Goal: Task Accomplishment & Management: Manage account settings

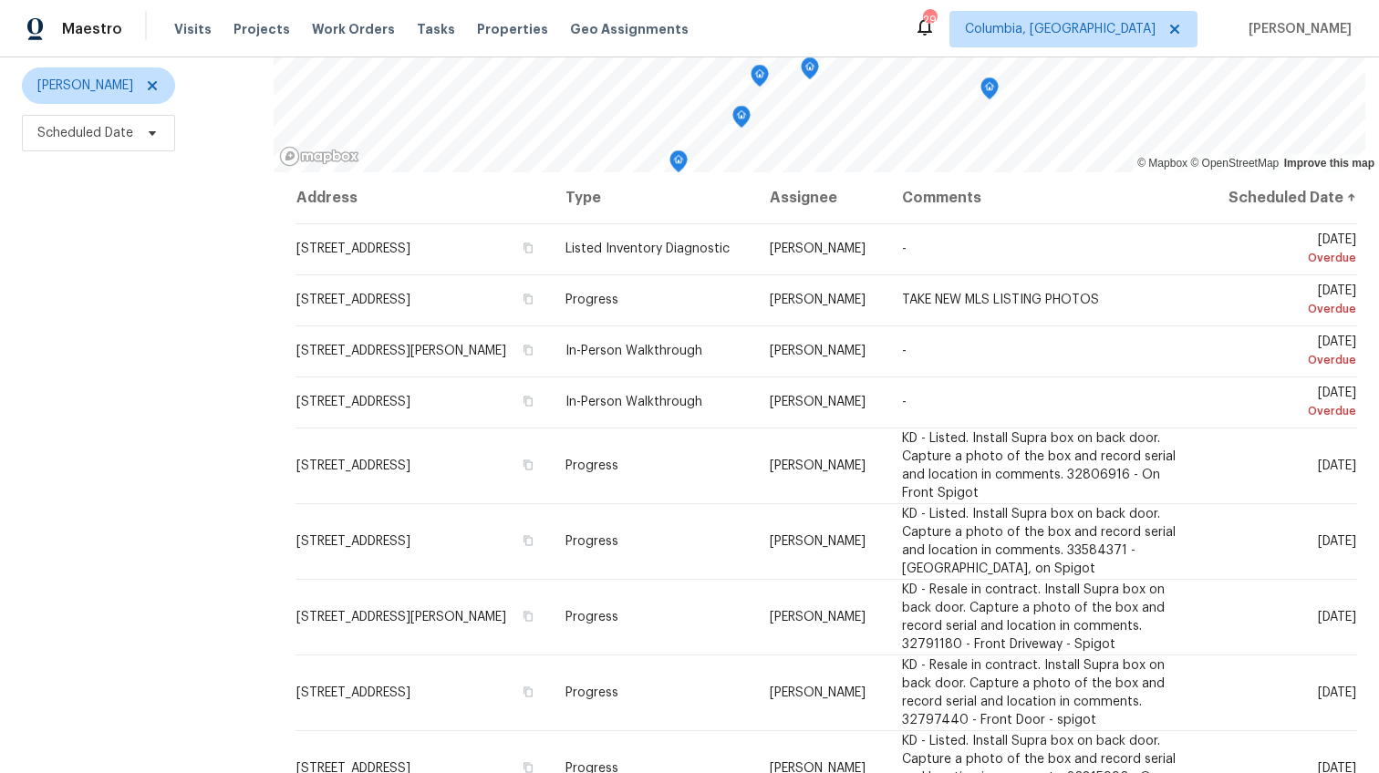
scroll to position [229, 0]
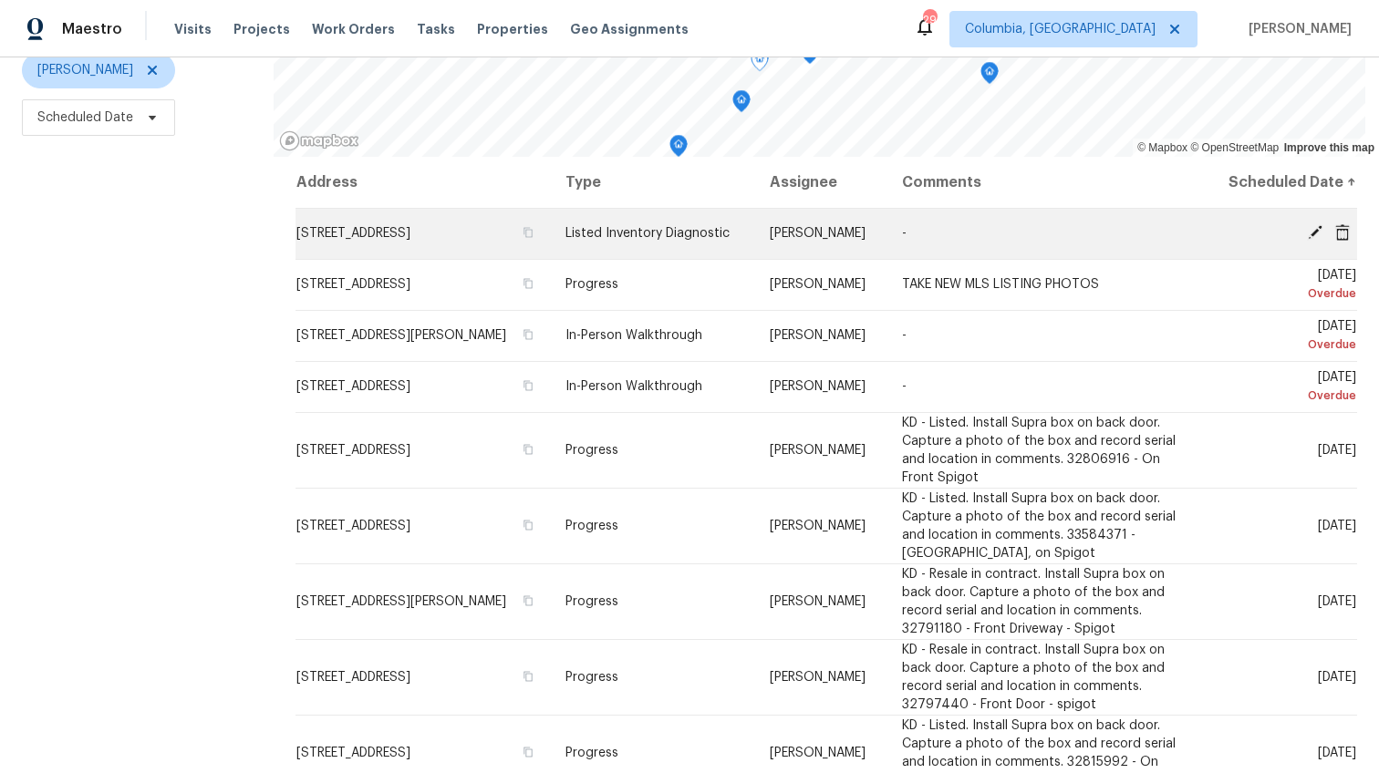
click at [1334, 241] on icon at bounding box center [1342, 232] width 16 height 16
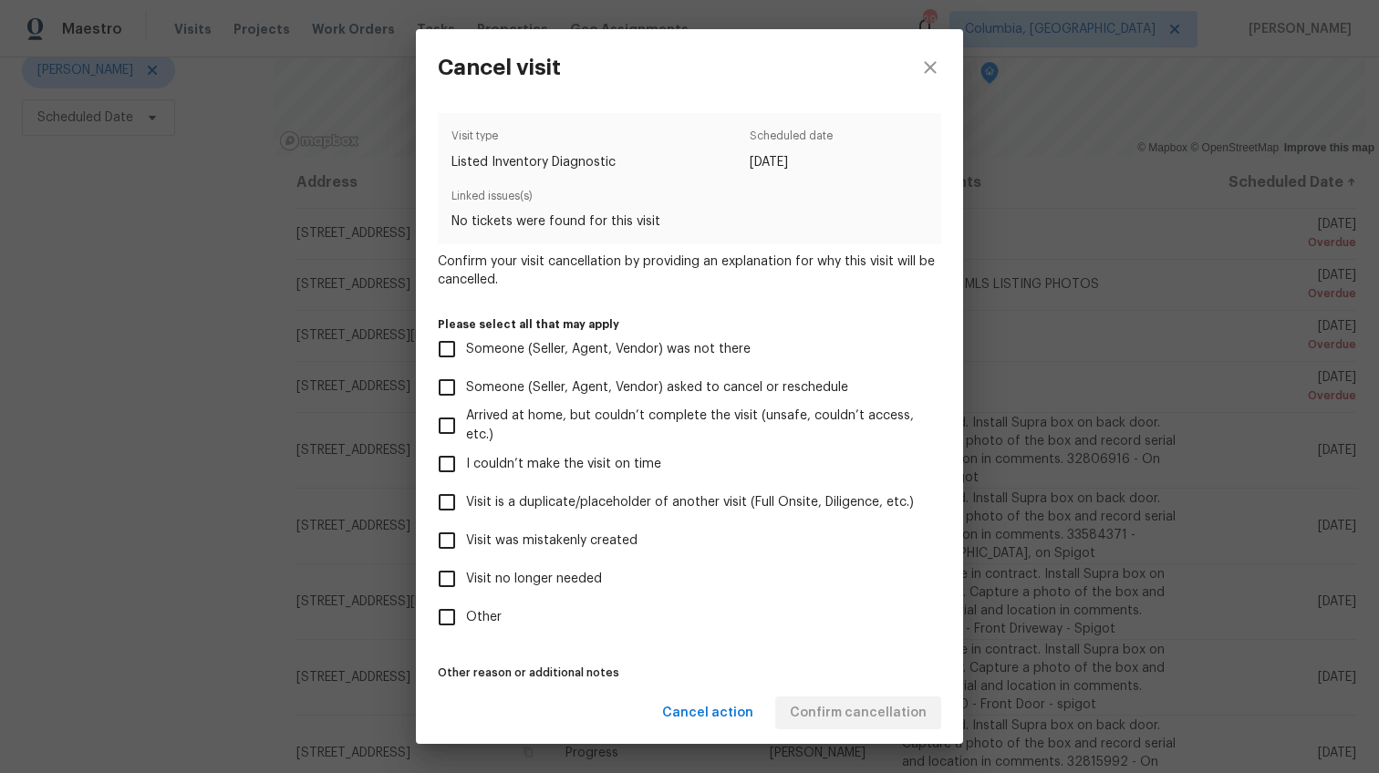
click at [533, 573] on span "Visit no longer needed" at bounding box center [534, 579] width 136 height 19
click at [466, 573] on input "Visit no longer needed" at bounding box center [447, 579] width 38 height 38
checkbox input "true"
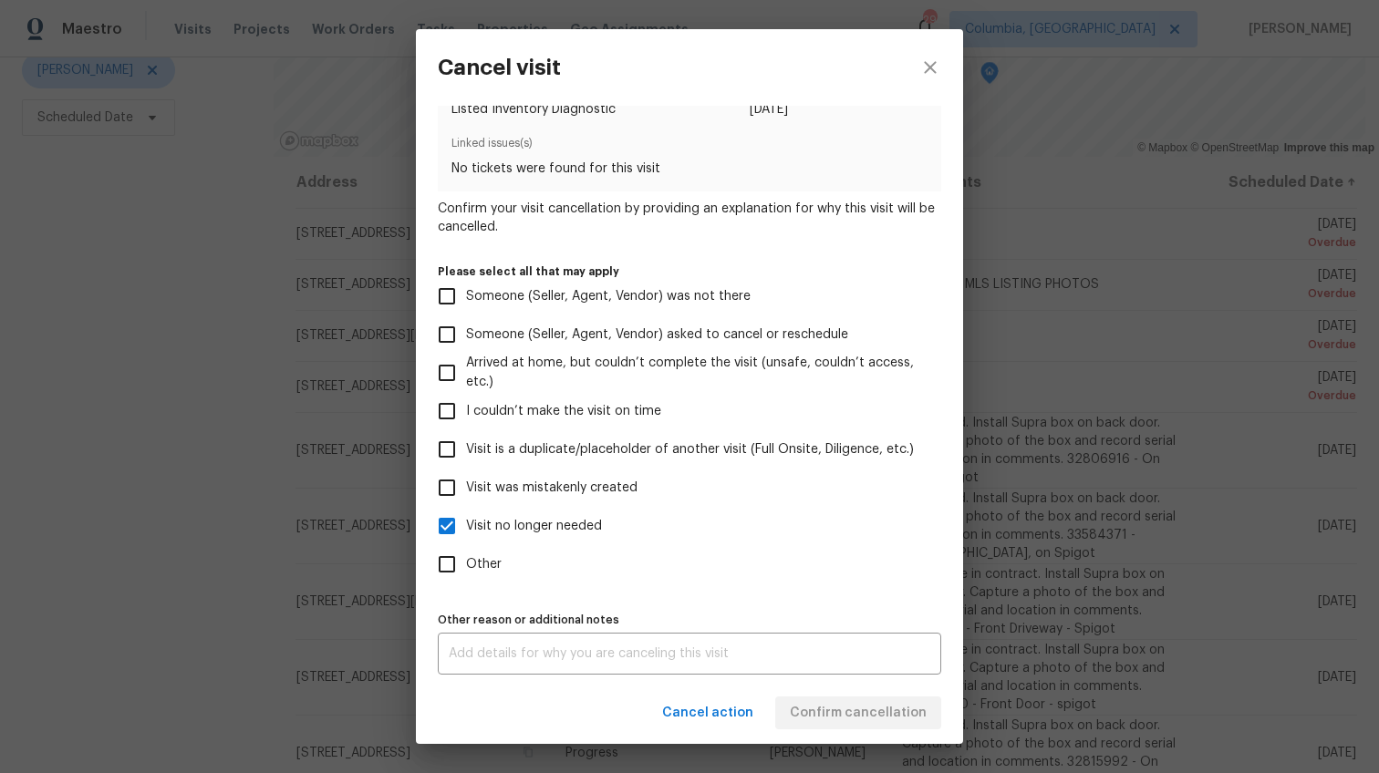
scroll to position [34, 0]
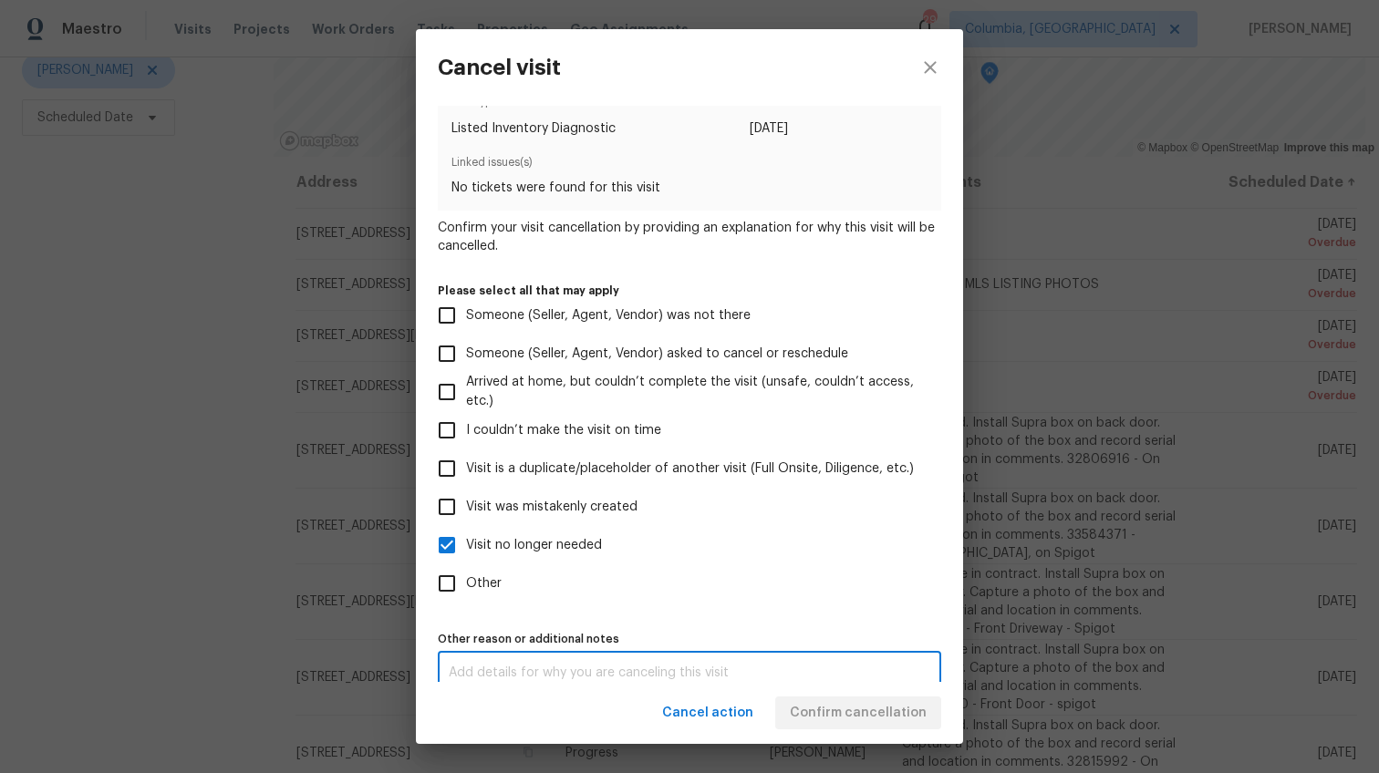
click at [728, 669] on textarea at bounding box center [690, 673] width 482 height 13
type textarea "."
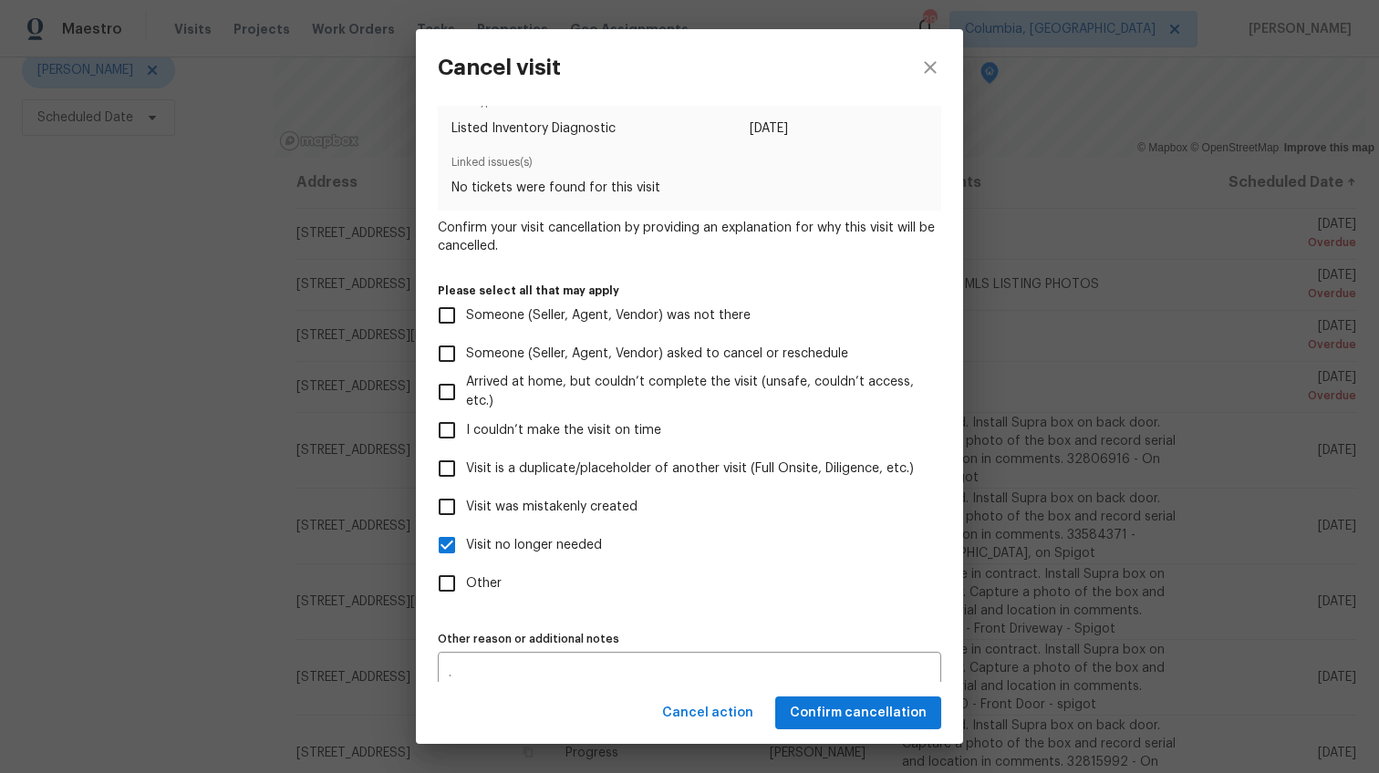
click at [813, 596] on label "Other" at bounding box center [677, 584] width 499 height 38
click at [466, 596] on input "Other" at bounding box center [447, 584] width 38 height 38
checkbox input "true"
click at [855, 713] on span "Confirm cancellation" at bounding box center [858, 713] width 137 height 23
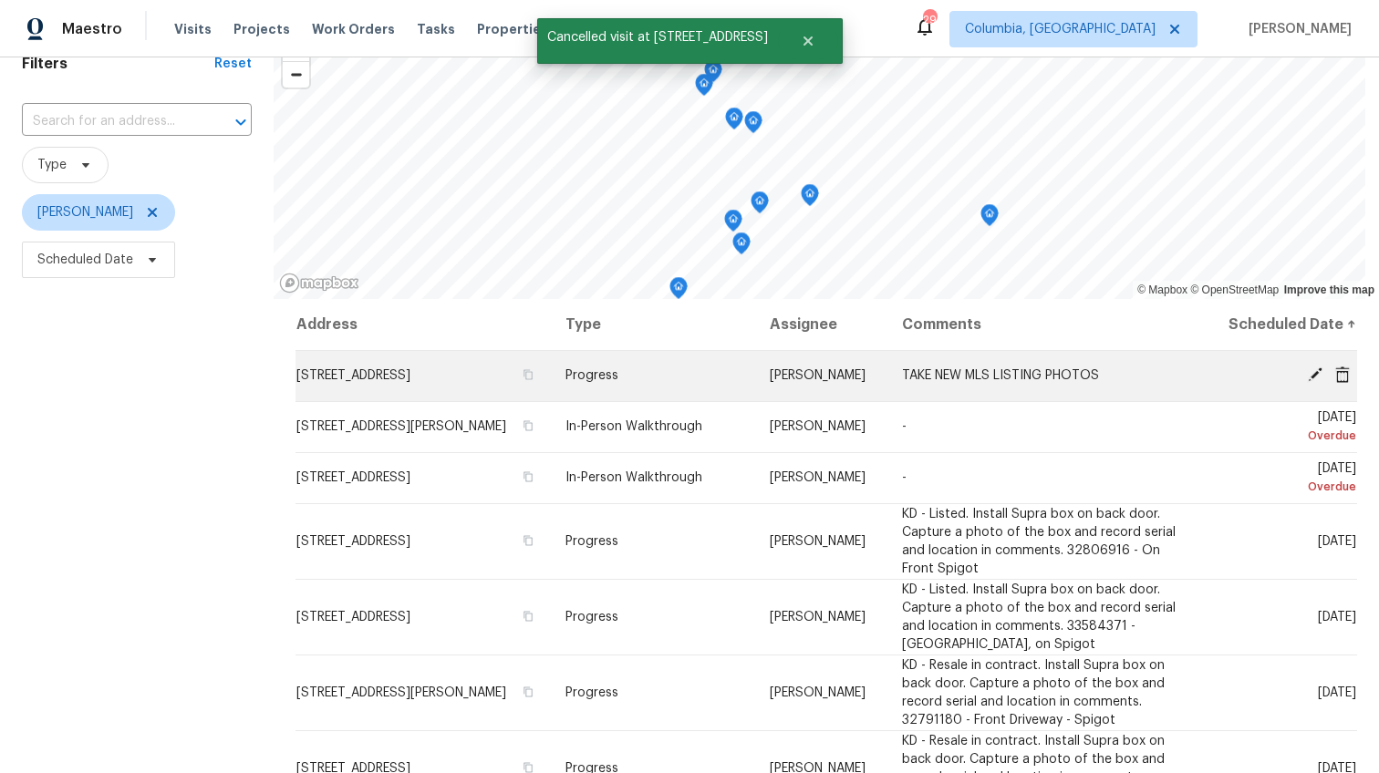
scroll to position [86, 0]
click at [1308, 383] on icon at bounding box center [1315, 375] width 15 height 15
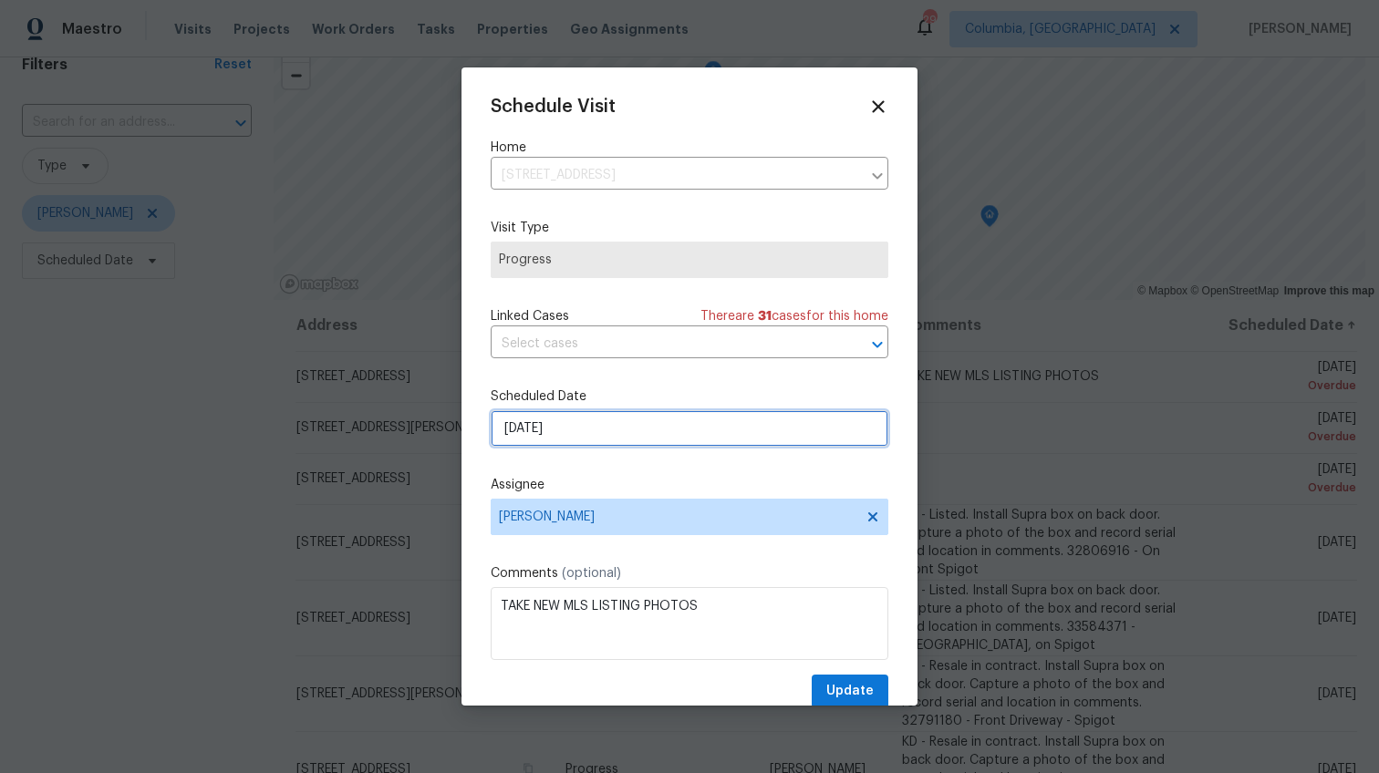
click at [524, 428] on input "8/29/2025" at bounding box center [690, 428] width 398 height 36
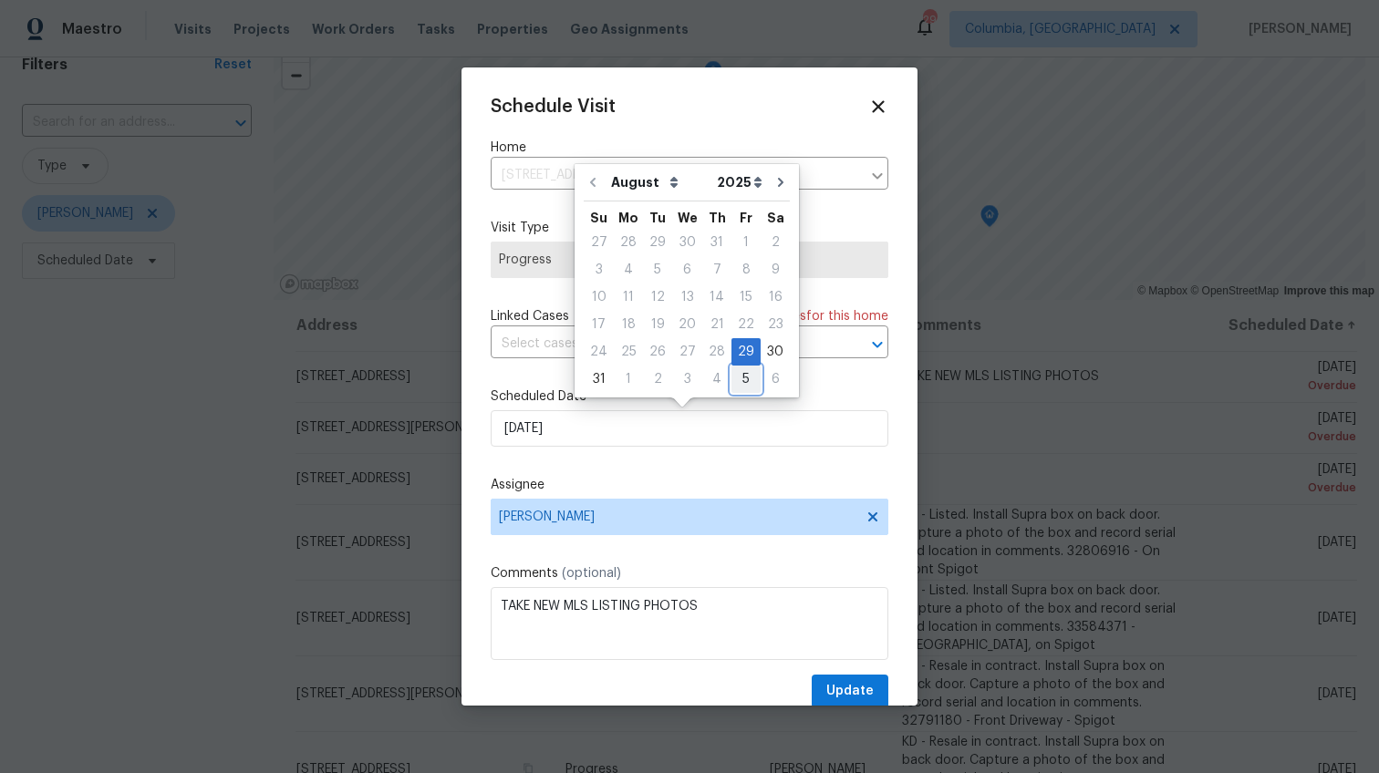
click at [737, 379] on div "5" at bounding box center [745, 380] width 29 height 26
type input "9/5/2025"
select select "8"
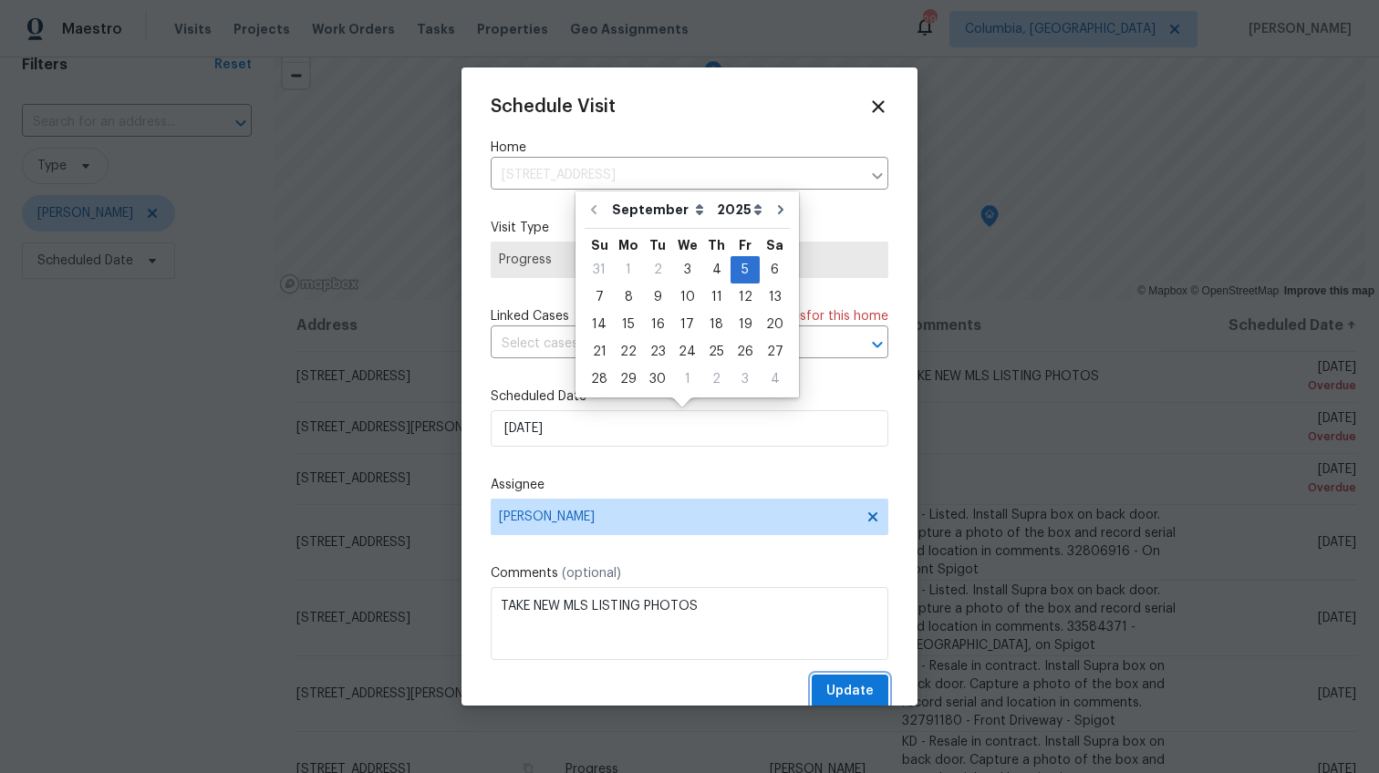
click at [829, 688] on span "Update" at bounding box center [849, 691] width 47 height 23
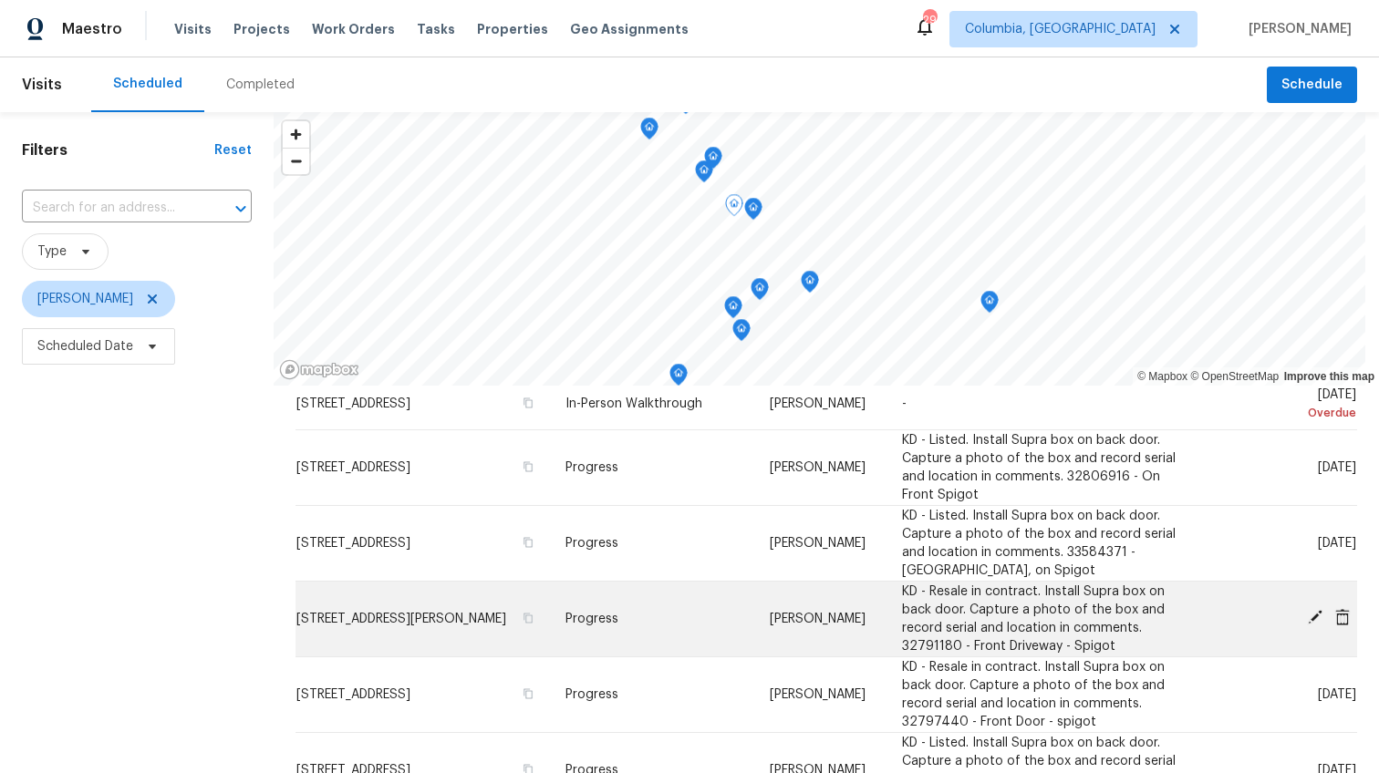
scroll to position [116, 0]
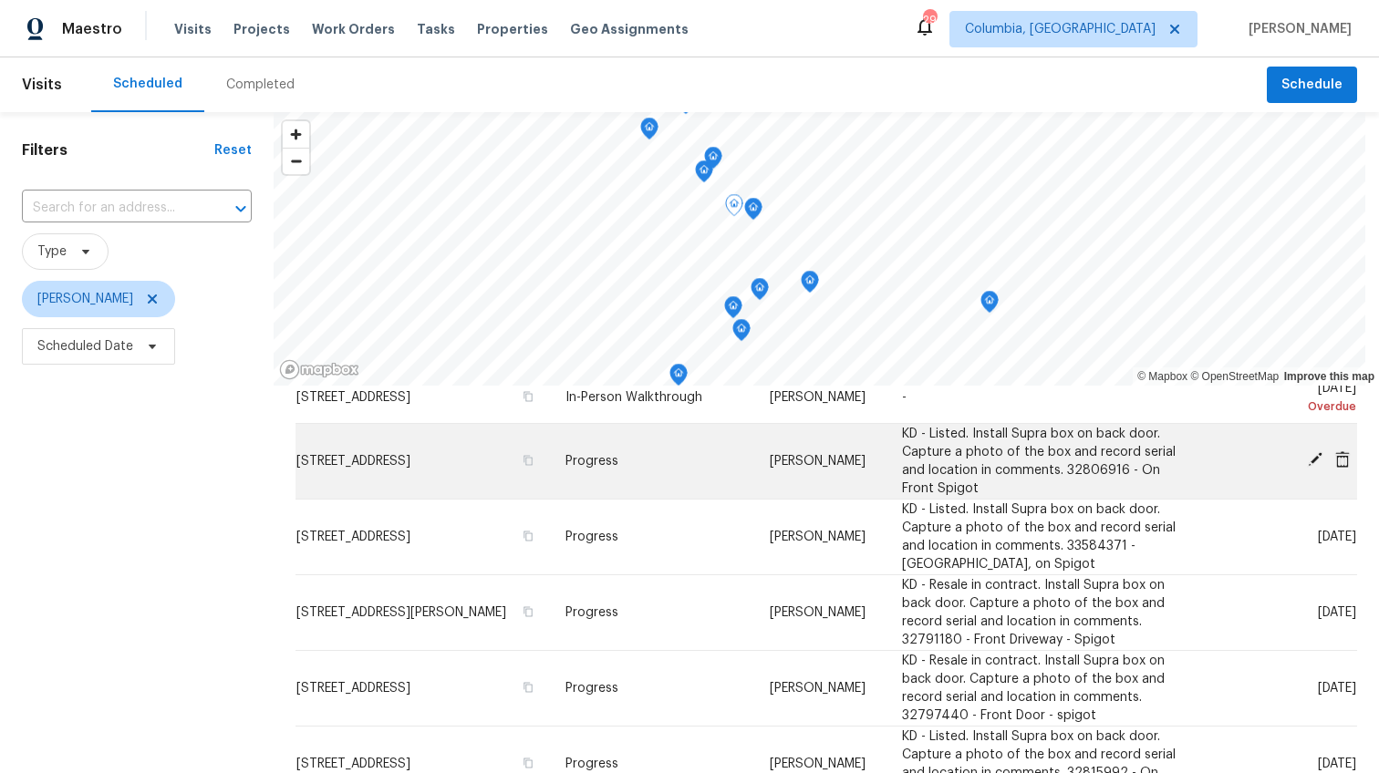
click at [1308, 467] on icon at bounding box center [1315, 459] width 15 height 15
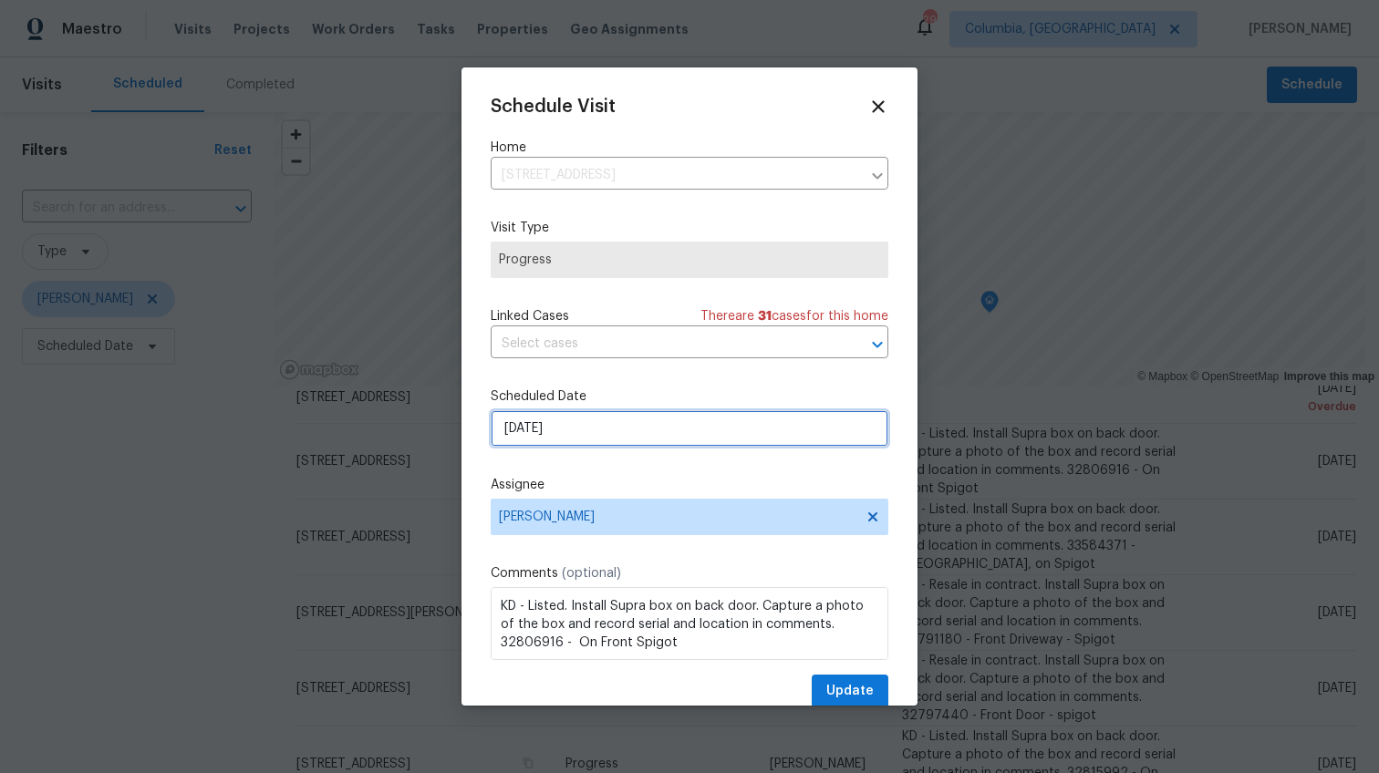
click at [521, 425] on input "9/3/2025" at bounding box center [690, 428] width 398 height 36
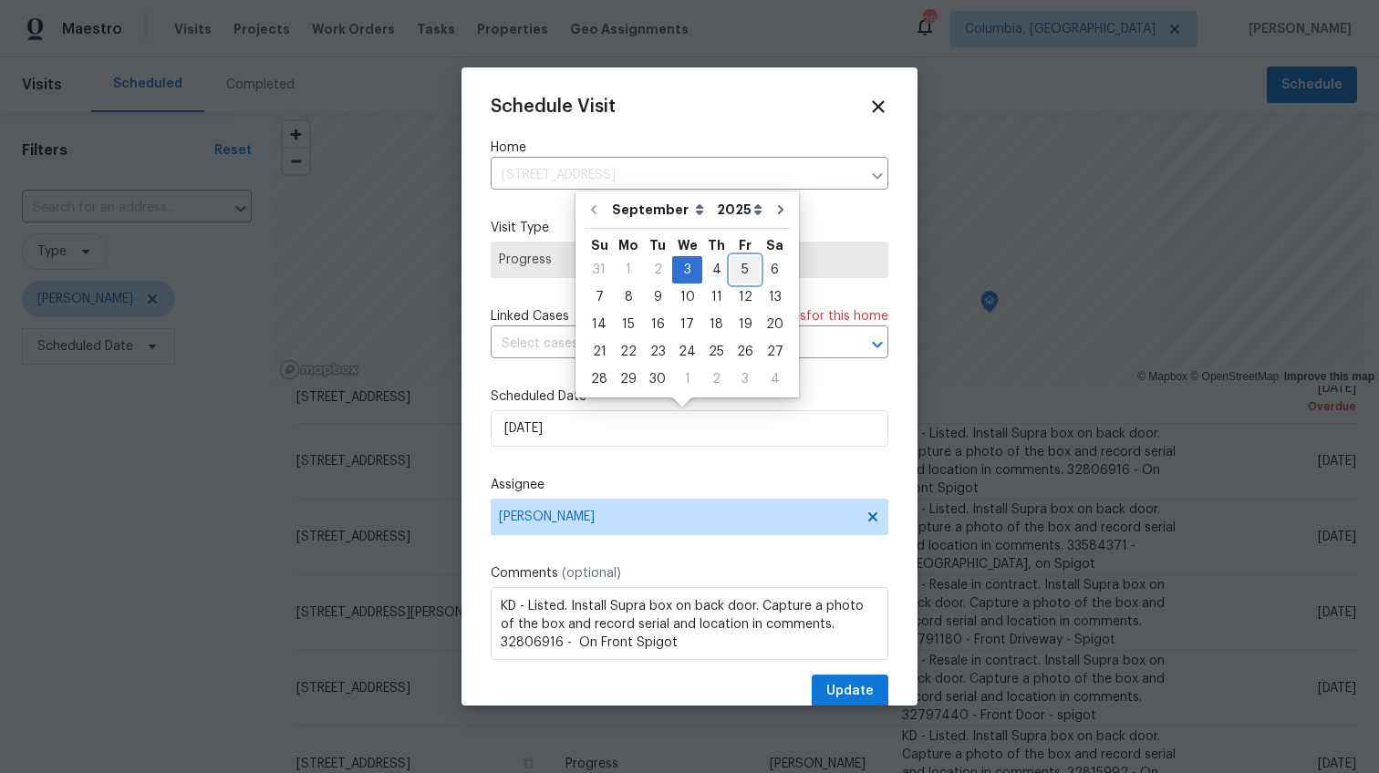
click at [736, 274] on div "5" at bounding box center [745, 270] width 29 height 26
type input "9/5/2025"
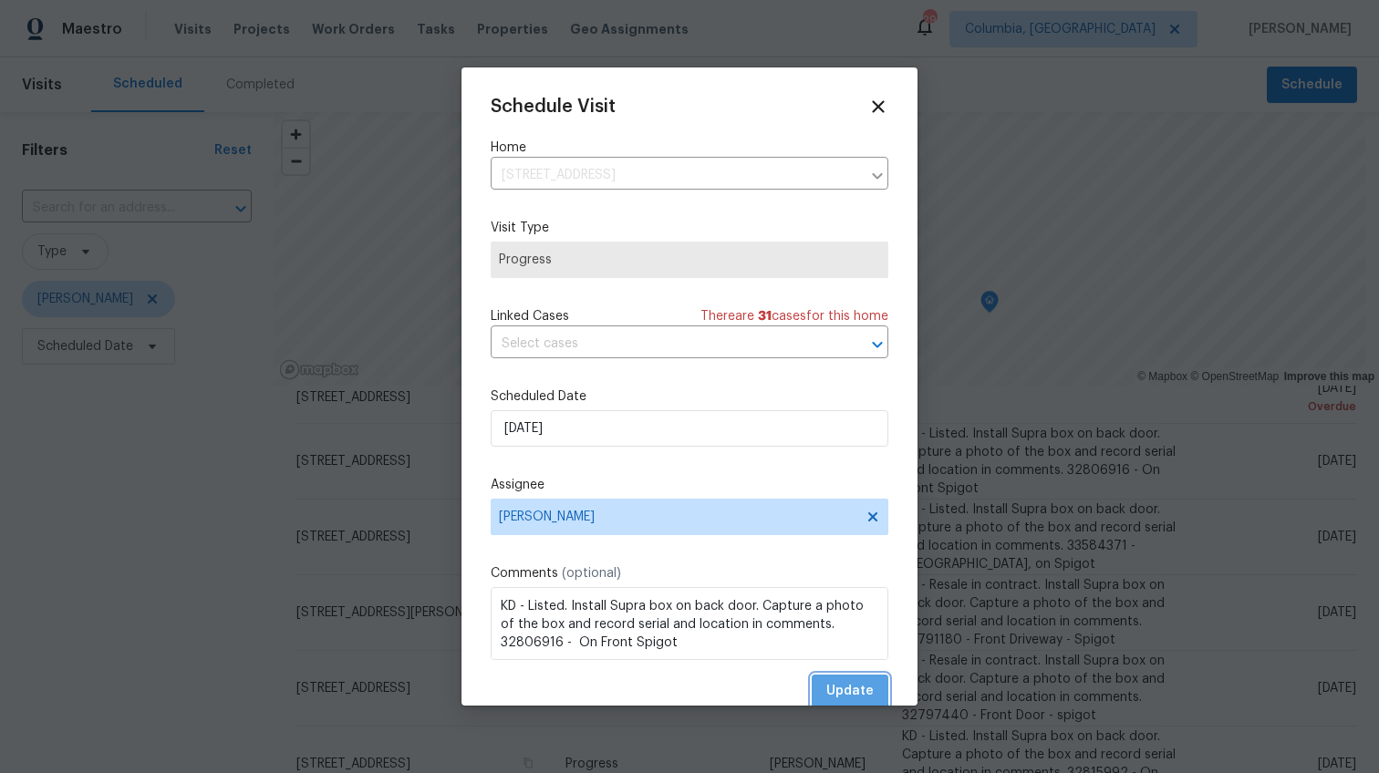
click at [830, 689] on span "Update" at bounding box center [849, 691] width 47 height 23
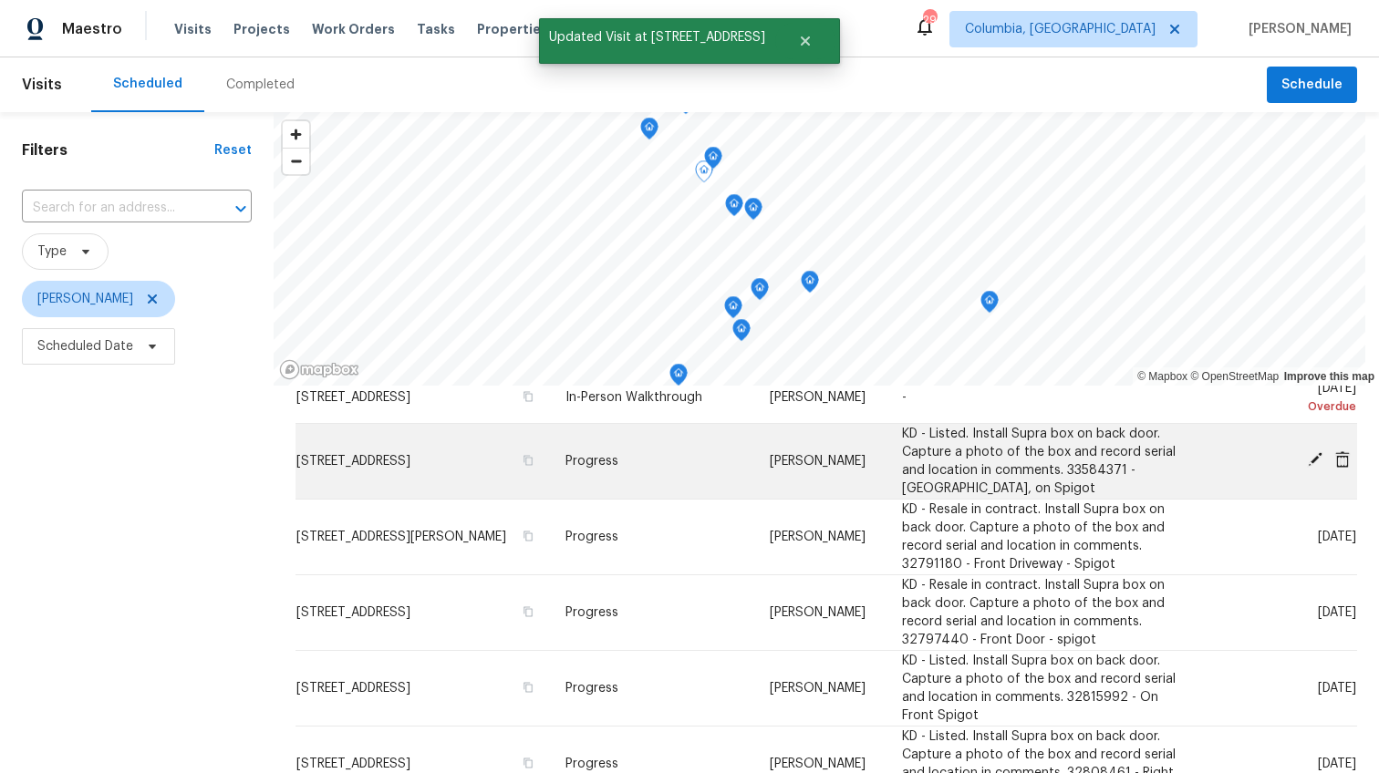
click at [1308, 467] on icon at bounding box center [1315, 459] width 15 height 15
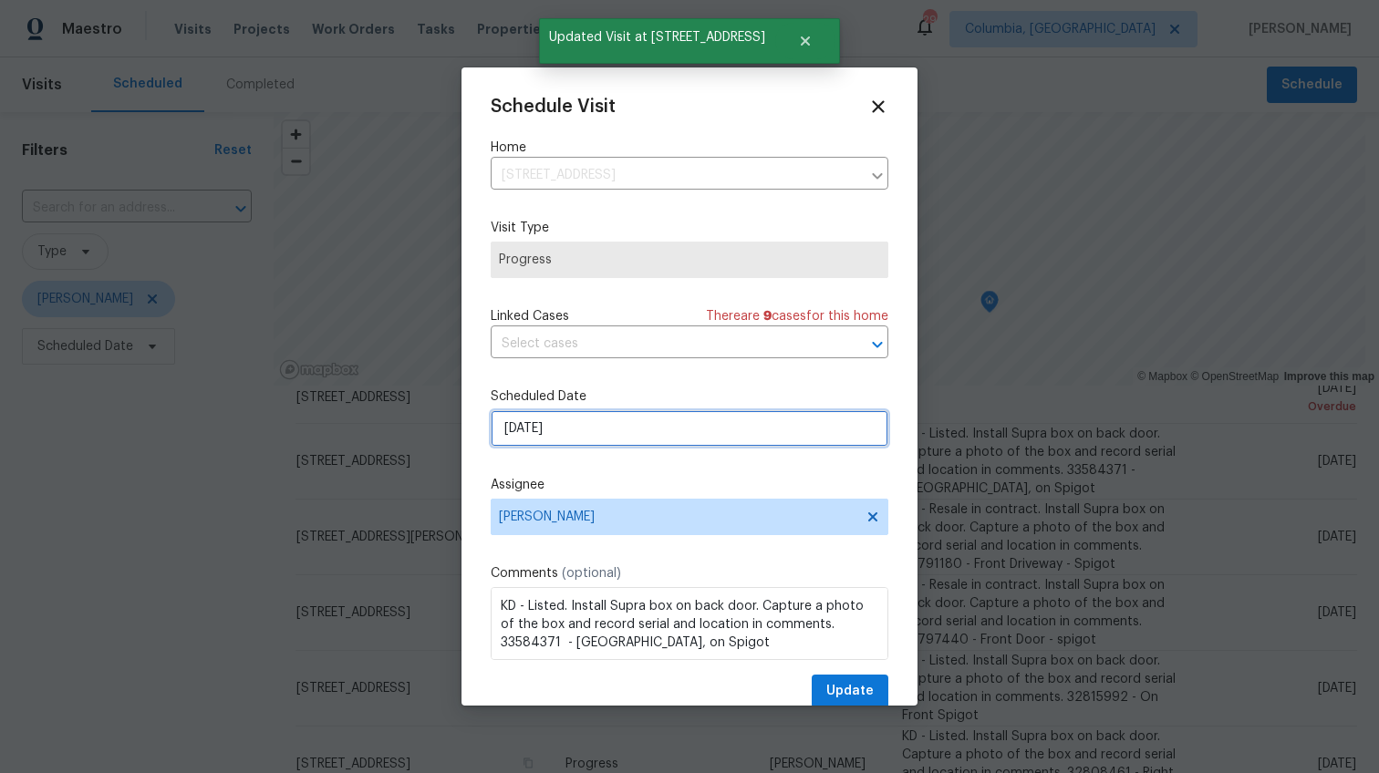
click at [522, 425] on input "9/3/2025" at bounding box center [690, 428] width 398 height 36
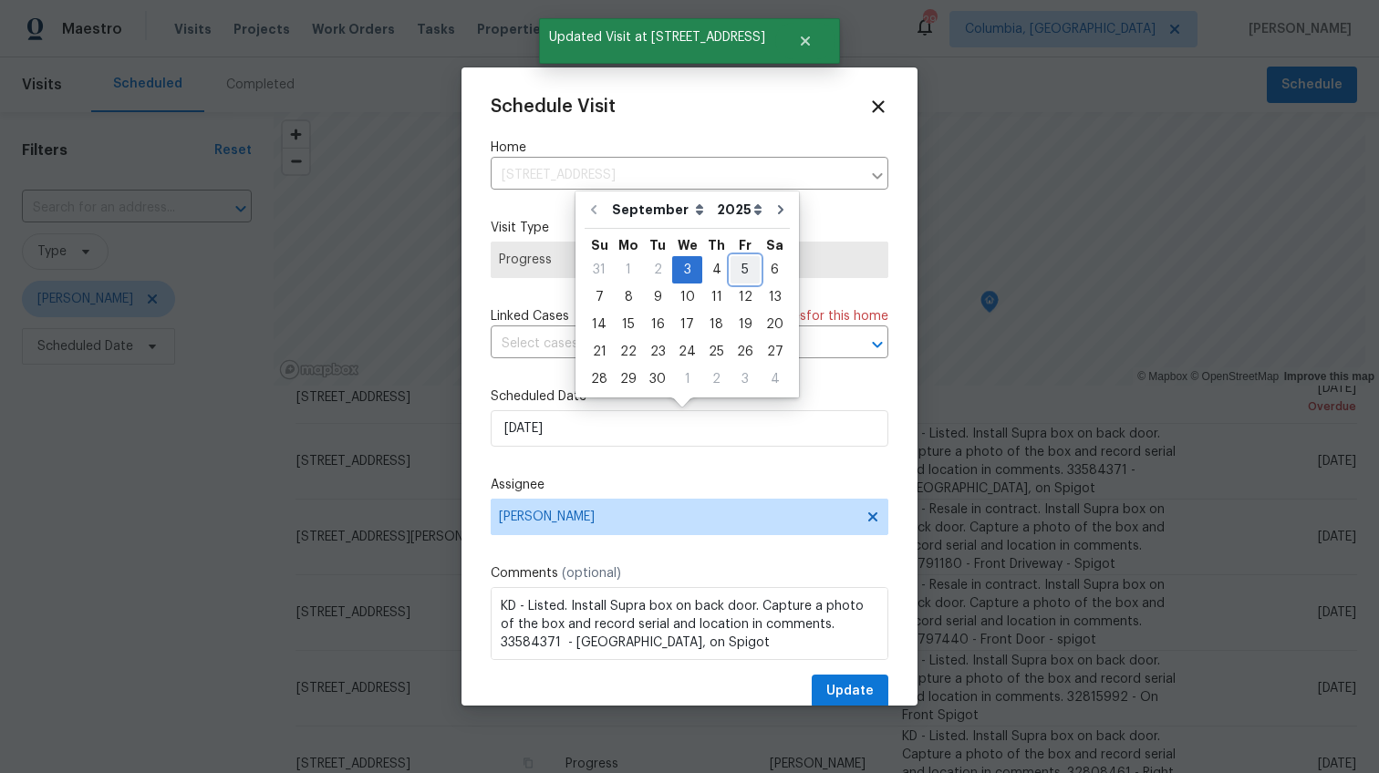
click at [748, 268] on div "5" at bounding box center [745, 270] width 29 height 26
type input "9/5/2025"
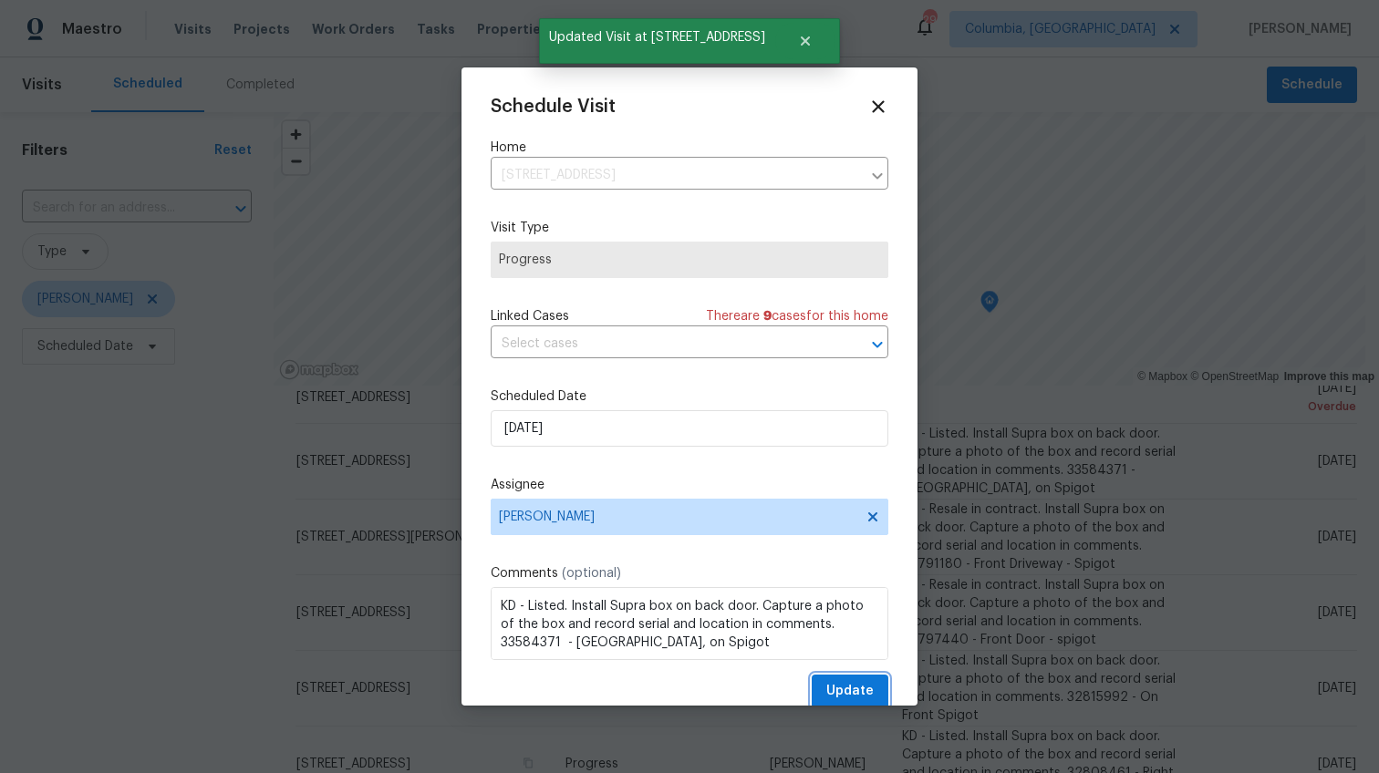
click at [826, 696] on span "Update" at bounding box center [849, 691] width 47 height 23
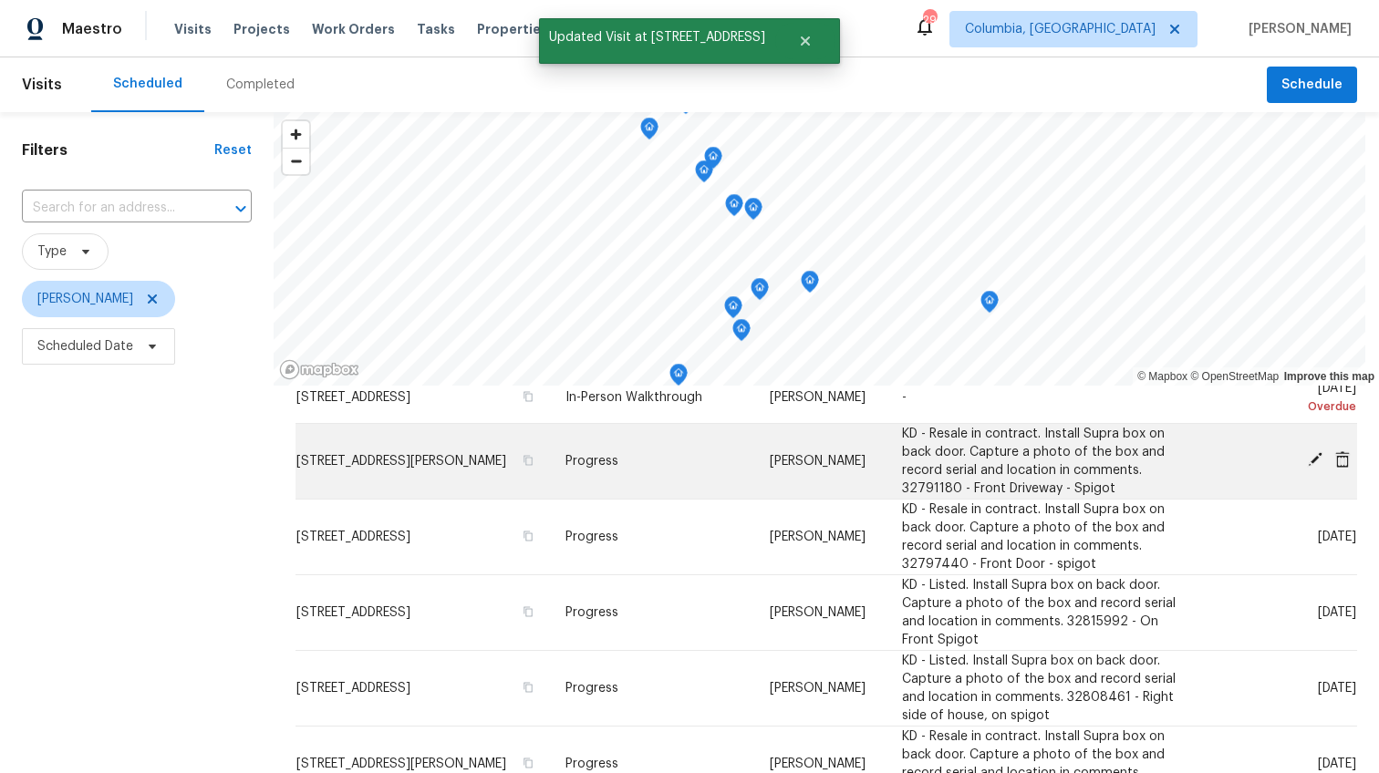
click at [1308, 467] on icon at bounding box center [1315, 459] width 15 height 15
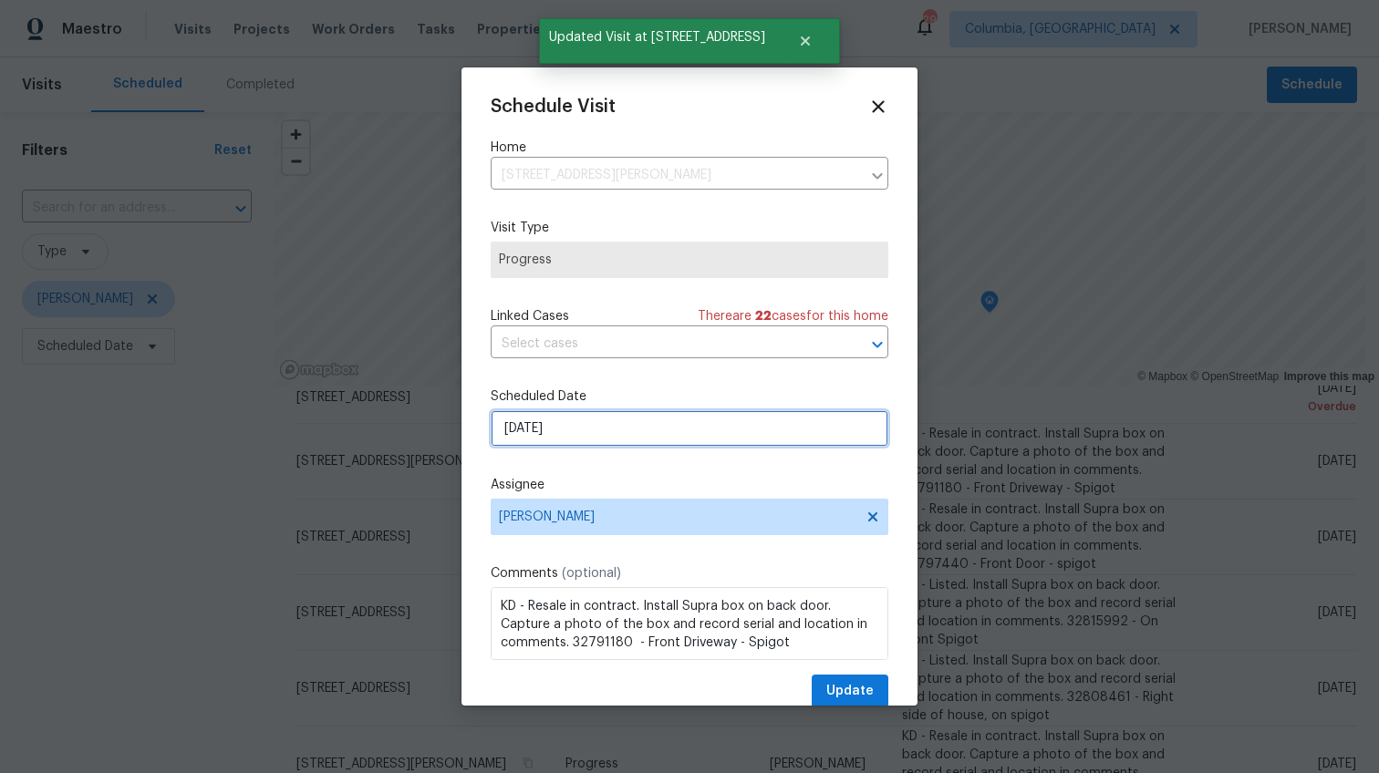
click at [524, 432] on input "9/3/2025" at bounding box center [690, 428] width 398 height 36
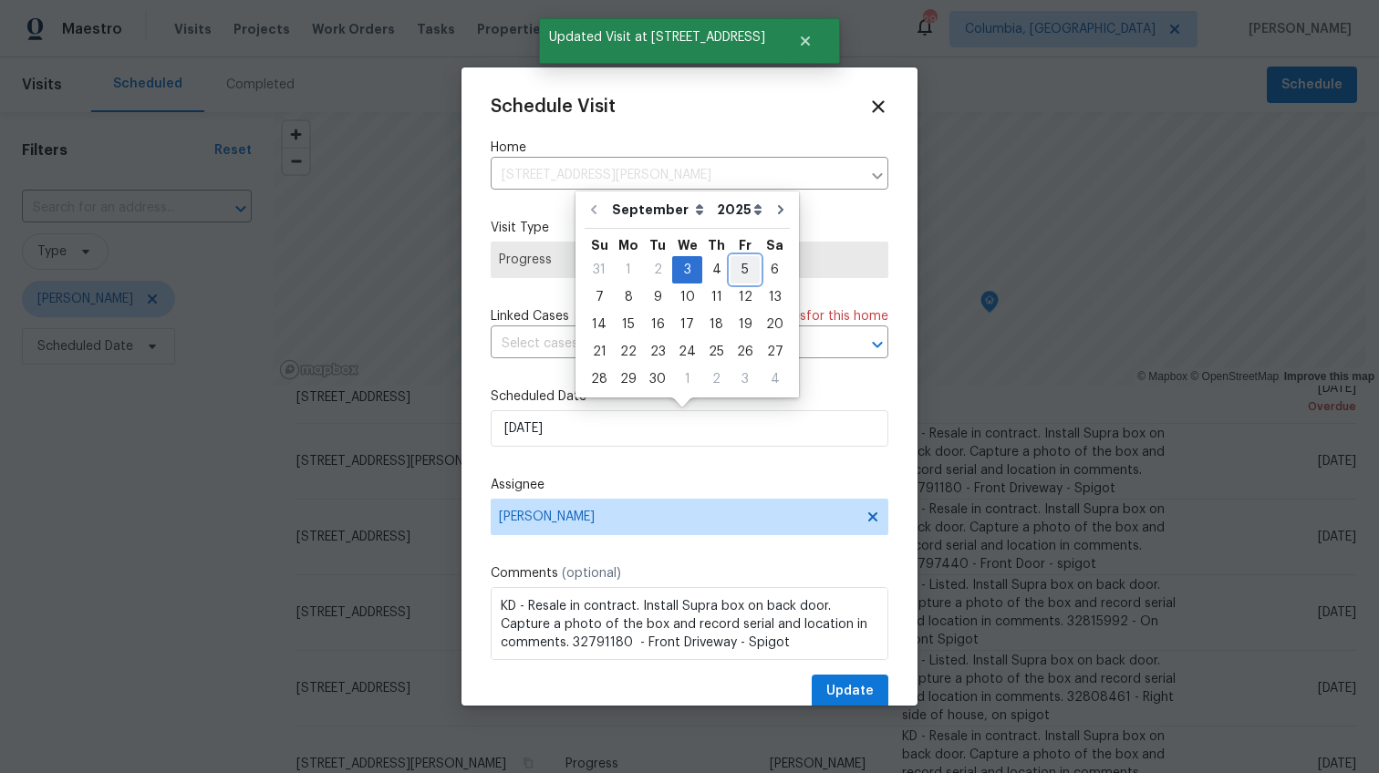
click at [735, 274] on div "5" at bounding box center [745, 270] width 29 height 26
type input "9/5/2025"
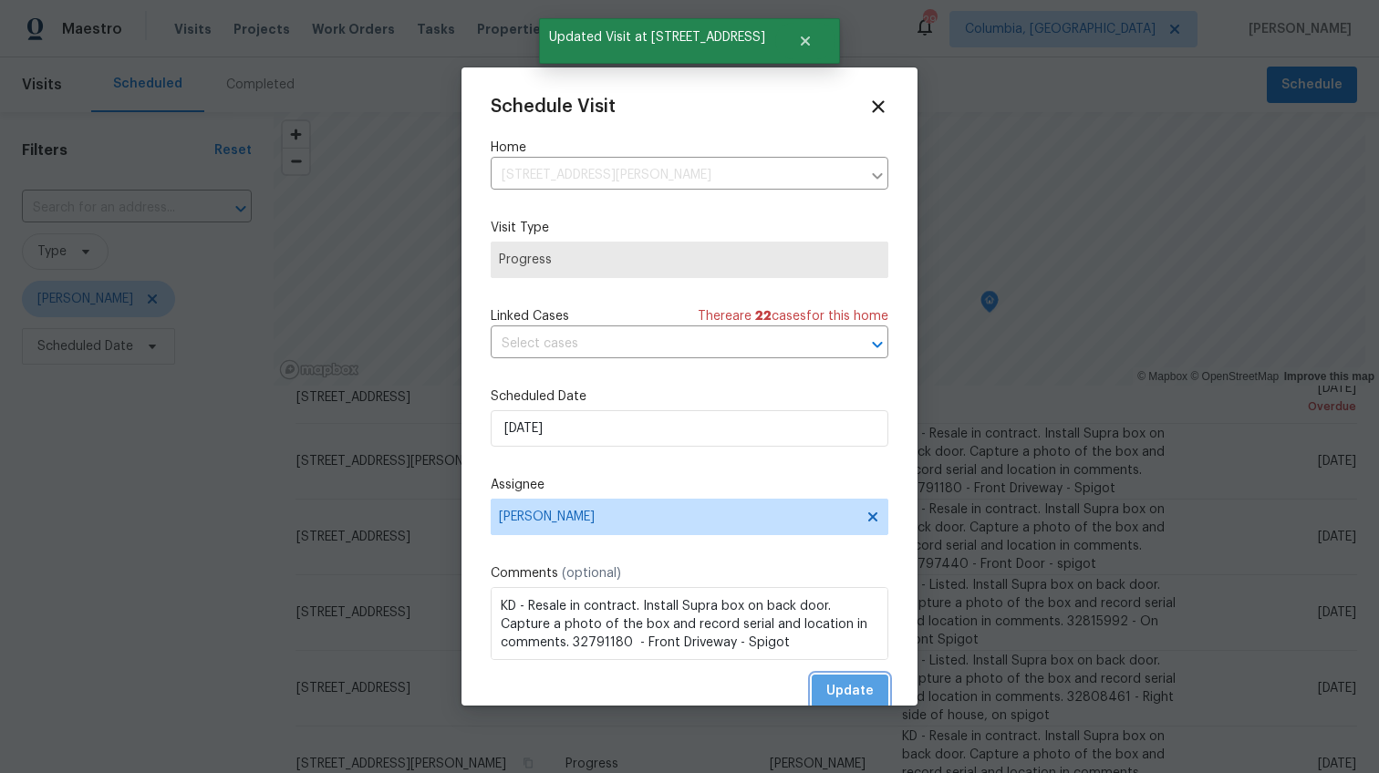
click at [849, 680] on span "Update" at bounding box center [849, 691] width 47 height 23
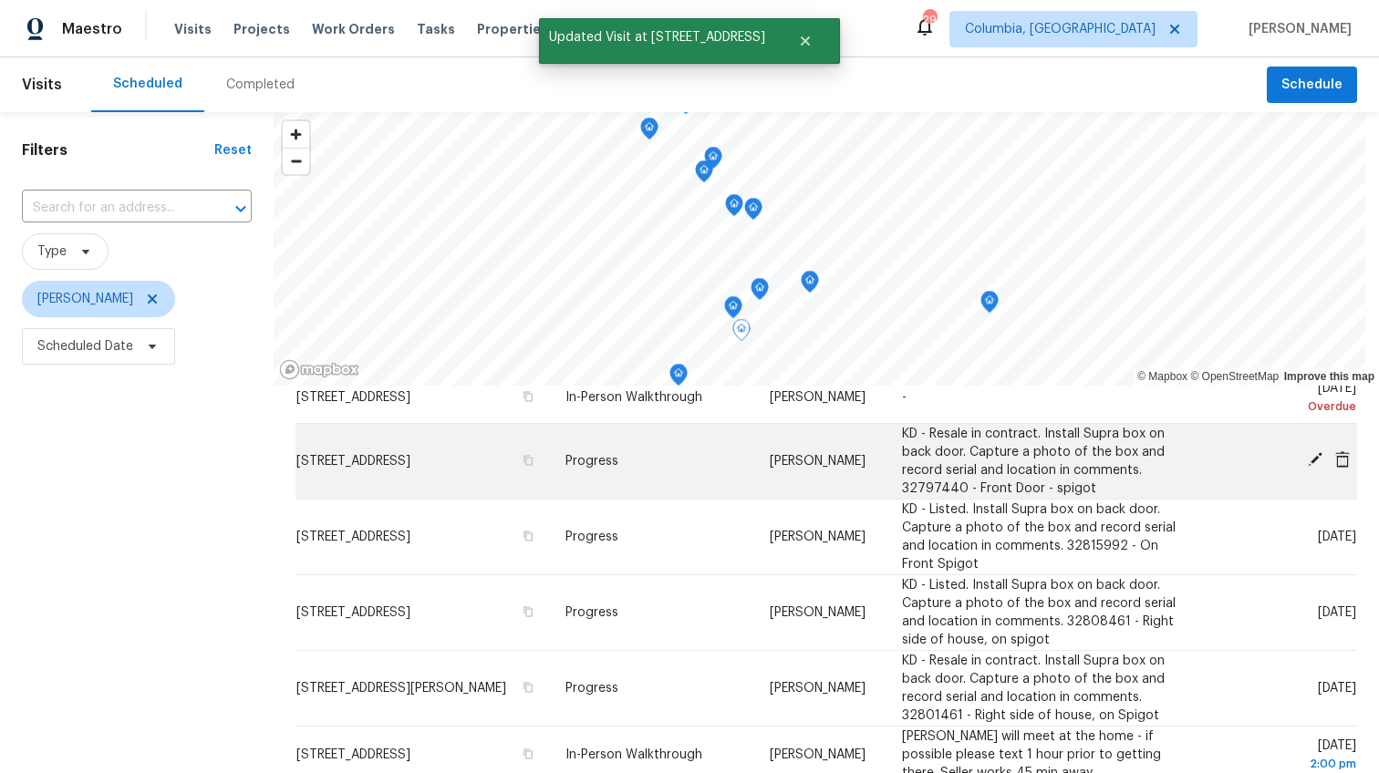
click at [1308, 467] on icon at bounding box center [1315, 459] width 15 height 15
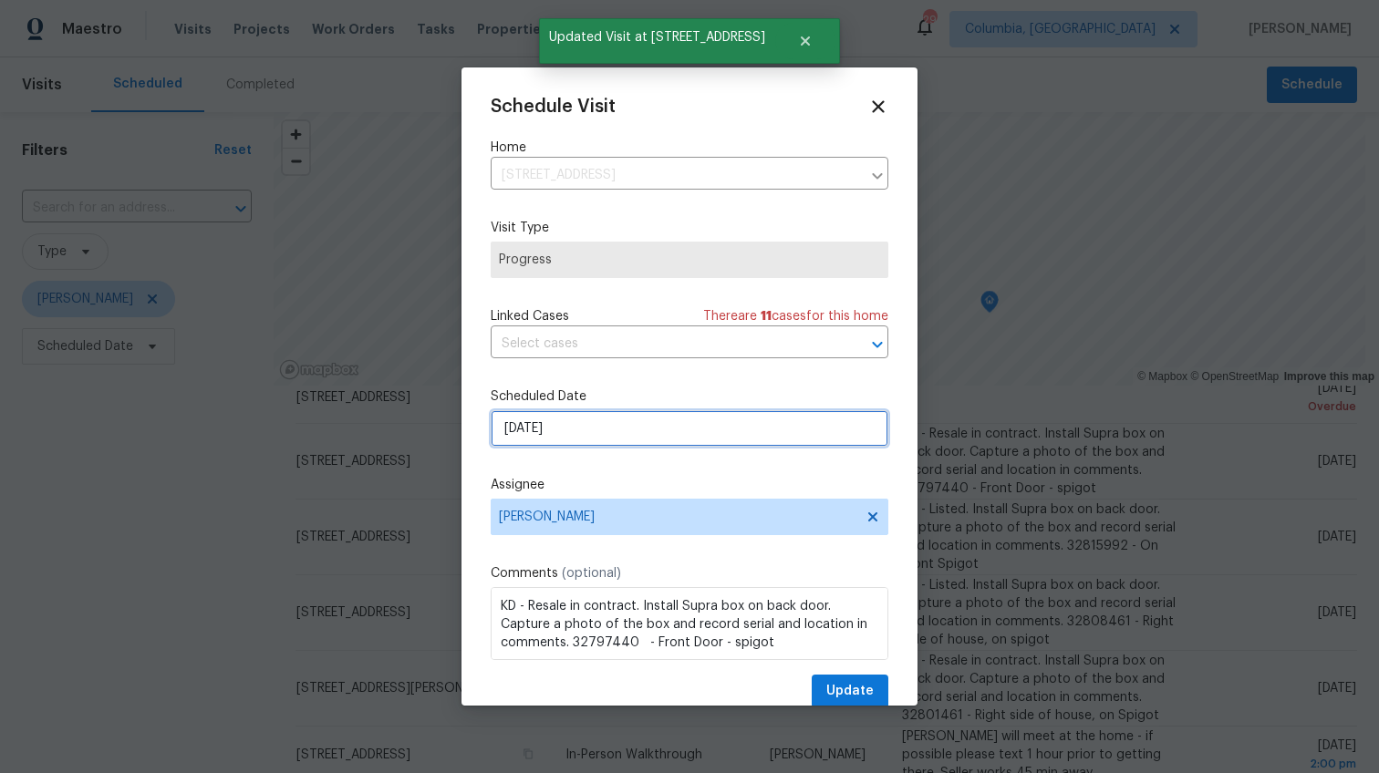
click at [524, 429] on input "9/3/2025" at bounding box center [690, 428] width 398 height 36
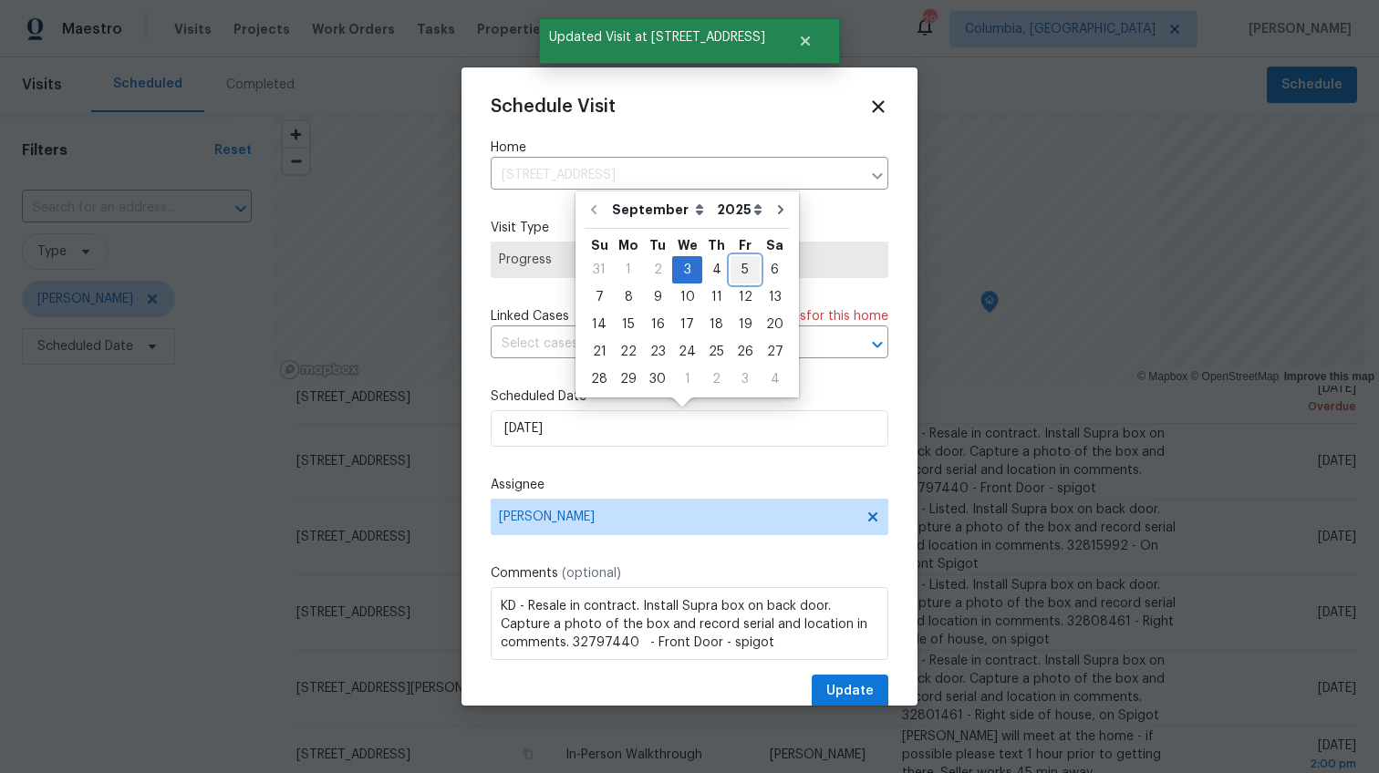
click at [731, 264] on div "5" at bounding box center [745, 270] width 29 height 26
type input "9/5/2025"
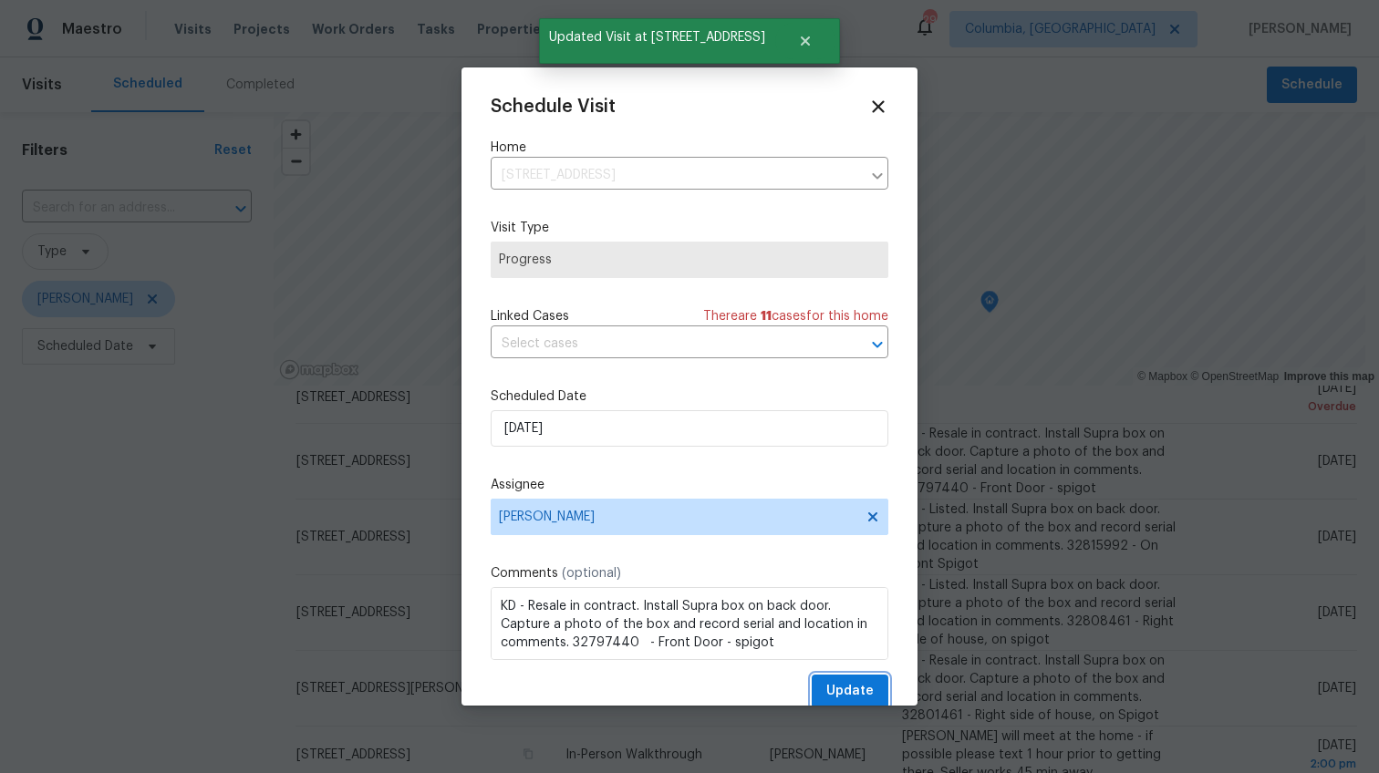
click at [826, 690] on span "Update" at bounding box center [849, 691] width 47 height 23
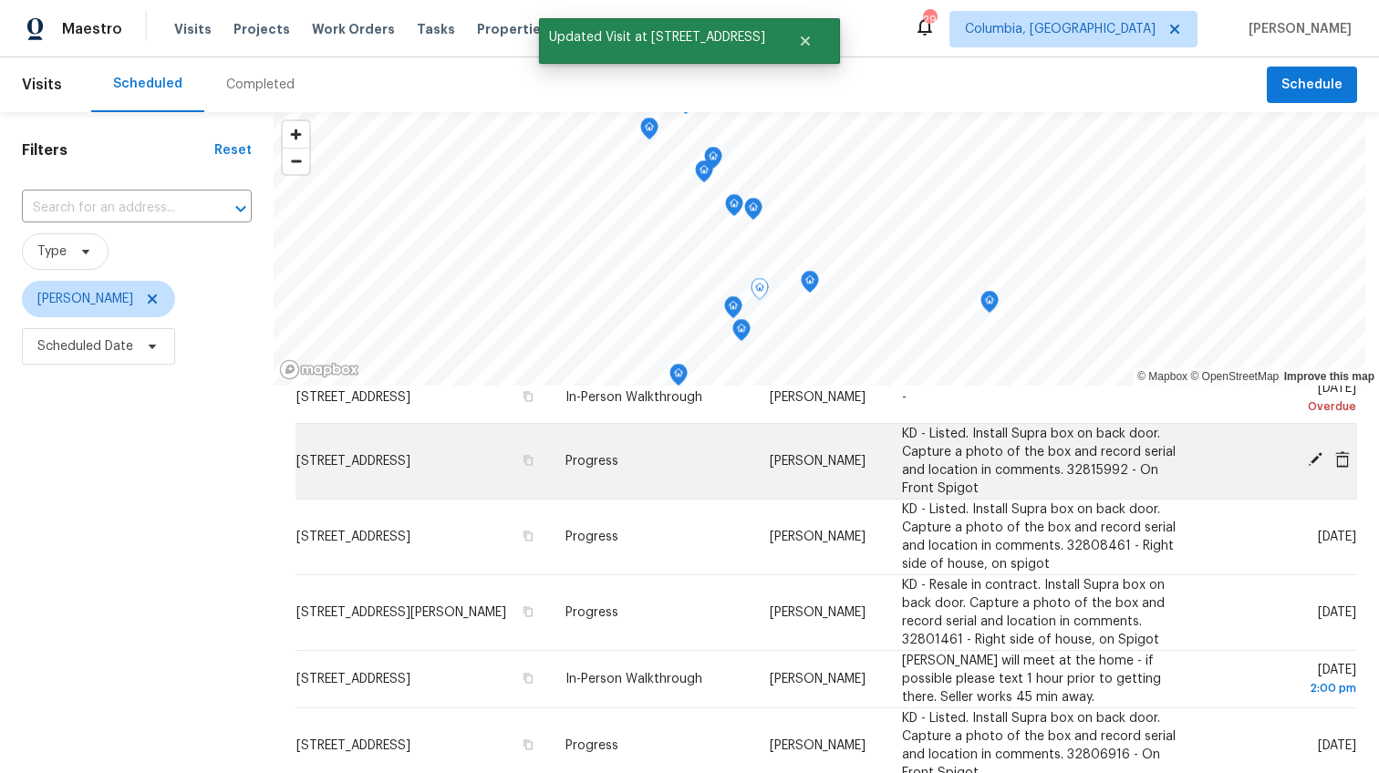
click at [1308, 467] on icon at bounding box center [1315, 459] width 15 height 15
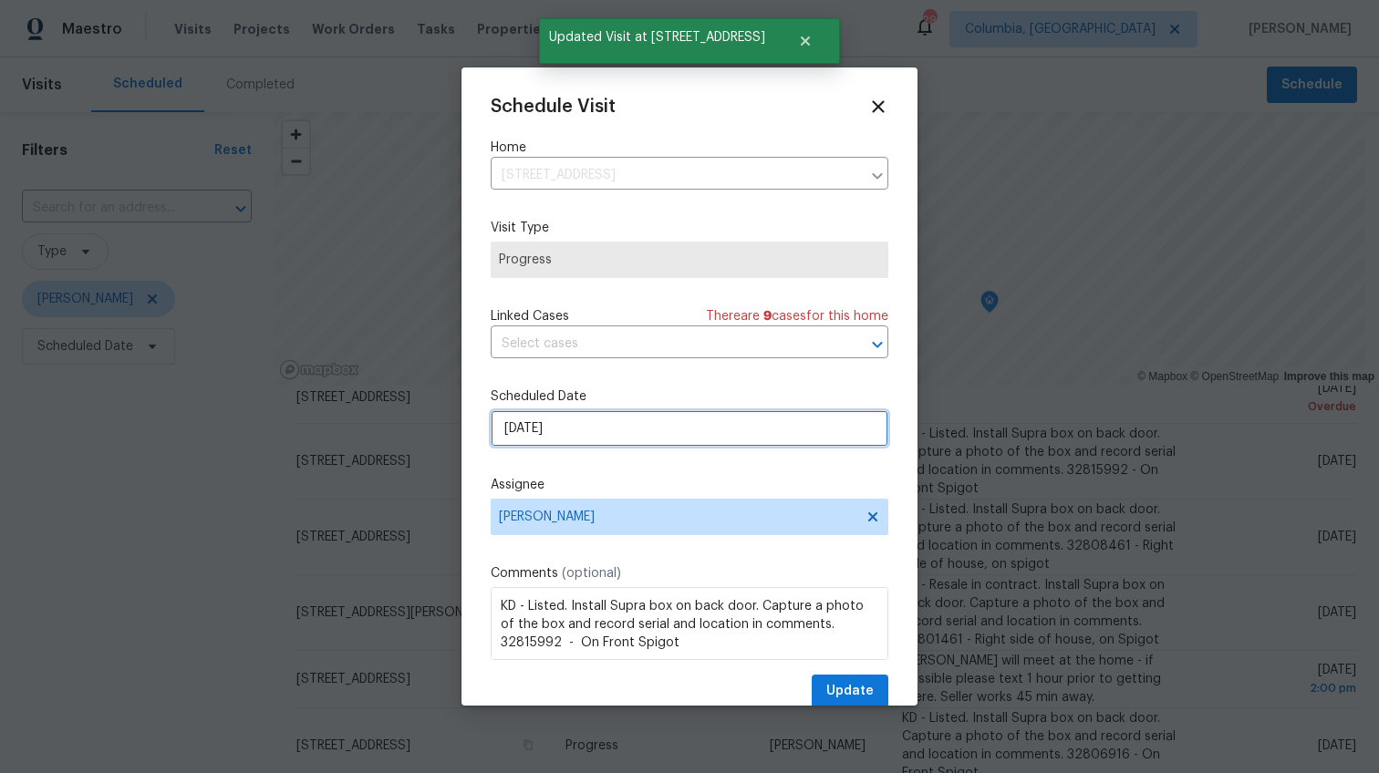
click at [524, 432] on input "9/3/2025" at bounding box center [690, 428] width 398 height 36
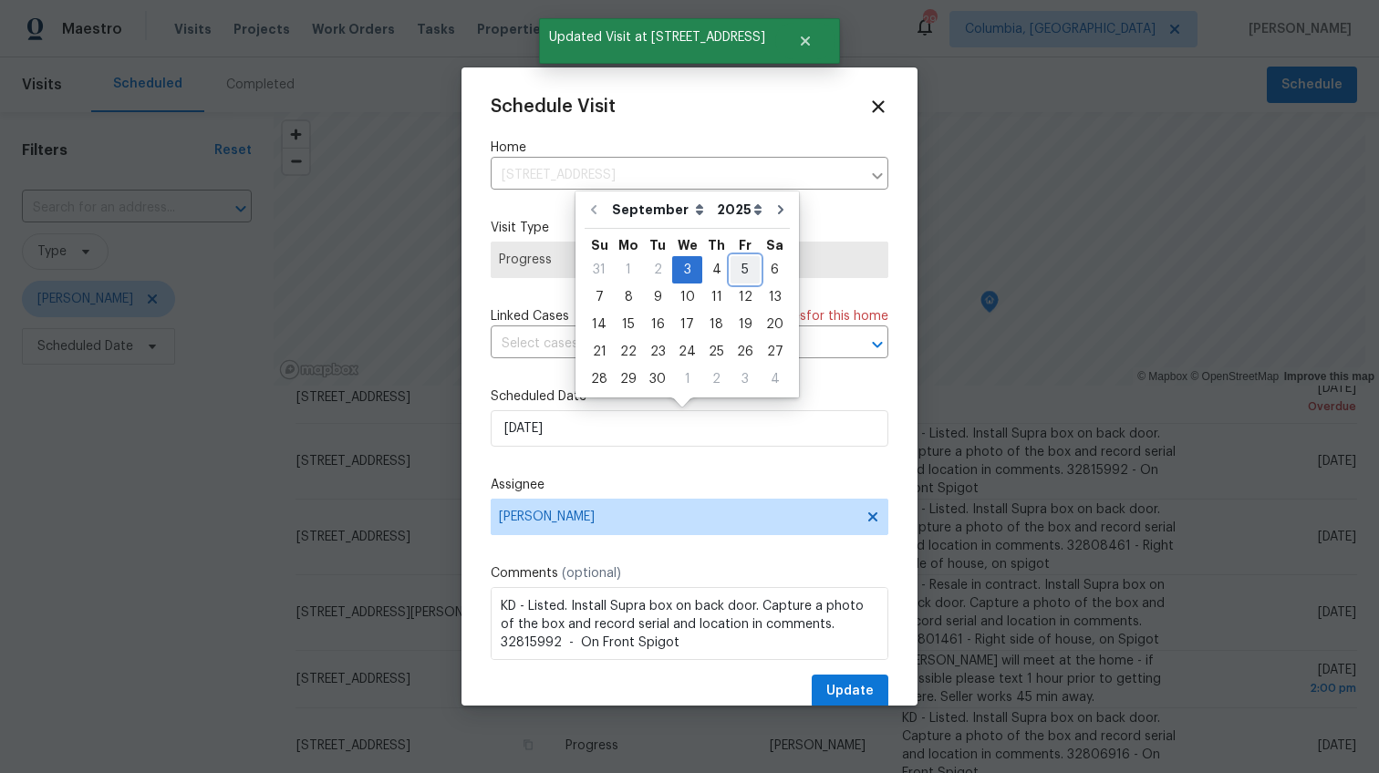
click at [745, 264] on div "5" at bounding box center [745, 270] width 29 height 26
type input "9/5/2025"
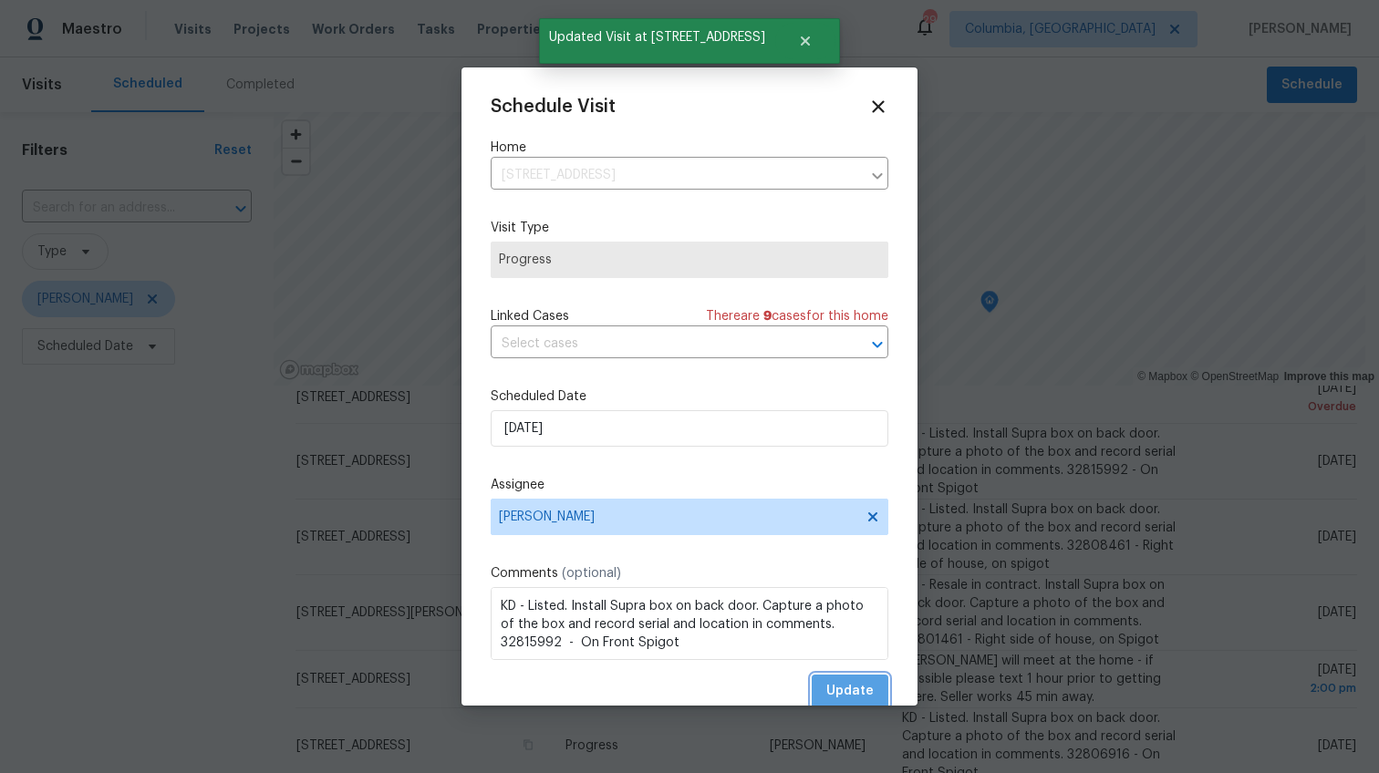
click at [853, 684] on span "Update" at bounding box center [849, 691] width 47 height 23
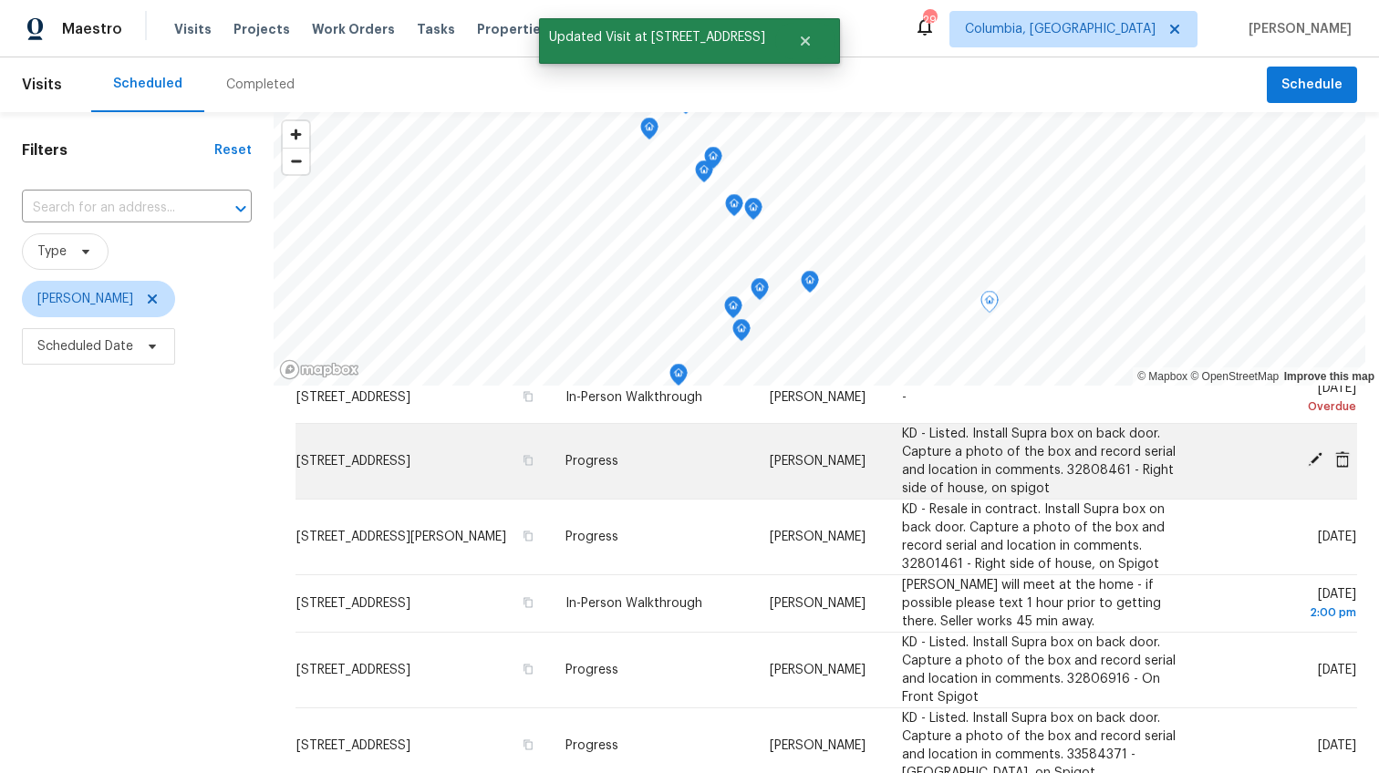
click at [1308, 467] on icon at bounding box center [1315, 459] width 15 height 15
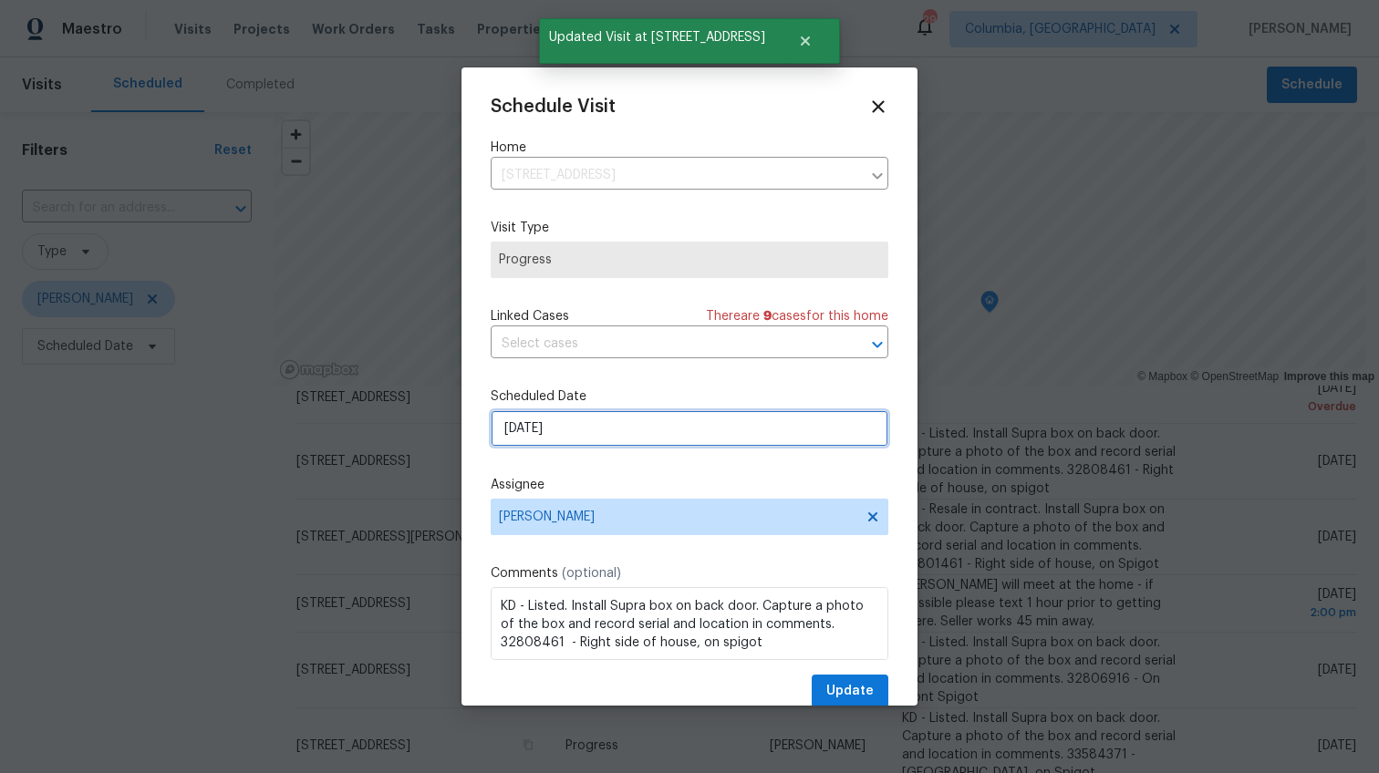
click at [516, 428] on input "9/3/2025" at bounding box center [690, 428] width 398 height 36
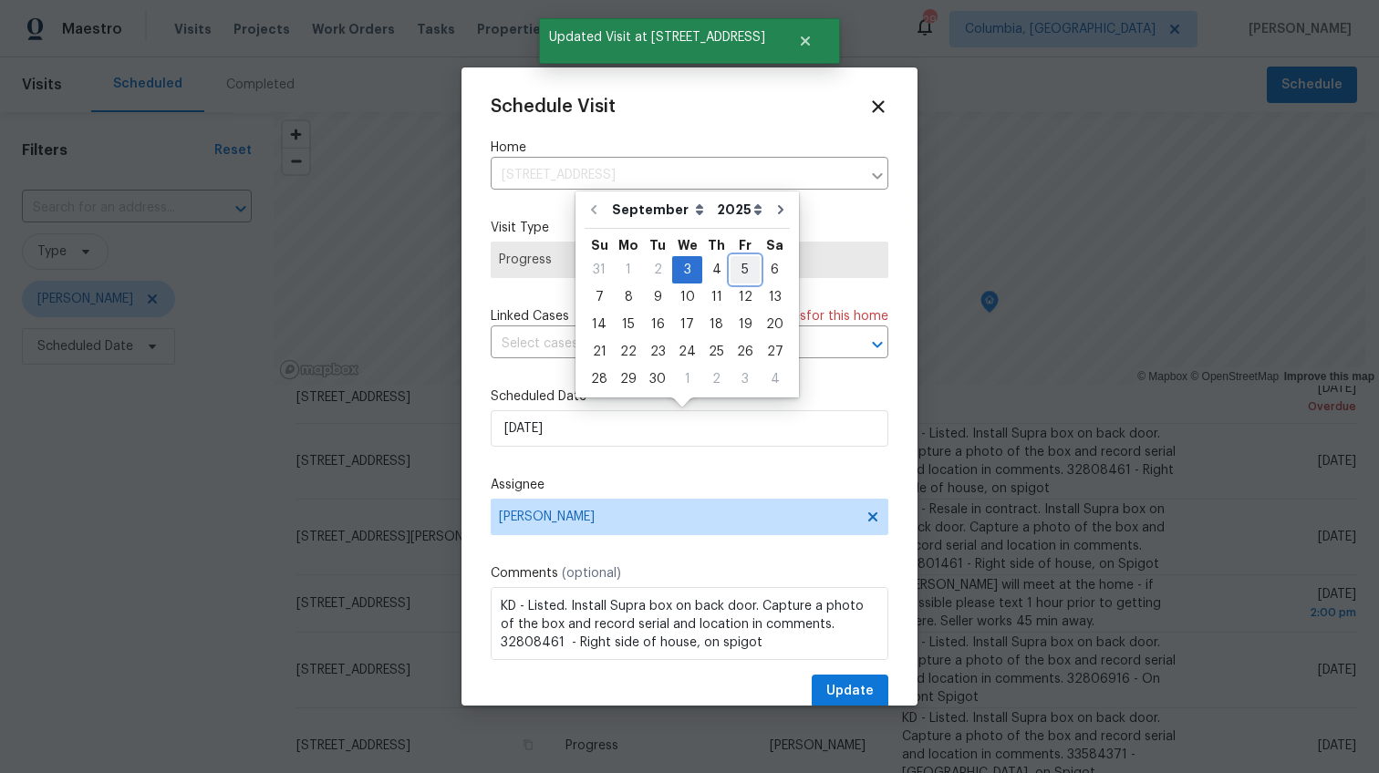
click at [731, 272] on div "5" at bounding box center [745, 270] width 29 height 26
type input "9/5/2025"
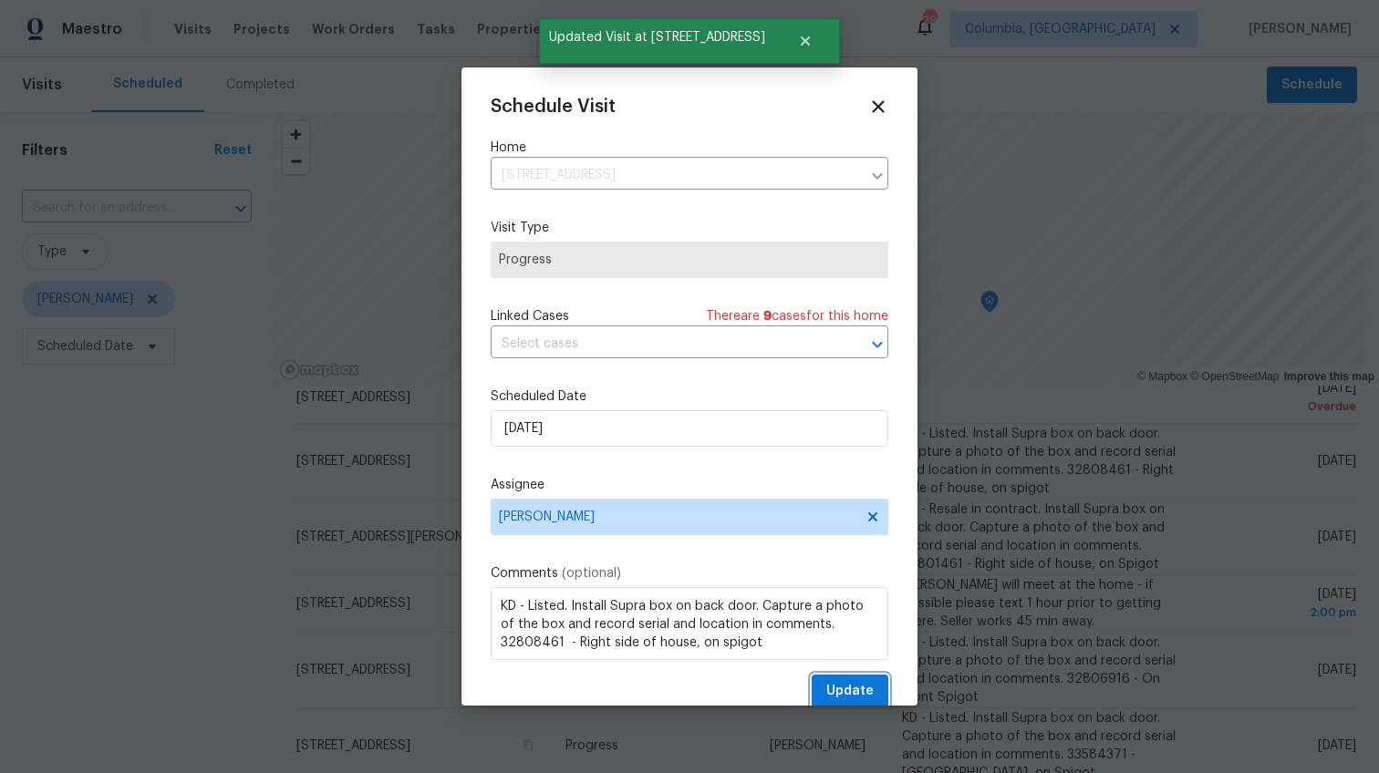
click at [842, 689] on span "Update" at bounding box center [849, 691] width 47 height 23
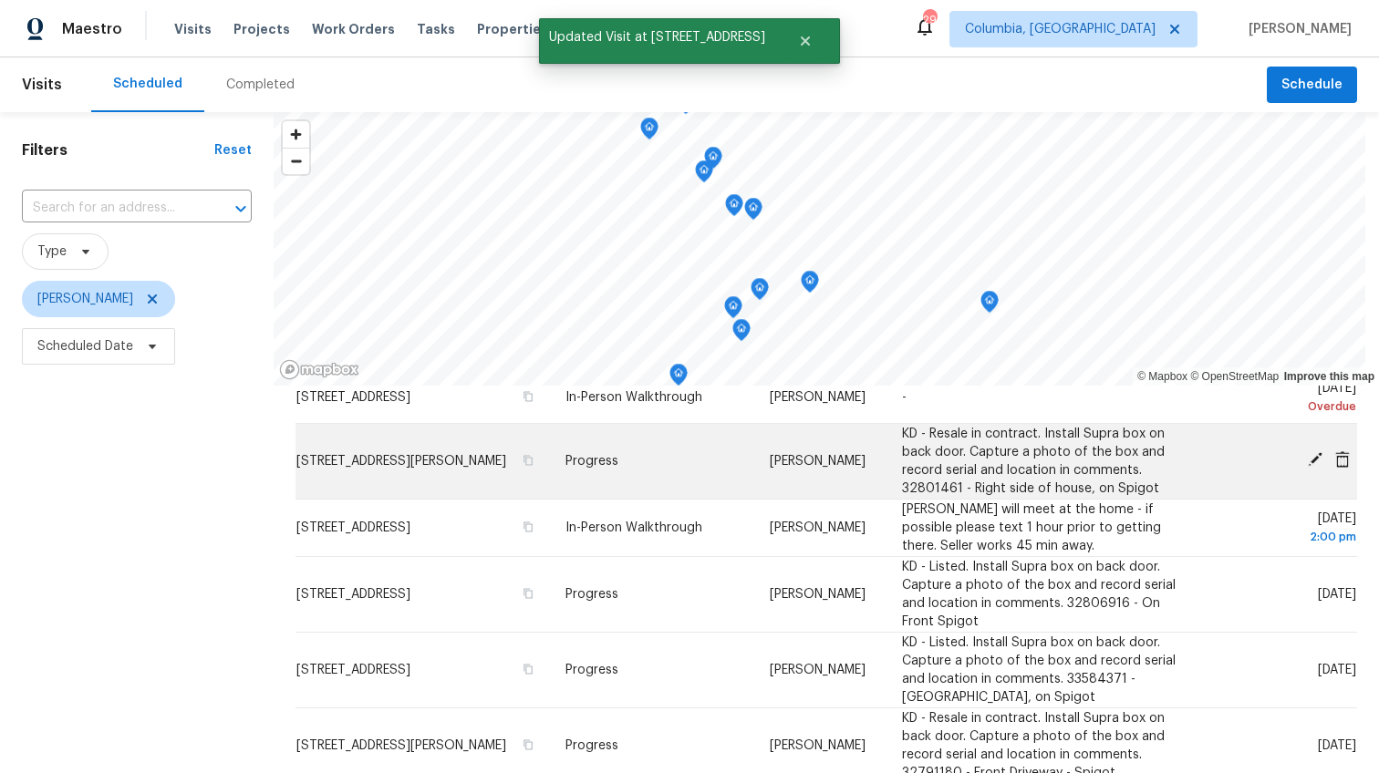
click at [1308, 467] on icon at bounding box center [1315, 459] width 15 height 15
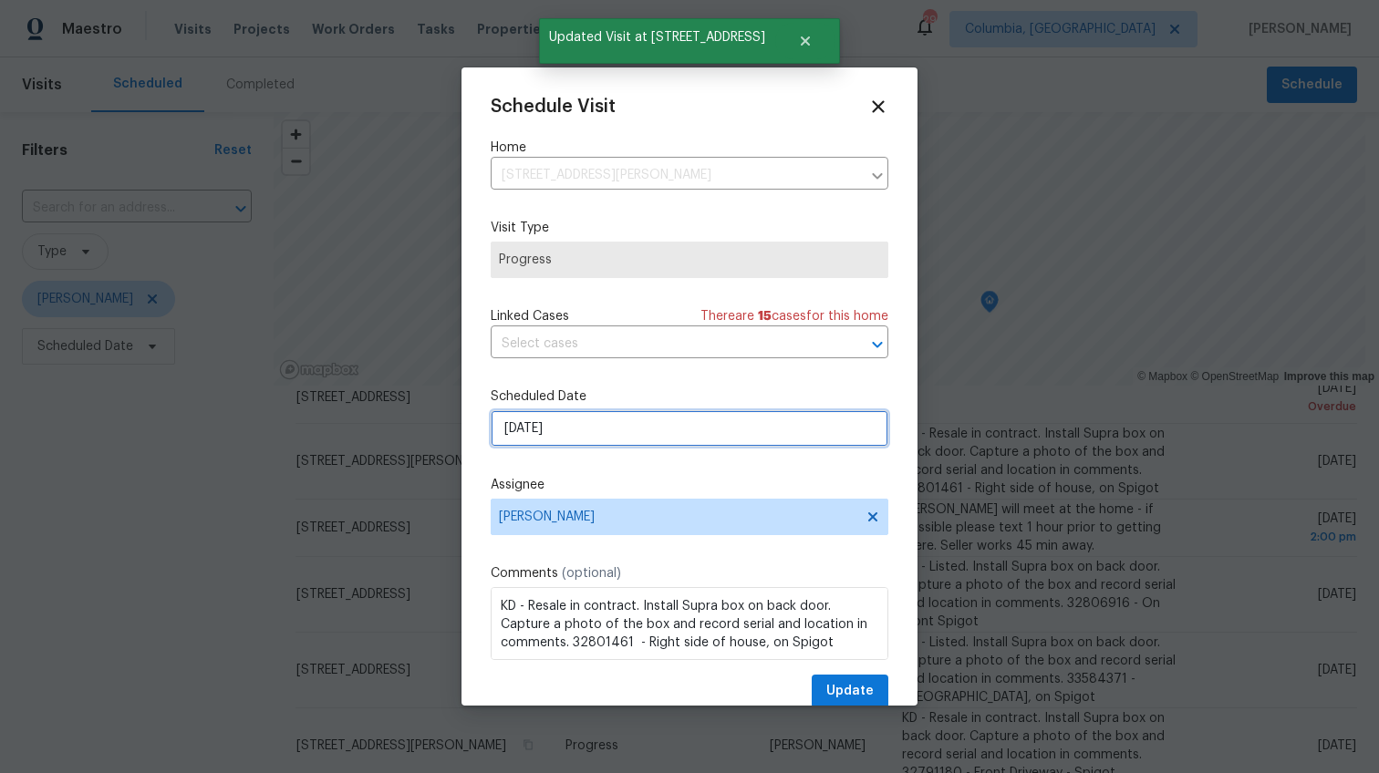
click at [514, 431] on input "9/3/2025" at bounding box center [690, 428] width 398 height 36
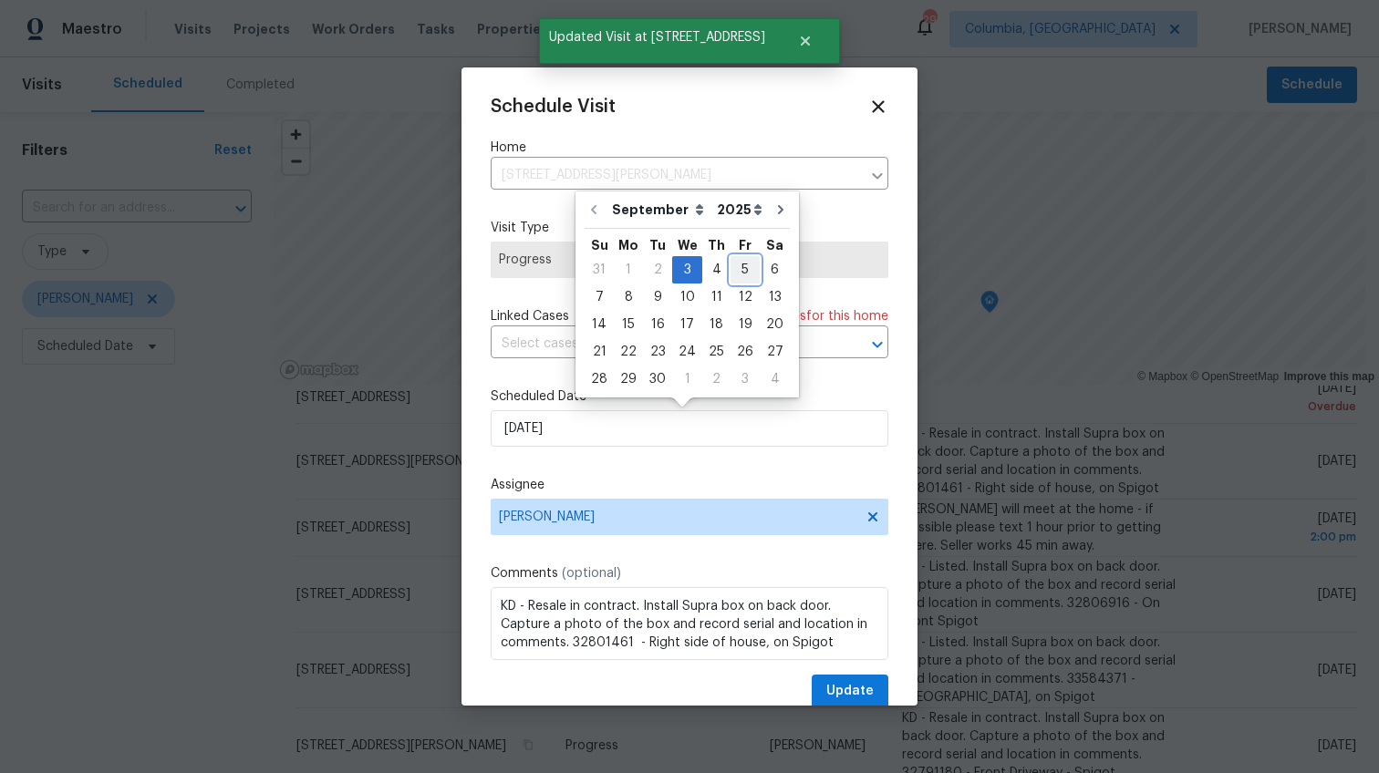
click at [741, 267] on div "5" at bounding box center [745, 270] width 29 height 26
type input "9/5/2025"
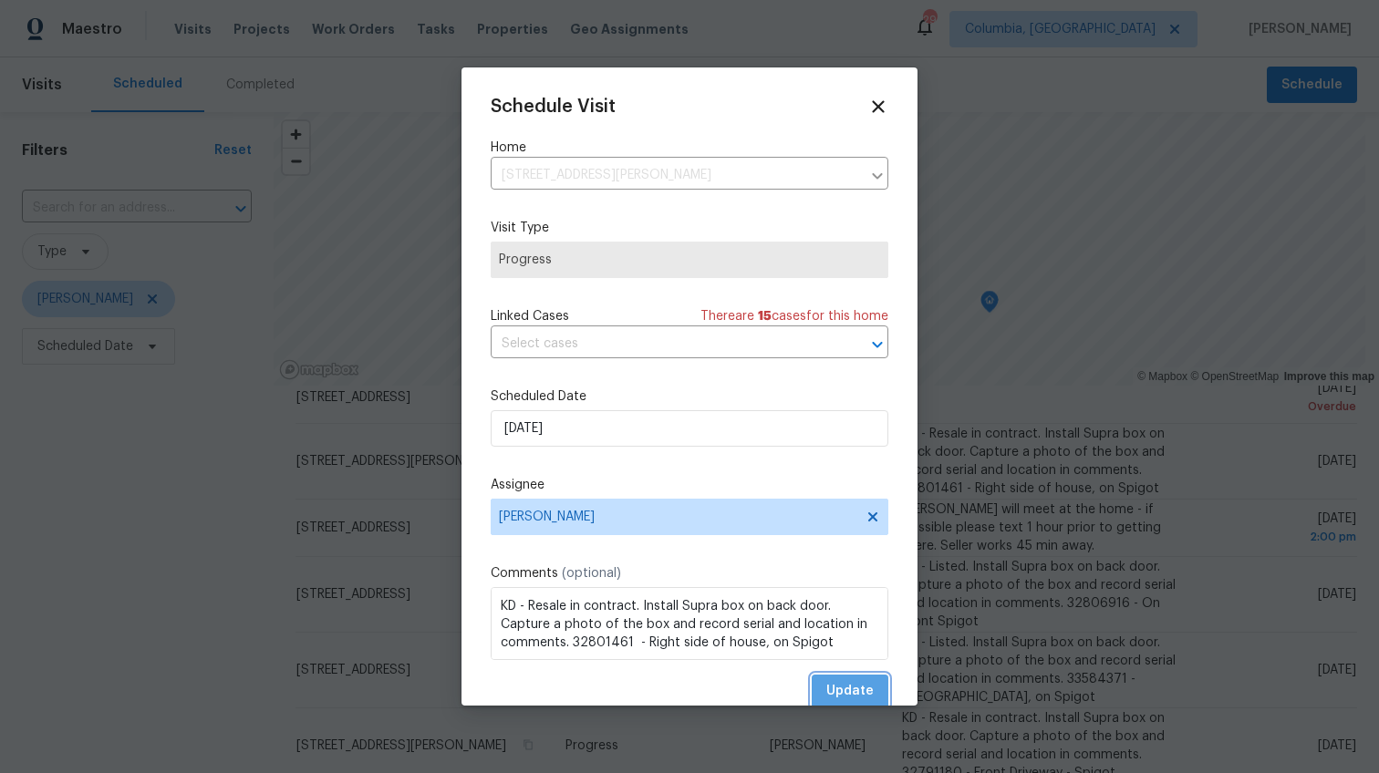
click at [838, 692] on span "Update" at bounding box center [849, 691] width 47 height 23
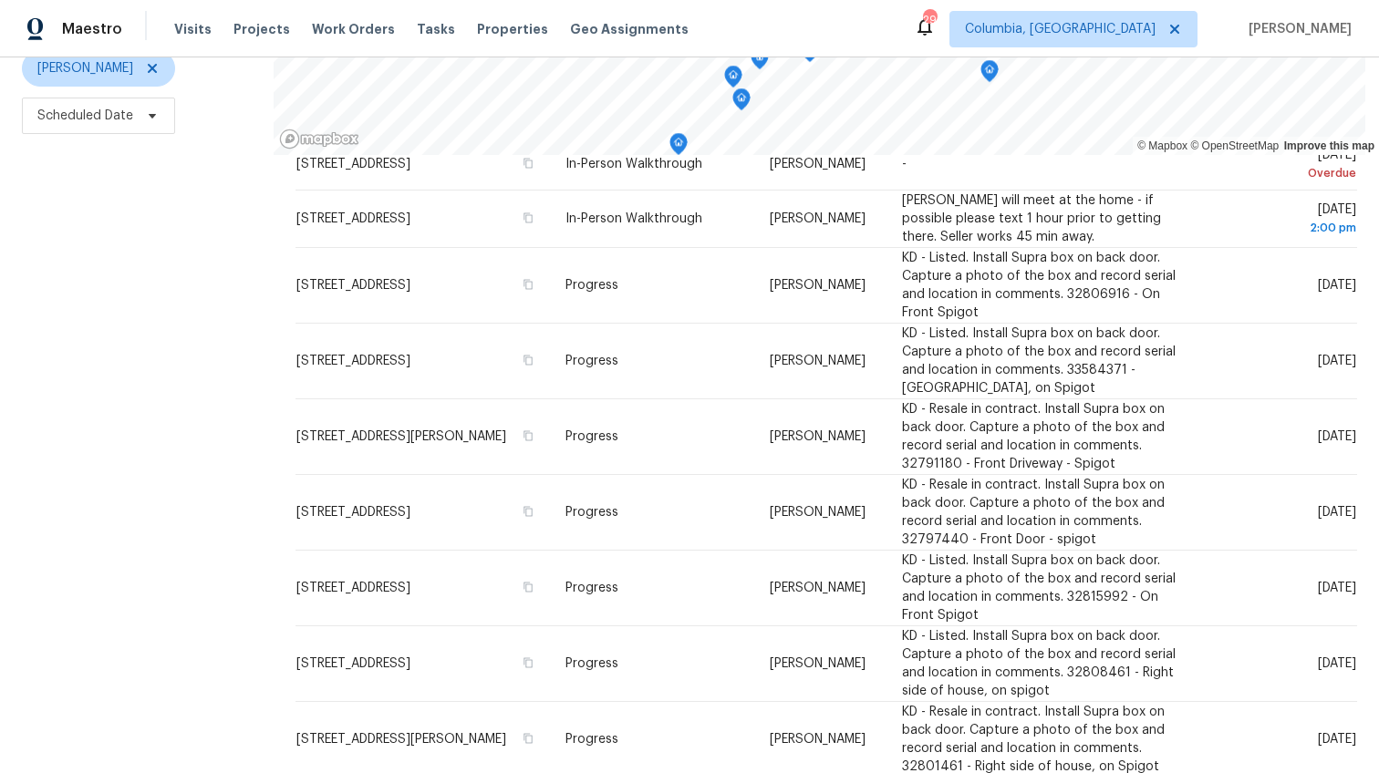
scroll to position [0, 0]
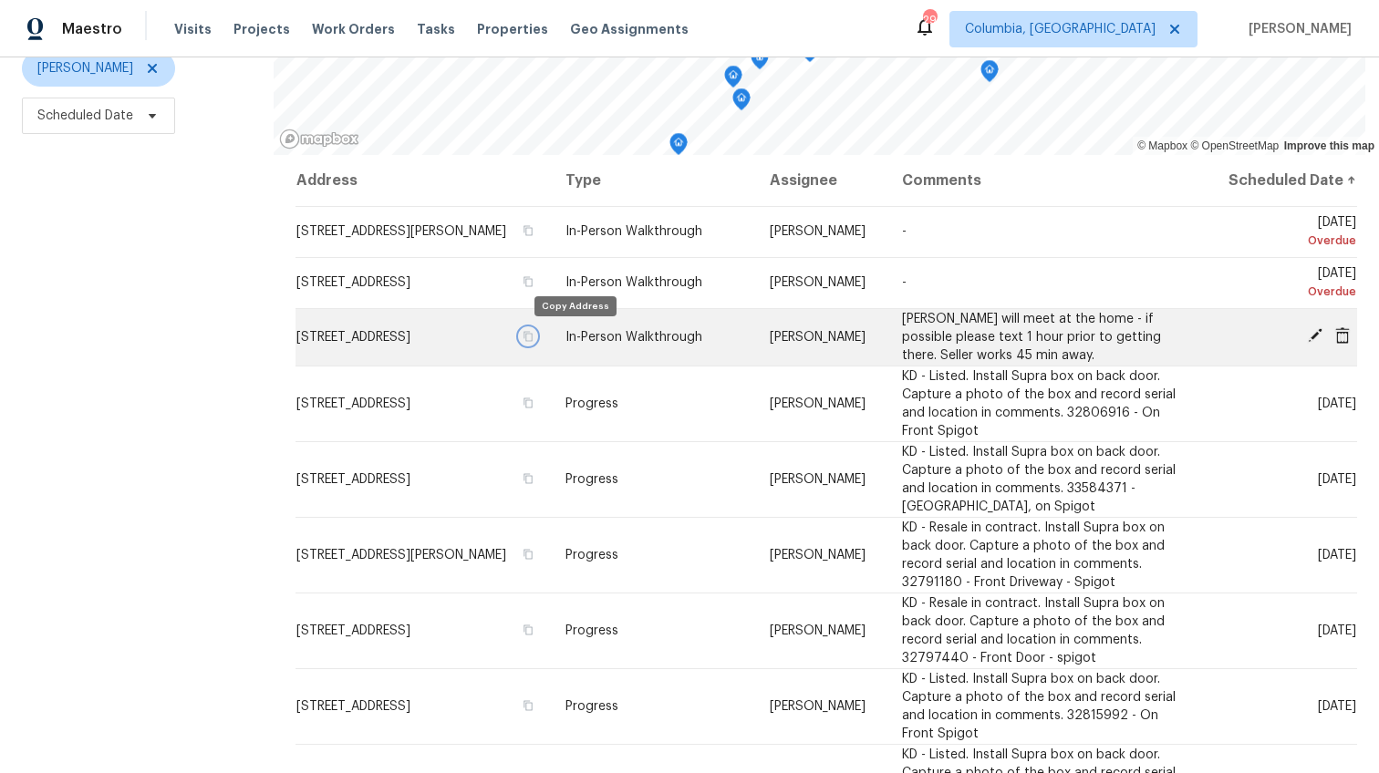
click at [534, 341] on icon "button" at bounding box center [528, 336] width 11 height 11
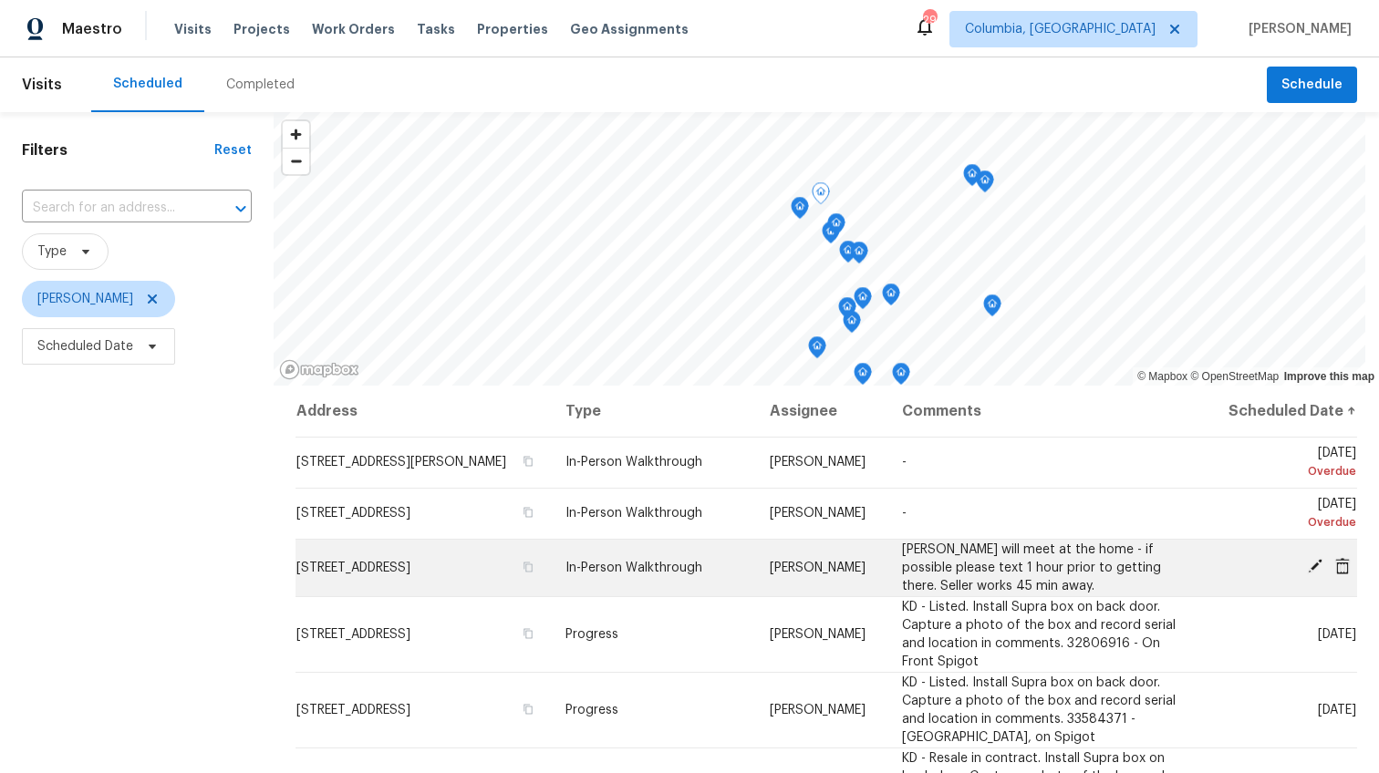
click at [360, 572] on td "532 Suttalee Ln, Irmo, SC 29063" at bounding box center [423, 567] width 255 height 57
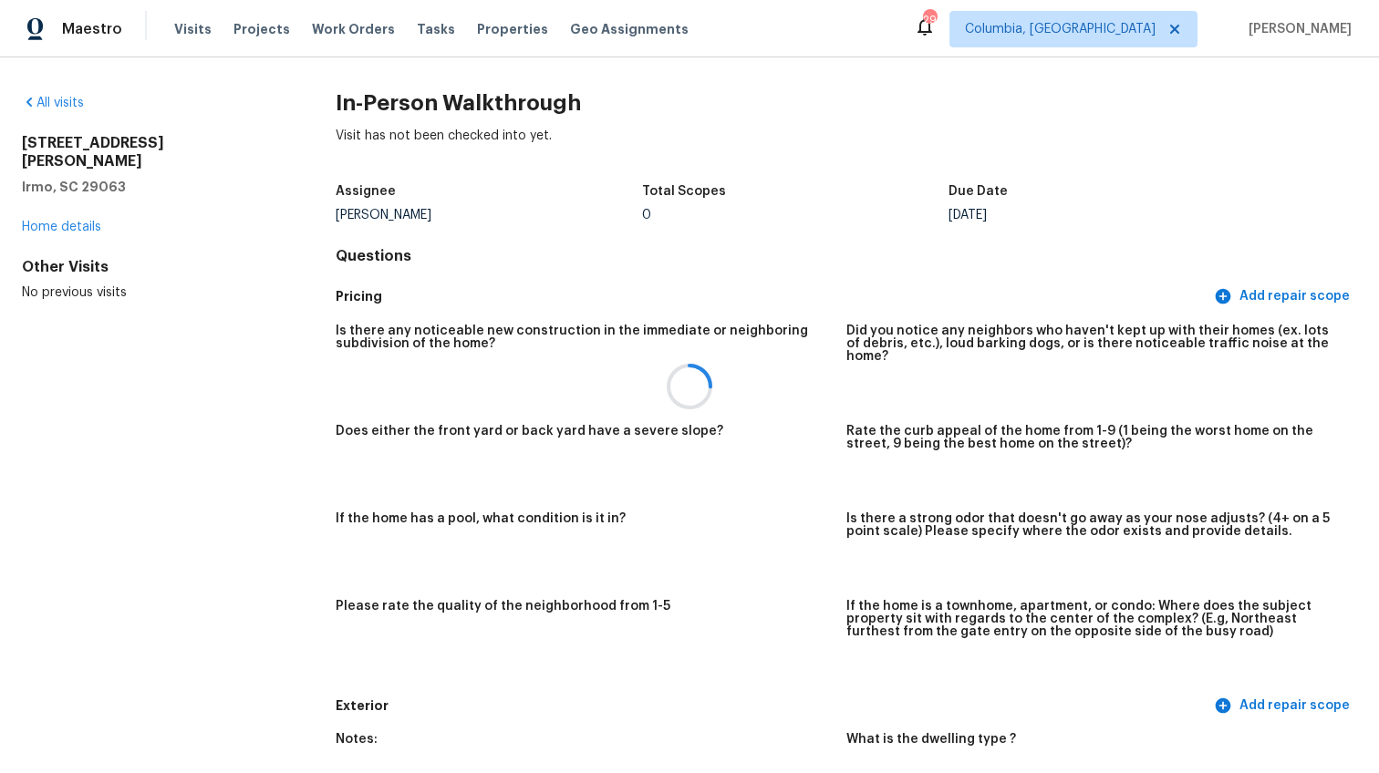
click at [102, 96] on div at bounding box center [689, 386] width 1379 height 773
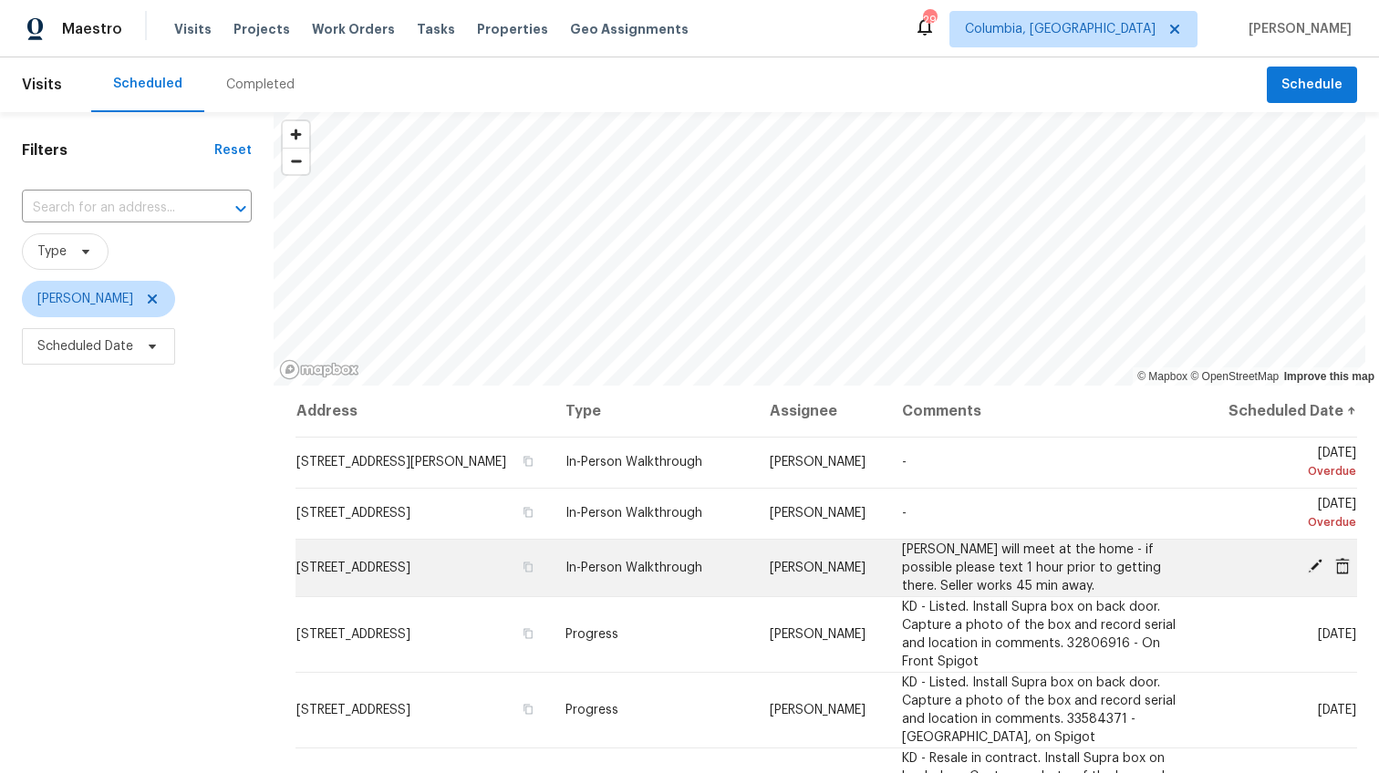
click at [1308, 574] on icon at bounding box center [1315, 566] width 15 height 15
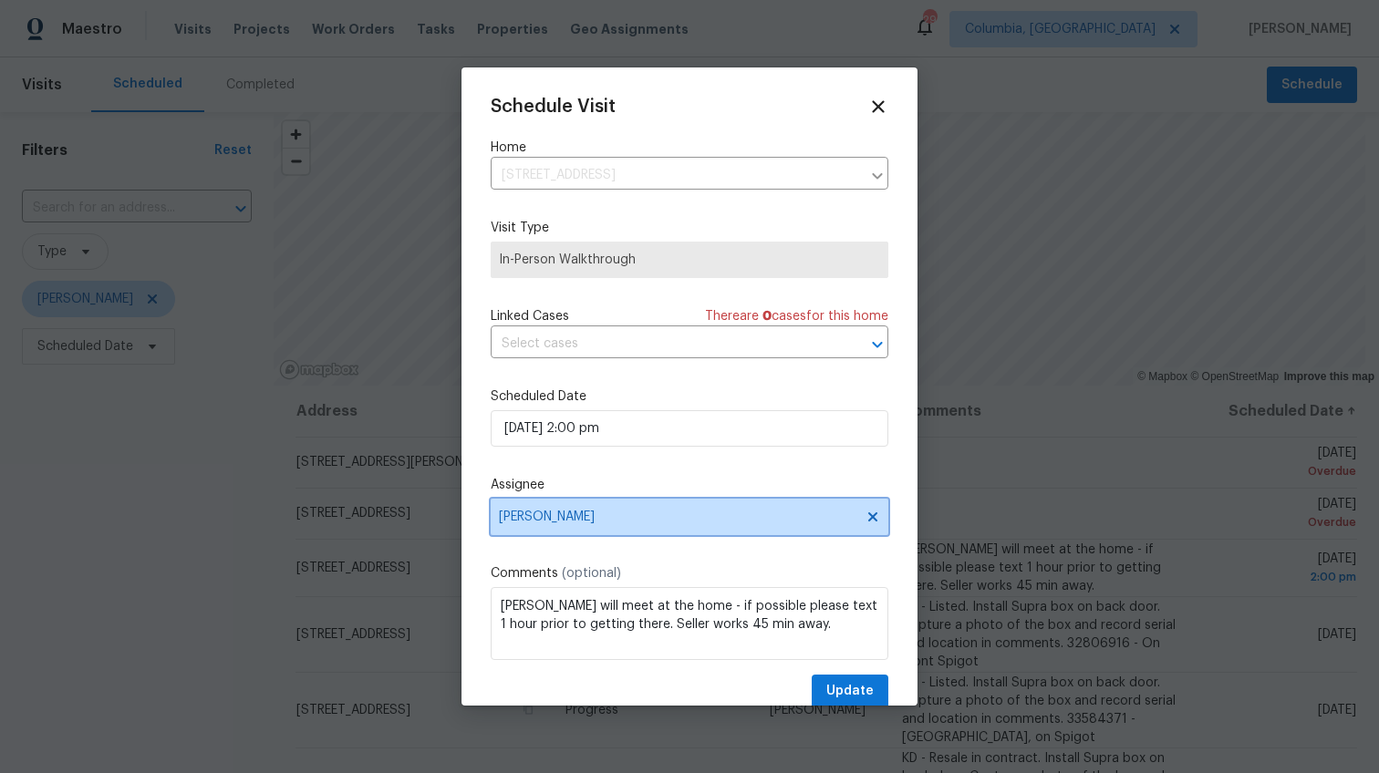
click at [558, 513] on span "[PERSON_NAME]" at bounding box center [678, 517] width 358 height 15
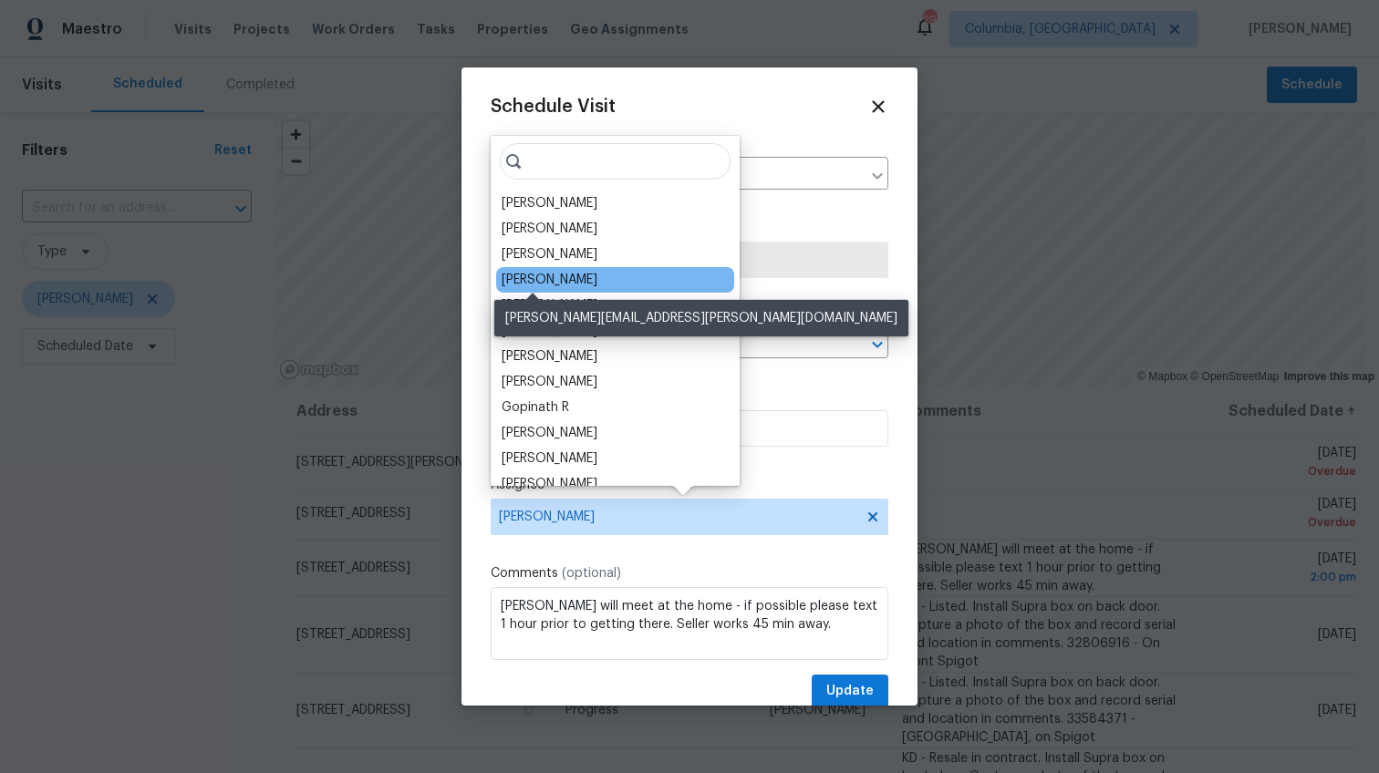
click at [535, 271] on div "[PERSON_NAME]" at bounding box center [550, 280] width 96 height 18
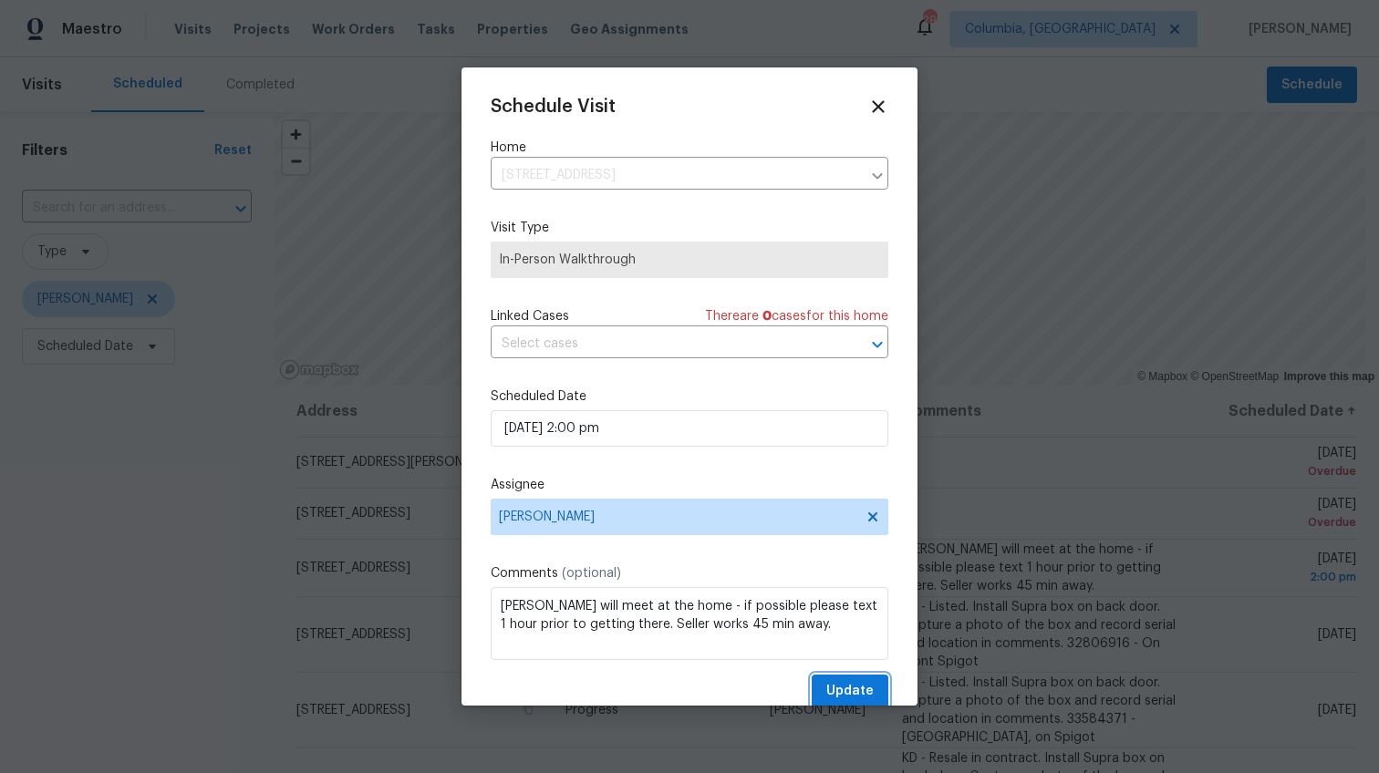
click at [863, 695] on button "Update" at bounding box center [850, 692] width 77 height 34
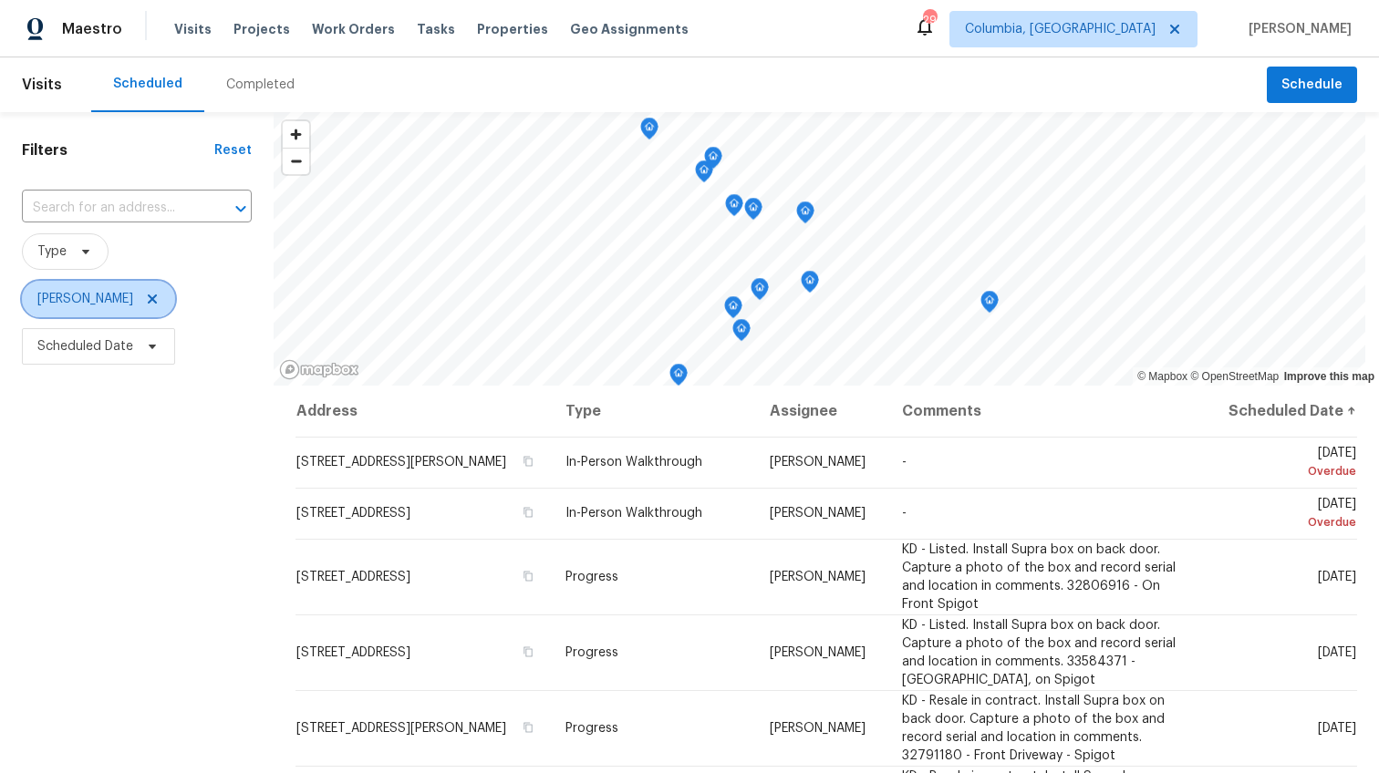
click at [89, 302] on span "Kati Dunn" at bounding box center [85, 299] width 96 height 18
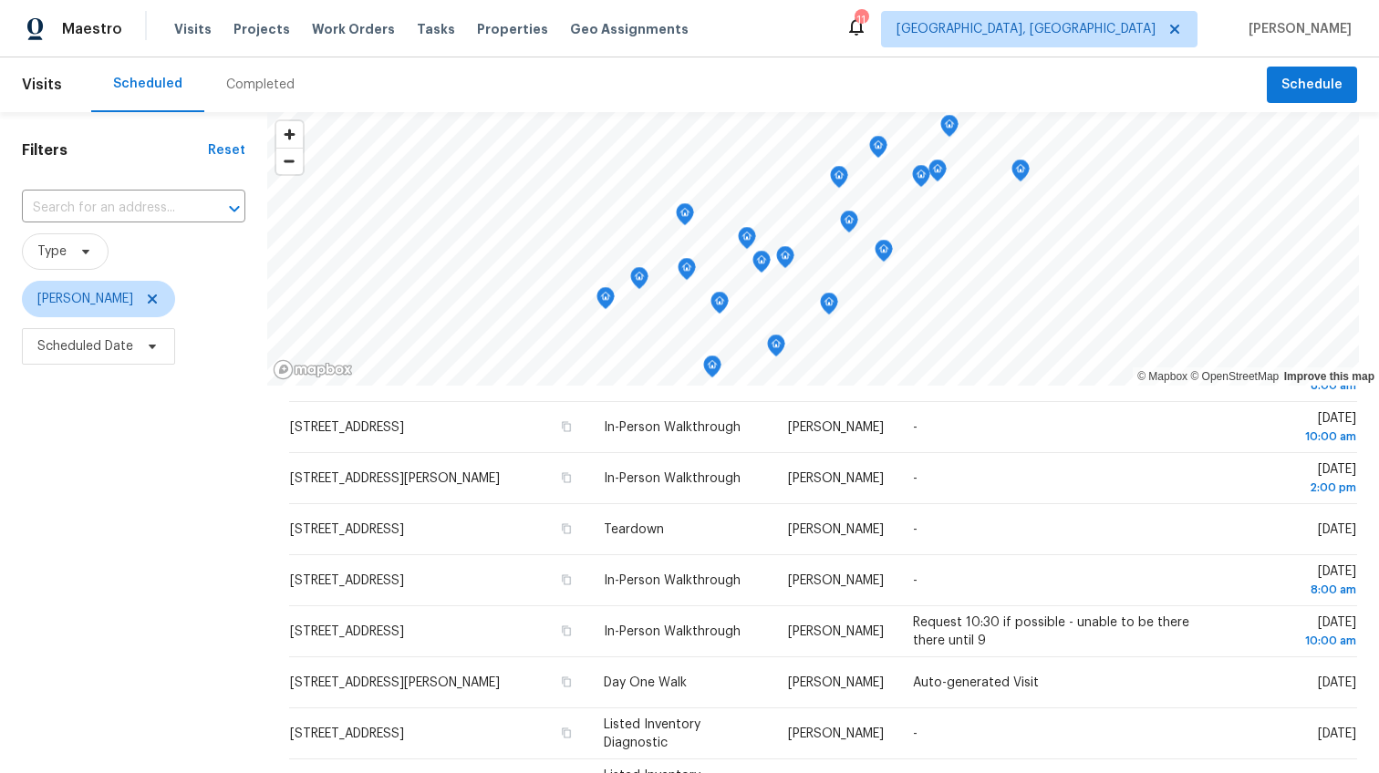
scroll to position [1, 0]
click at [249, 31] on span "Projects" at bounding box center [261, 29] width 57 height 18
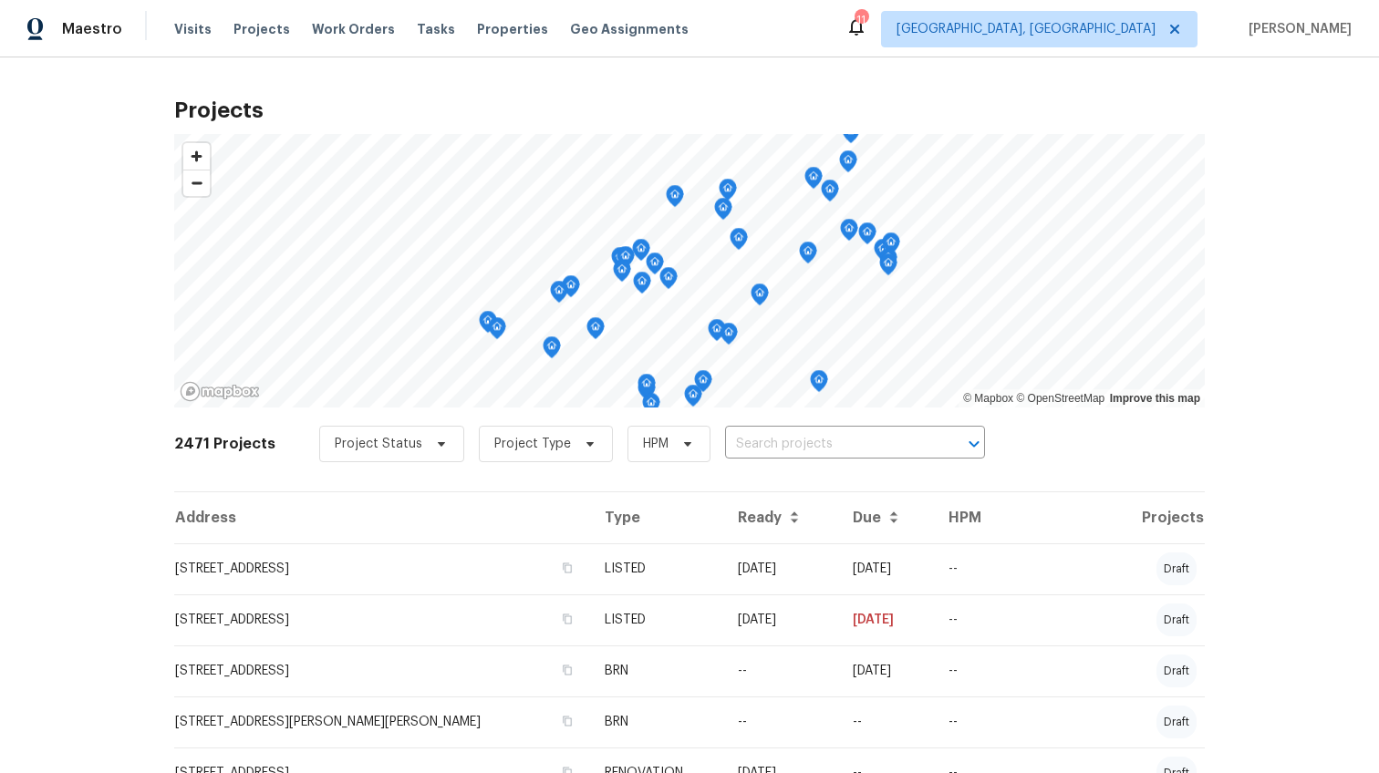
click at [765, 444] on input "text" at bounding box center [829, 444] width 209 height 28
type input "1024"
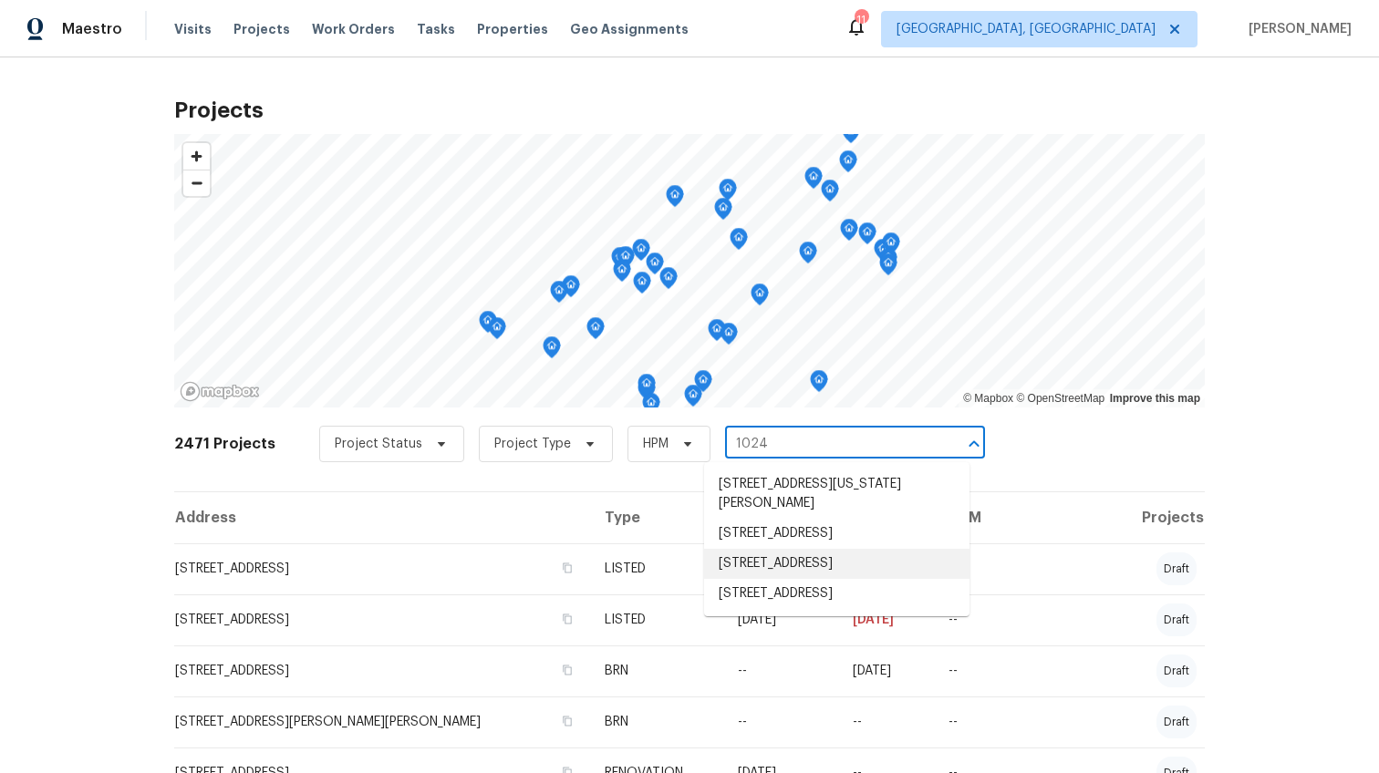
click at [783, 569] on li "1024 Longstone Way, Spartanburg, SC 29306" at bounding box center [836, 564] width 265 height 30
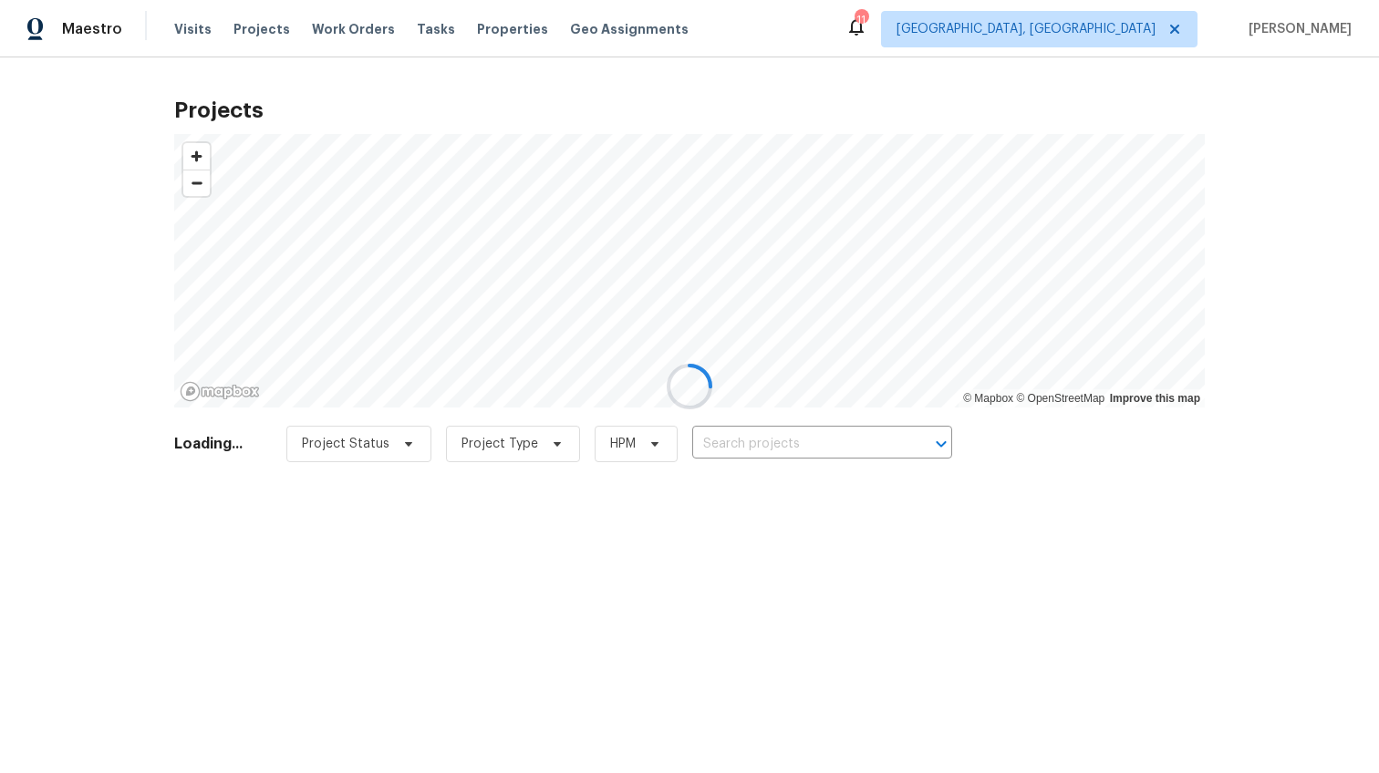
type input "1024 Longstone Way, Spartanburg, SC 29306"
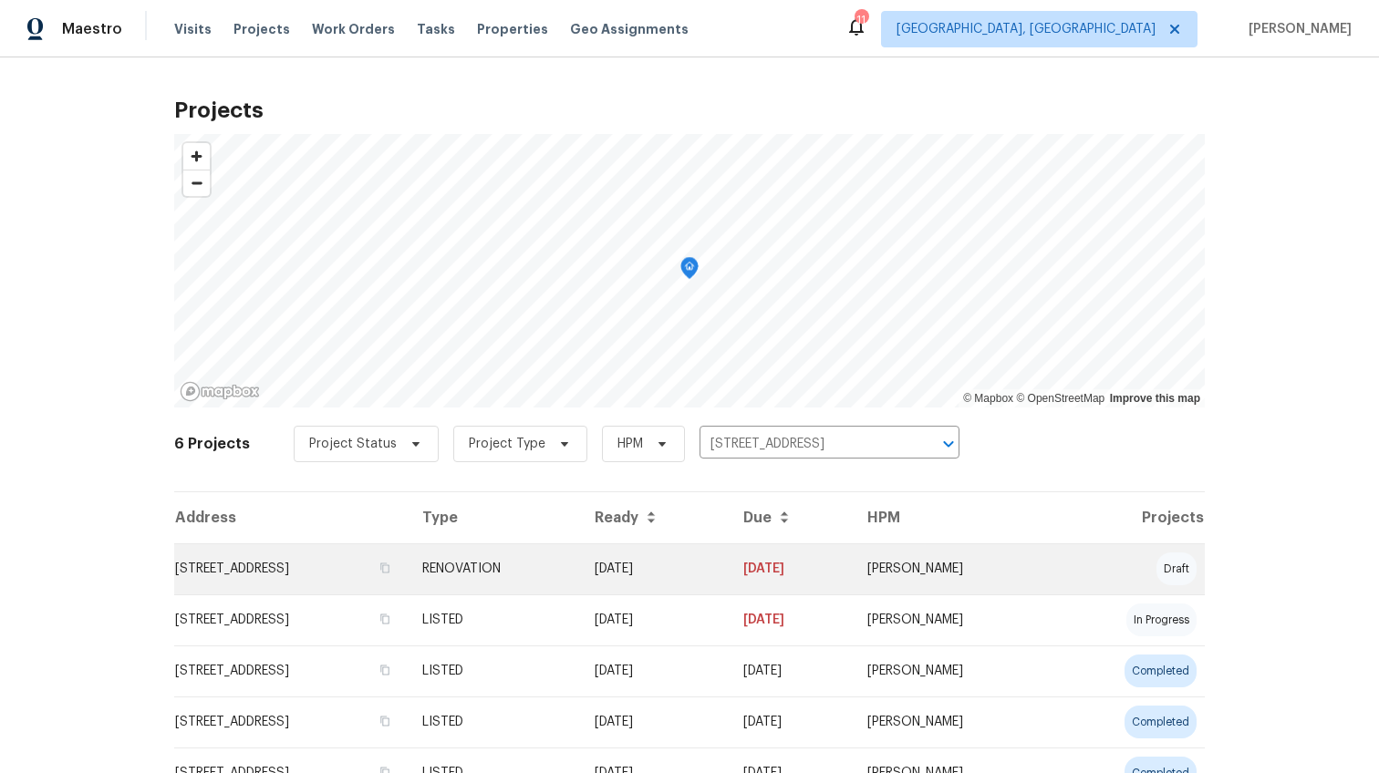
click at [235, 582] on td "1024 Longstone Way, Spartanburg, SC 29306" at bounding box center [290, 569] width 233 height 51
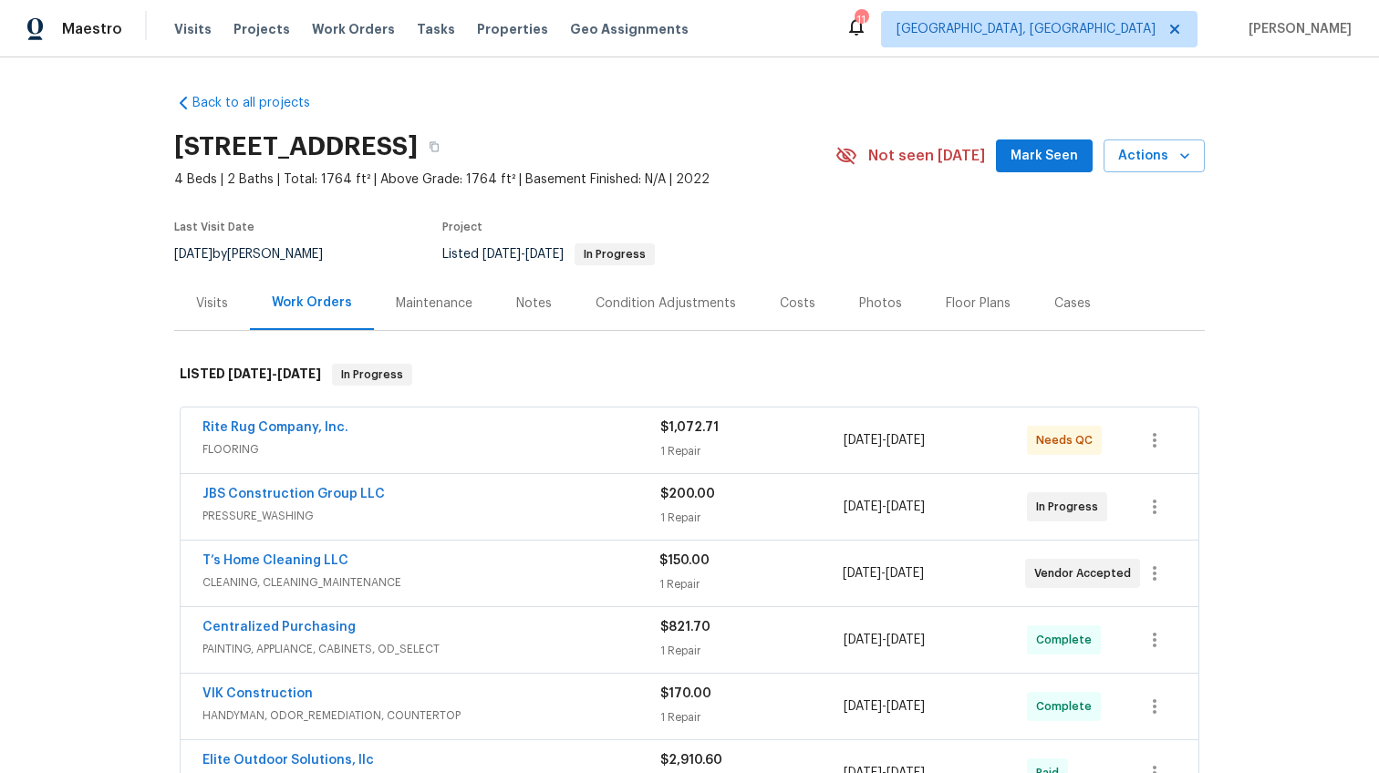
click at [474, 451] on span "FLOORING" at bounding box center [431, 450] width 458 height 18
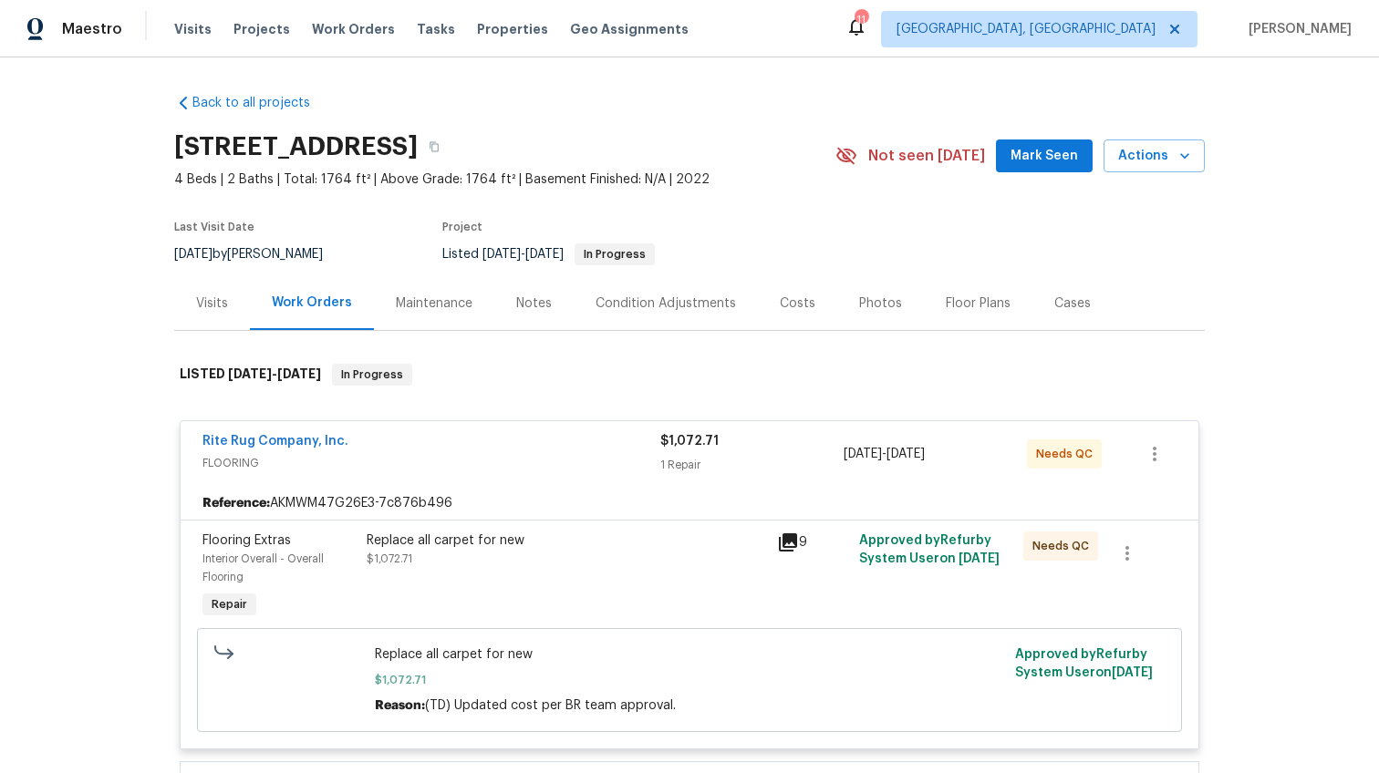
click at [474, 451] on div "Rite Rug Company, Inc." at bounding box center [431, 443] width 458 height 22
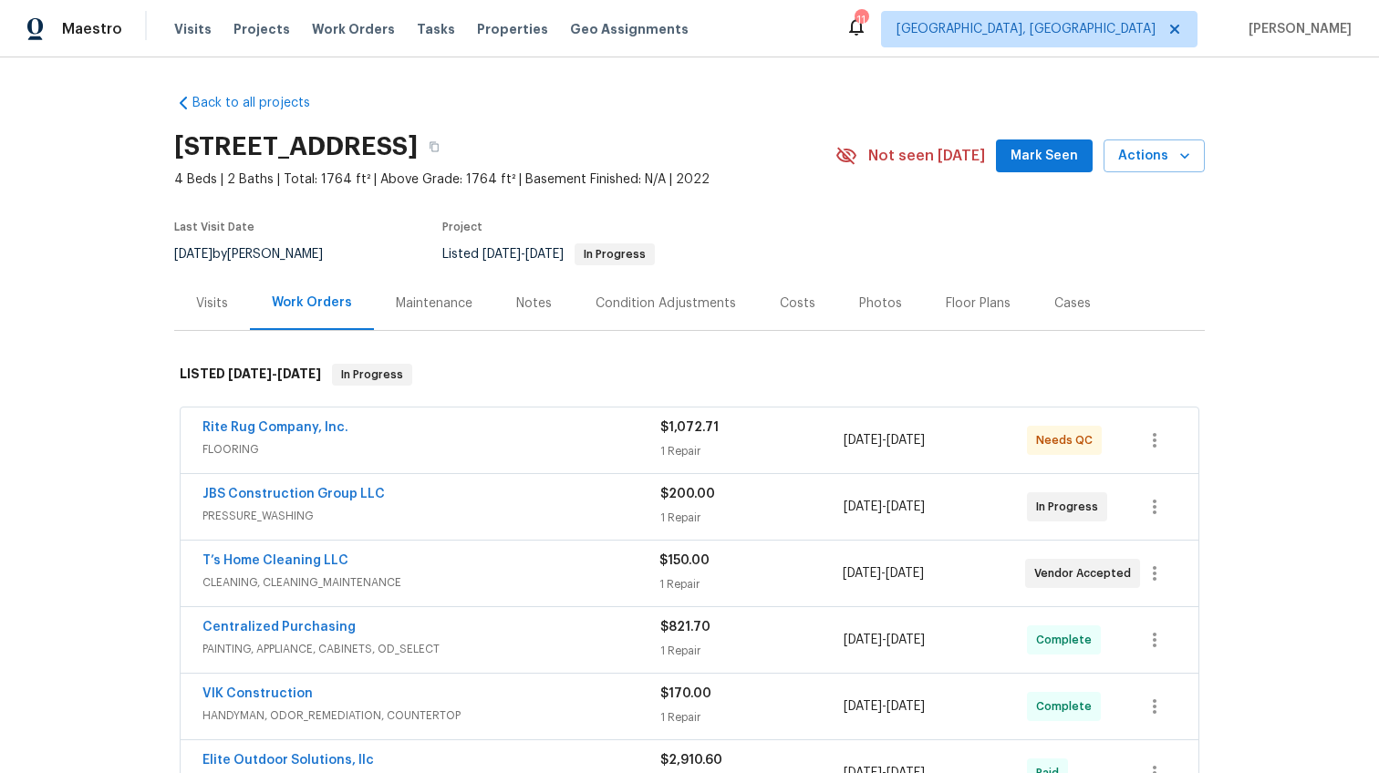
click at [528, 523] on span "PRESSURE_WASHING" at bounding box center [431, 516] width 458 height 18
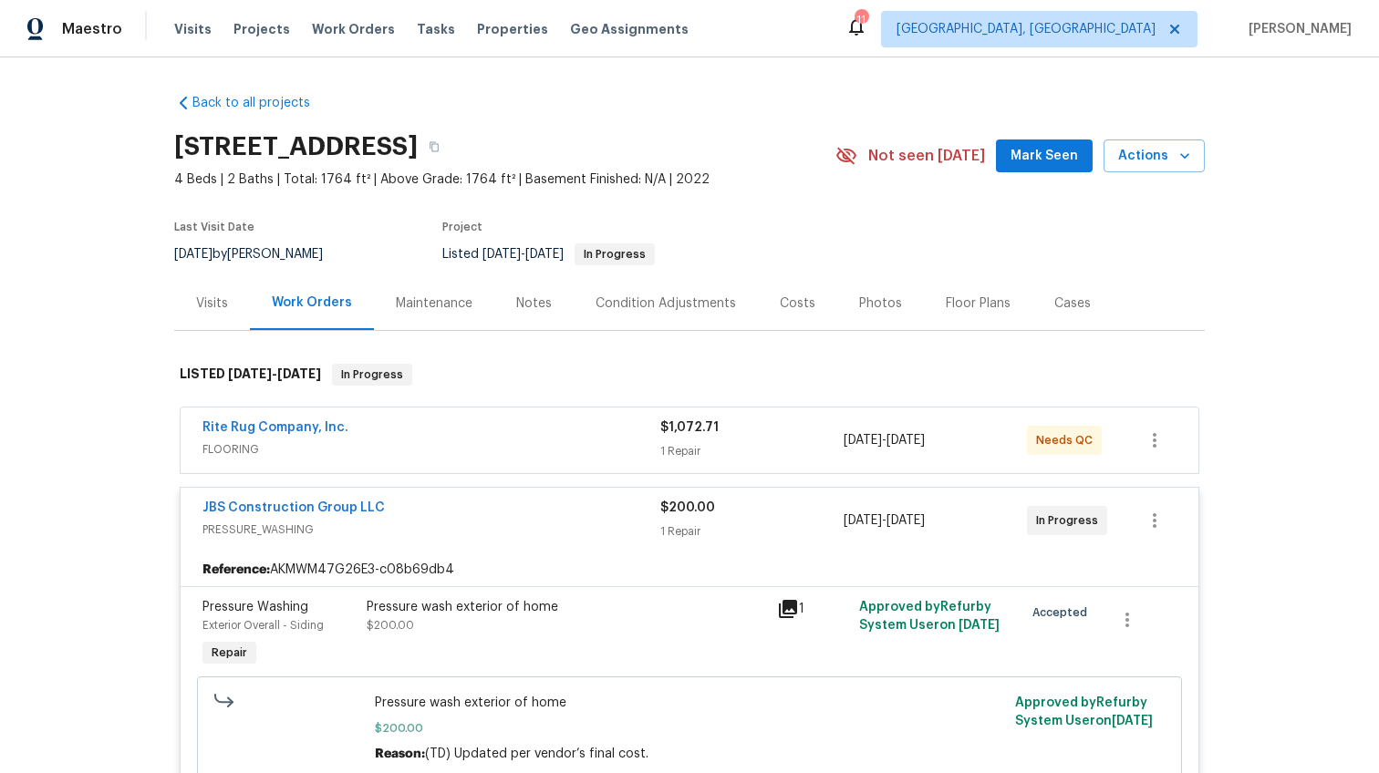
click at [528, 523] on span "PRESSURE_WASHING" at bounding box center [431, 530] width 458 height 18
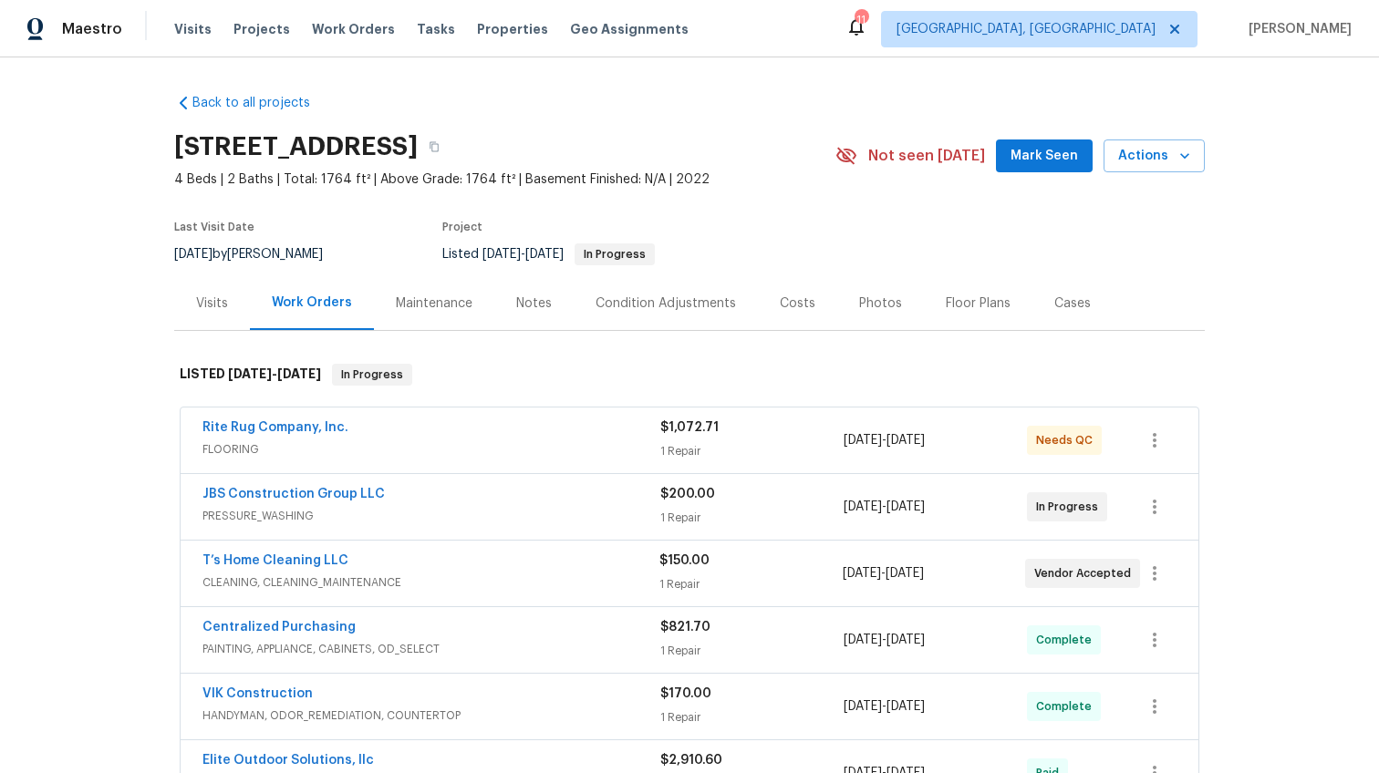
click at [523, 576] on span "CLEANING, CLEANING_MAINTENANCE" at bounding box center [430, 583] width 457 height 18
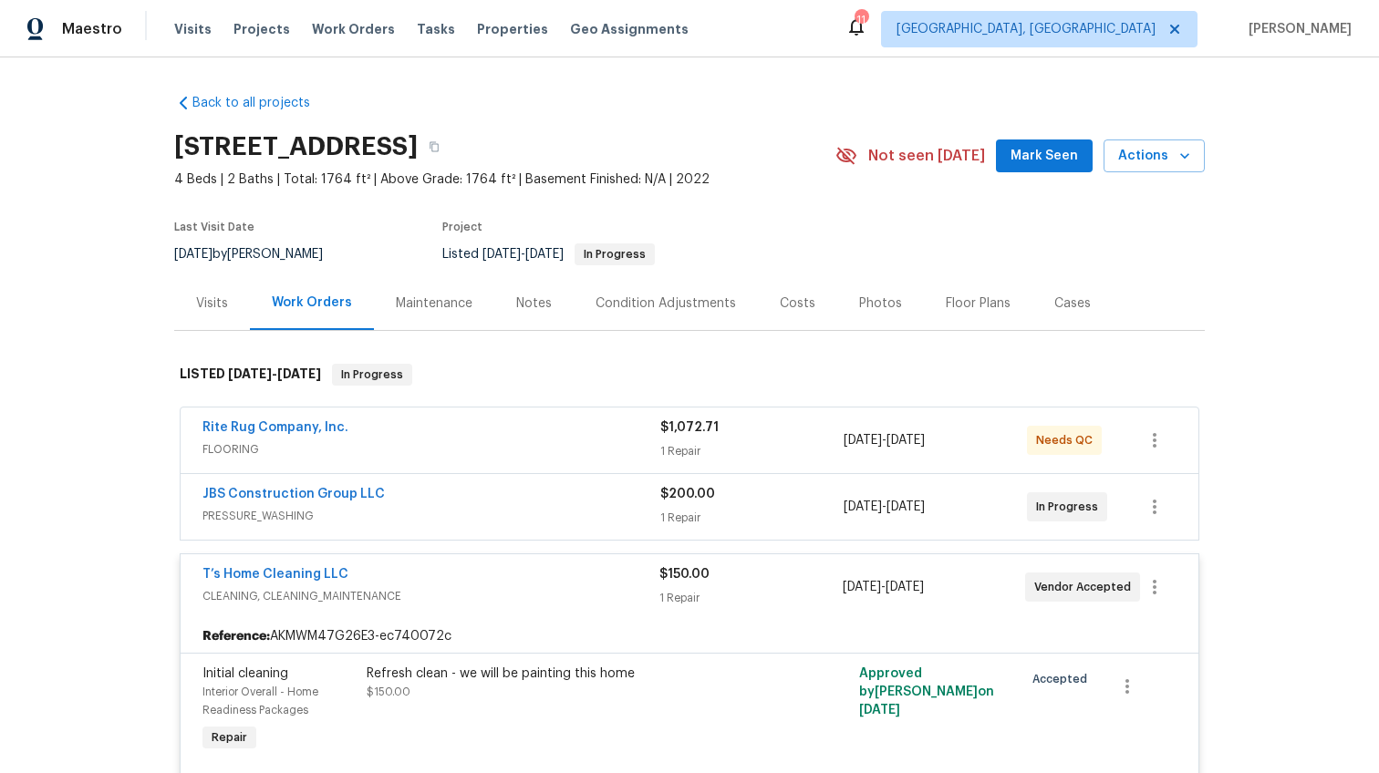
click at [524, 589] on span "CLEANING, CLEANING_MAINTENANCE" at bounding box center [430, 596] width 457 height 18
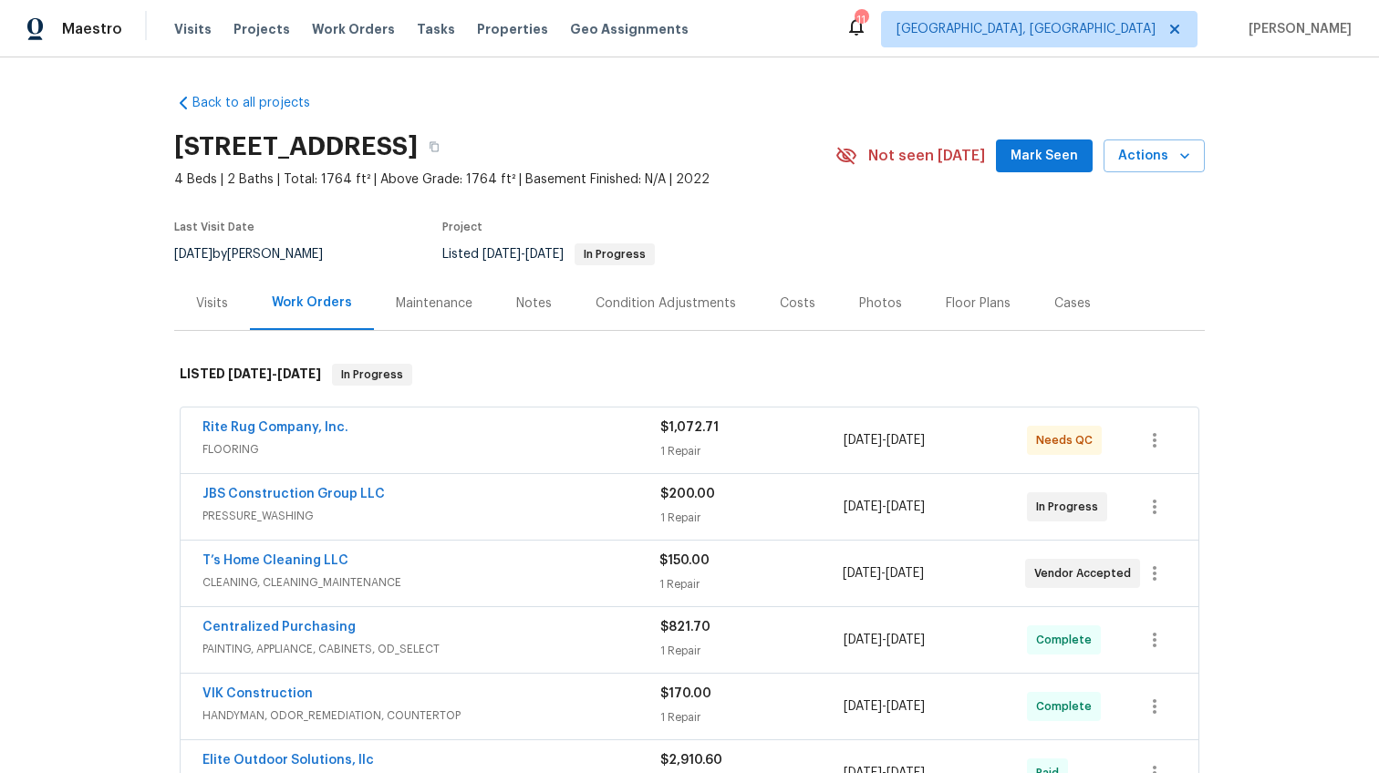
click at [541, 307] on div "Notes" at bounding box center [533, 303] width 79 height 54
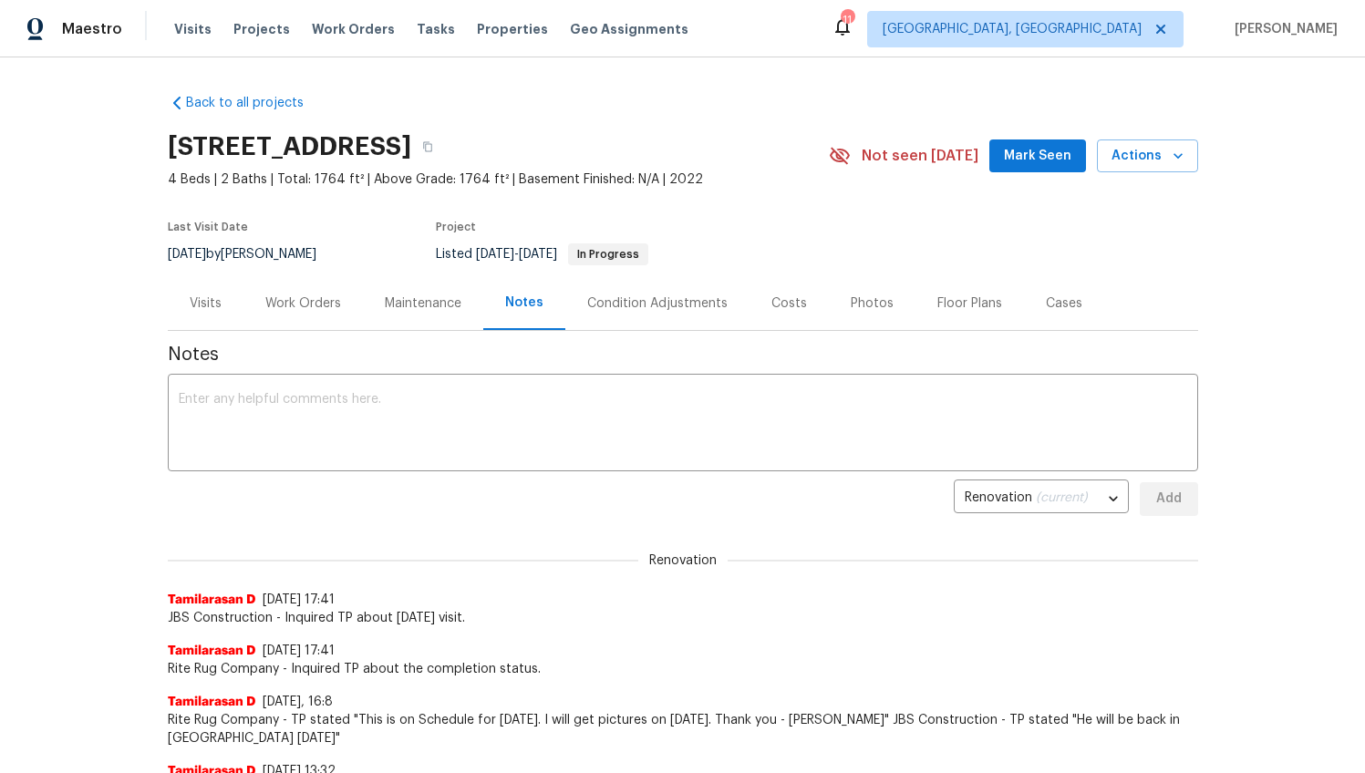
click at [319, 309] on div "Work Orders" at bounding box center [303, 304] width 76 height 18
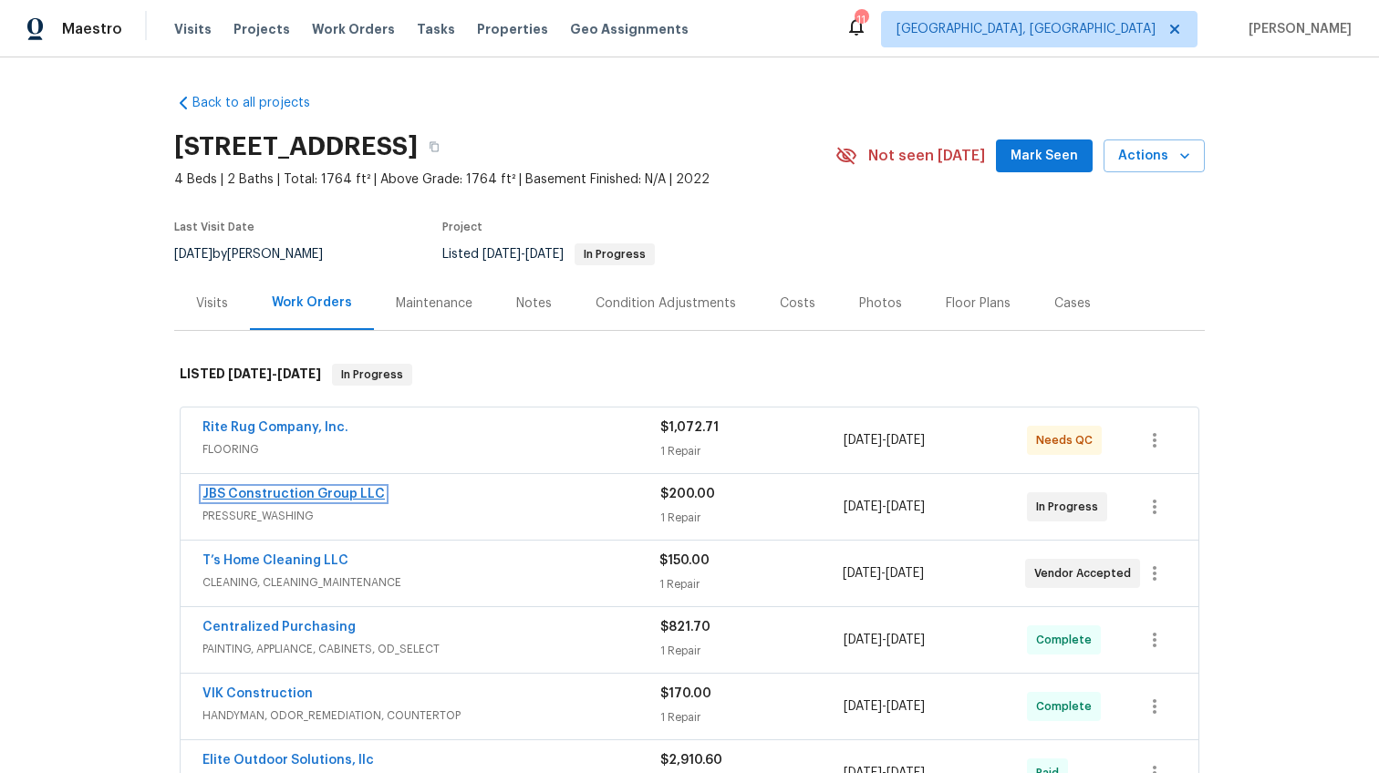
click at [287, 488] on link "JBS Construction Group LLC" at bounding box center [293, 494] width 182 height 13
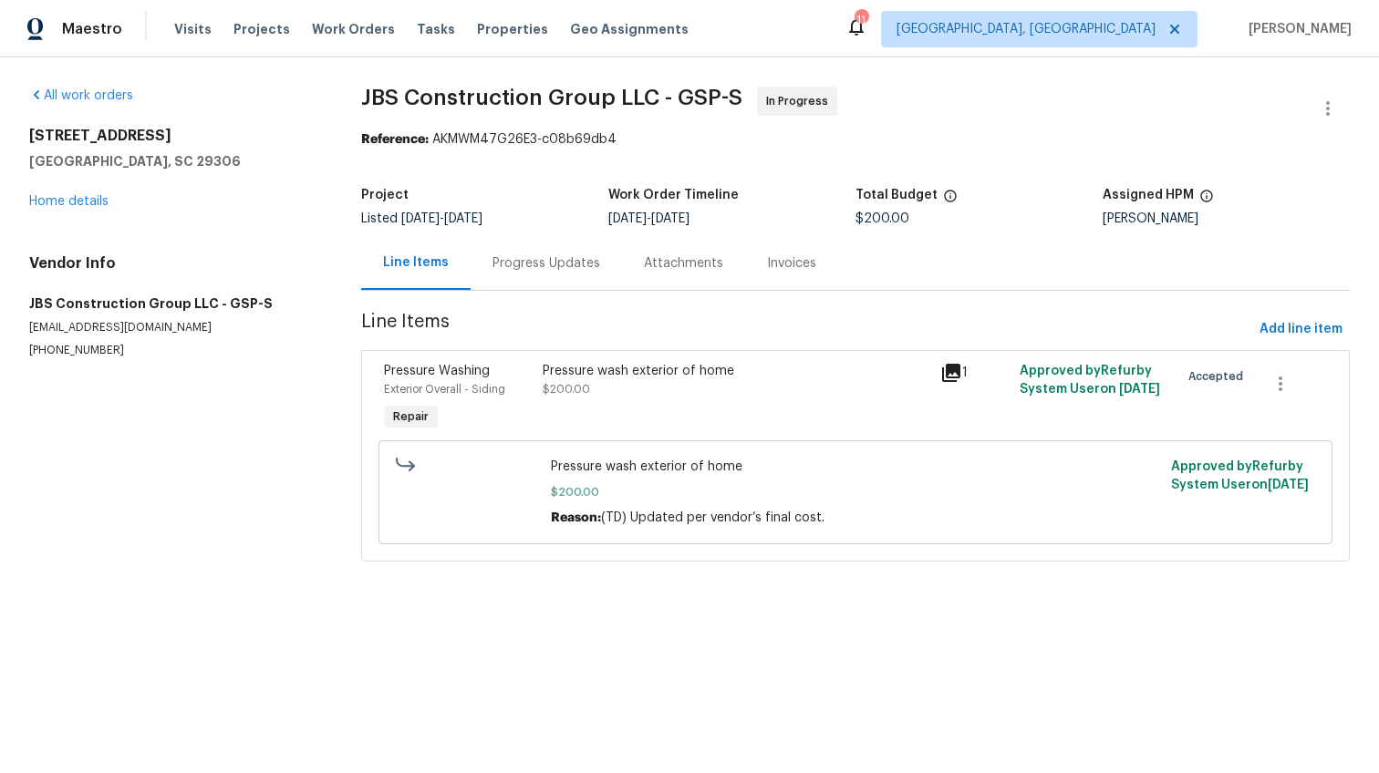
click at [555, 262] on div "Progress Updates" at bounding box center [547, 263] width 108 height 18
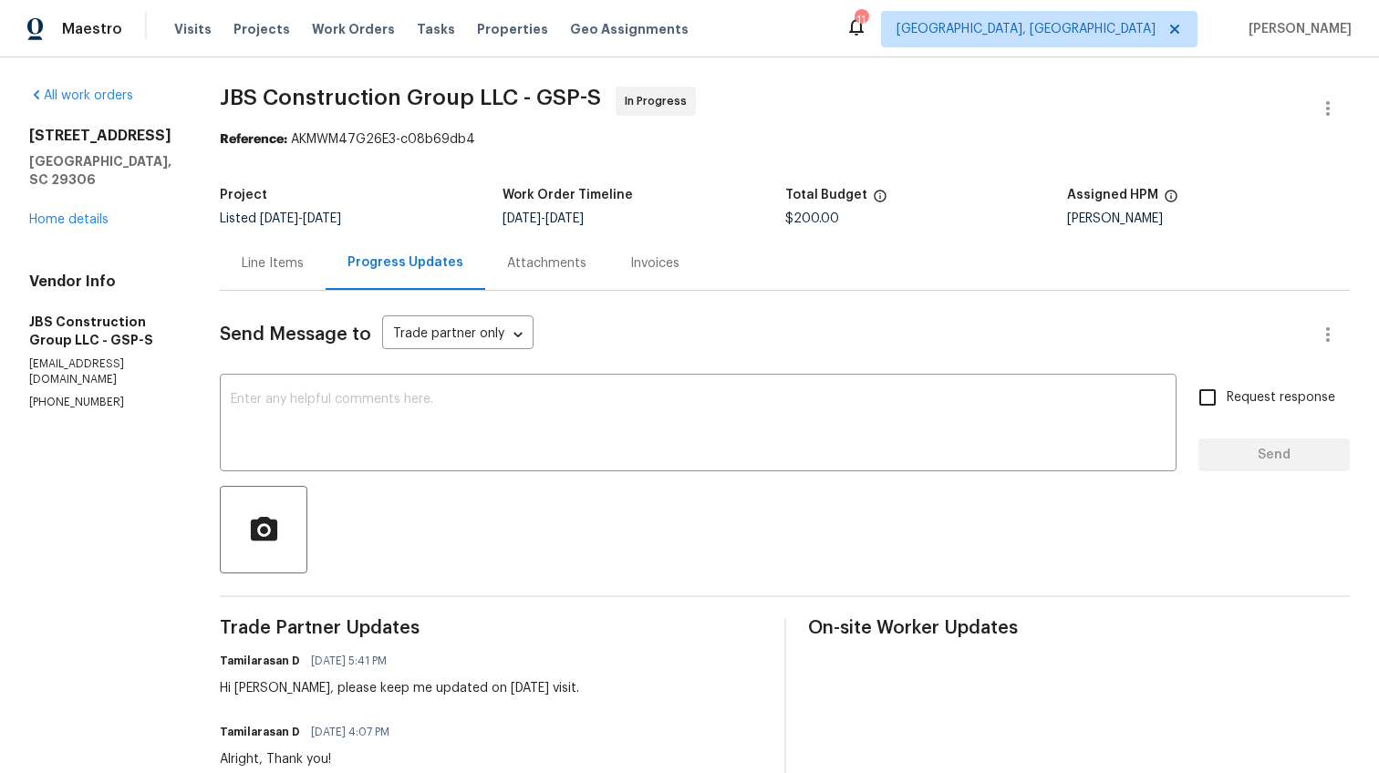
click at [62, 209] on div "1024 Longstone Way Spartanburg, SC 29306 Home details" at bounding box center [102, 178] width 147 height 102
click at [65, 213] on link "Home details" at bounding box center [68, 219] width 79 height 13
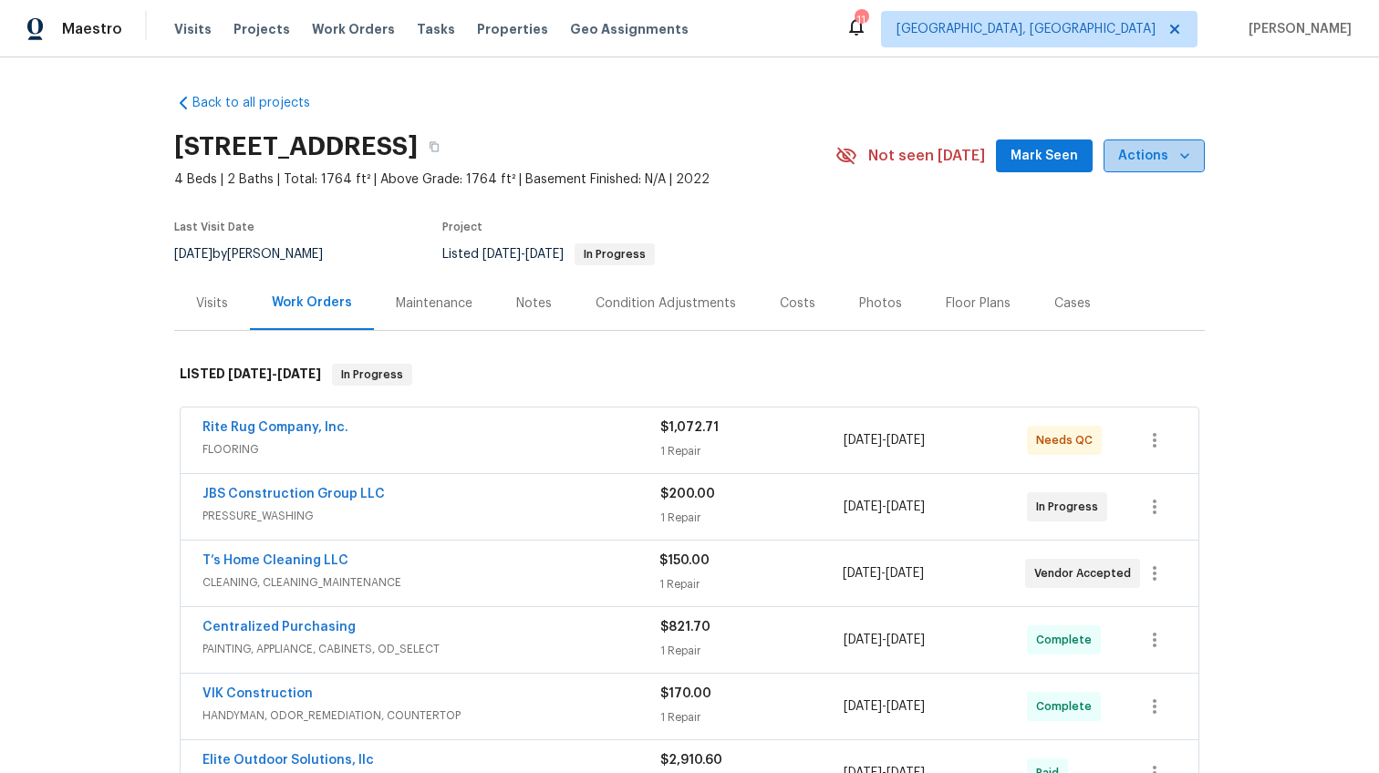
click at [1186, 158] on icon "button" at bounding box center [1185, 156] width 18 height 18
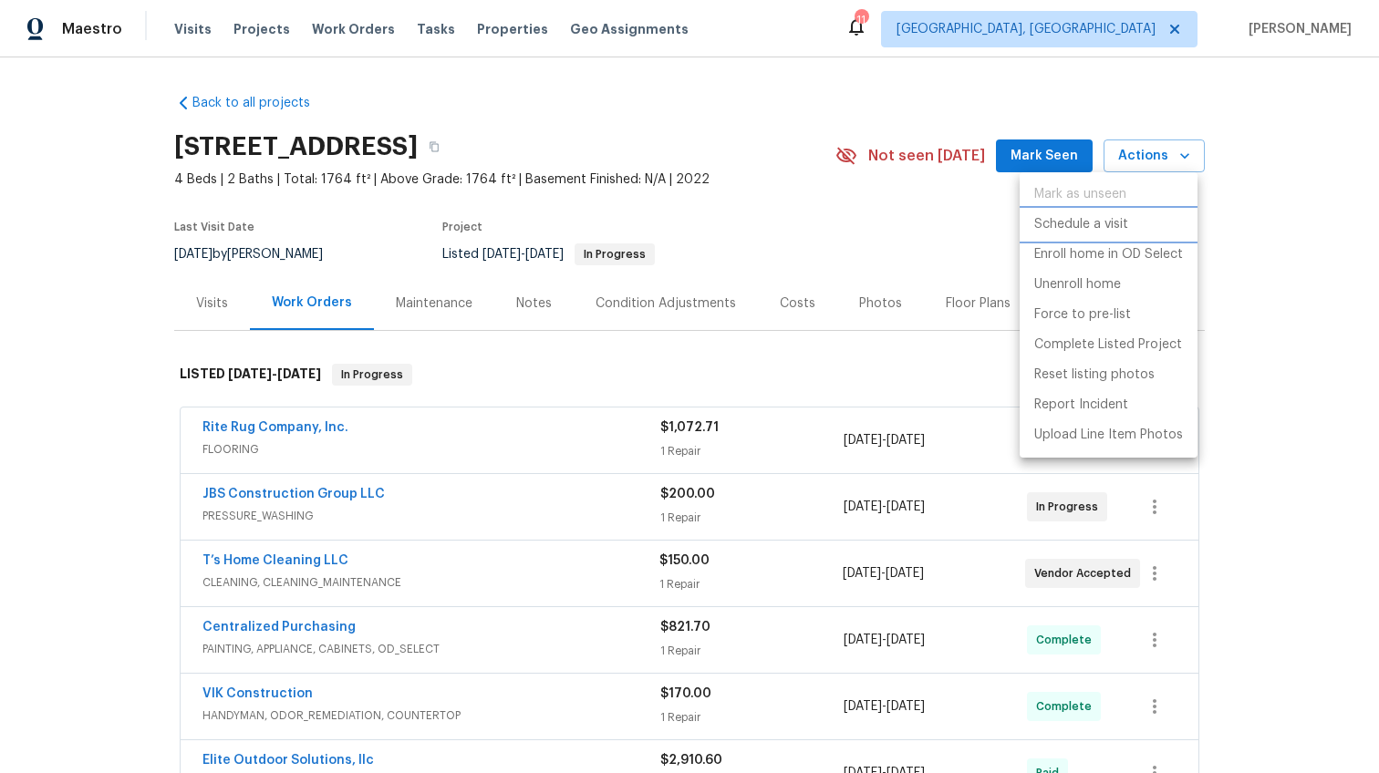
click at [1103, 216] on p "Schedule a visit" at bounding box center [1081, 224] width 94 height 19
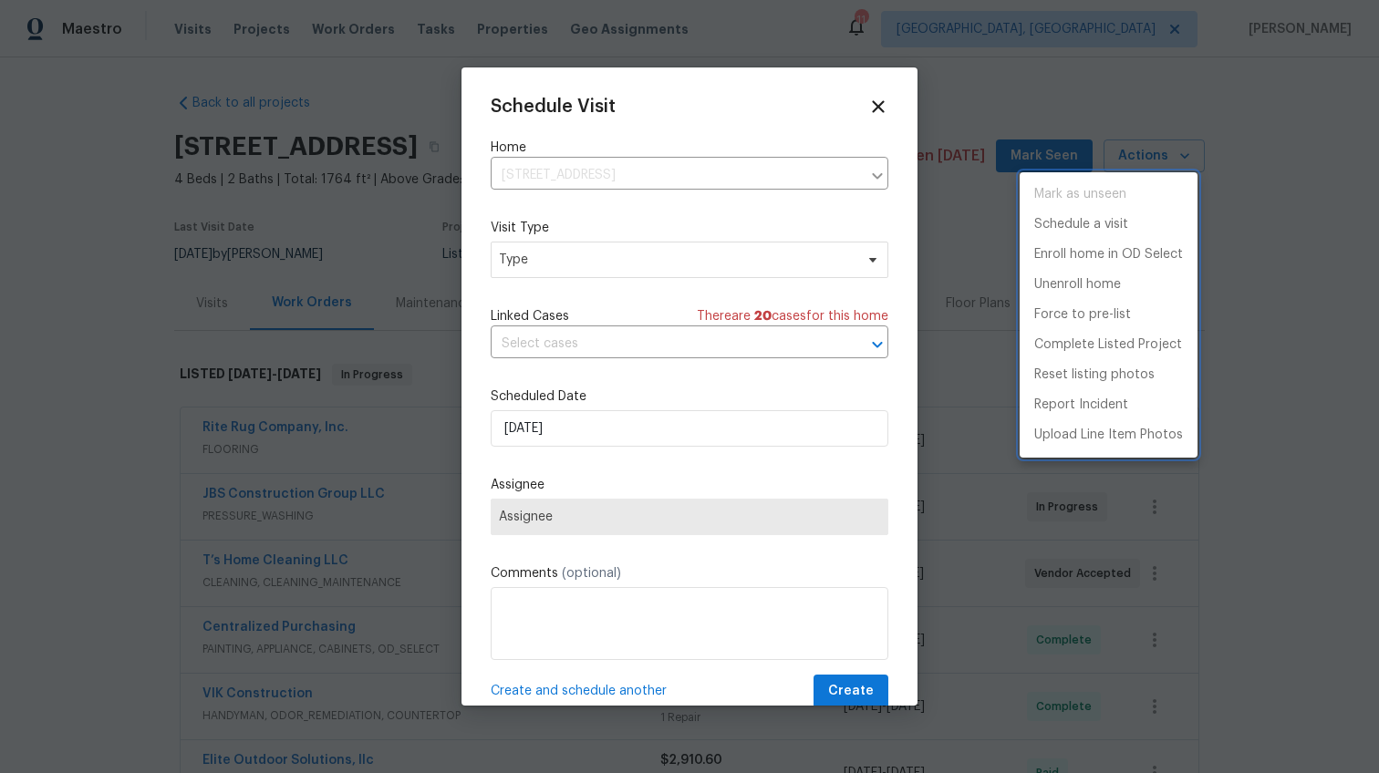
click at [524, 260] on div at bounding box center [689, 386] width 1379 height 773
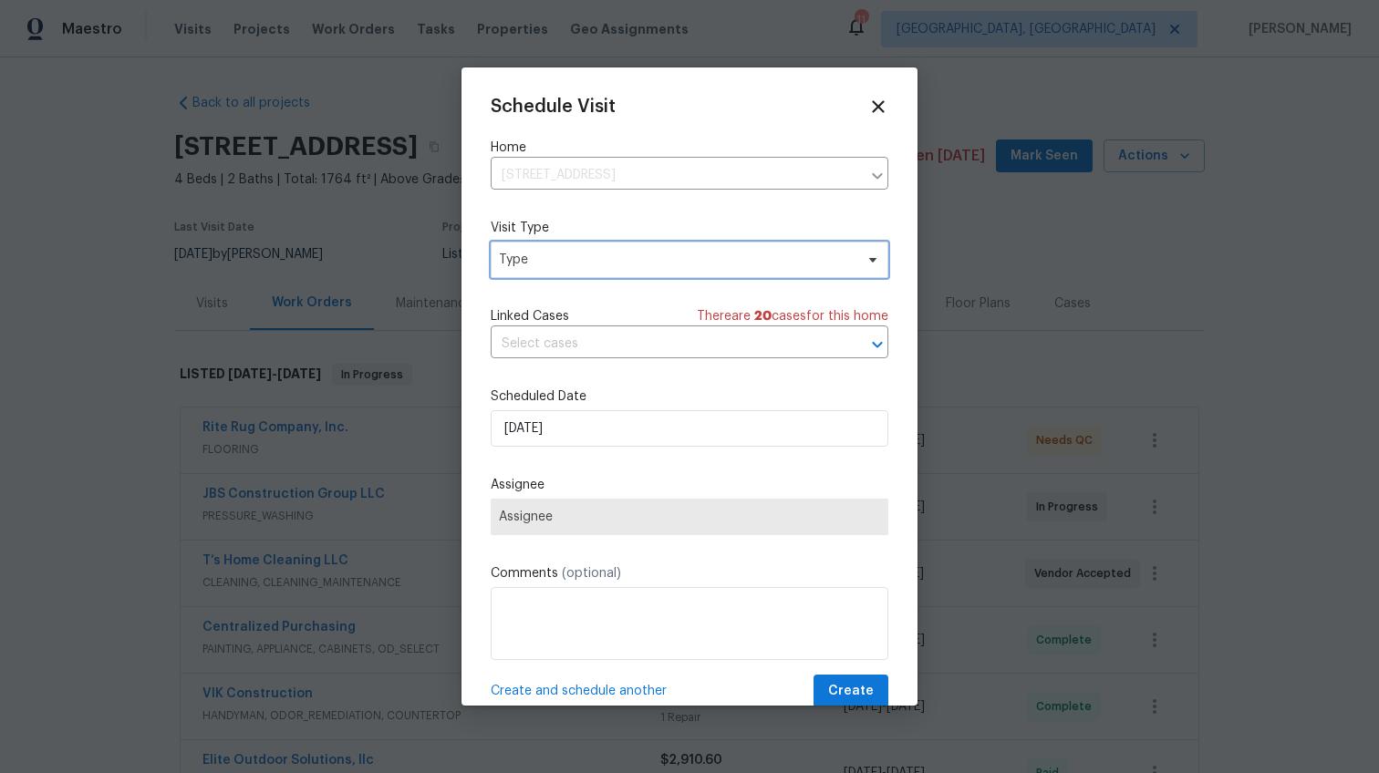
click at [556, 264] on span "Type" at bounding box center [676, 260] width 355 height 18
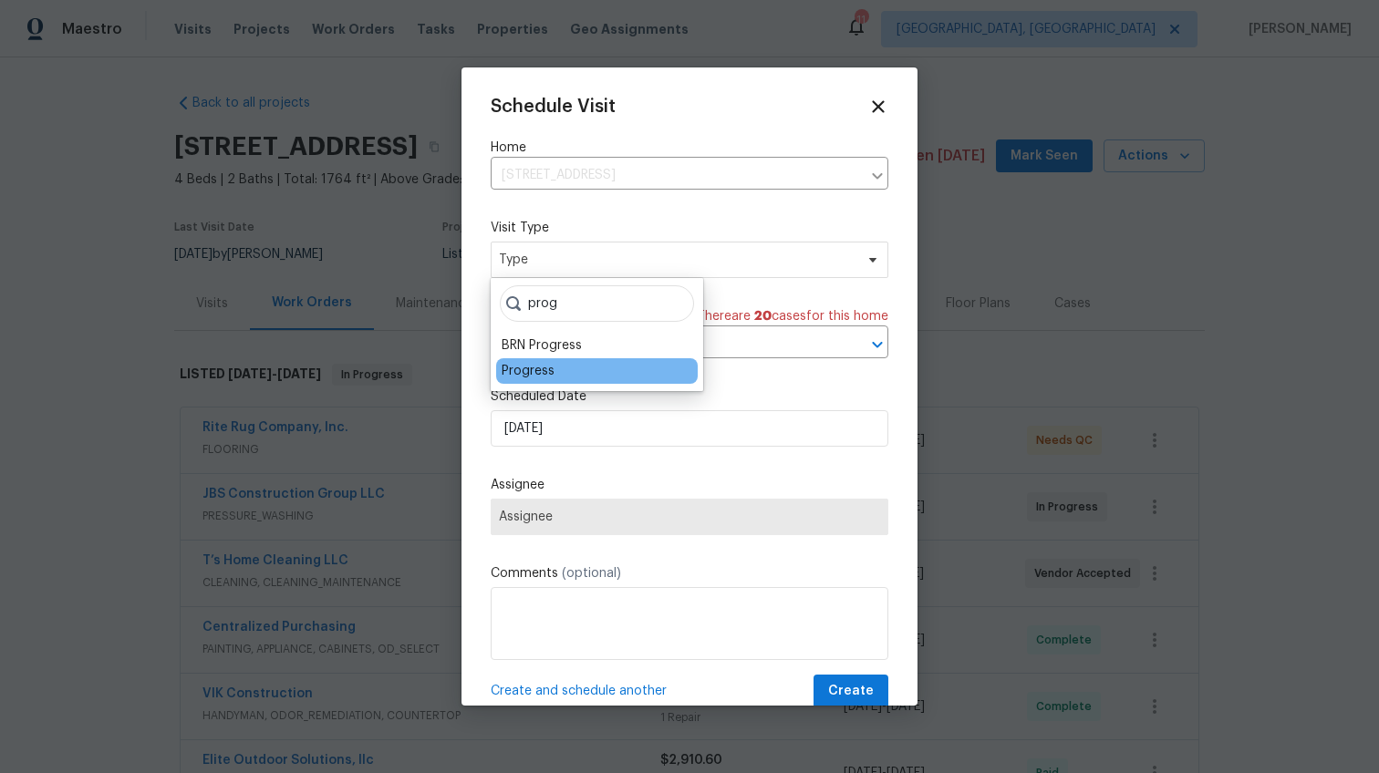
type input "prog"
click at [514, 365] on div "Progress" at bounding box center [528, 371] width 53 height 18
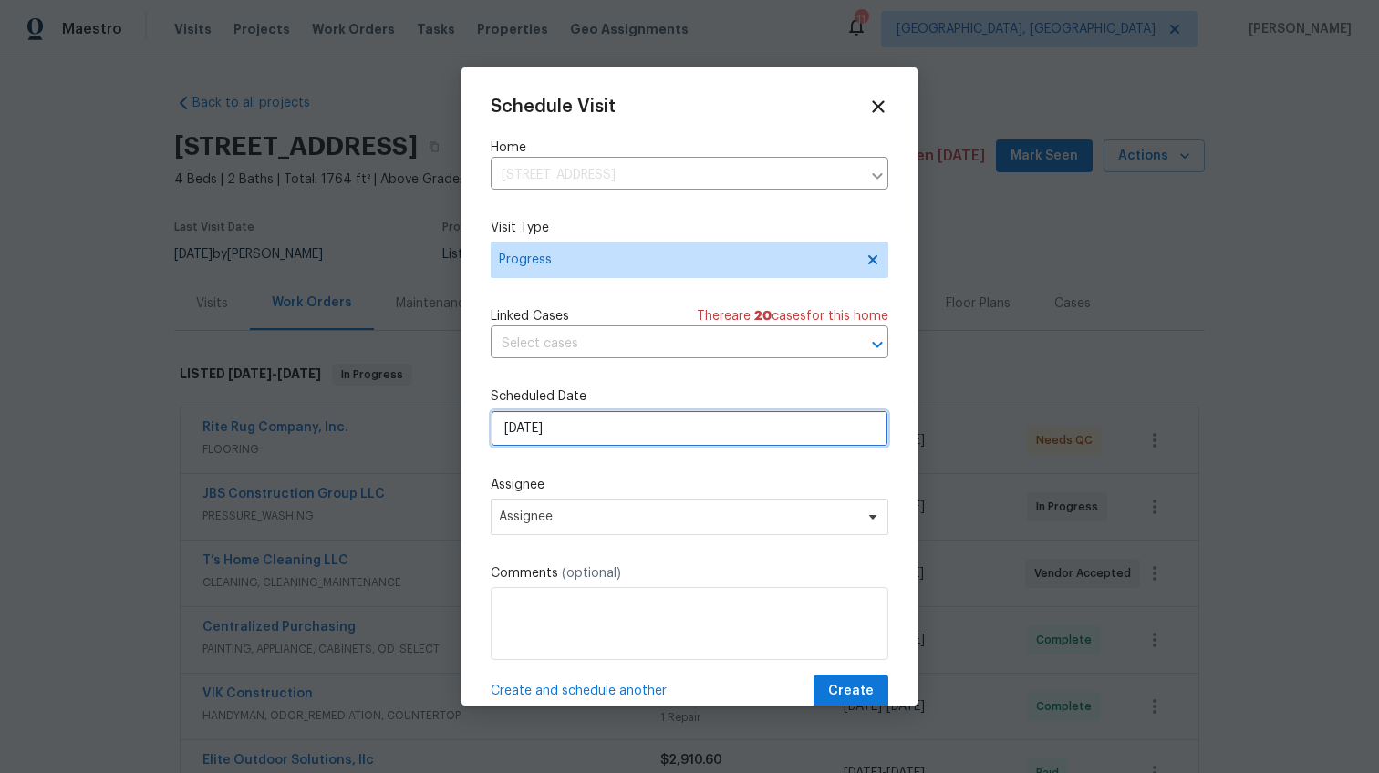
click at [524, 430] on input "9/3/2025" at bounding box center [690, 428] width 398 height 36
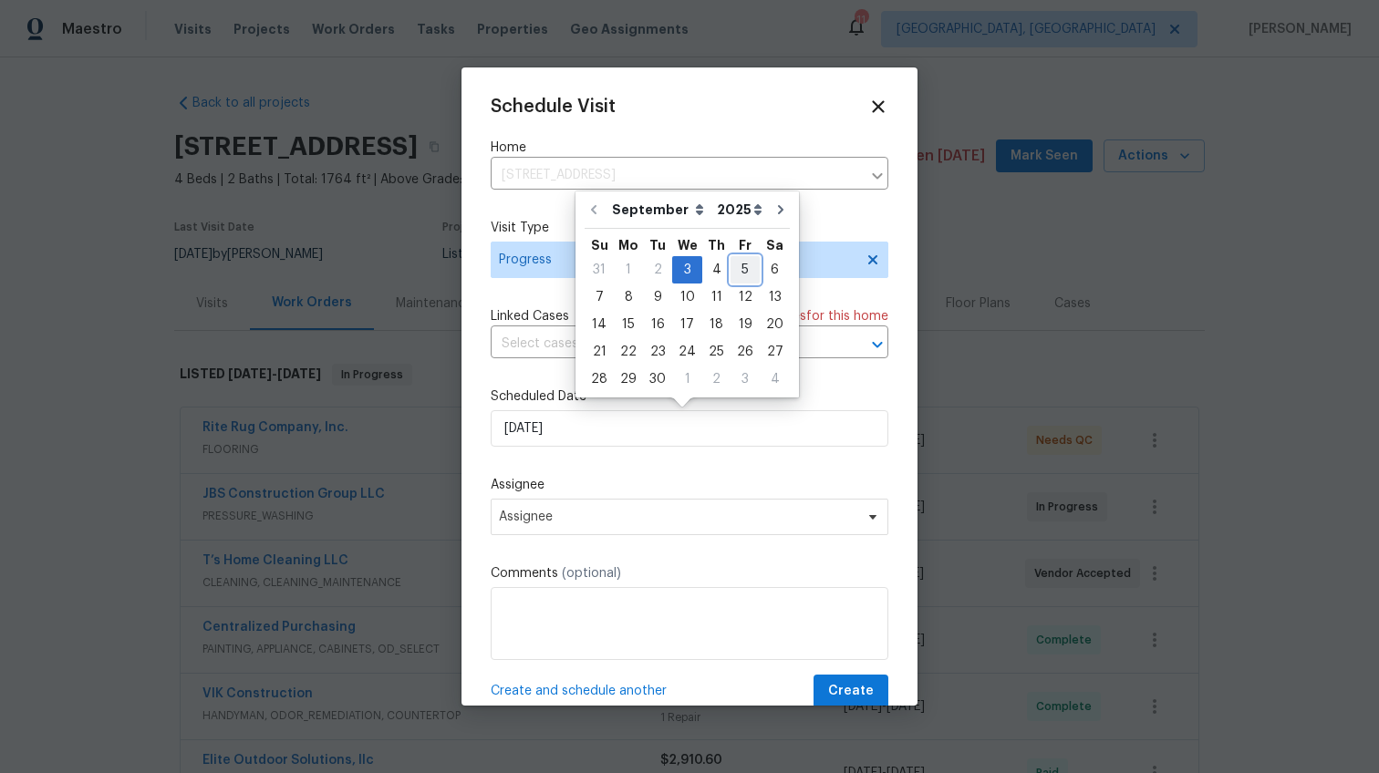
click at [731, 270] on div "5" at bounding box center [745, 270] width 29 height 26
type input "9/5/2025"
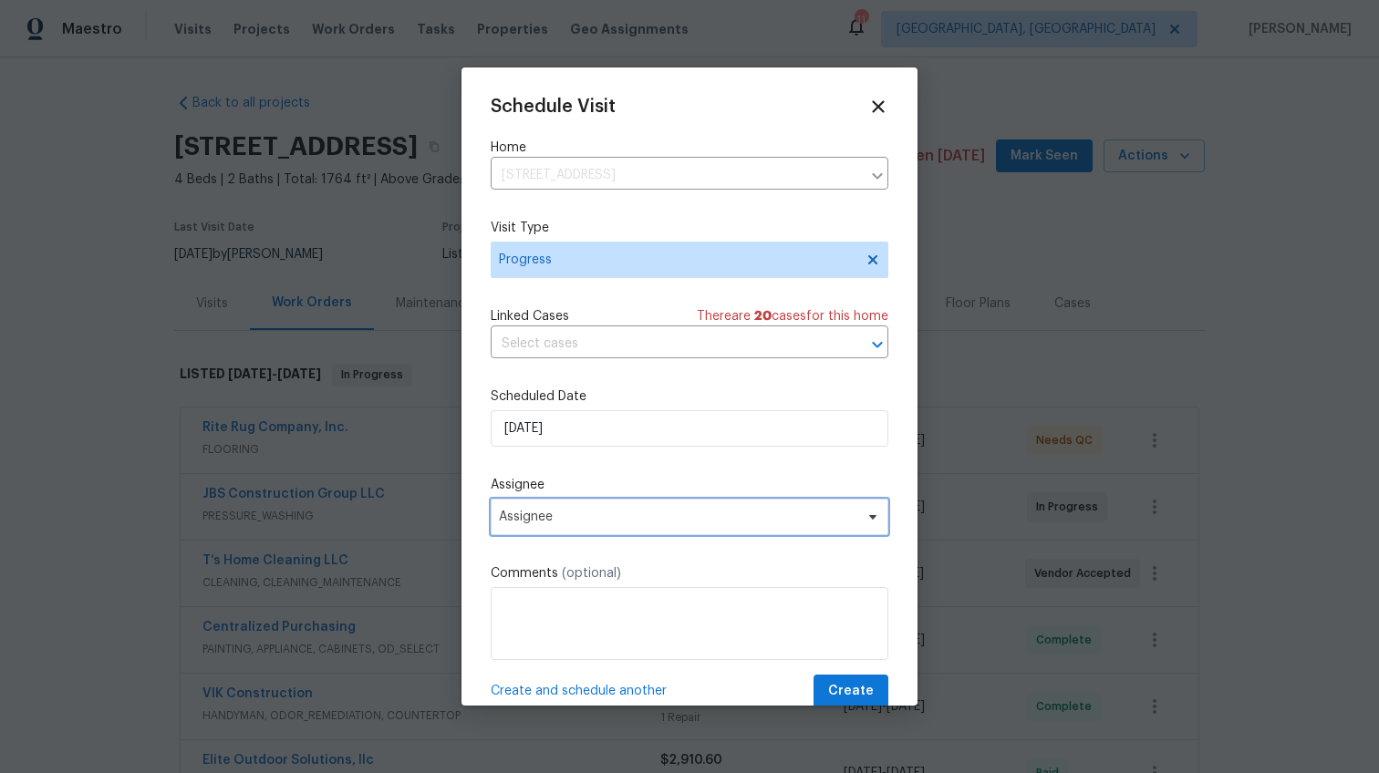
click at [606, 502] on span "Assignee" at bounding box center [690, 517] width 398 height 36
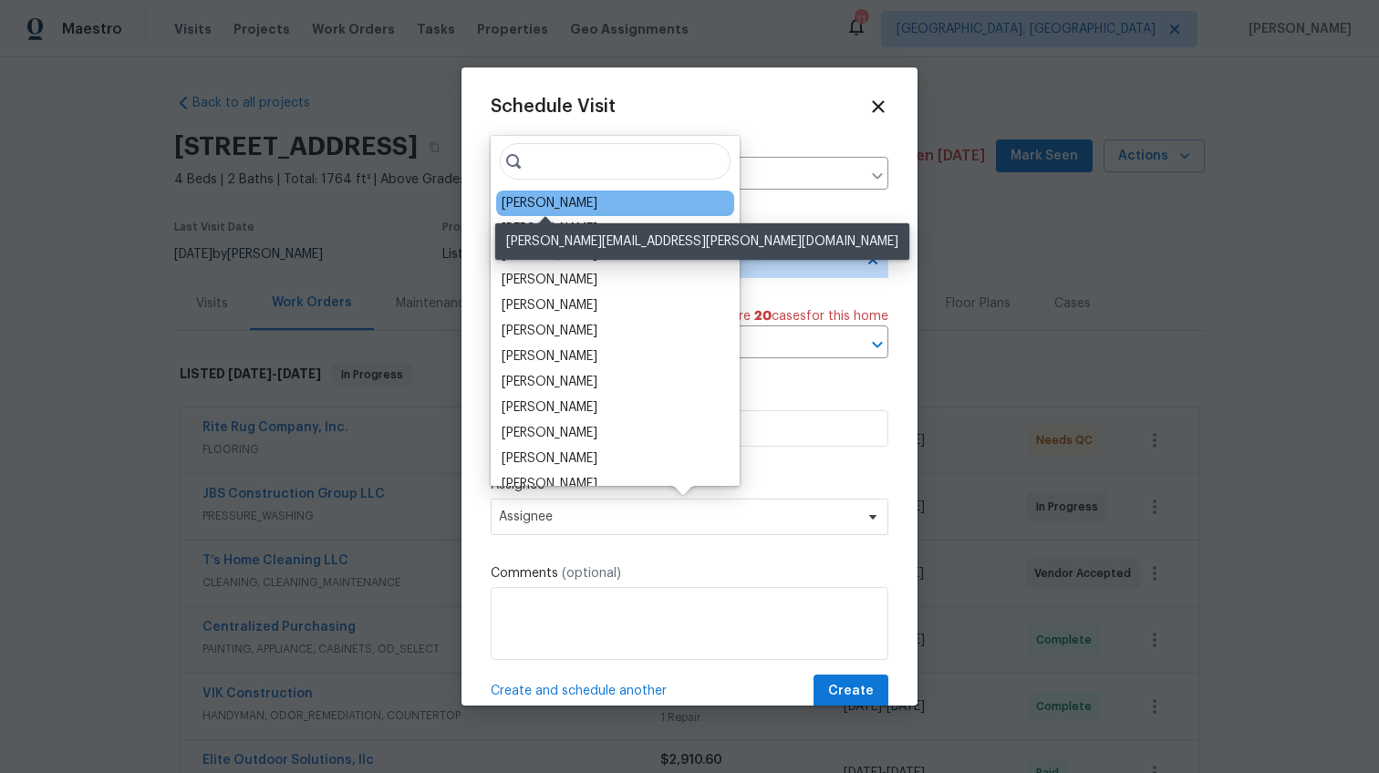
click at [551, 206] on div "[PERSON_NAME]" at bounding box center [550, 203] width 96 height 18
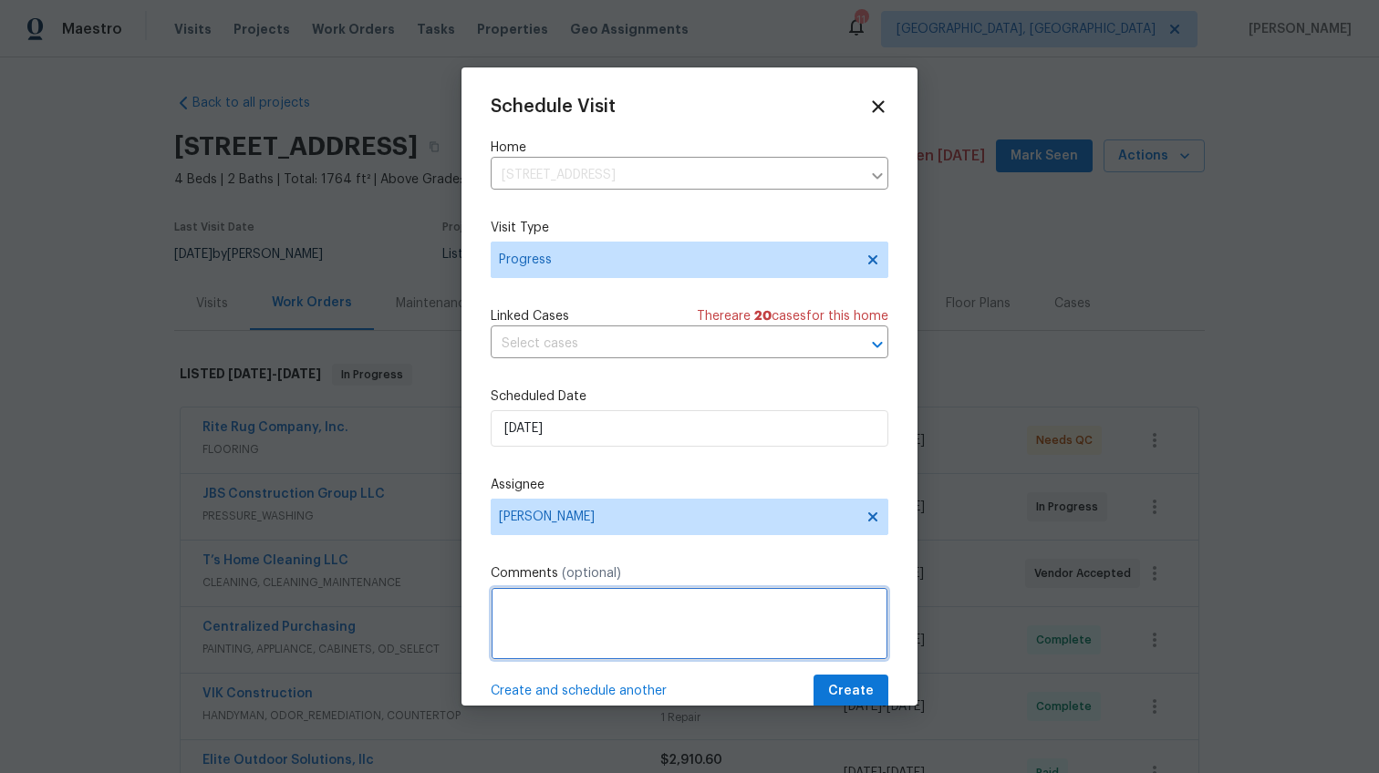
click at [535, 636] on textarea at bounding box center [690, 623] width 398 height 73
type textarea "S"
type textarea "Capture new photos after additional renovations"
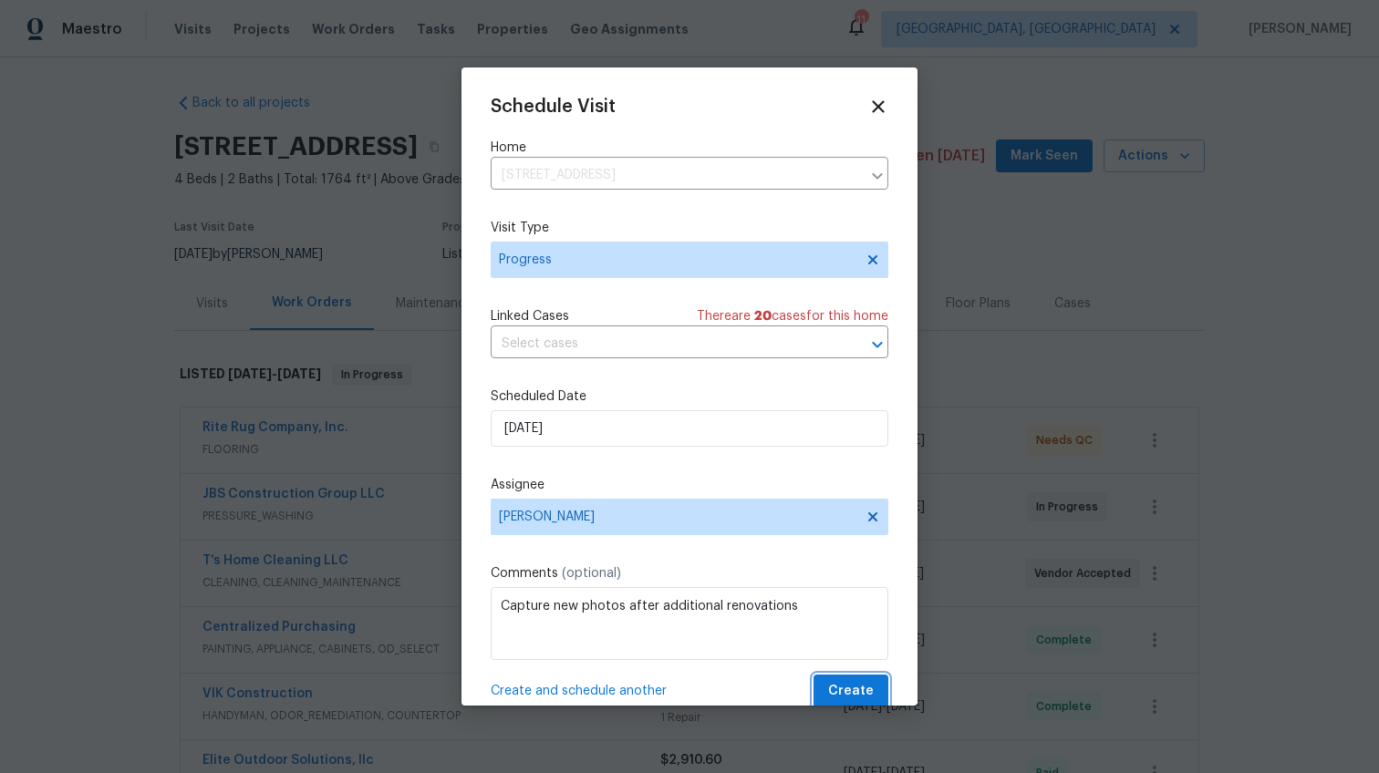
click at [835, 691] on span "Create" at bounding box center [851, 691] width 46 height 23
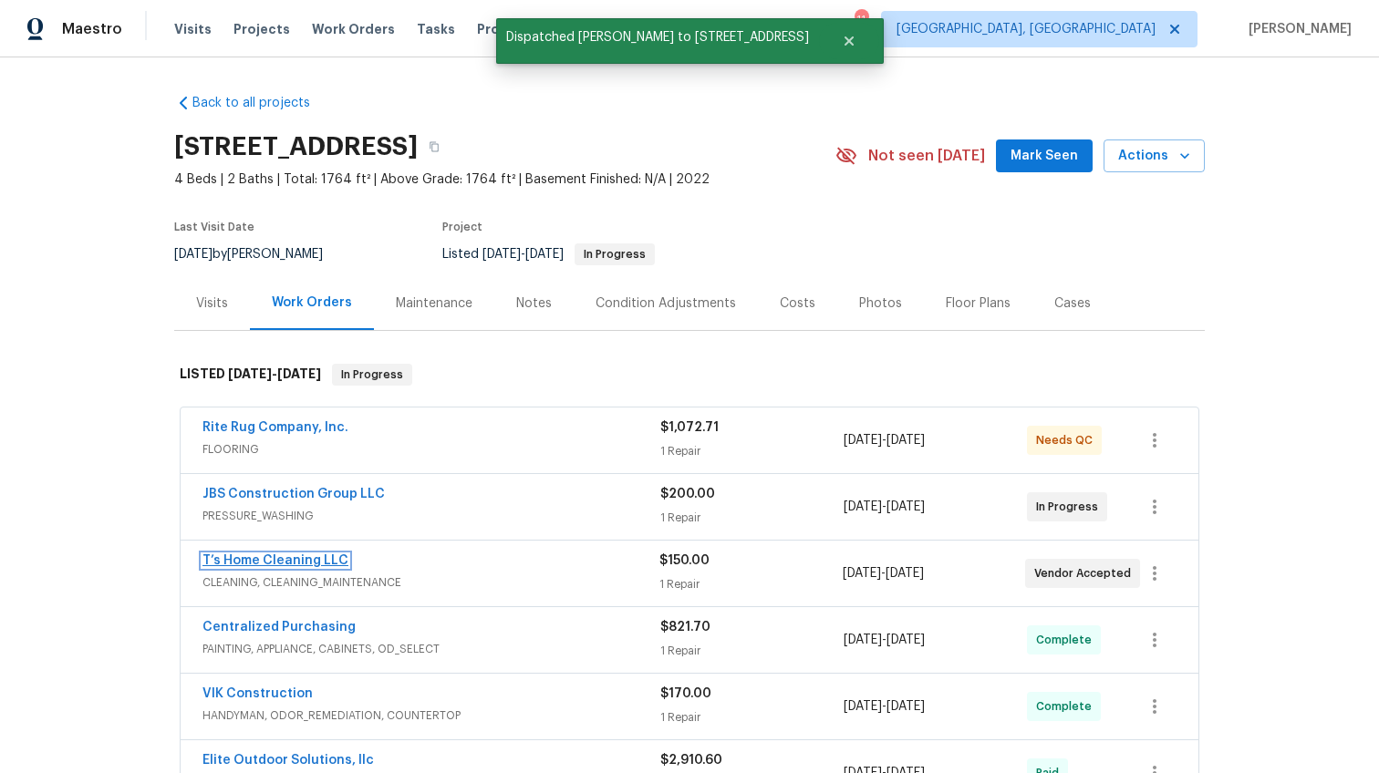
click at [327, 563] on link "T’s Home Cleaning LLC" at bounding box center [275, 561] width 146 height 13
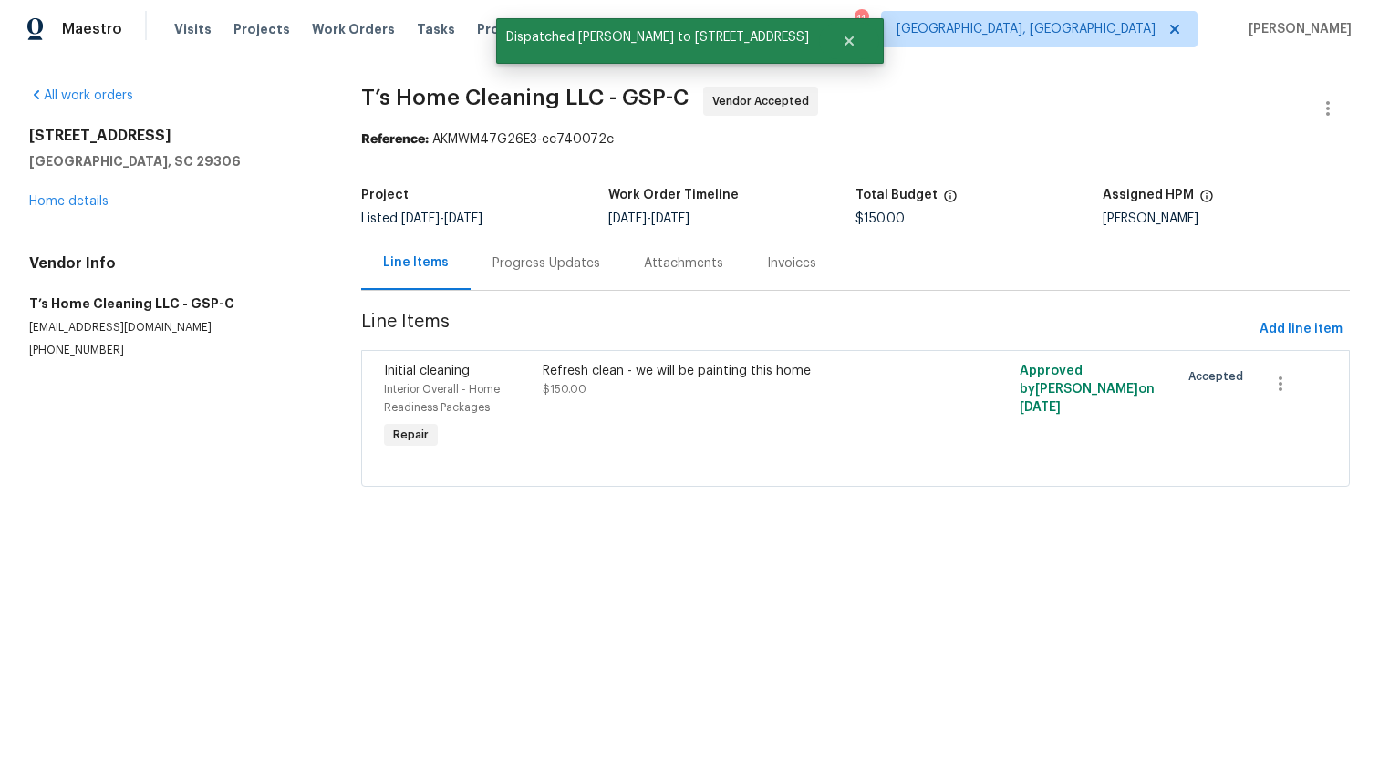
click at [518, 266] on div "Progress Updates" at bounding box center [547, 263] width 108 height 18
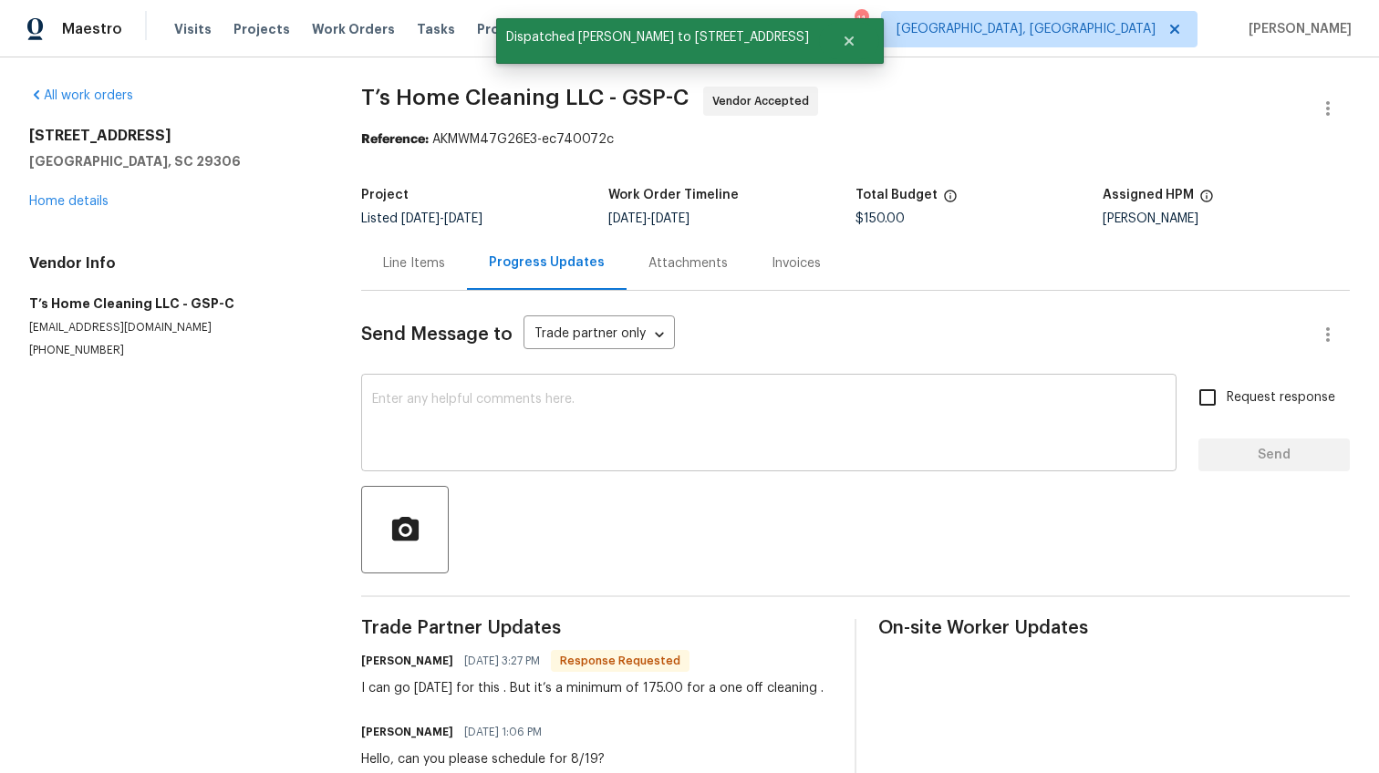
scroll to position [79, 0]
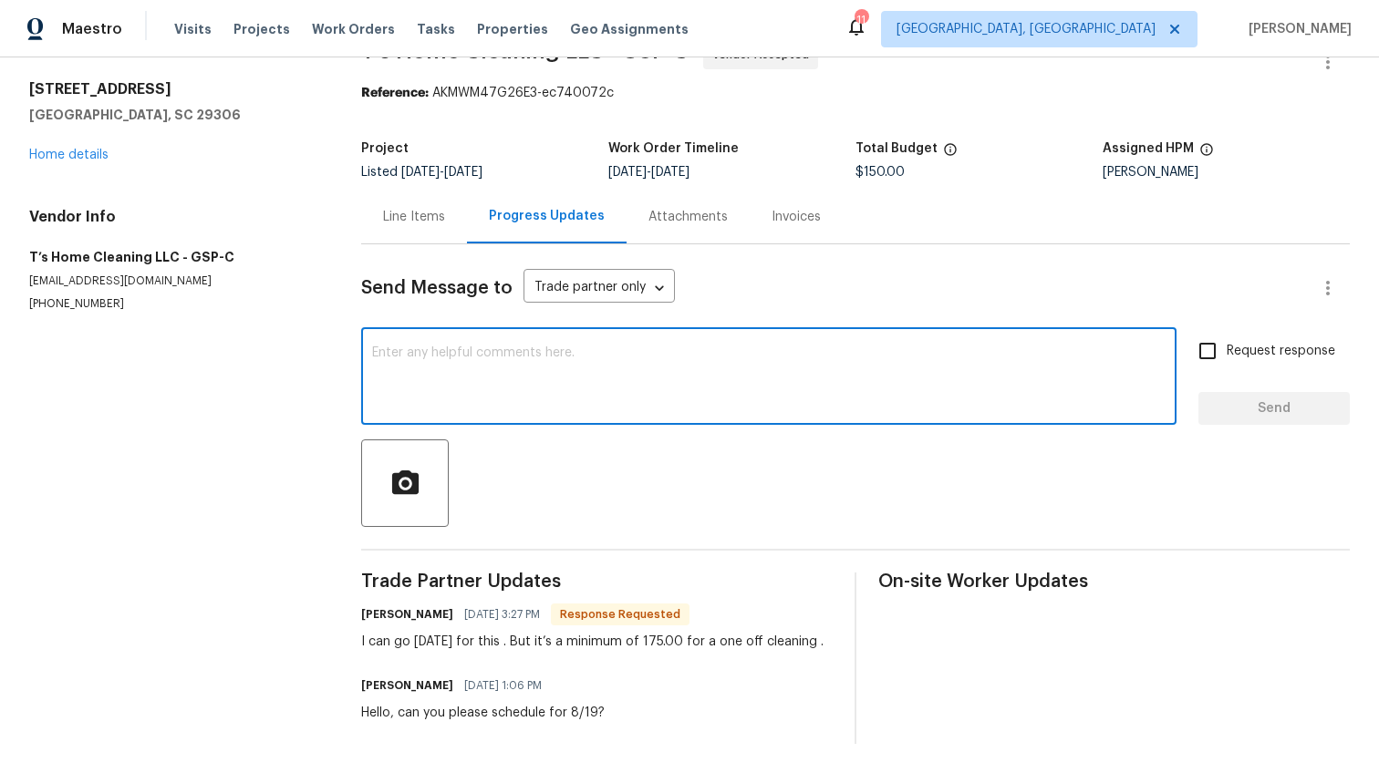
click at [463, 352] on textarea at bounding box center [769, 379] width 794 height 64
type textarea "Approved, please schedule for tomorrow"
click at [1237, 342] on span "Request response" at bounding box center [1281, 351] width 109 height 19
click at [1227, 332] on input "Request response" at bounding box center [1207, 351] width 38 height 38
checkbox input "true"
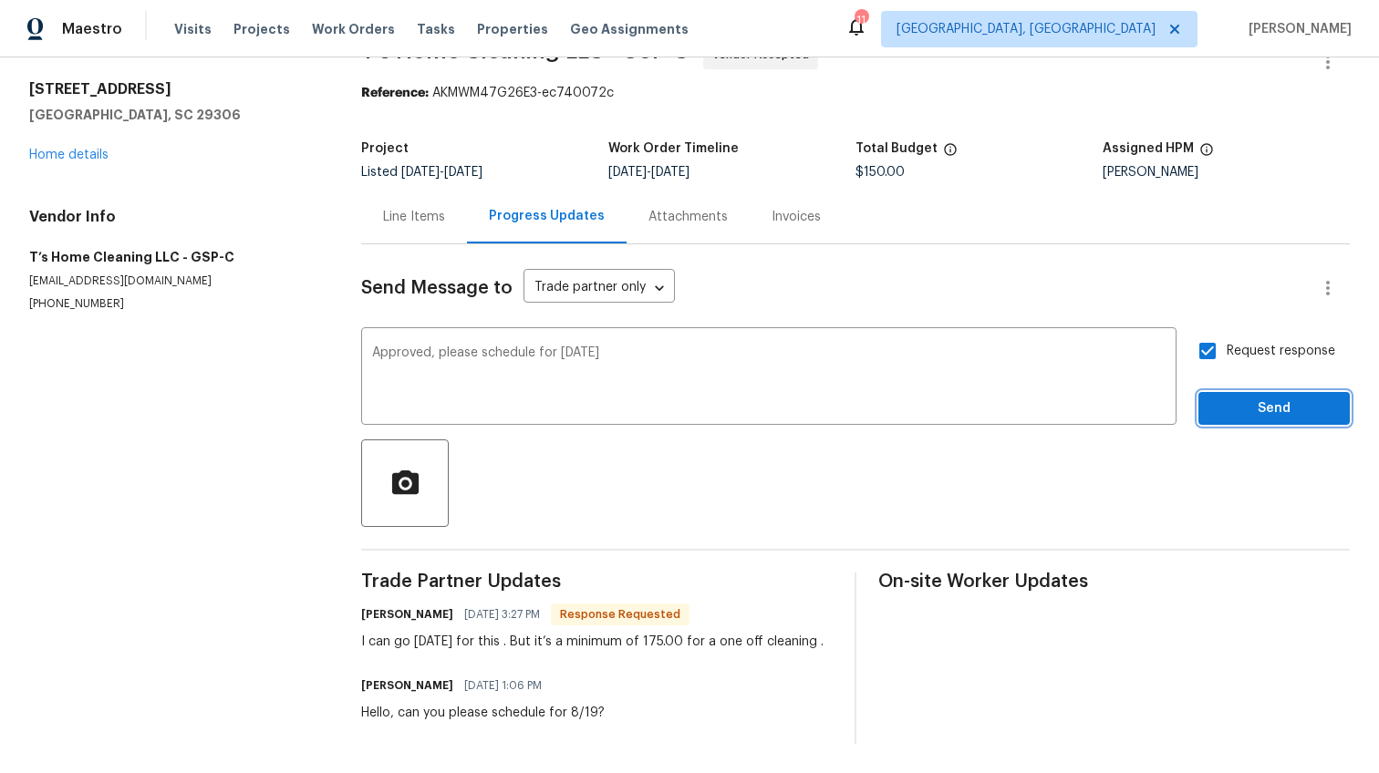
click at [1237, 392] on button "Send" at bounding box center [1273, 409] width 151 height 34
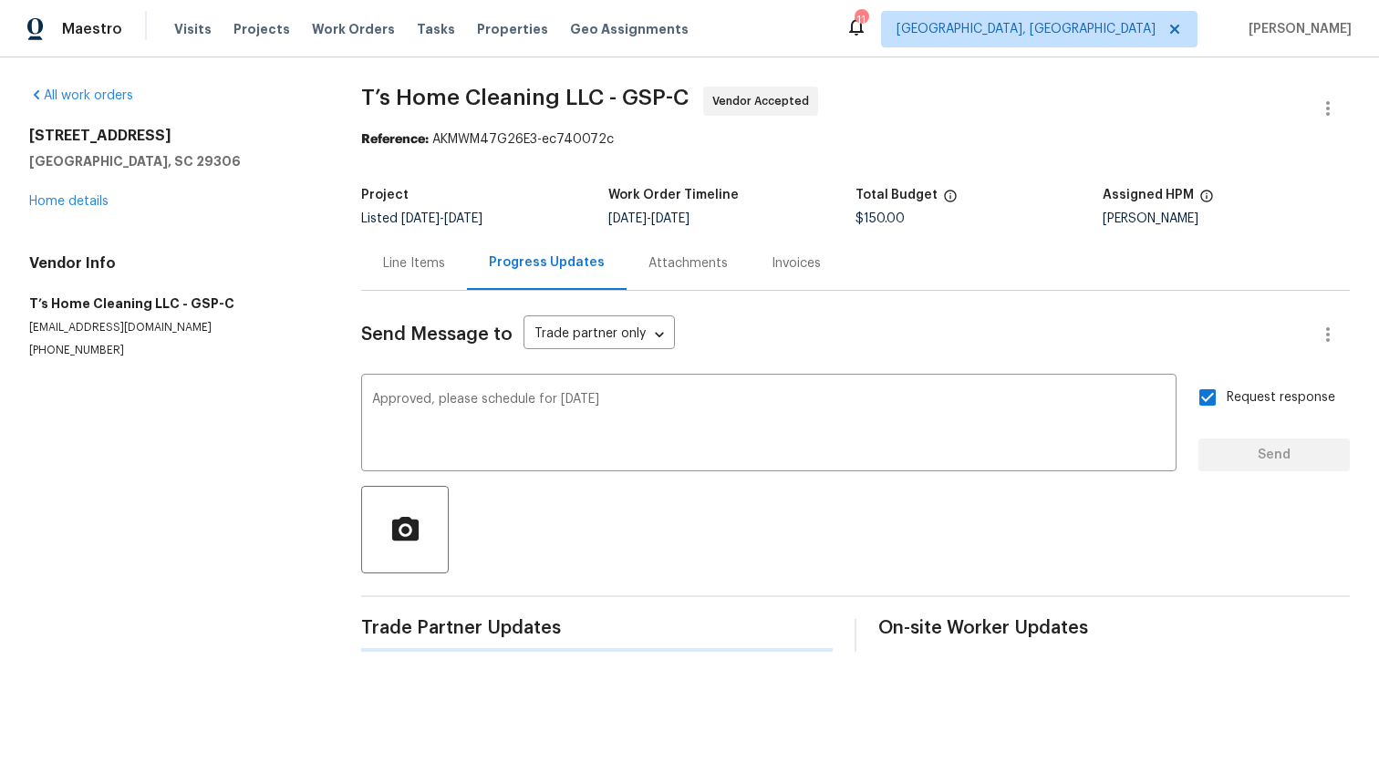
scroll to position [0, 0]
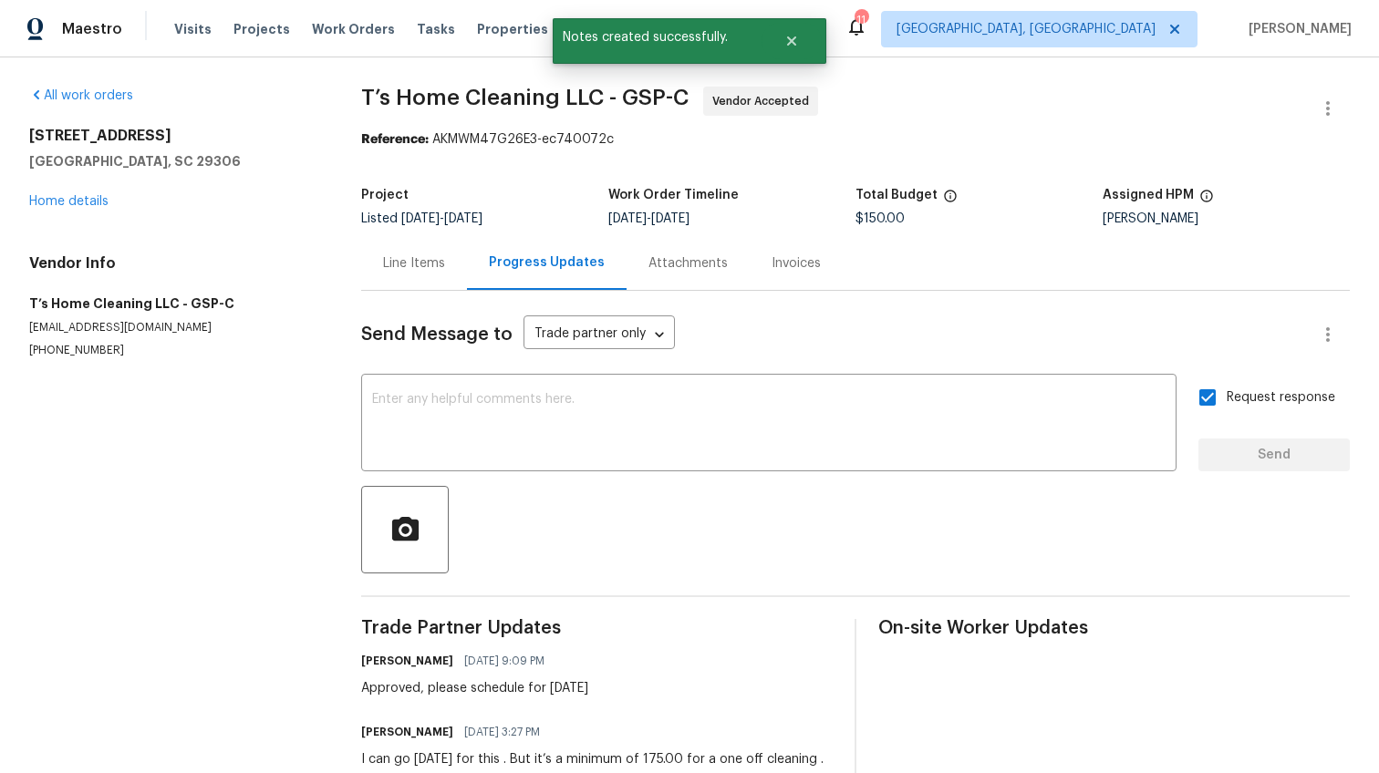
click at [408, 281] on div "Line Items" at bounding box center [414, 263] width 106 height 54
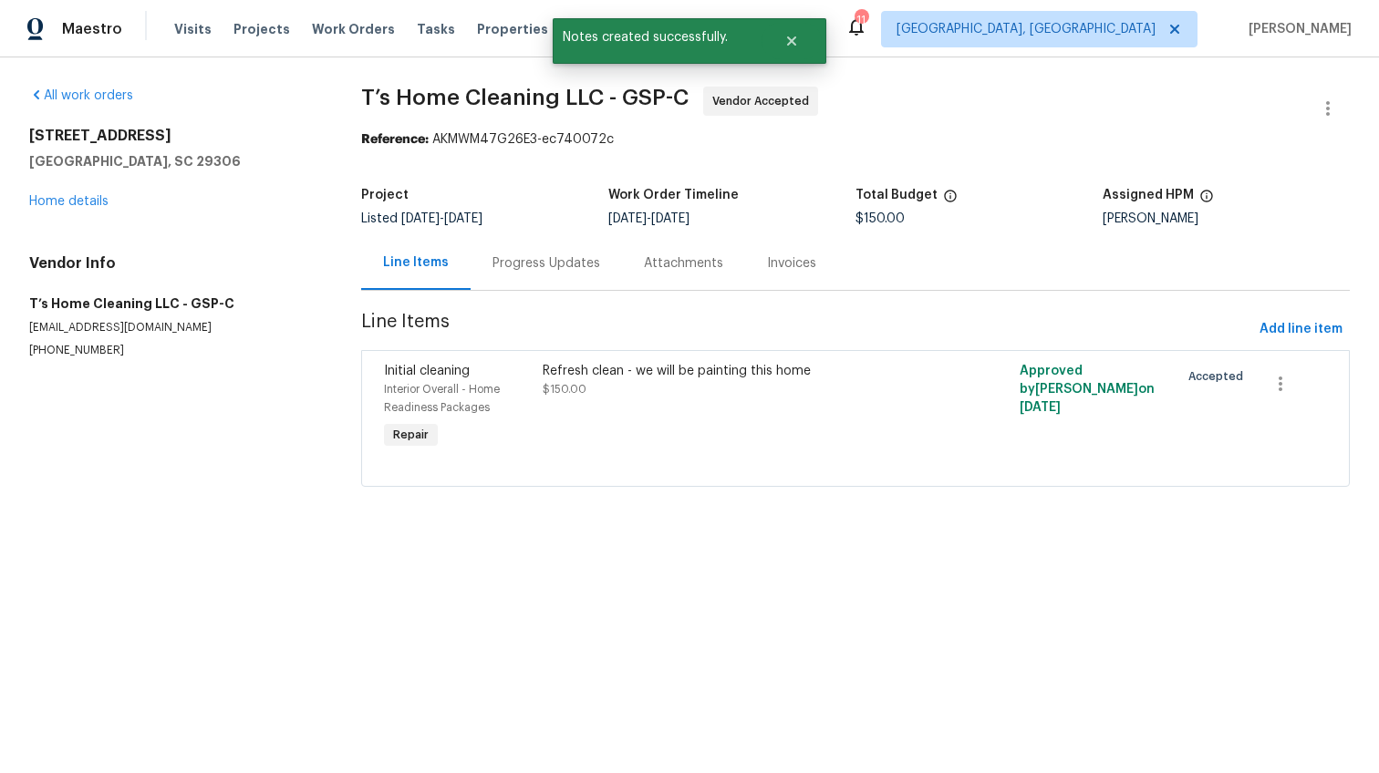
click at [656, 387] on div "Refresh clean - we will be painting this home $150.00" at bounding box center [736, 380] width 387 height 36
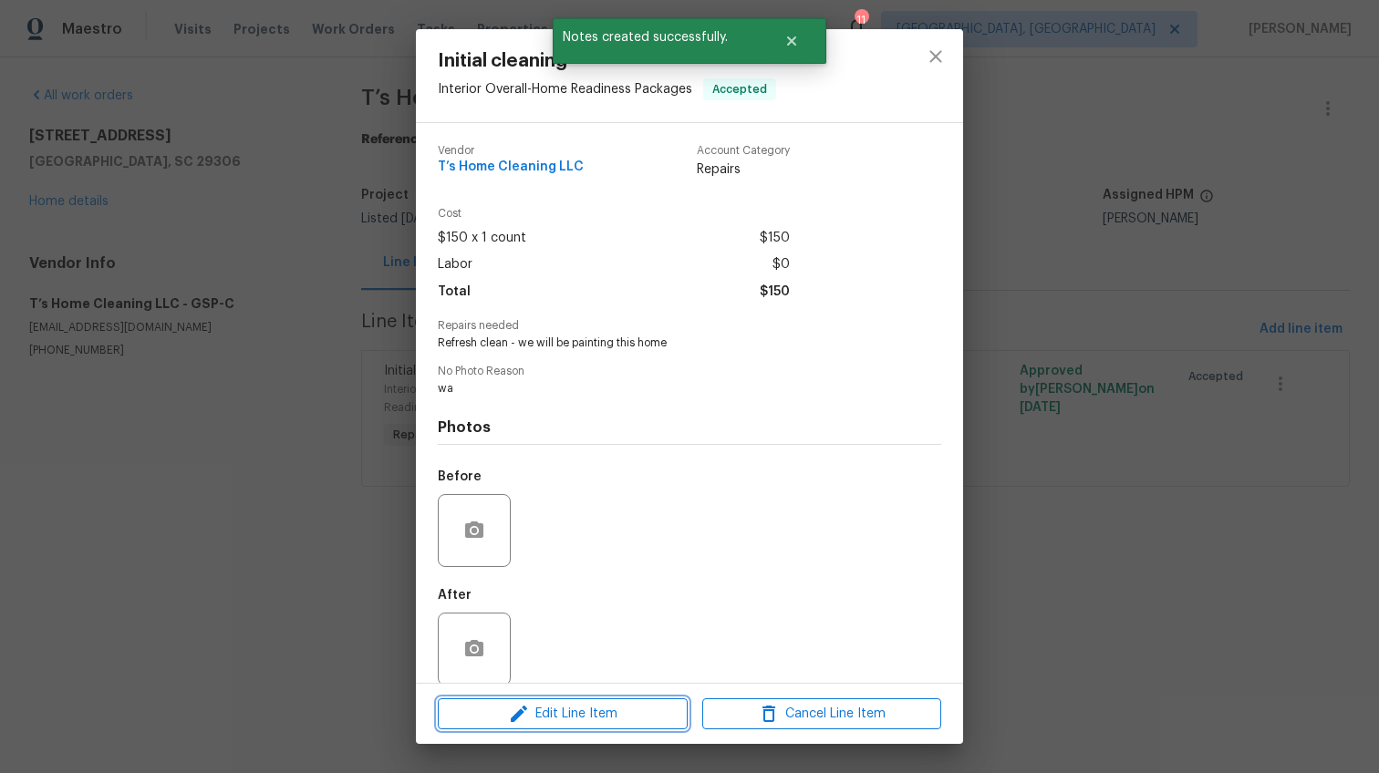
click at [537, 711] on span "Edit Line Item" at bounding box center [562, 714] width 239 height 23
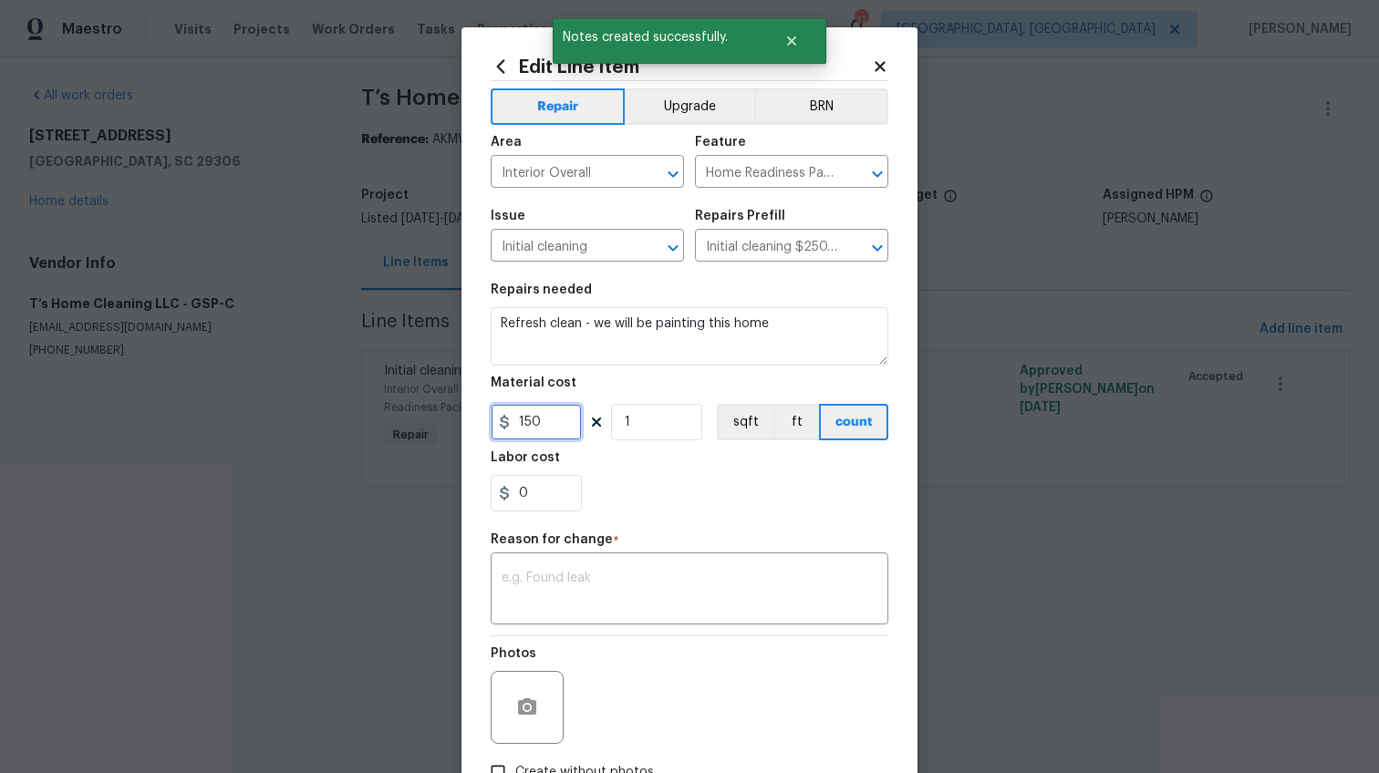
drag, startPoint x: 546, startPoint y: 417, endPoint x: 446, endPoint y: 415, distance: 100.3
click at [446, 415] on div "Edit Line Item Repair Upgrade BRN Area Interior Overall ​ Feature Home Readines…" at bounding box center [689, 386] width 1379 height 773
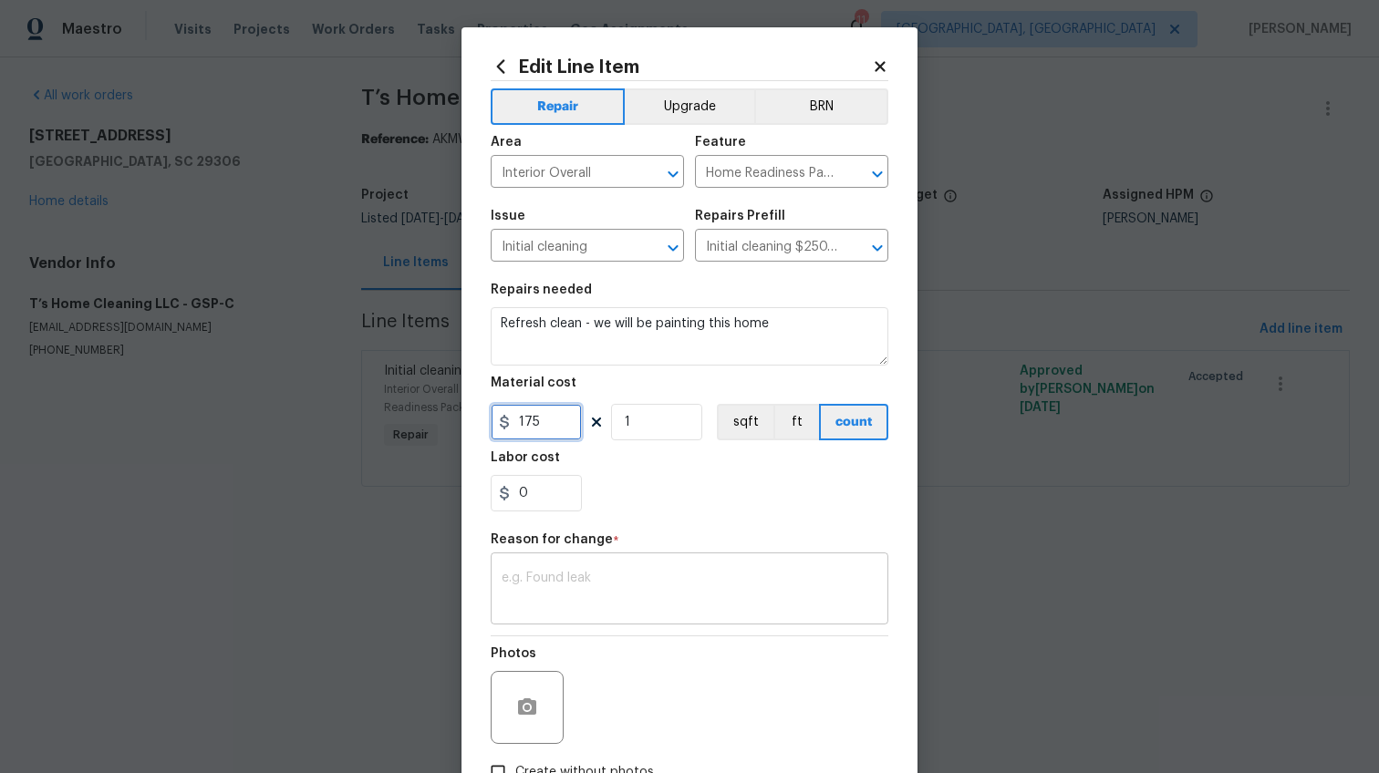
type input "175"
click at [515, 595] on textarea at bounding box center [690, 591] width 376 height 38
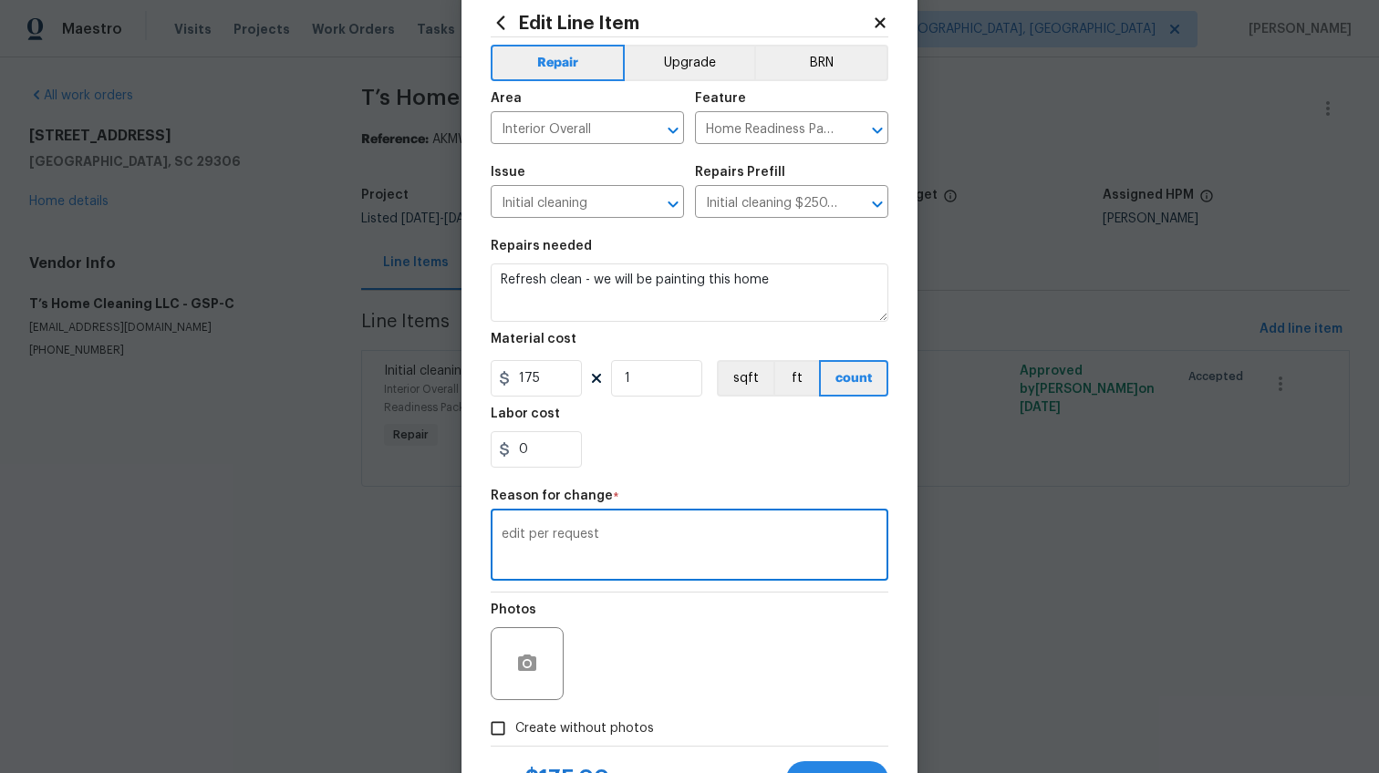
scroll to position [105, 0]
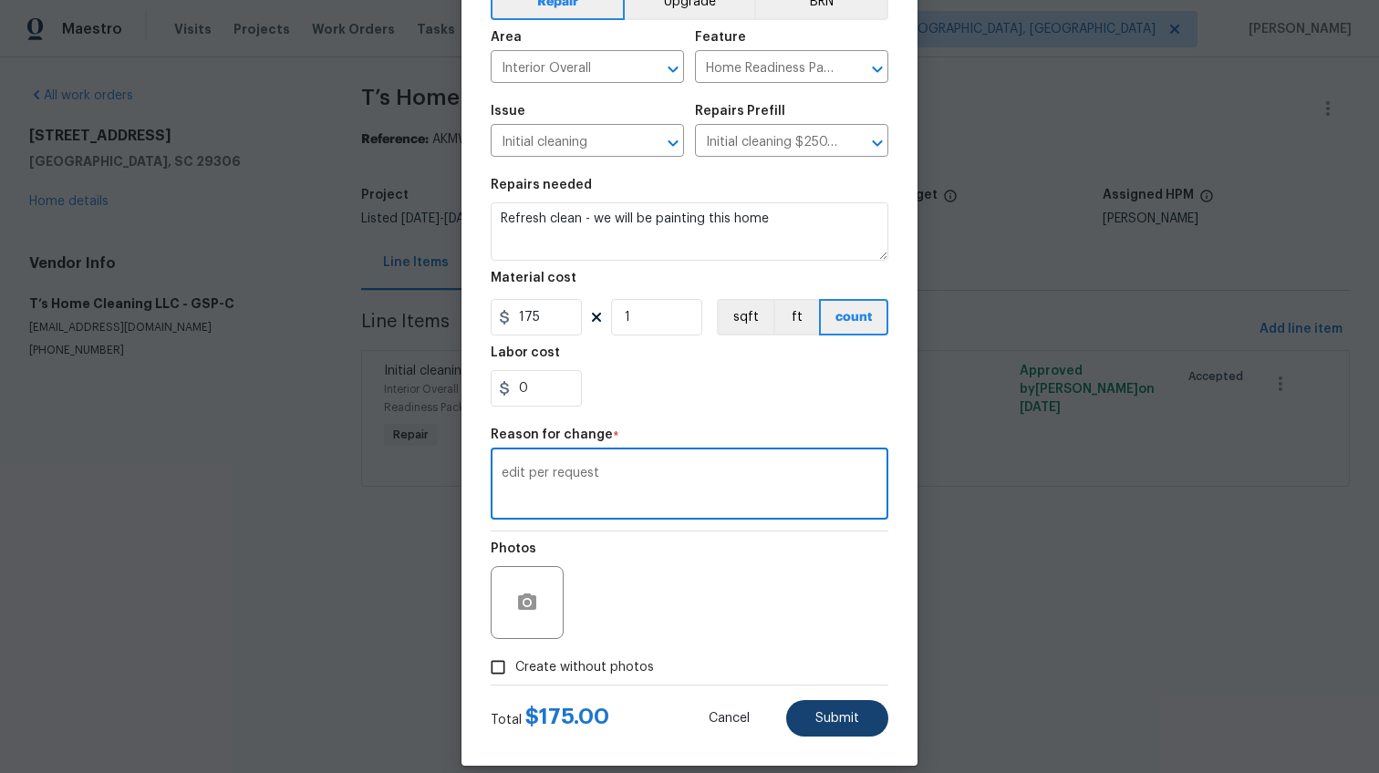
type textarea "edit per request"
click at [798, 711] on button "Submit" at bounding box center [837, 718] width 102 height 36
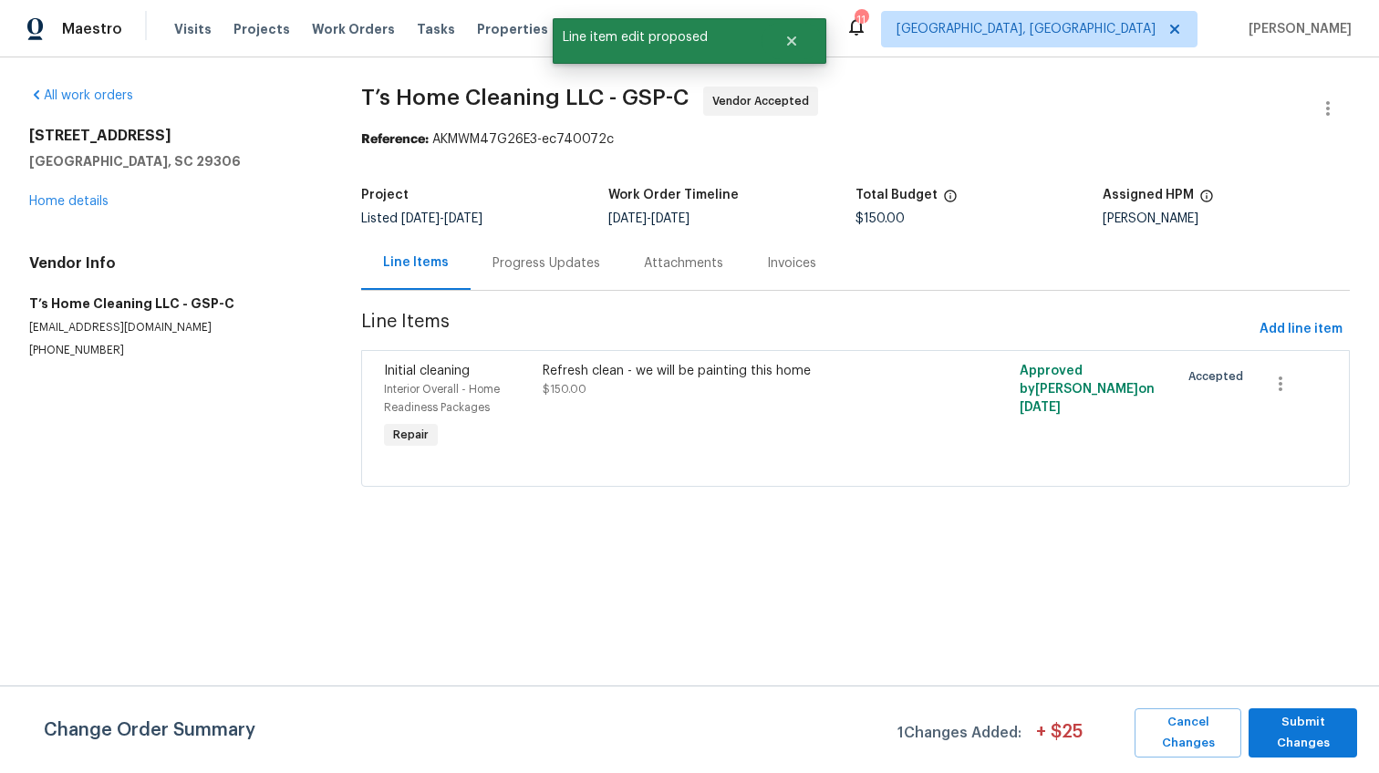
scroll to position [0, 0]
click at [1284, 743] on span "Submit Changes" at bounding box center [1303, 733] width 90 height 42
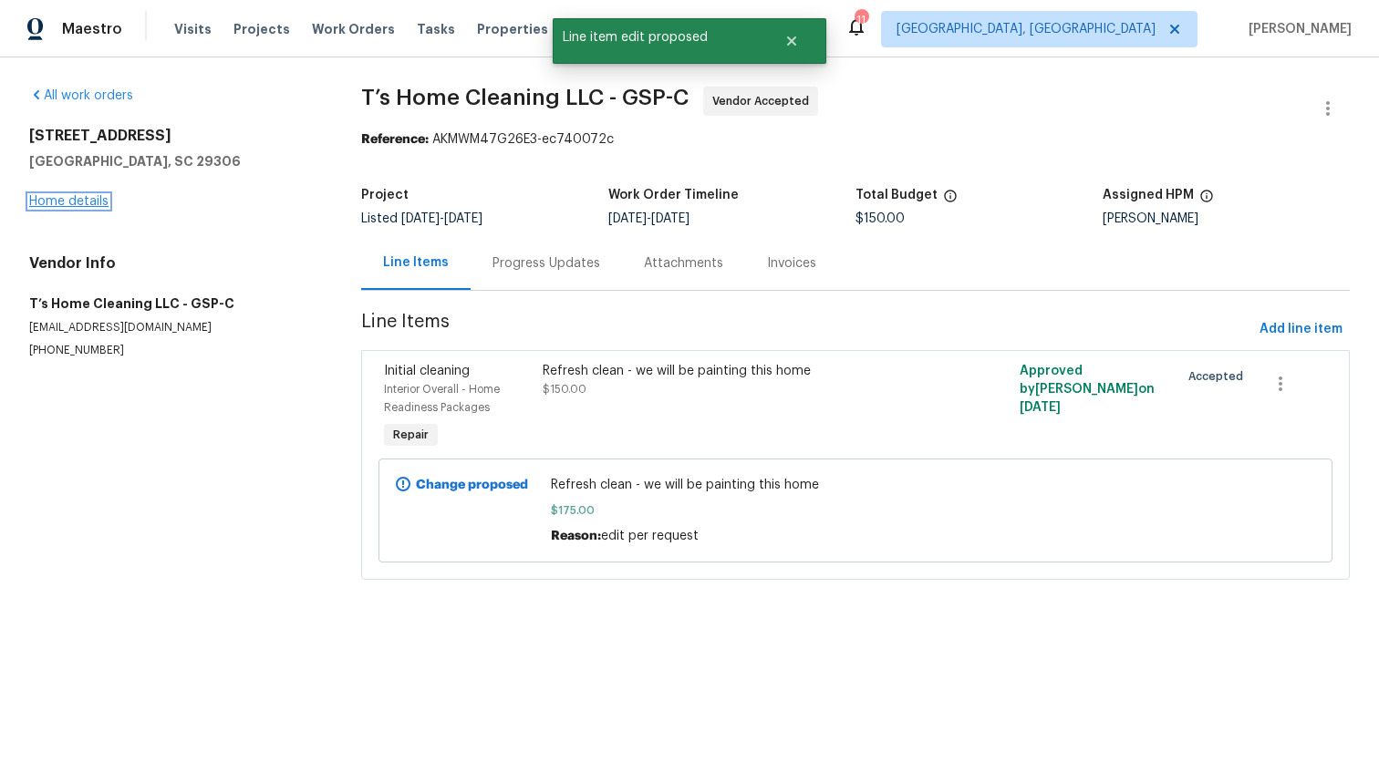
click at [68, 199] on link "Home details" at bounding box center [68, 201] width 79 height 13
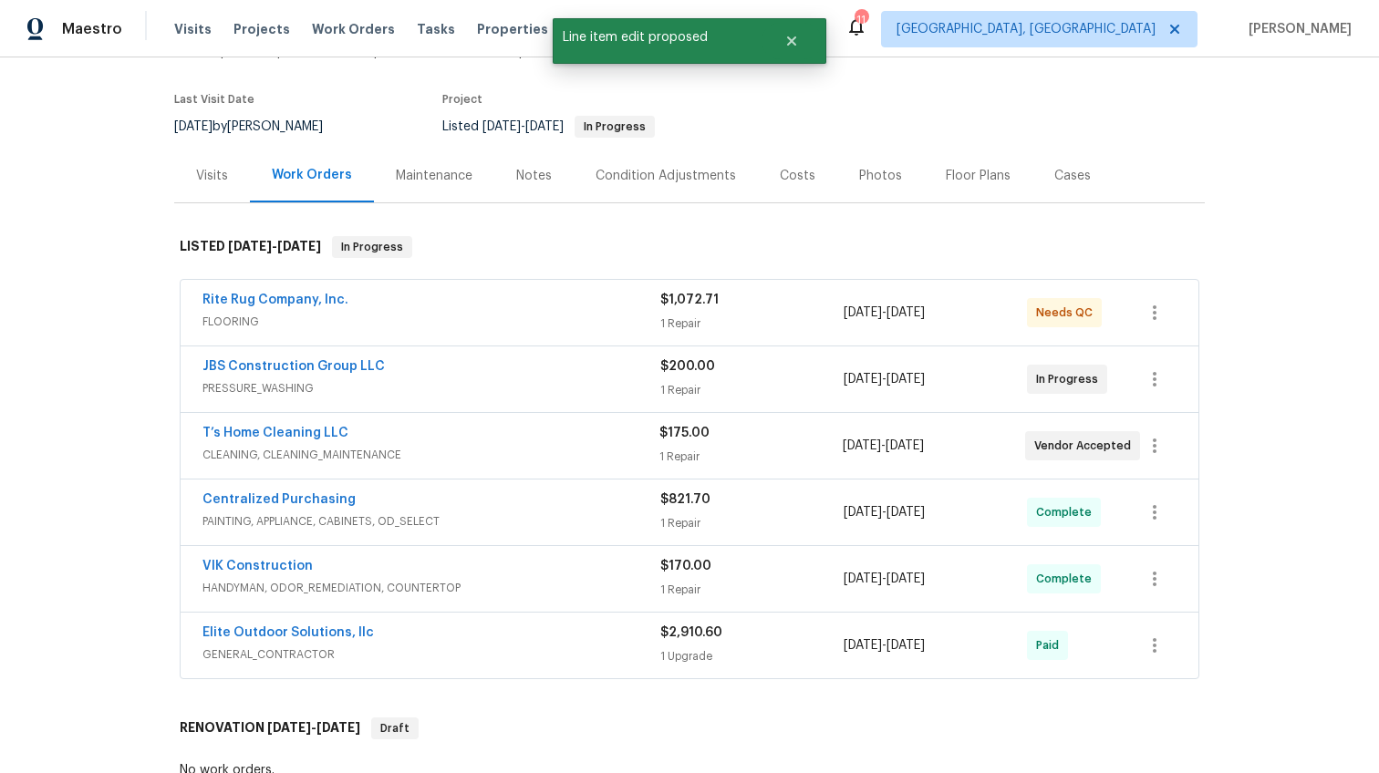
scroll to position [126, 0]
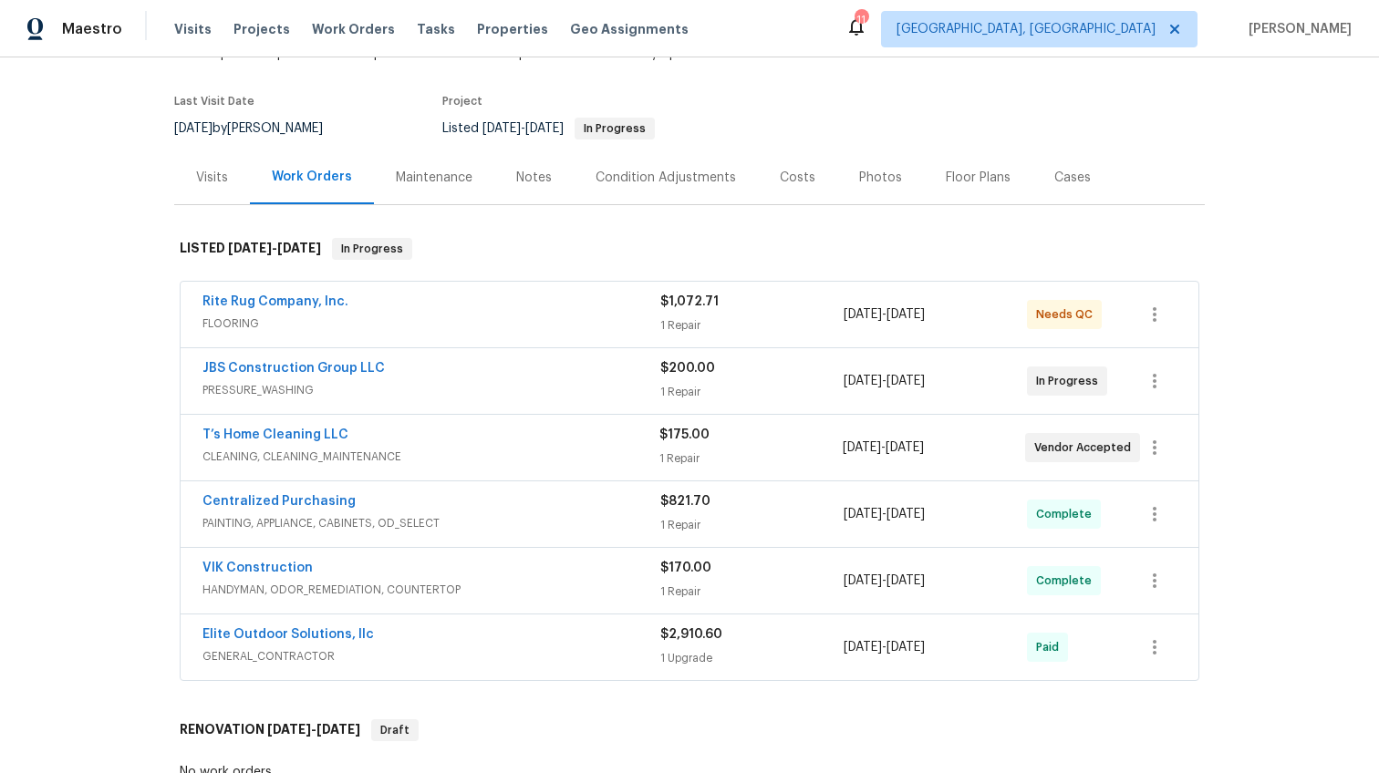
click at [207, 176] on div "Visits" at bounding box center [212, 178] width 32 height 18
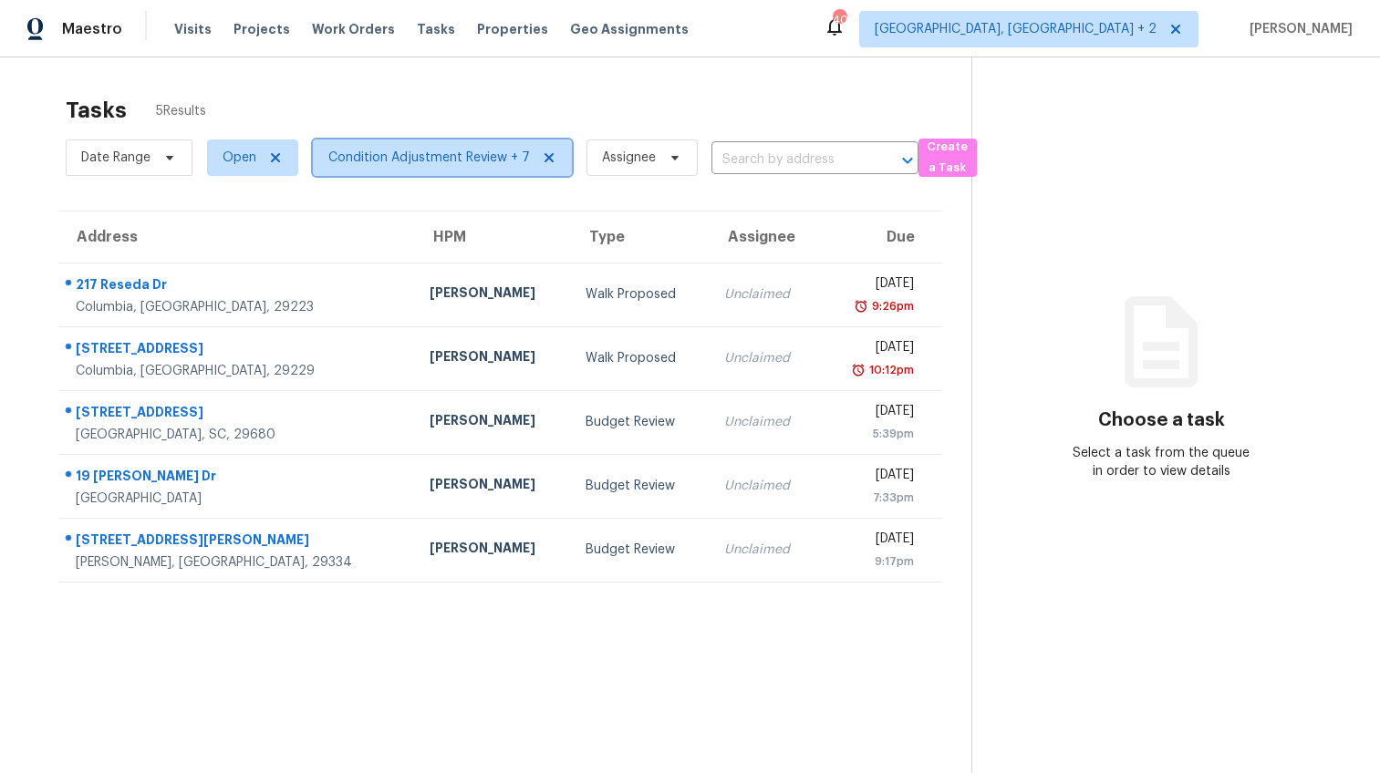
click at [469, 159] on span "Condition Adjustment Review + 7" at bounding box center [429, 158] width 202 height 18
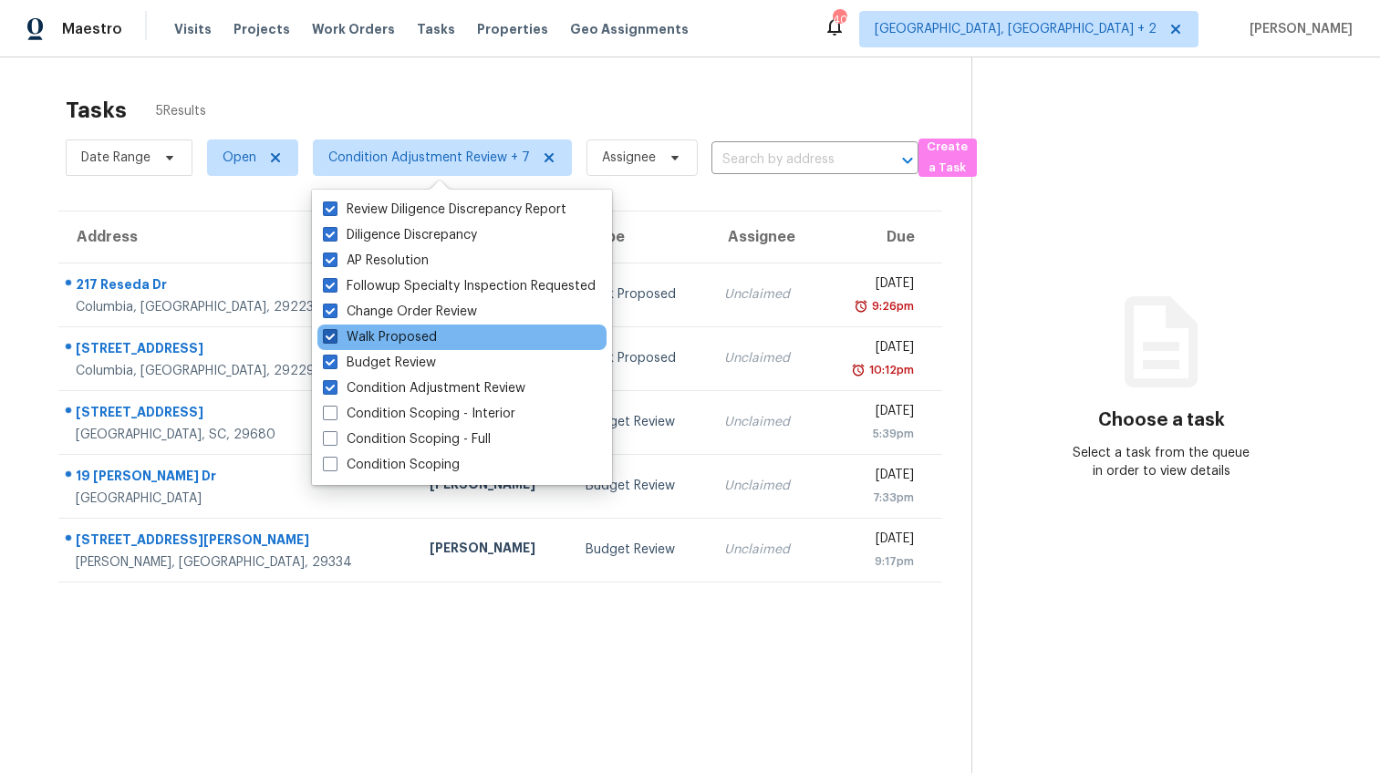
click at [330, 342] on span at bounding box center [330, 336] width 15 height 15
click at [330, 340] on input "Walk Proposed" at bounding box center [329, 334] width 12 height 12
checkbox input "false"
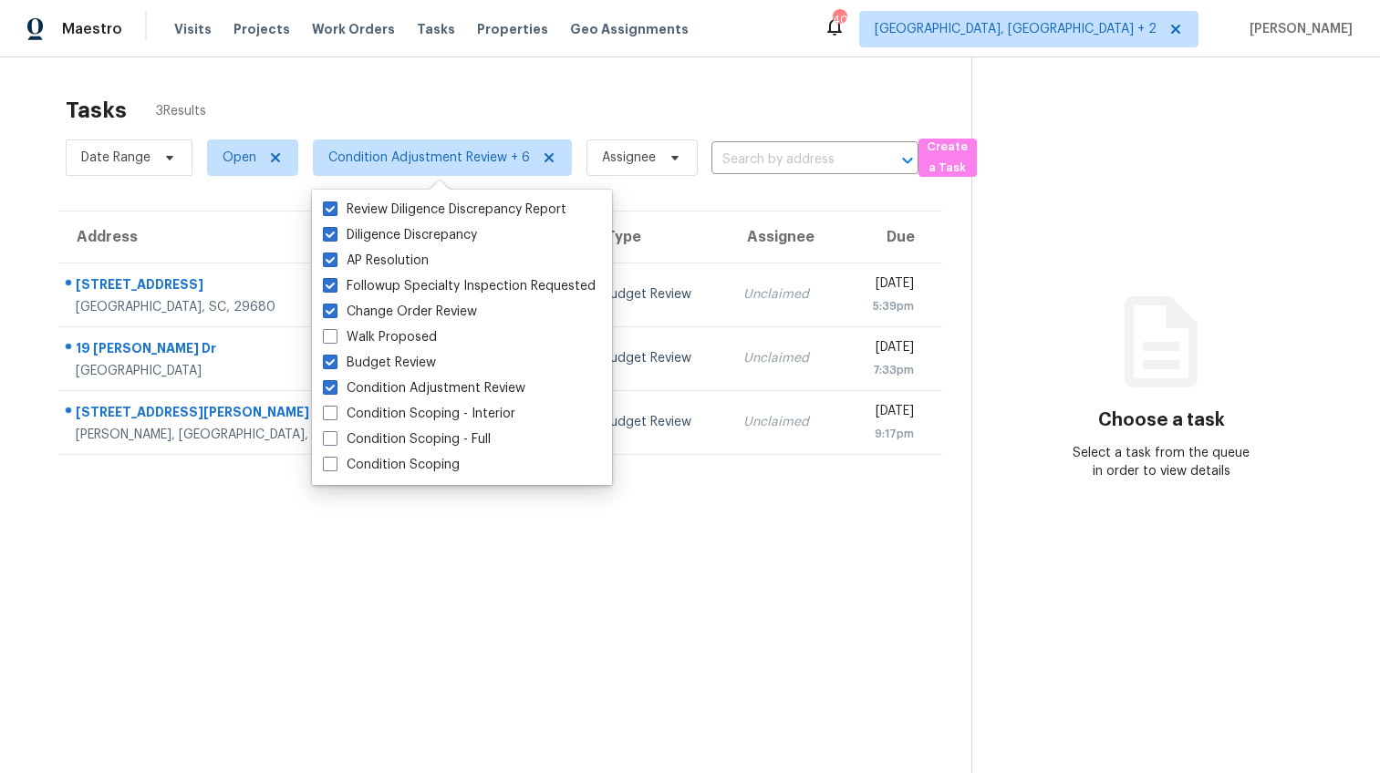
click at [10, 210] on div "Tasks 3 Results Date Range Open Condition Adjustment Review + 6 Assignee ​ Crea…" at bounding box center [690, 443] width 1380 height 773
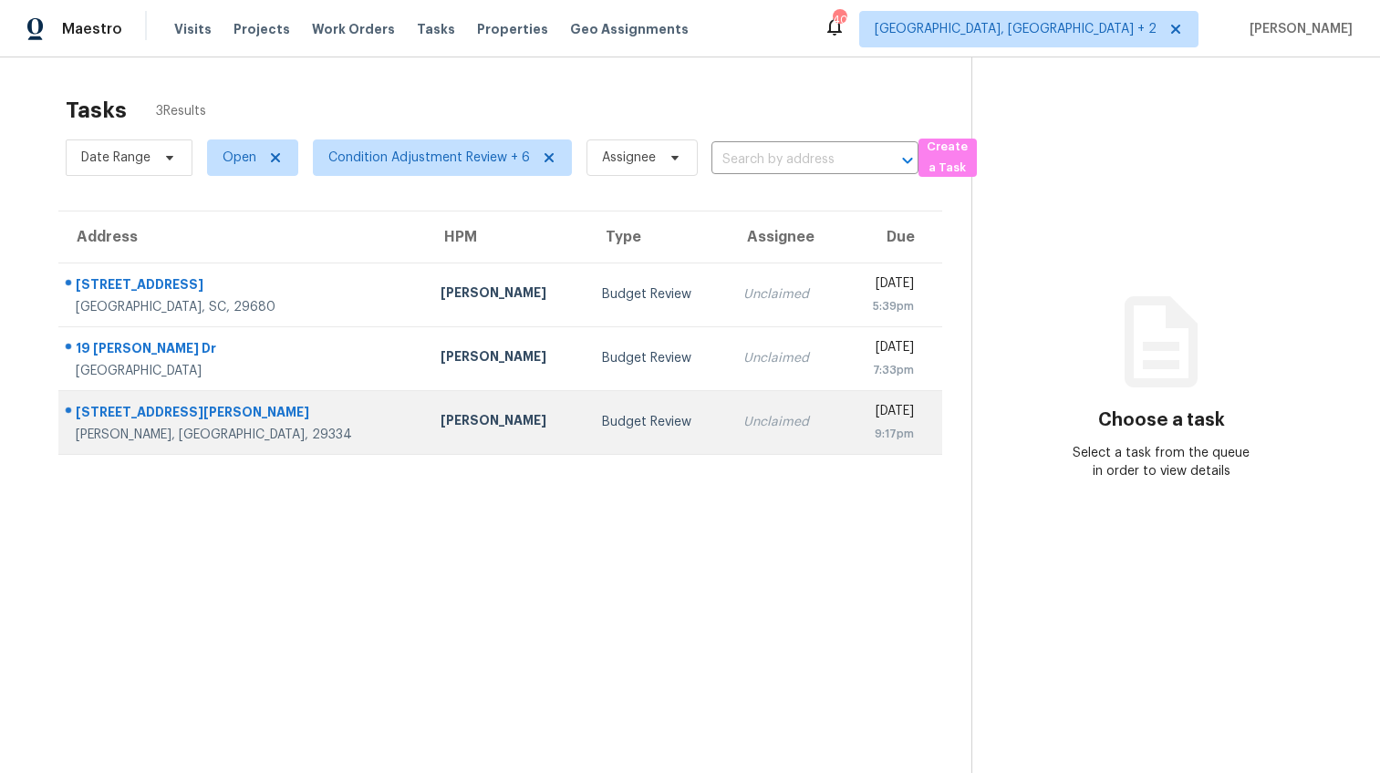
click at [147, 409] on div "[STREET_ADDRESS][PERSON_NAME]" at bounding box center [244, 414] width 336 height 23
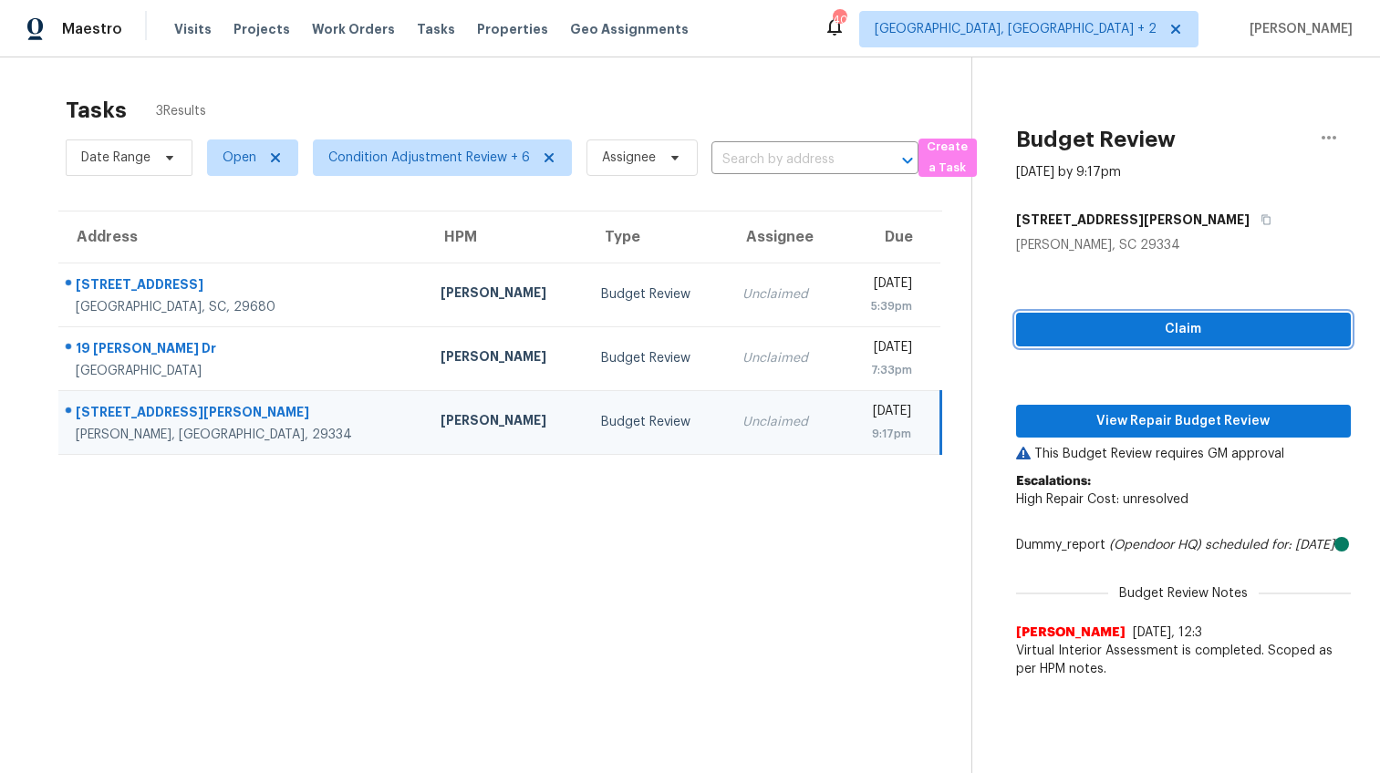
click at [1117, 320] on span "Claim" at bounding box center [1184, 329] width 306 height 23
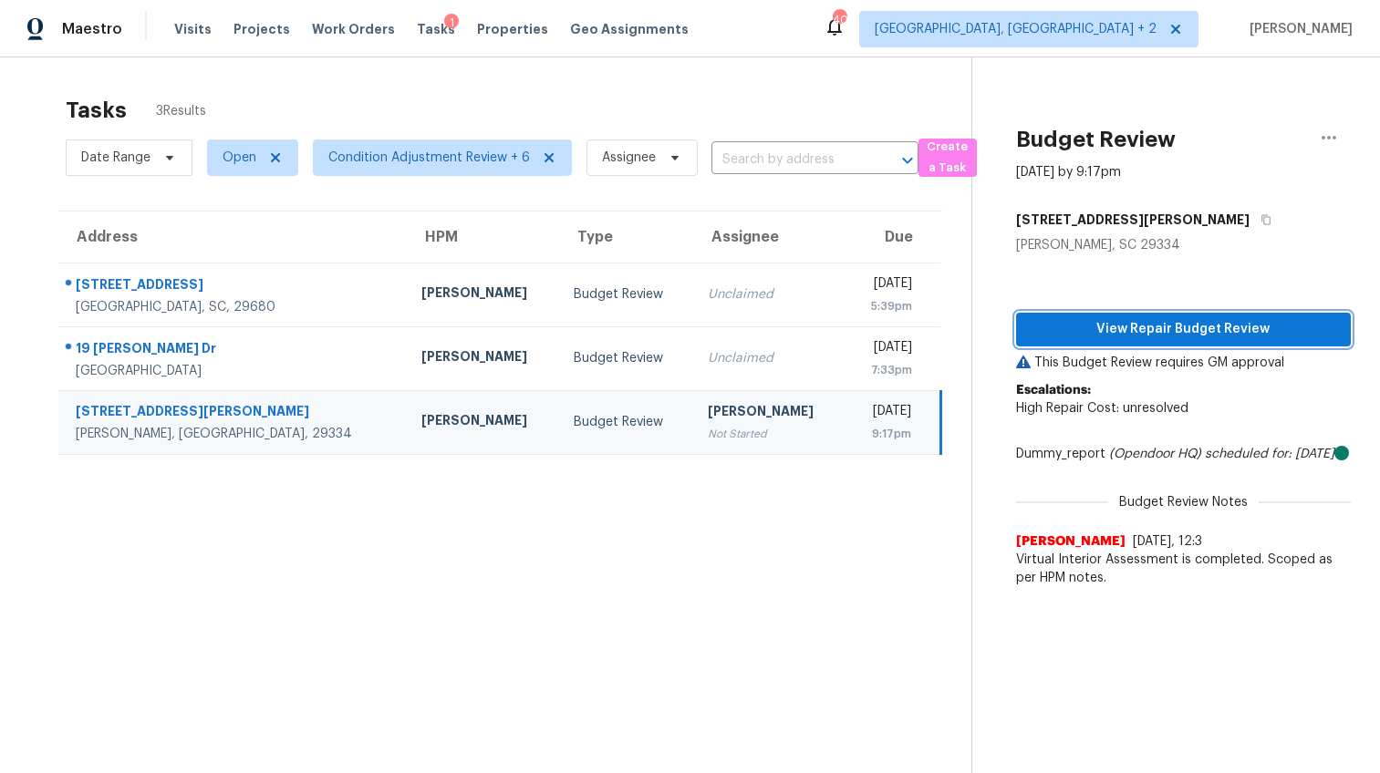
click at [1176, 328] on span "View Repair Budget Review" at bounding box center [1184, 329] width 306 height 23
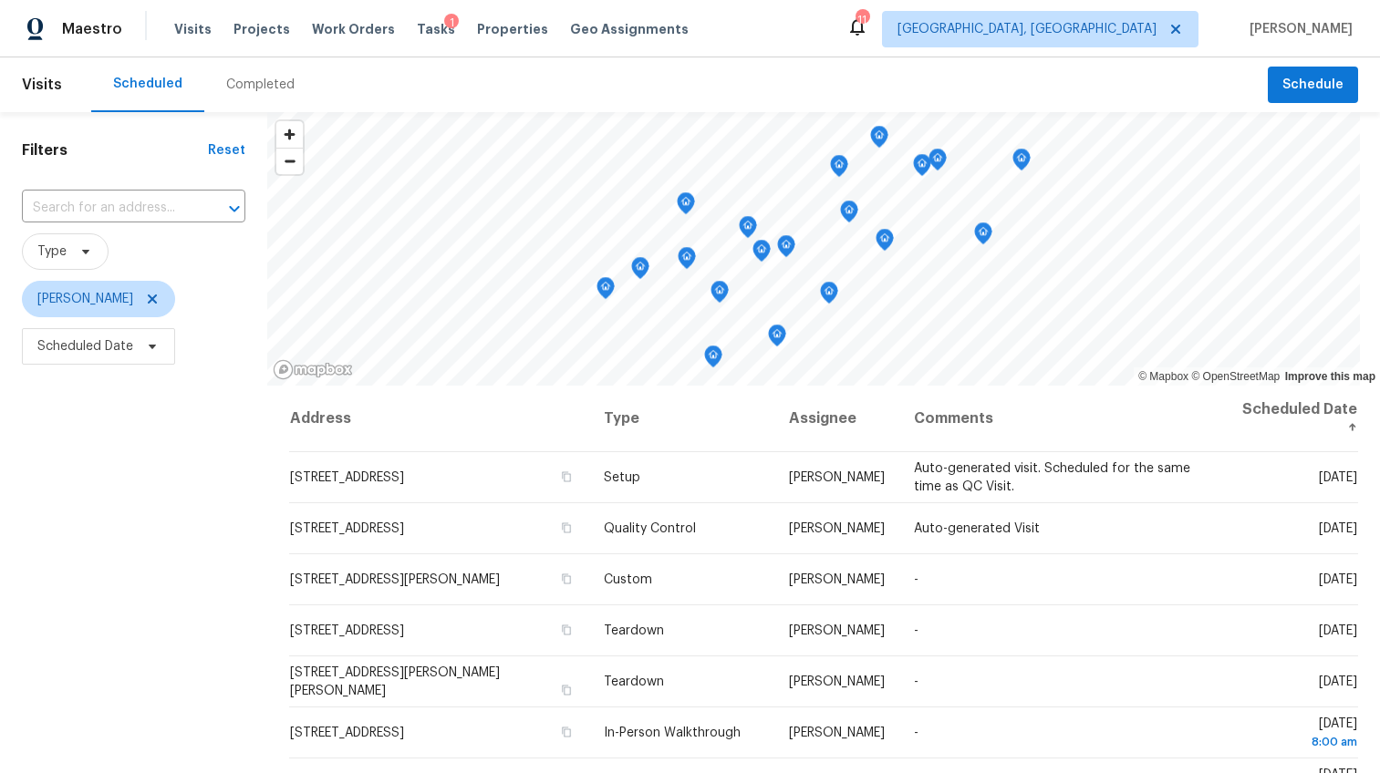
click at [284, 73] on div "Completed" at bounding box center [260, 84] width 112 height 55
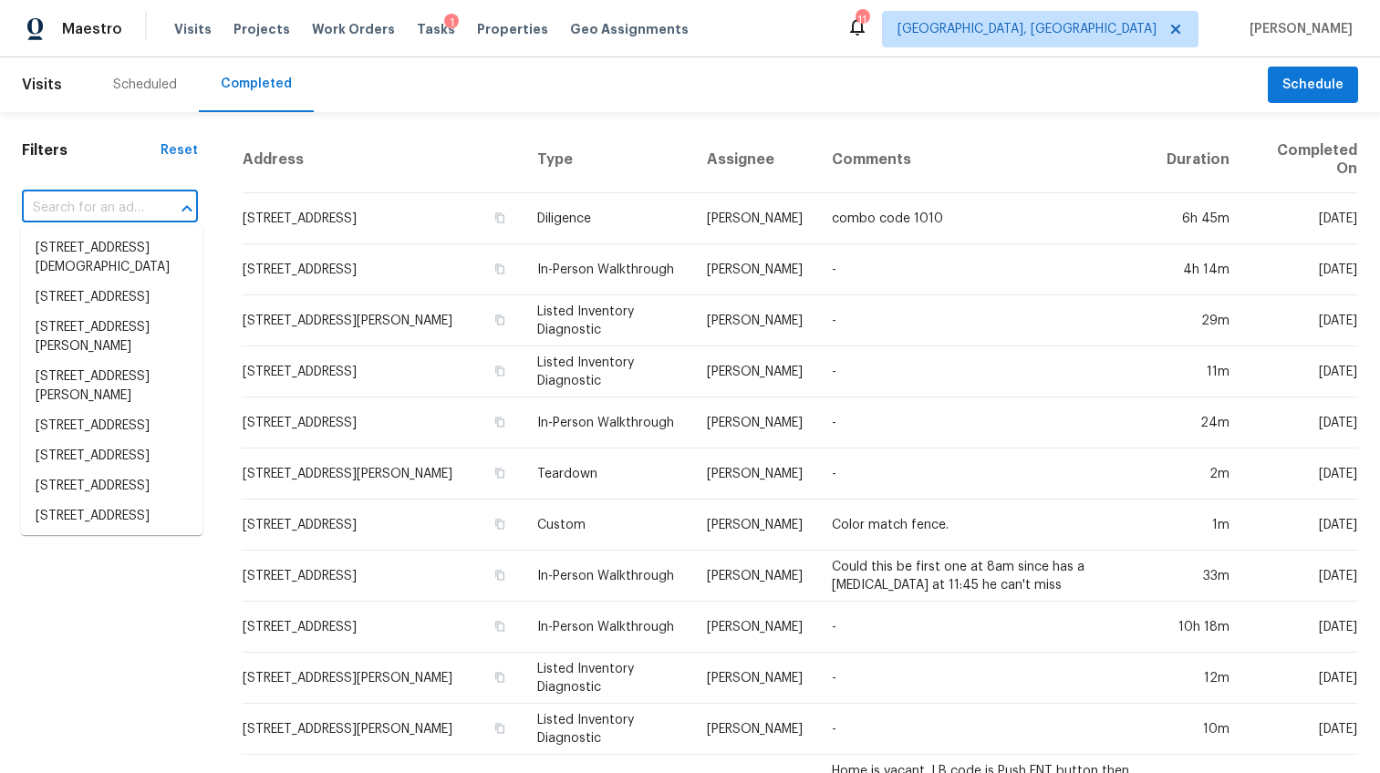
click at [77, 210] on input "text" at bounding box center [84, 208] width 125 height 28
paste input "213 S Musgrove Ln, Duncan, SC 29334"
type input "213 S Musgrove Ln, Duncan, SC 29334"
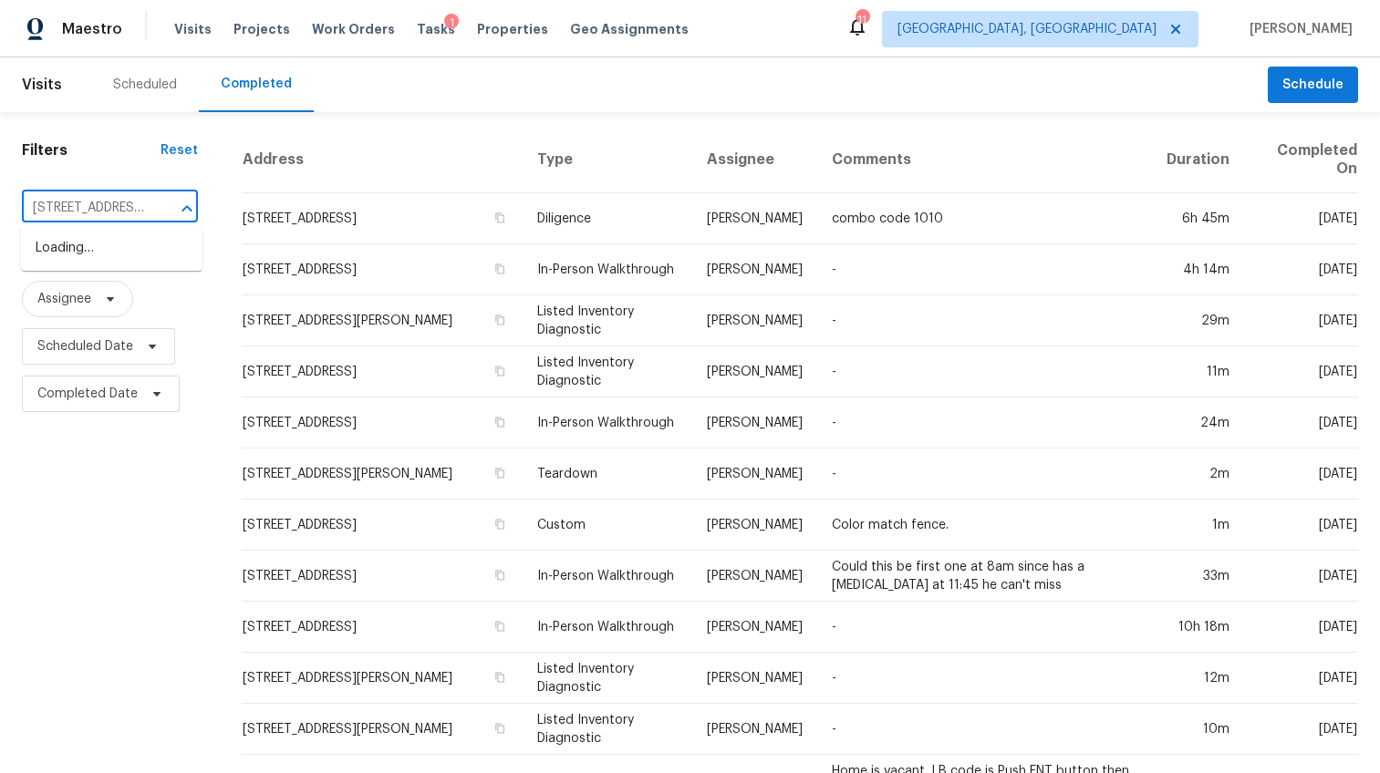
scroll to position [0, 109]
click at [85, 237] on li "213 S Musgrove Ln, Duncan, SC 29334" at bounding box center [112, 267] width 182 height 68
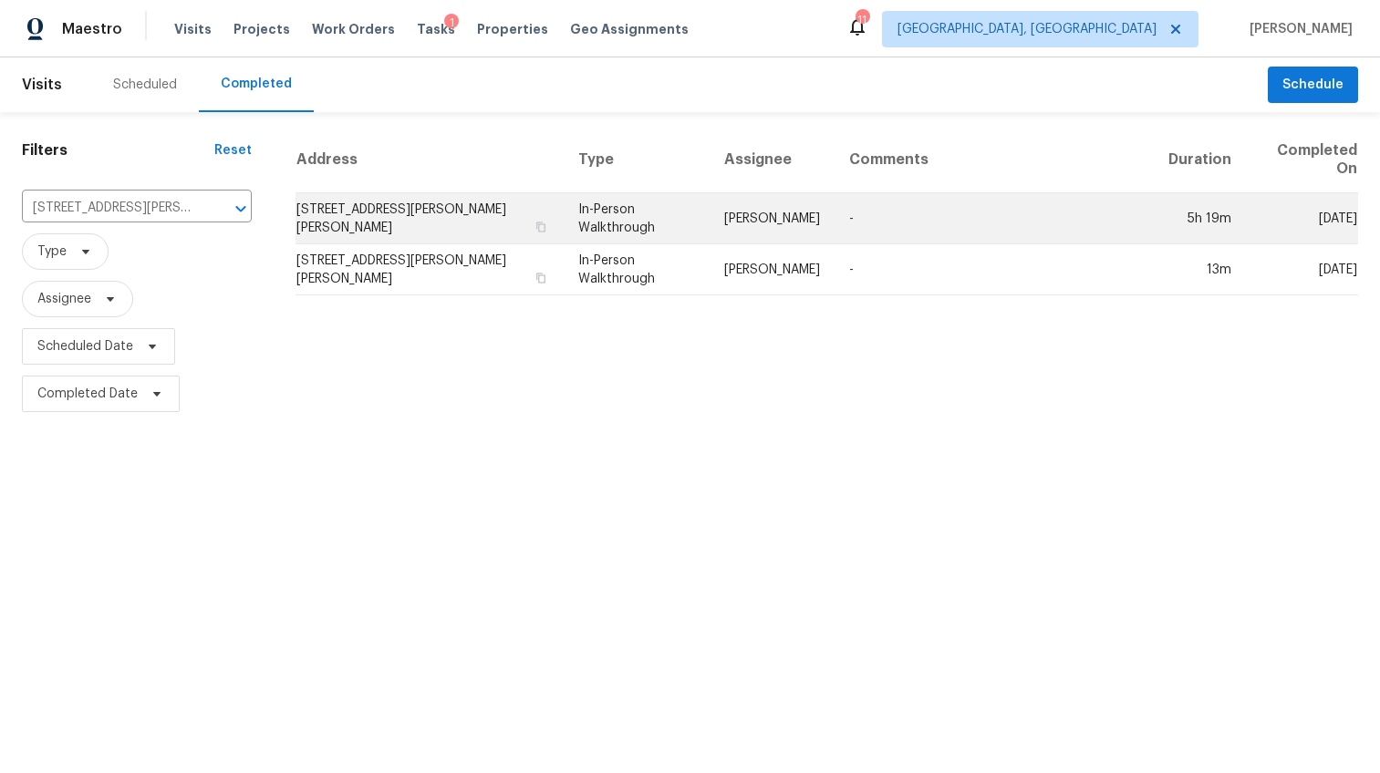
click at [372, 217] on td "213 S Musgrove Ln, Duncan, SC 29334" at bounding box center [430, 218] width 268 height 51
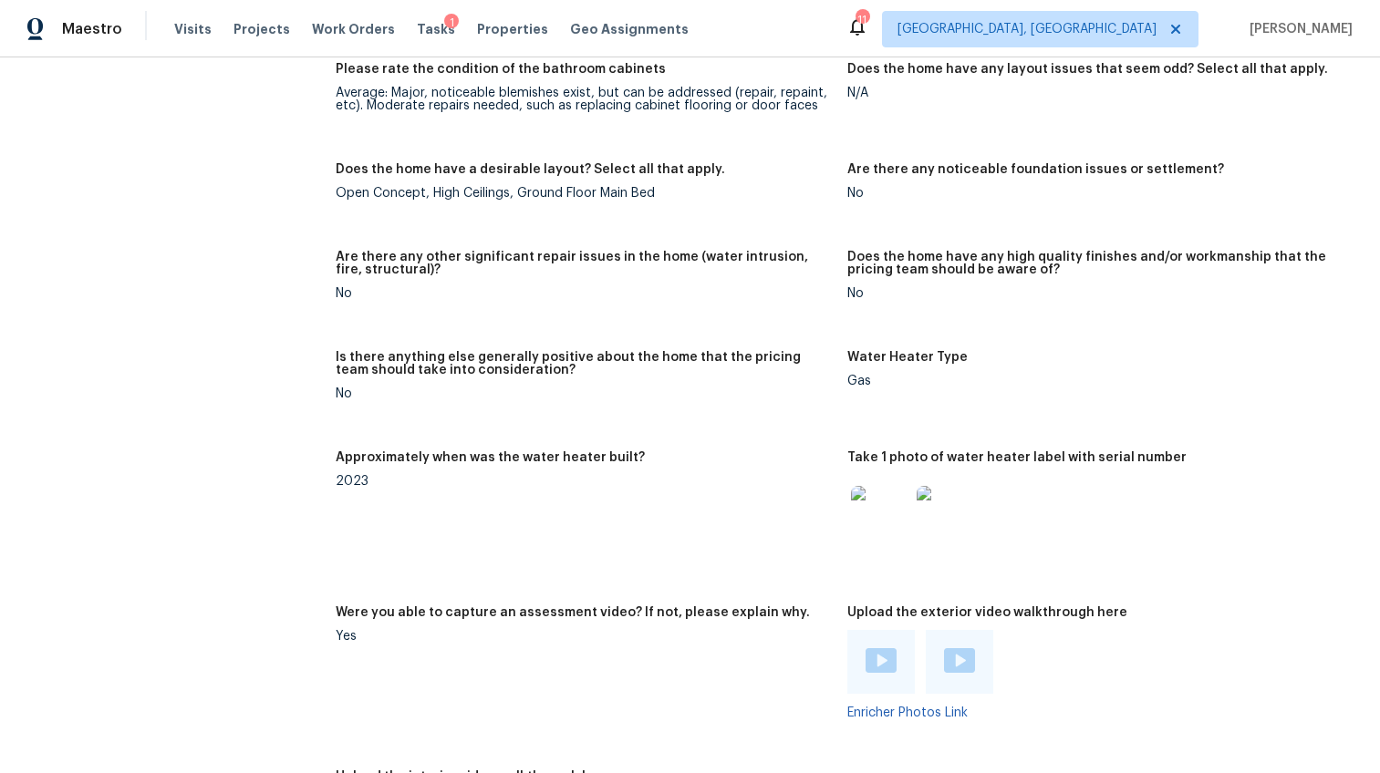
scroll to position [3158, 0]
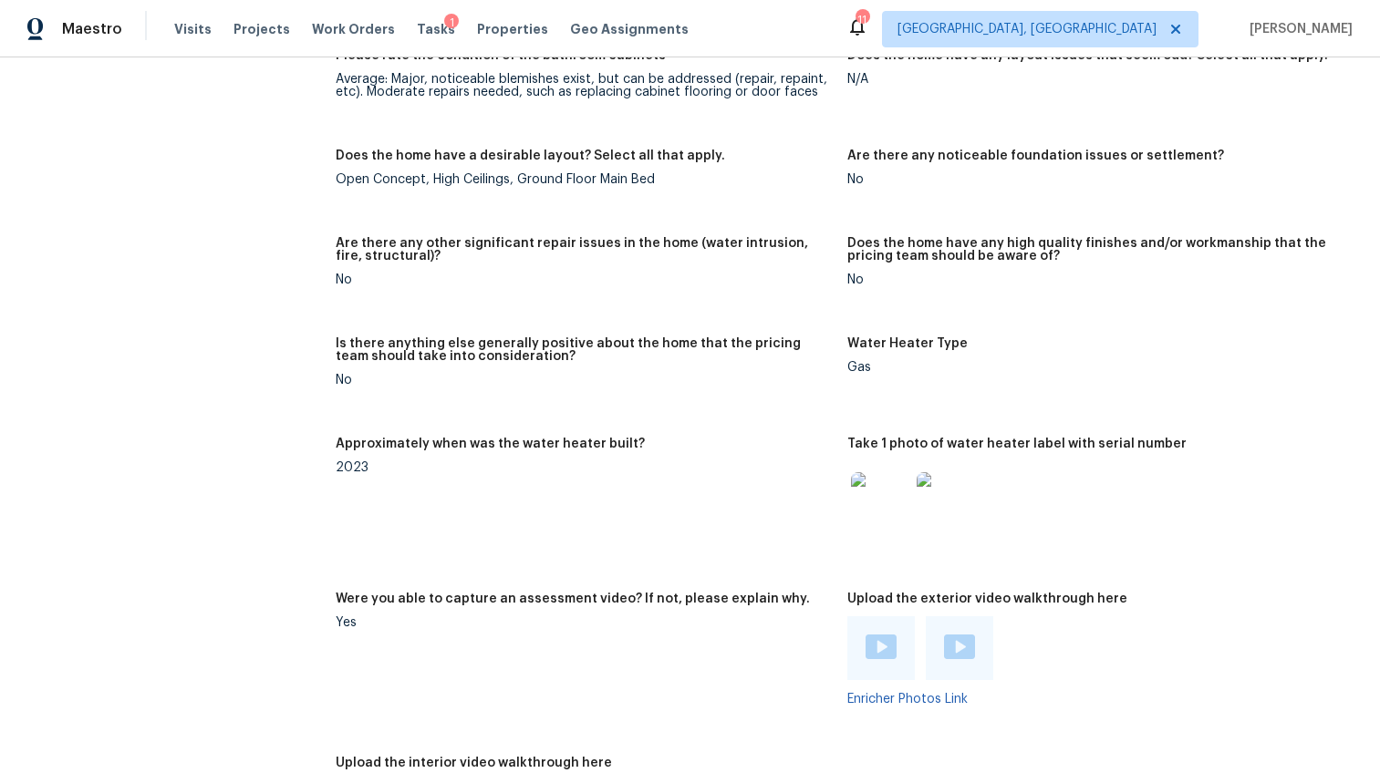
click at [875, 635] on img at bounding box center [881, 647] width 31 height 25
click at [953, 635] on img at bounding box center [959, 647] width 31 height 25
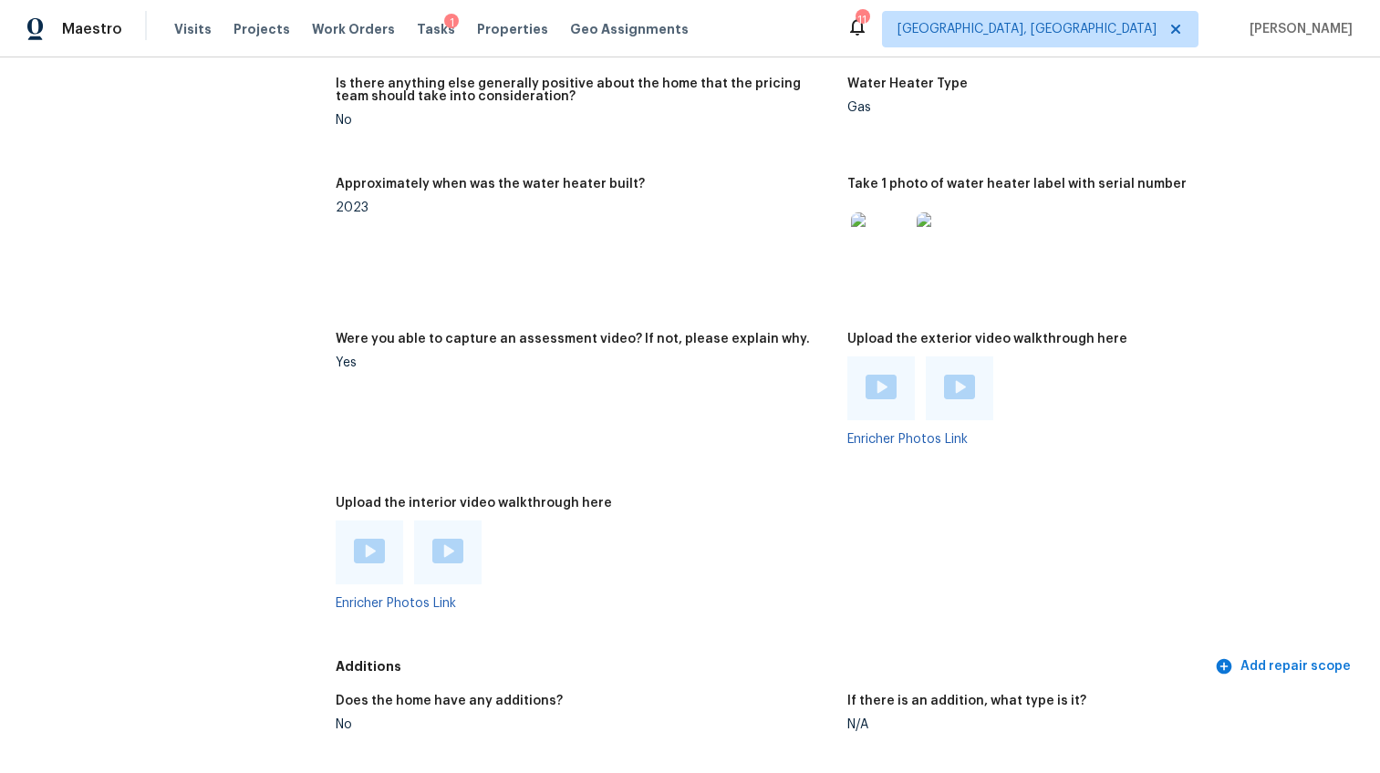
scroll to position [3465, 0]
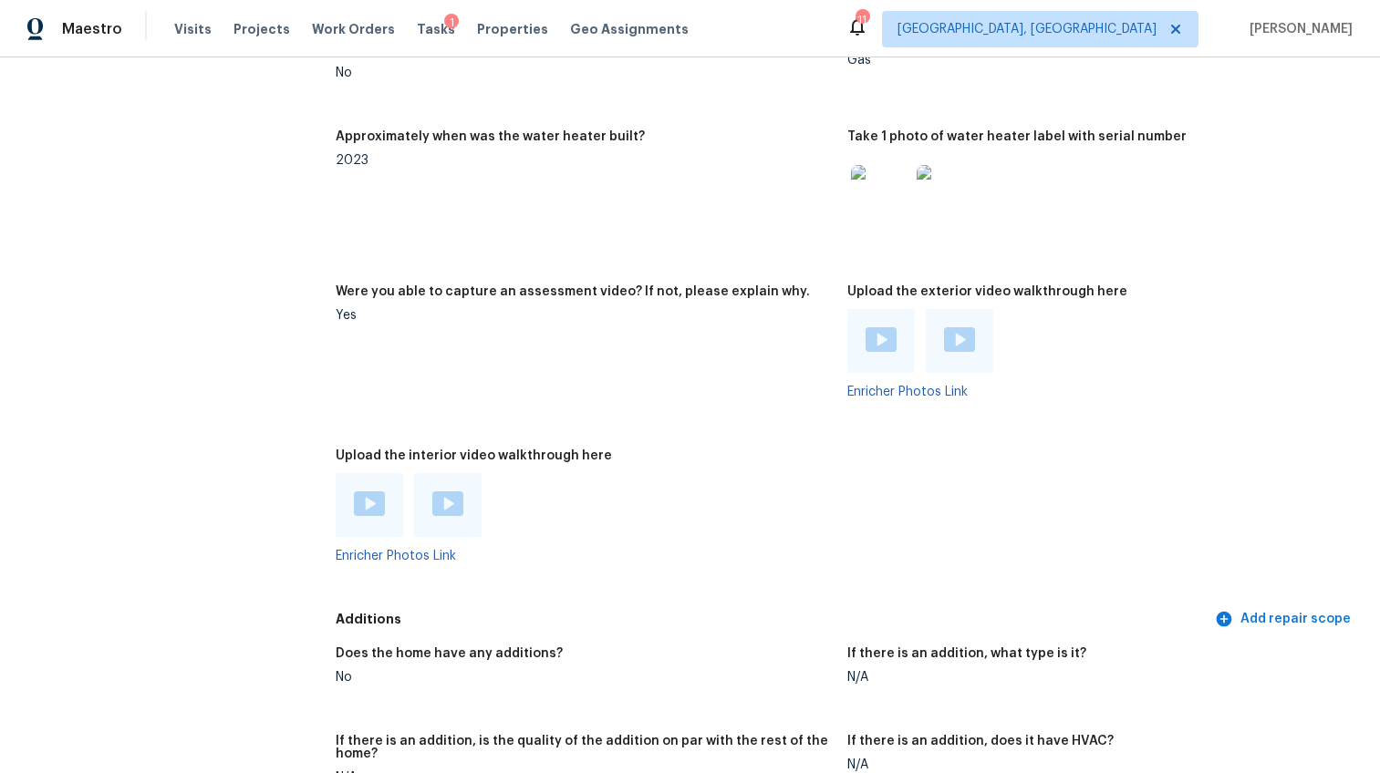
click at [364, 492] on img at bounding box center [369, 504] width 31 height 25
click at [469, 479] on div at bounding box center [447, 505] width 67 height 64
click at [446, 492] on img at bounding box center [447, 504] width 31 height 25
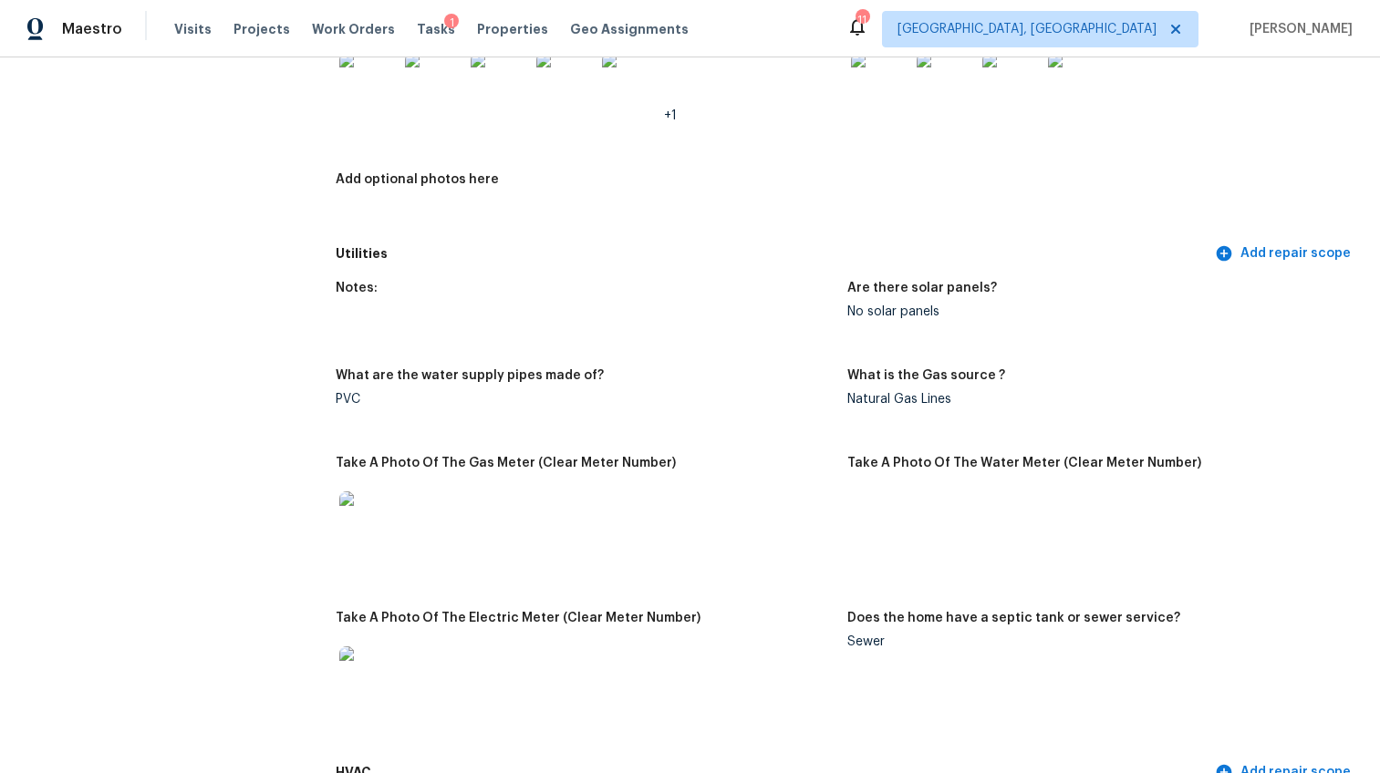
scroll to position [0, 0]
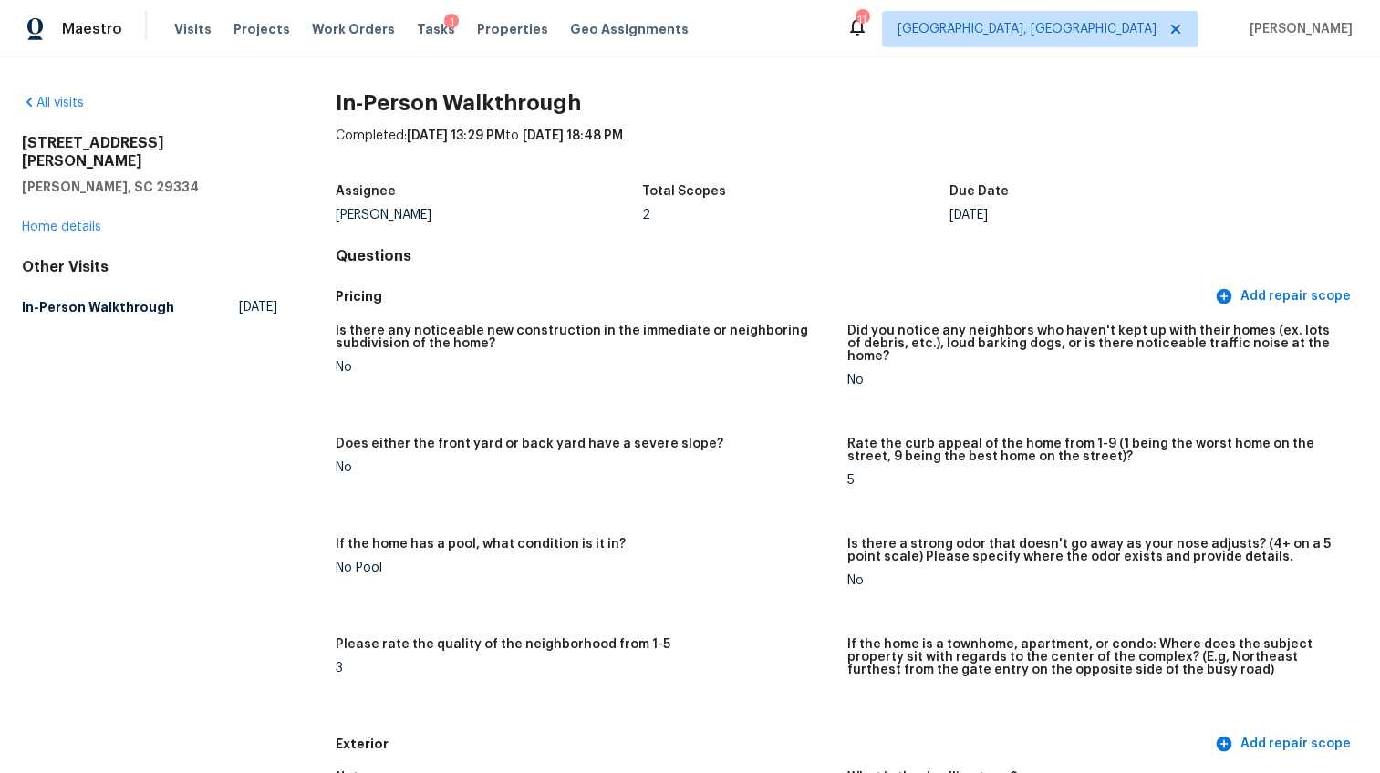
click at [51, 215] on div "213 S Musgrove Ln Duncan, SC 29334 Home details" at bounding box center [149, 185] width 255 height 102
click at [52, 221] on link "Home details" at bounding box center [61, 227] width 79 height 13
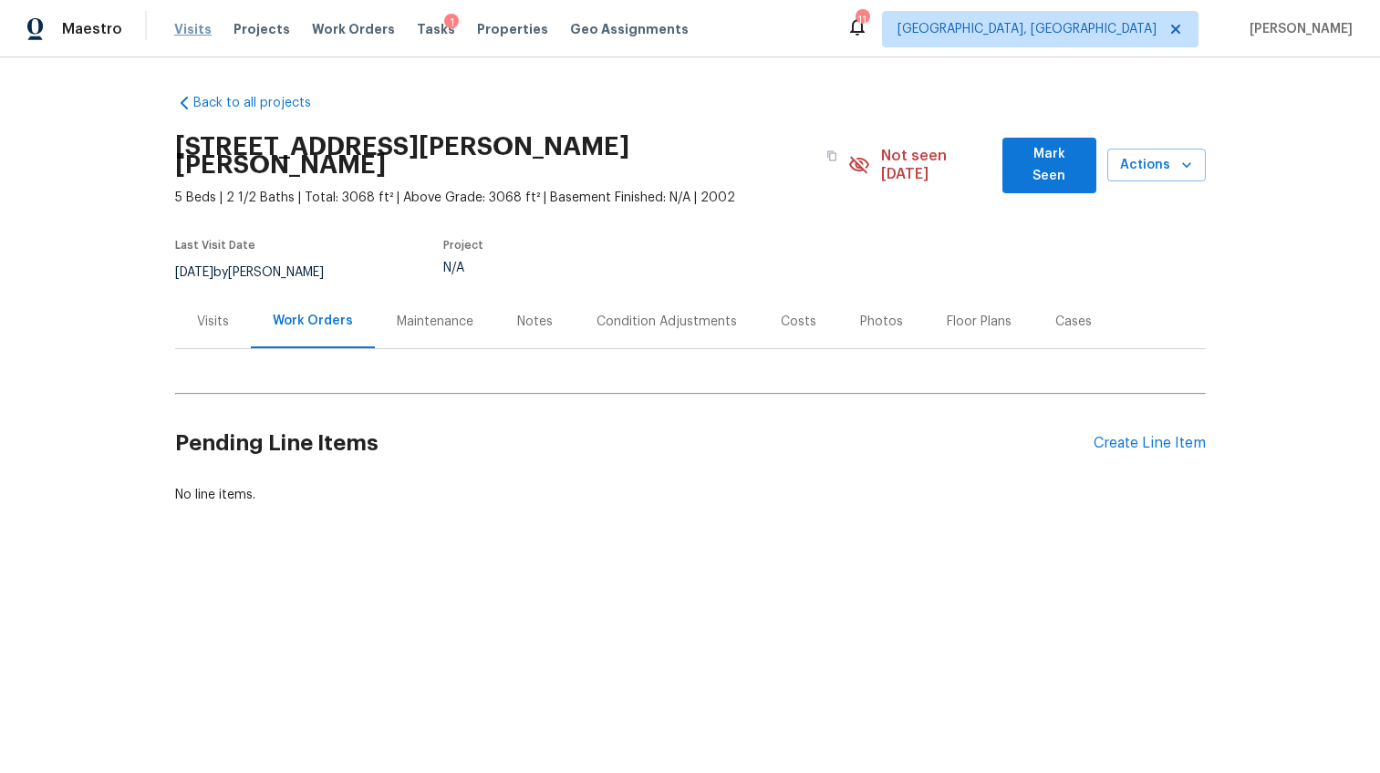
click at [193, 31] on span "Visits" at bounding box center [192, 29] width 37 height 18
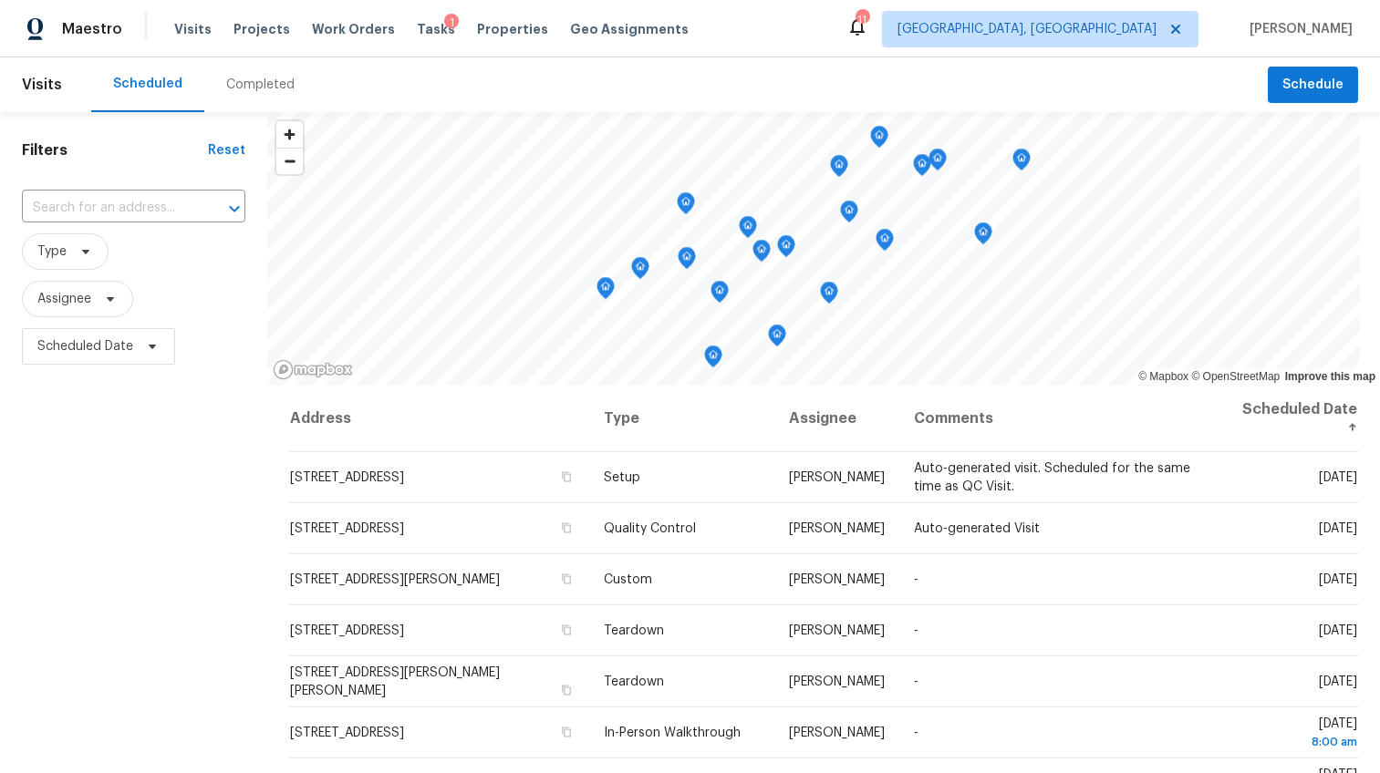
click at [265, 91] on div "Completed" at bounding box center [260, 85] width 68 height 18
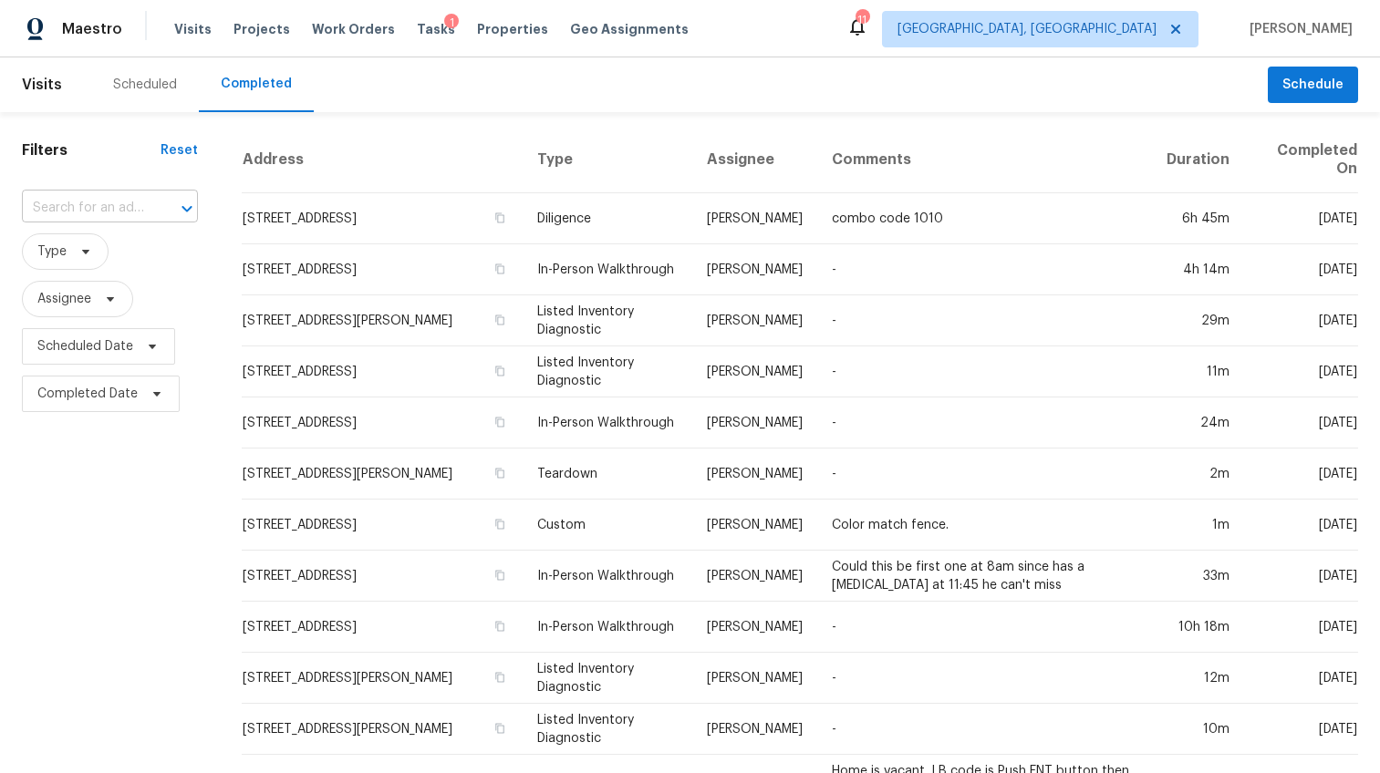
click at [120, 200] on input "text" at bounding box center [84, 208] width 125 height 28
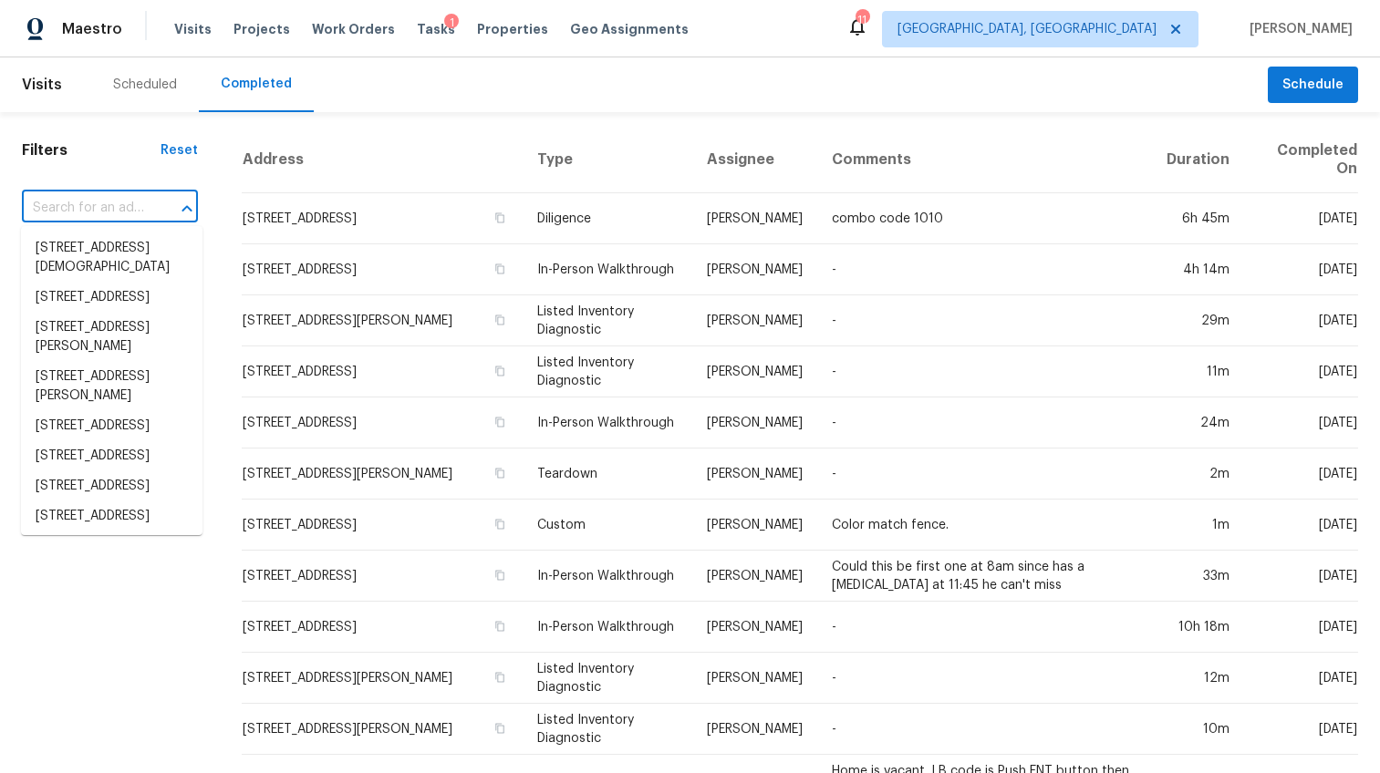
paste input "19 Milton Dr, Greenville, SC 29605"
type input "19 Milton Dr, Greenville, SC 29605"
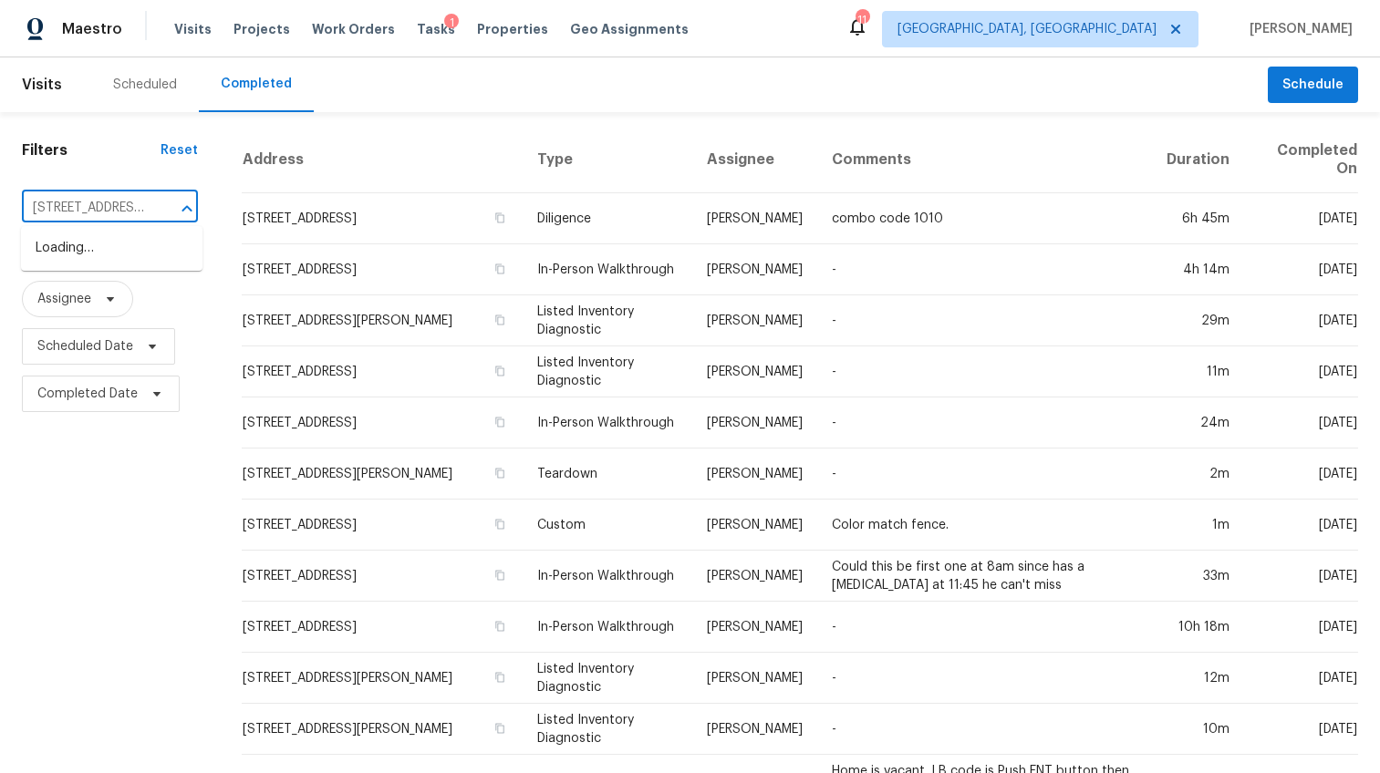
scroll to position [0, 84]
click at [105, 259] on li "19 Milton Dr, Greenville, SC 29605" at bounding box center [112, 257] width 182 height 49
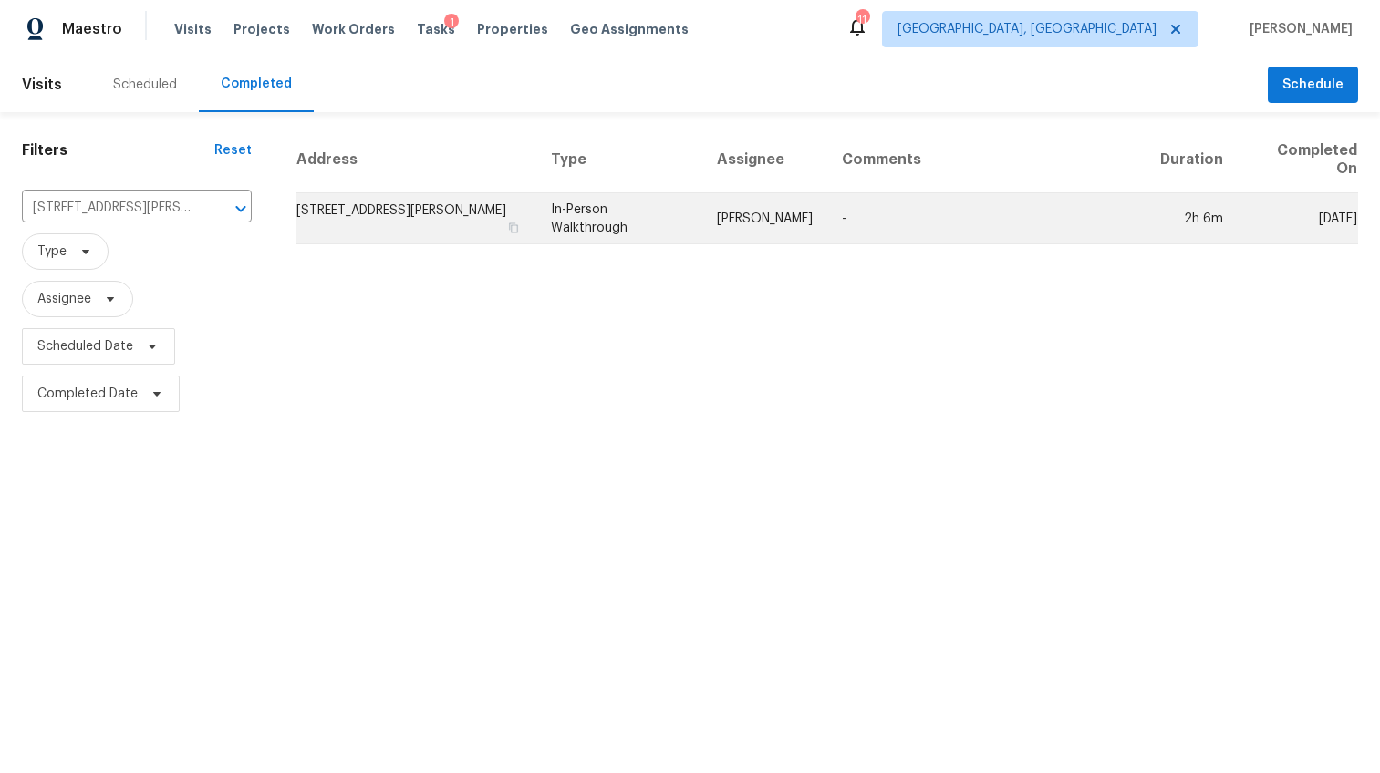
click at [416, 213] on td "19 Milton Dr, Greenville, SC 29605" at bounding box center [416, 218] width 241 height 51
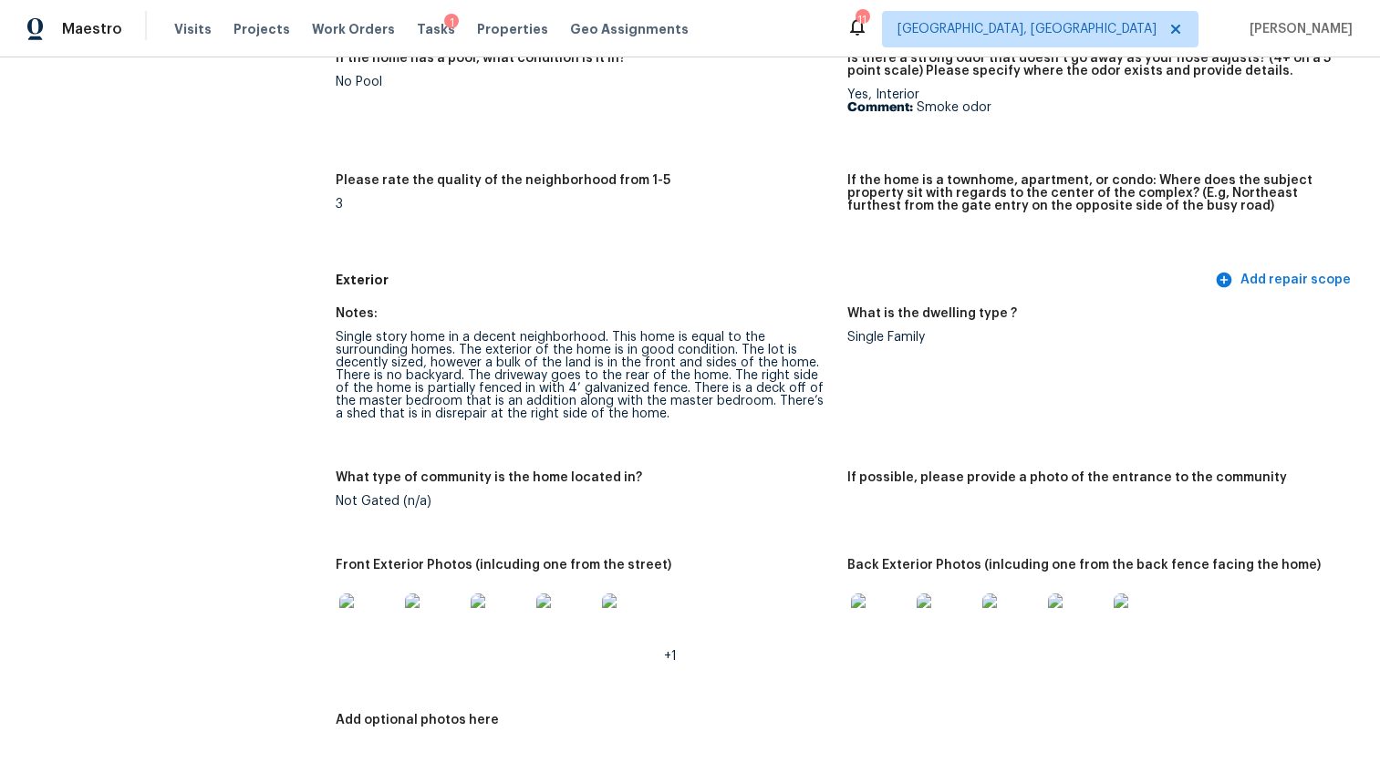
scroll to position [547, 0]
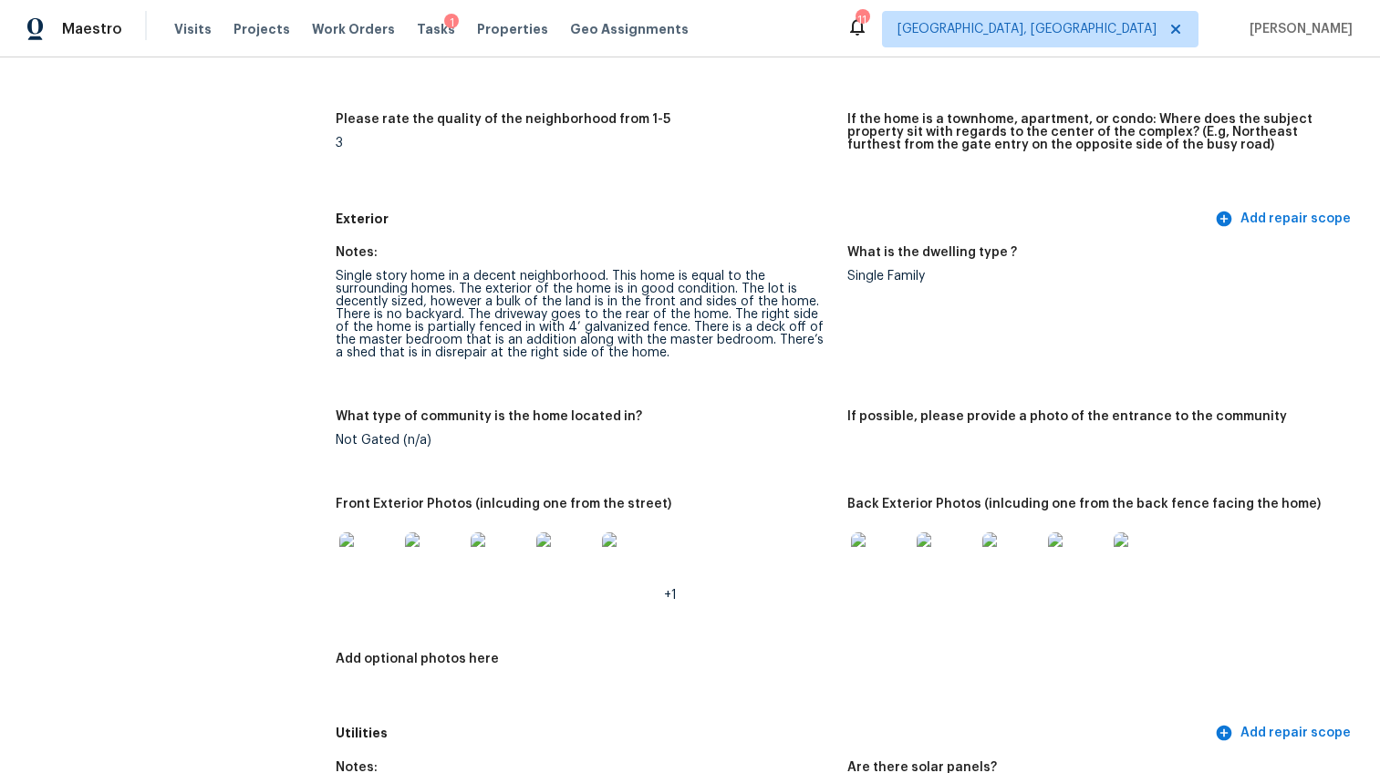
click at [368, 553] on img at bounding box center [368, 562] width 58 height 58
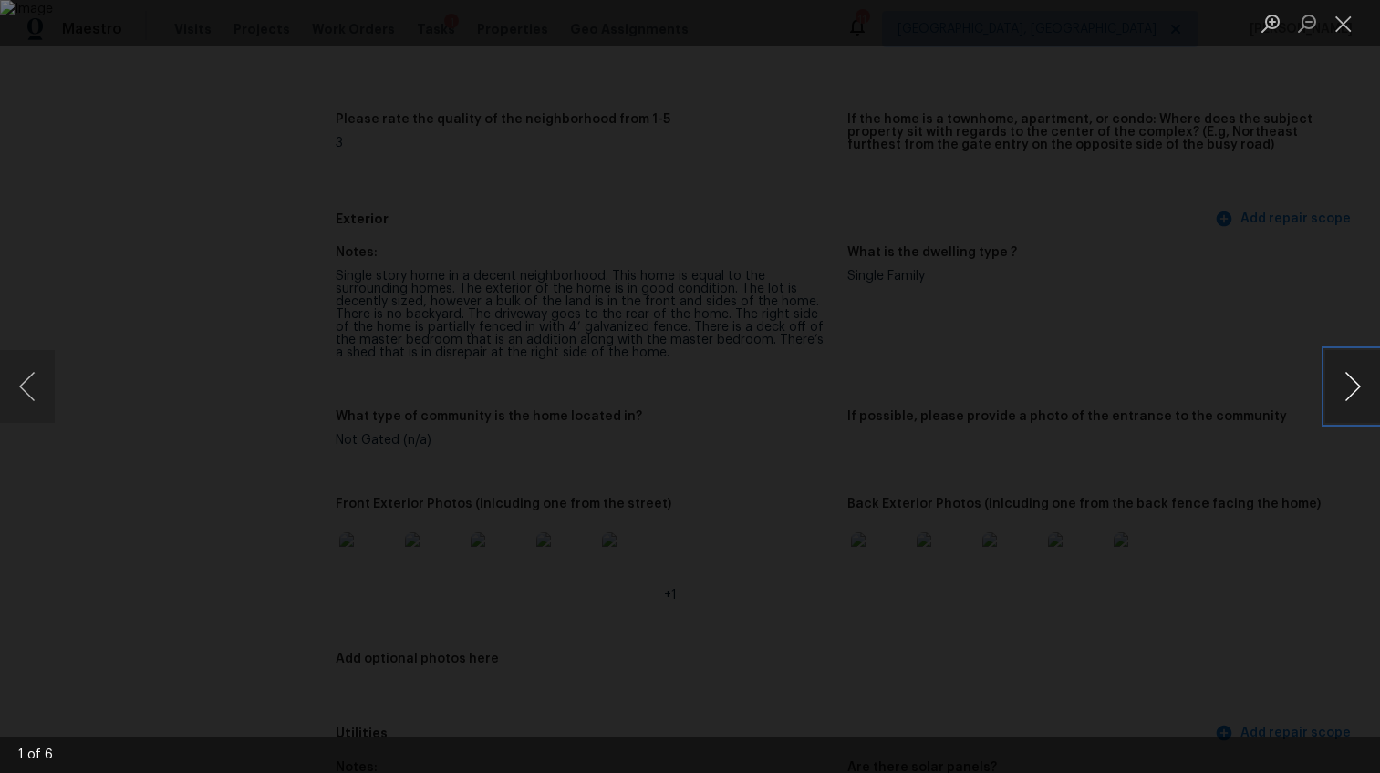
click at [1345, 385] on button "Next image" at bounding box center [1352, 386] width 55 height 73
click at [1343, 364] on button "Next image" at bounding box center [1352, 386] width 55 height 73
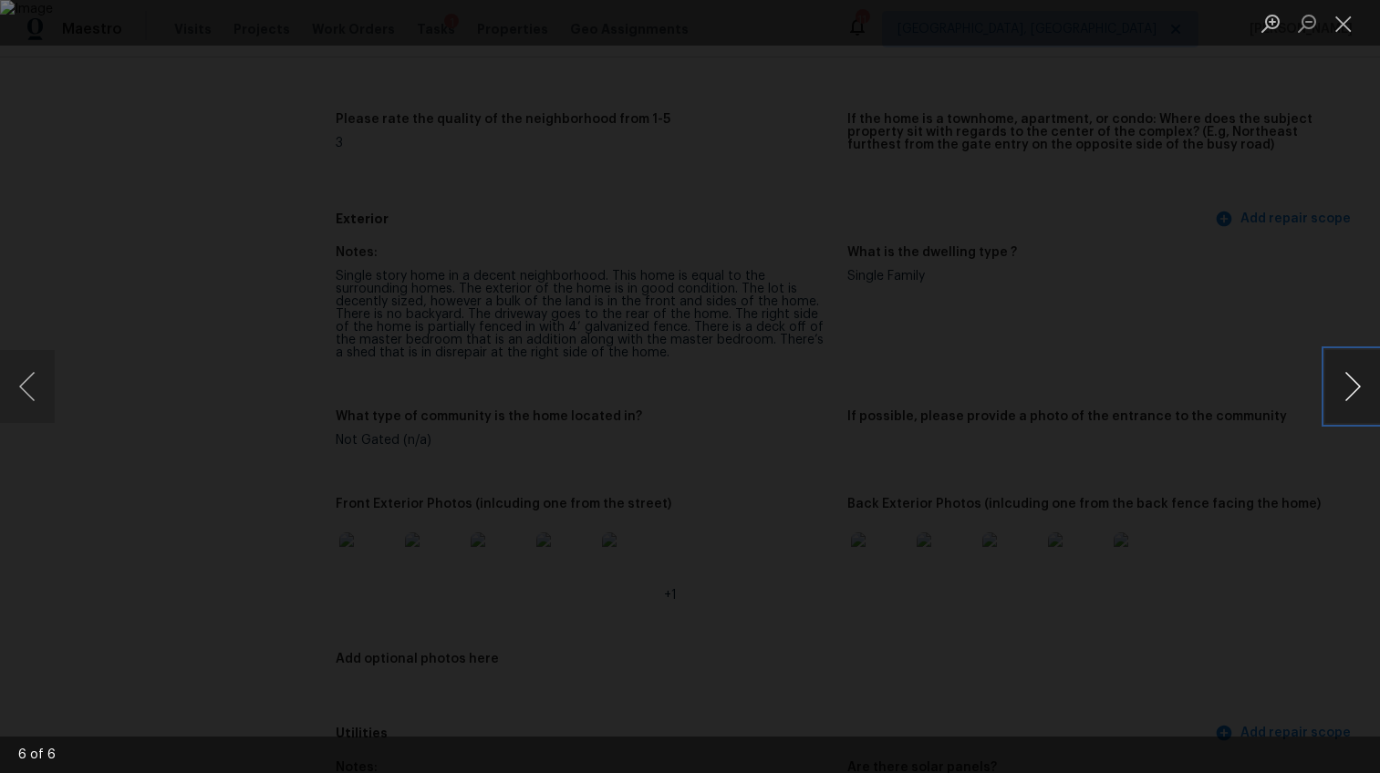
click at [1342, 365] on button "Next image" at bounding box center [1352, 386] width 55 height 73
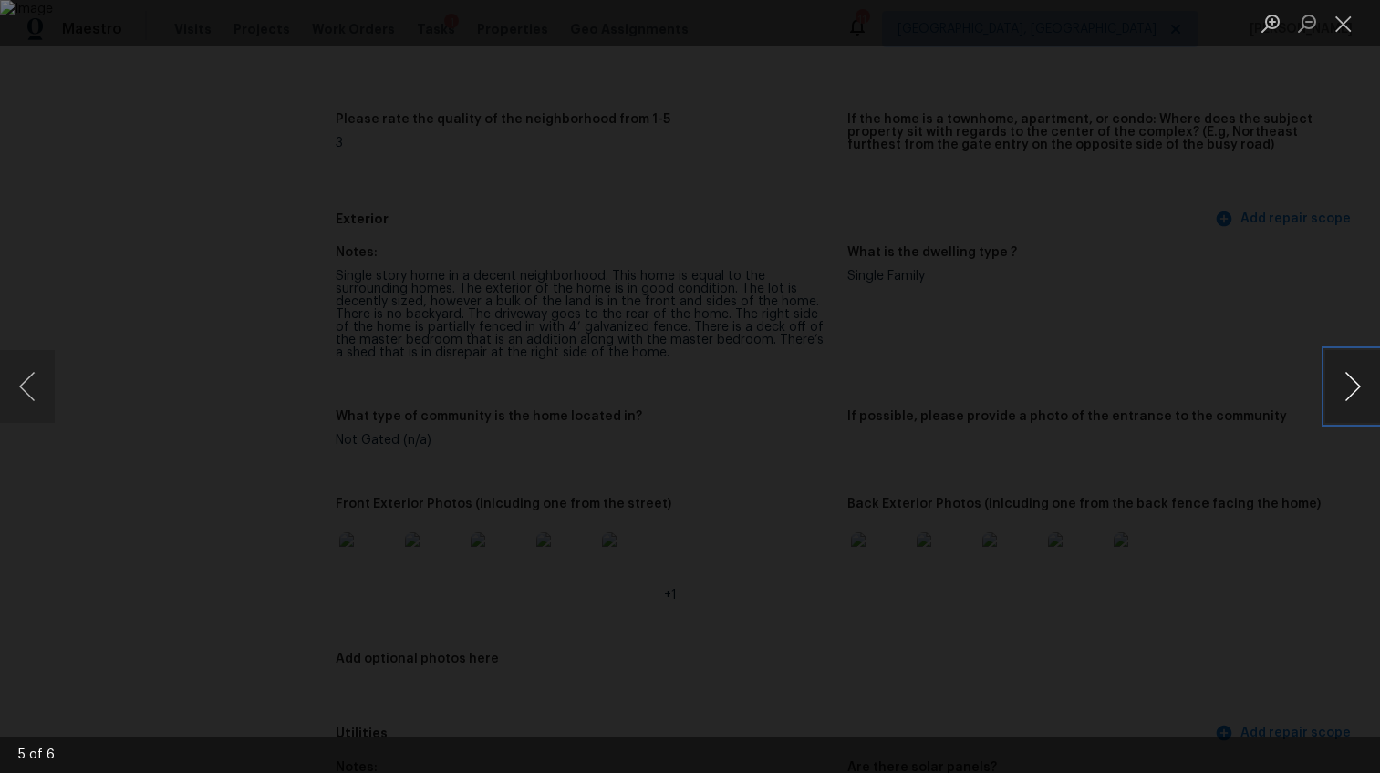
click at [1342, 365] on button "Next image" at bounding box center [1352, 386] width 55 height 73
click at [1192, 536] on div "Lightbox" at bounding box center [690, 386] width 1380 height 773
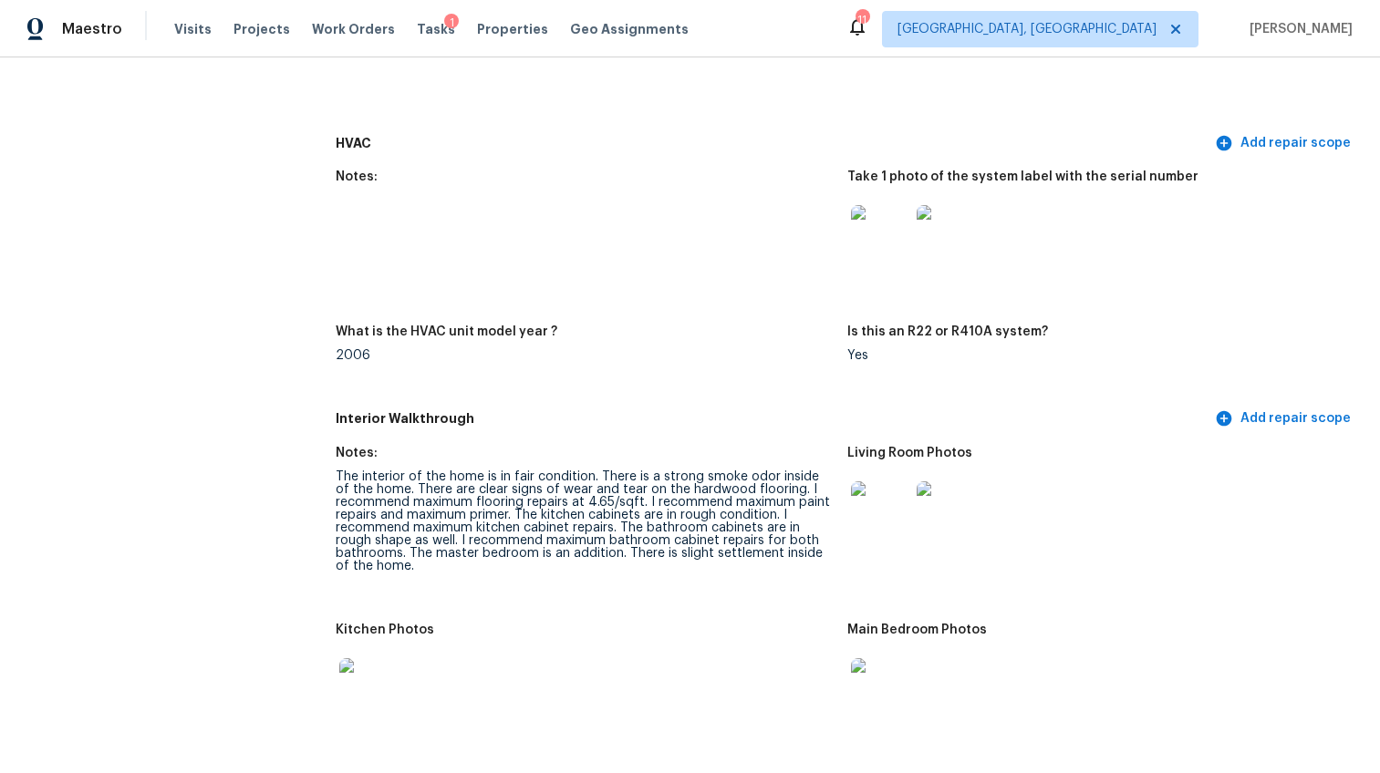
scroll to position [1806, 0]
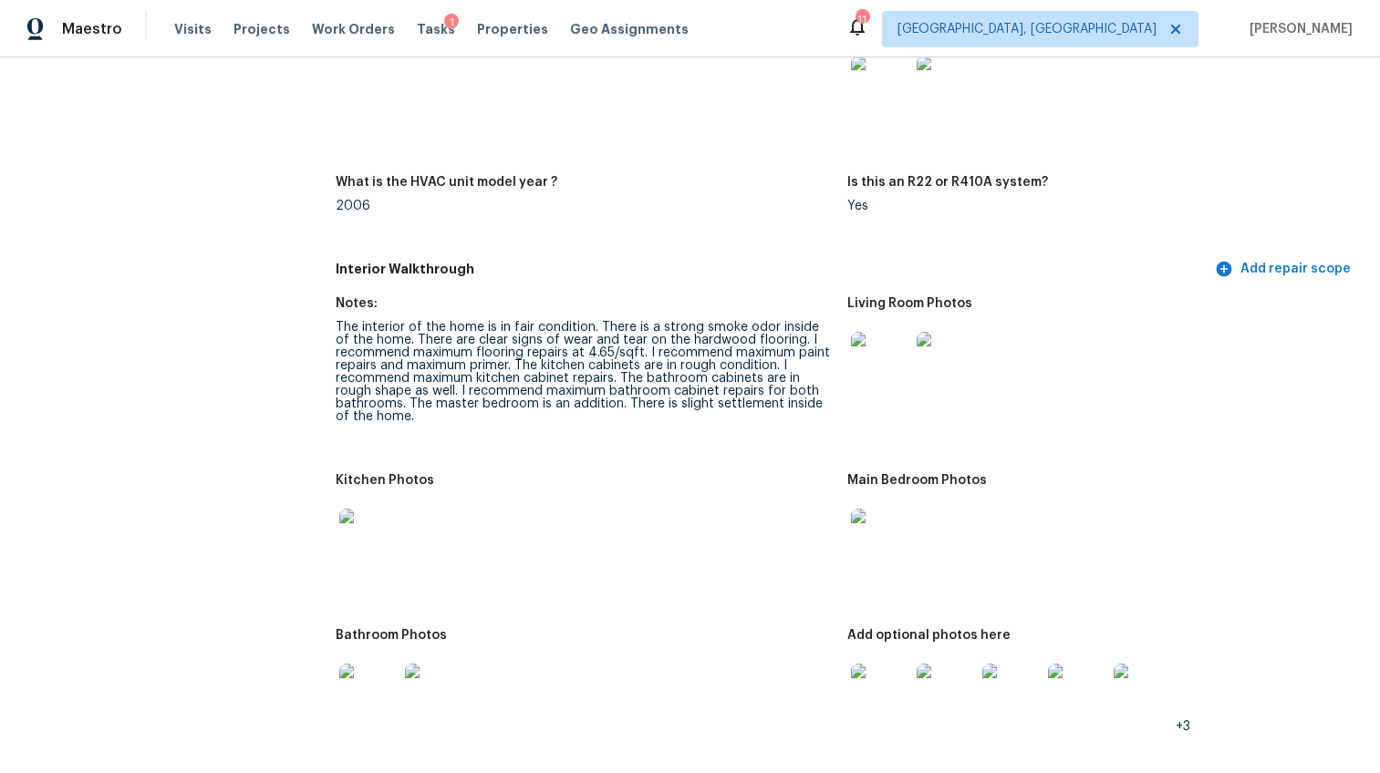
click at [363, 512] on img at bounding box center [368, 538] width 58 height 58
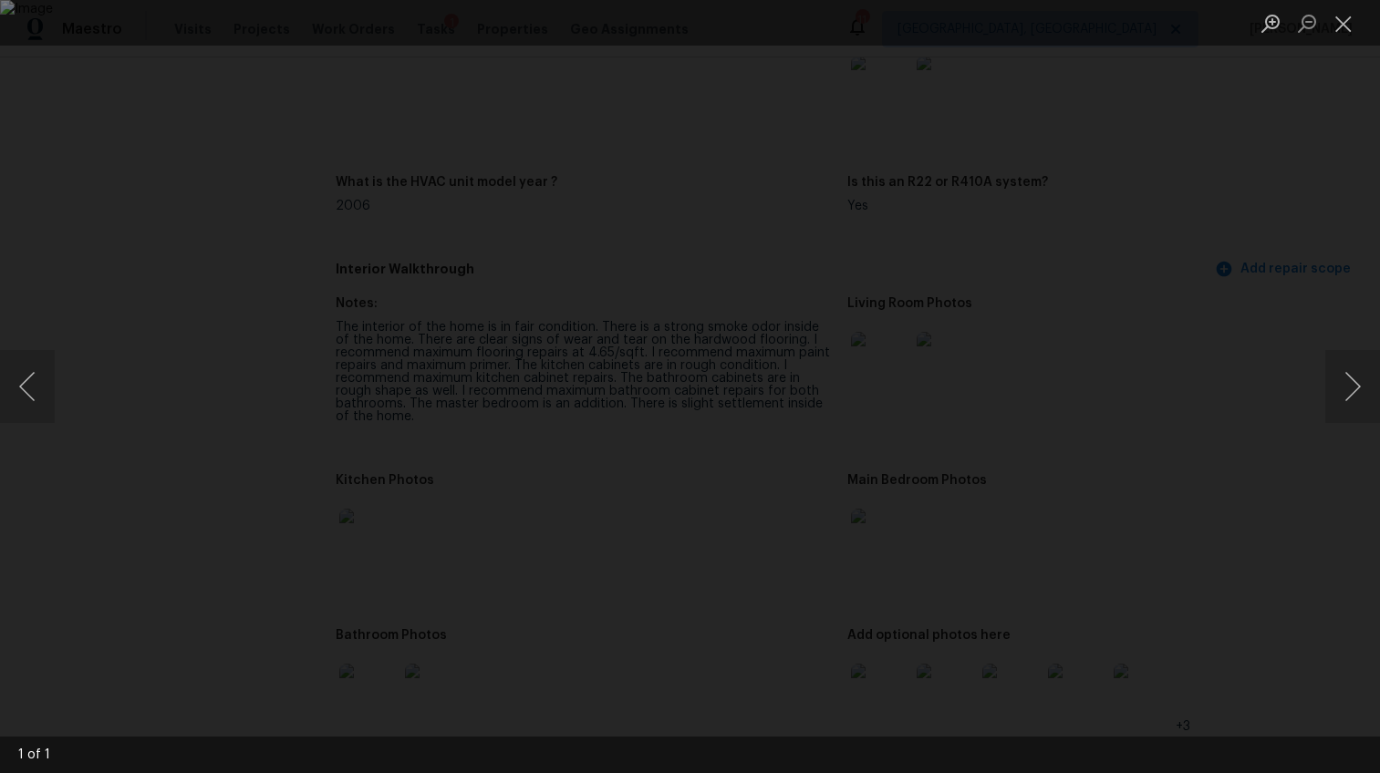
click at [1289, 553] on div "Lightbox" at bounding box center [690, 386] width 1380 height 773
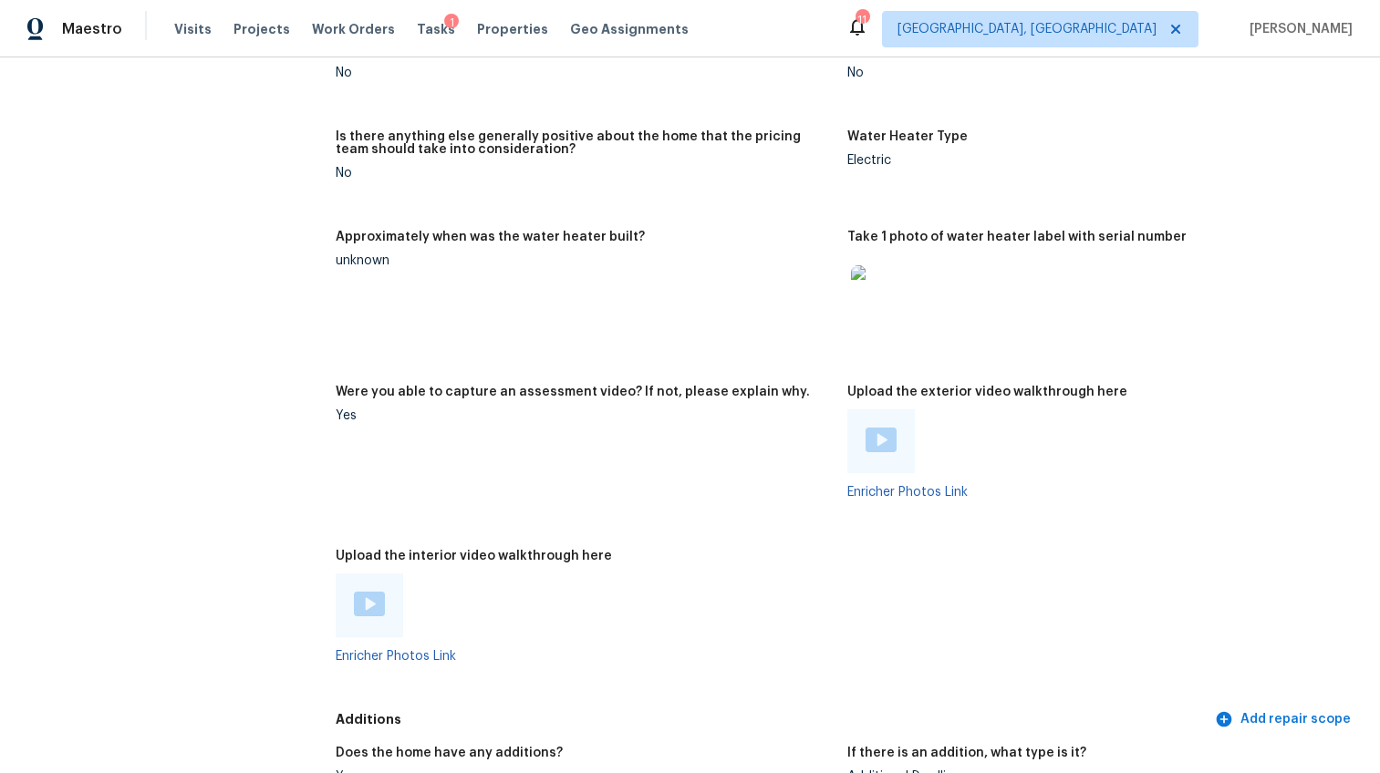
scroll to position [3378, 0]
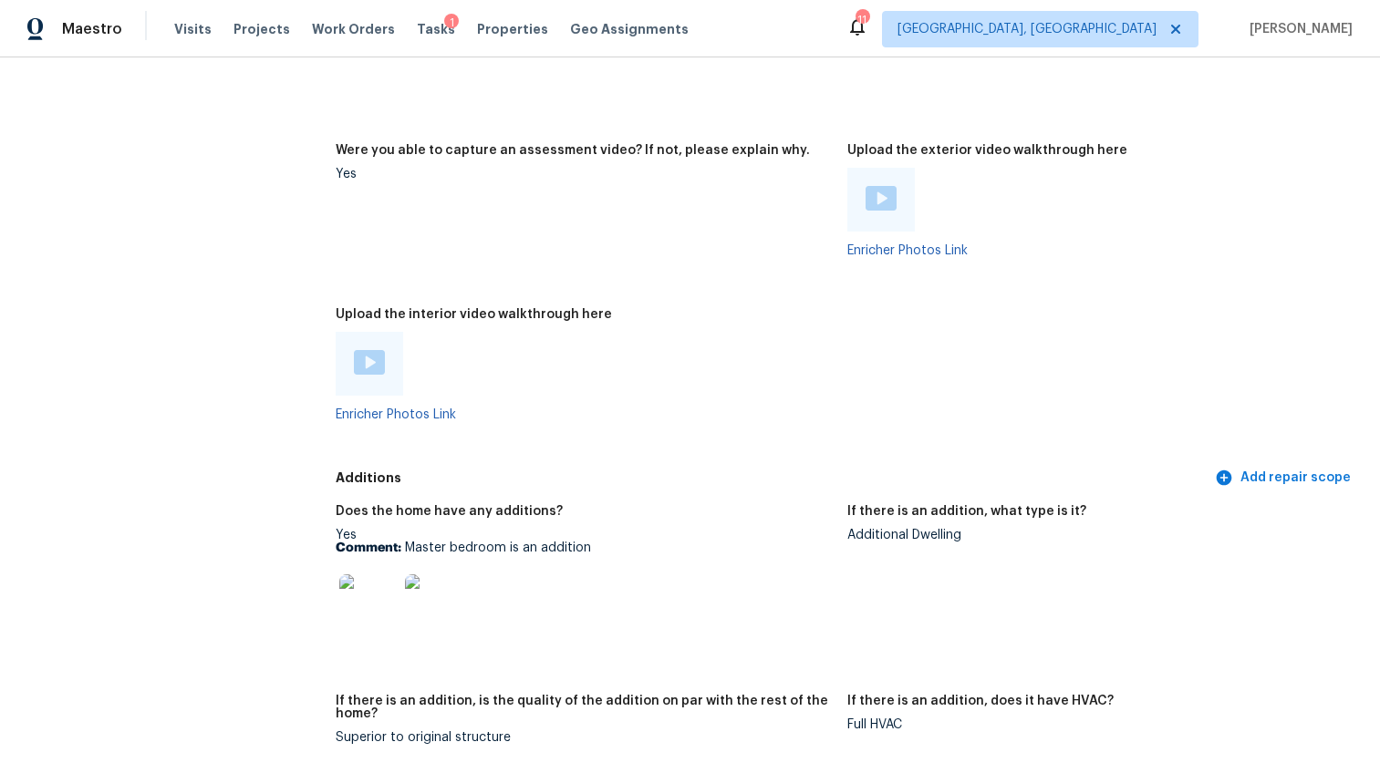
click at [868, 186] on img at bounding box center [881, 198] width 31 height 25
click at [374, 350] on img at bounding box center [369, 362] width 31 height 25
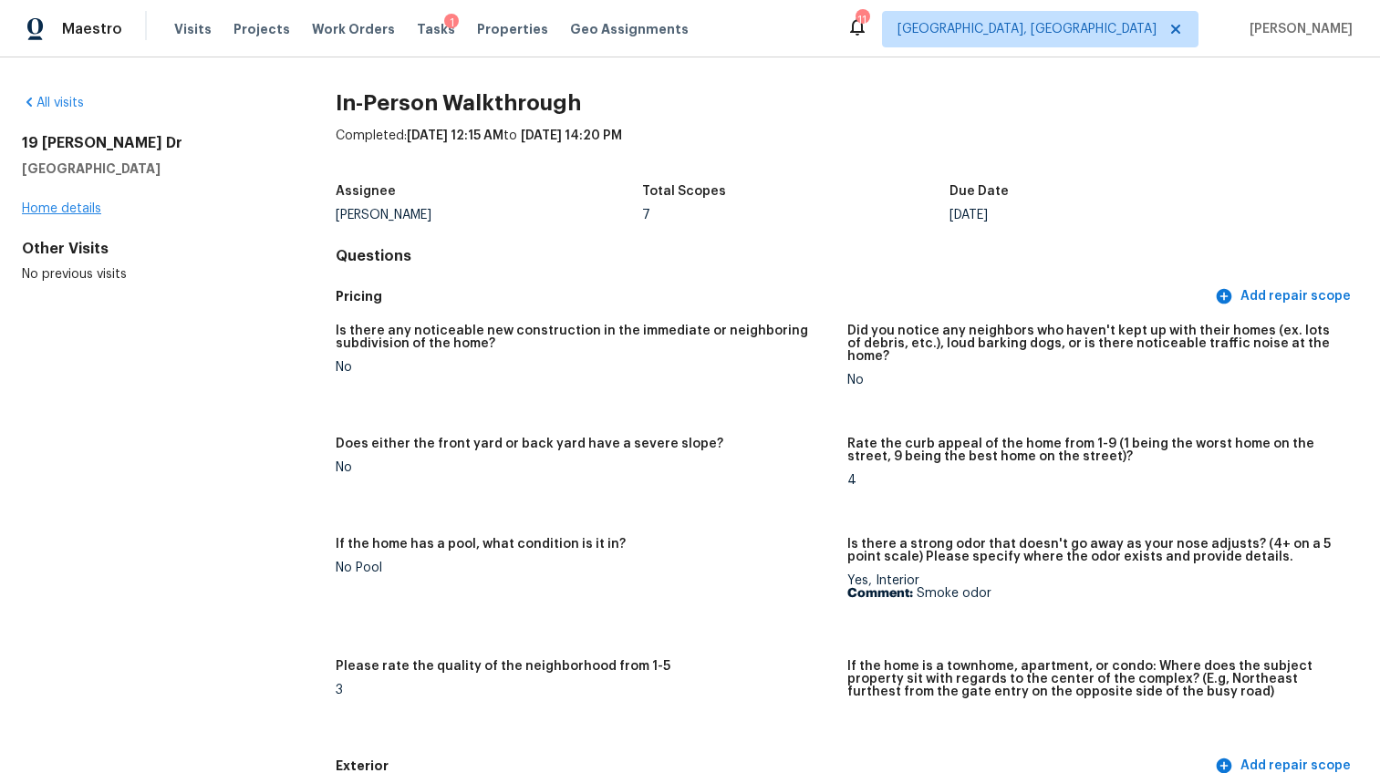
scroll to position [4, 0]
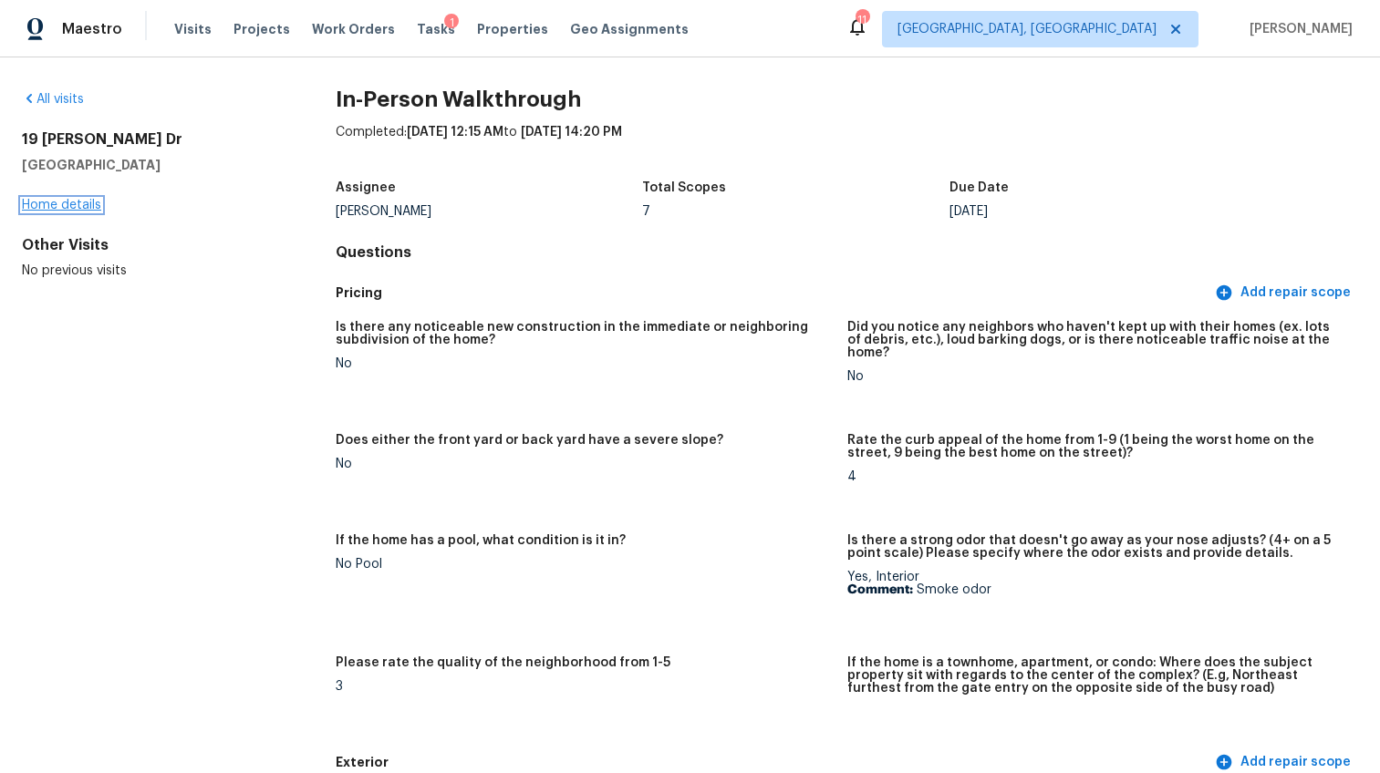
click at [92, 207] on link "Home details" at bounding box center [61, 205] width 79 height 13
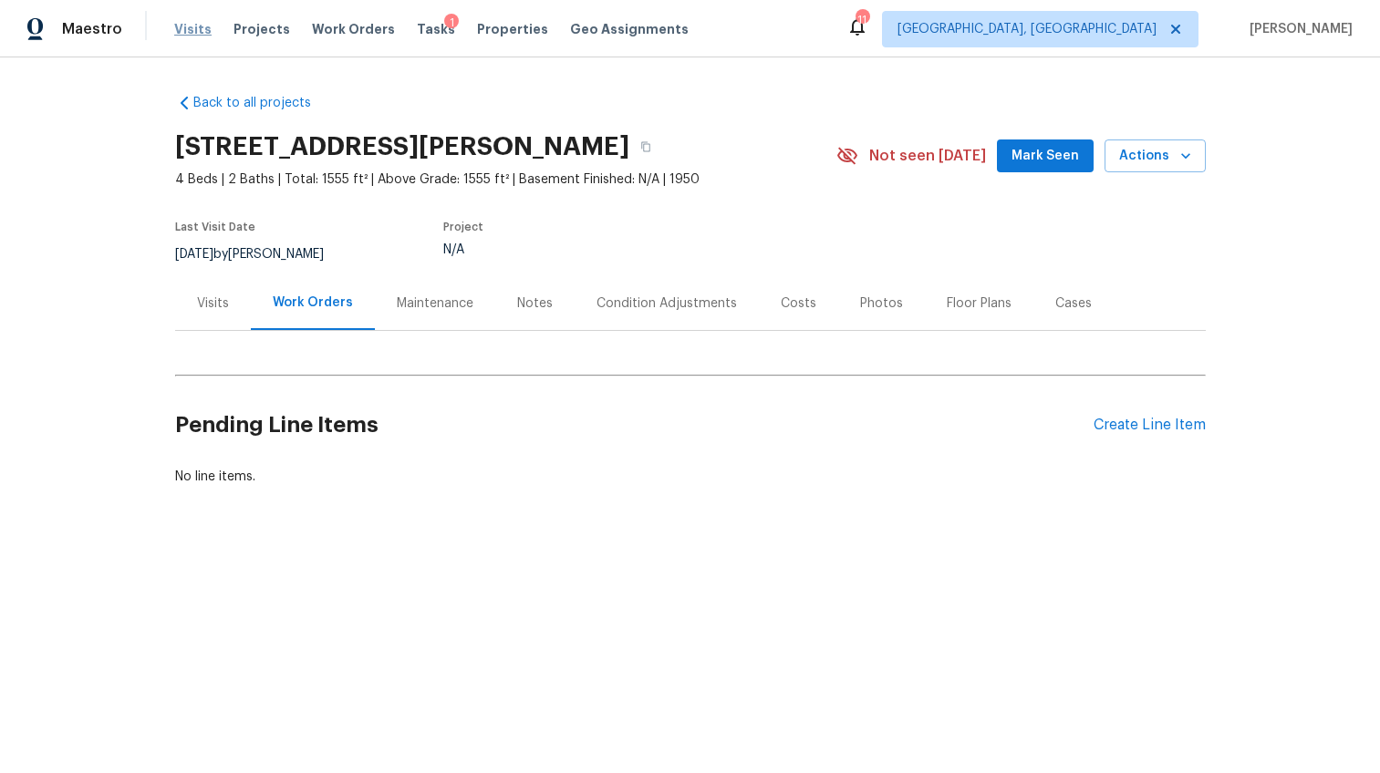
click at [195, 31] on span "Visits" at bounding box center [192, 29] width 37 height 18
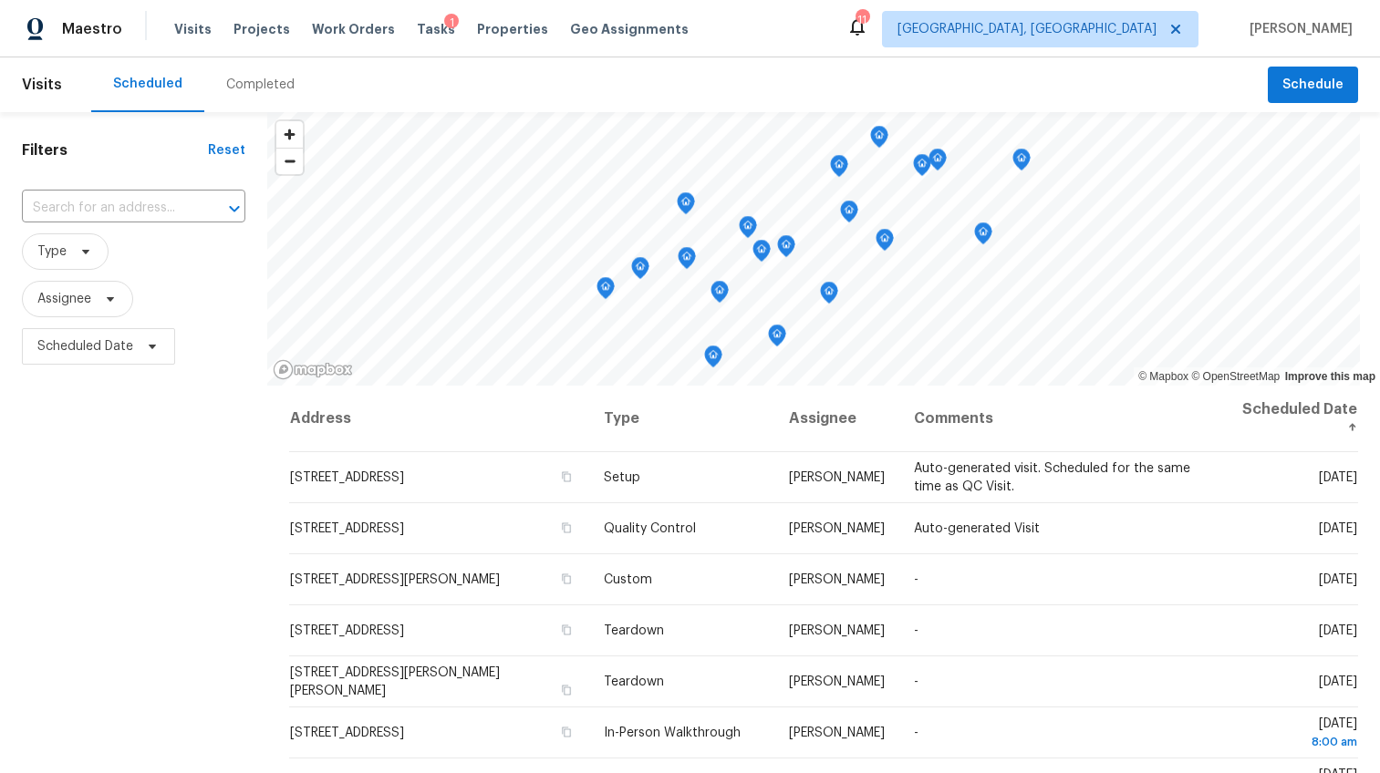
click at [250, 80] on div "Completed" at bounding box center [260, 85] width 68 height 18
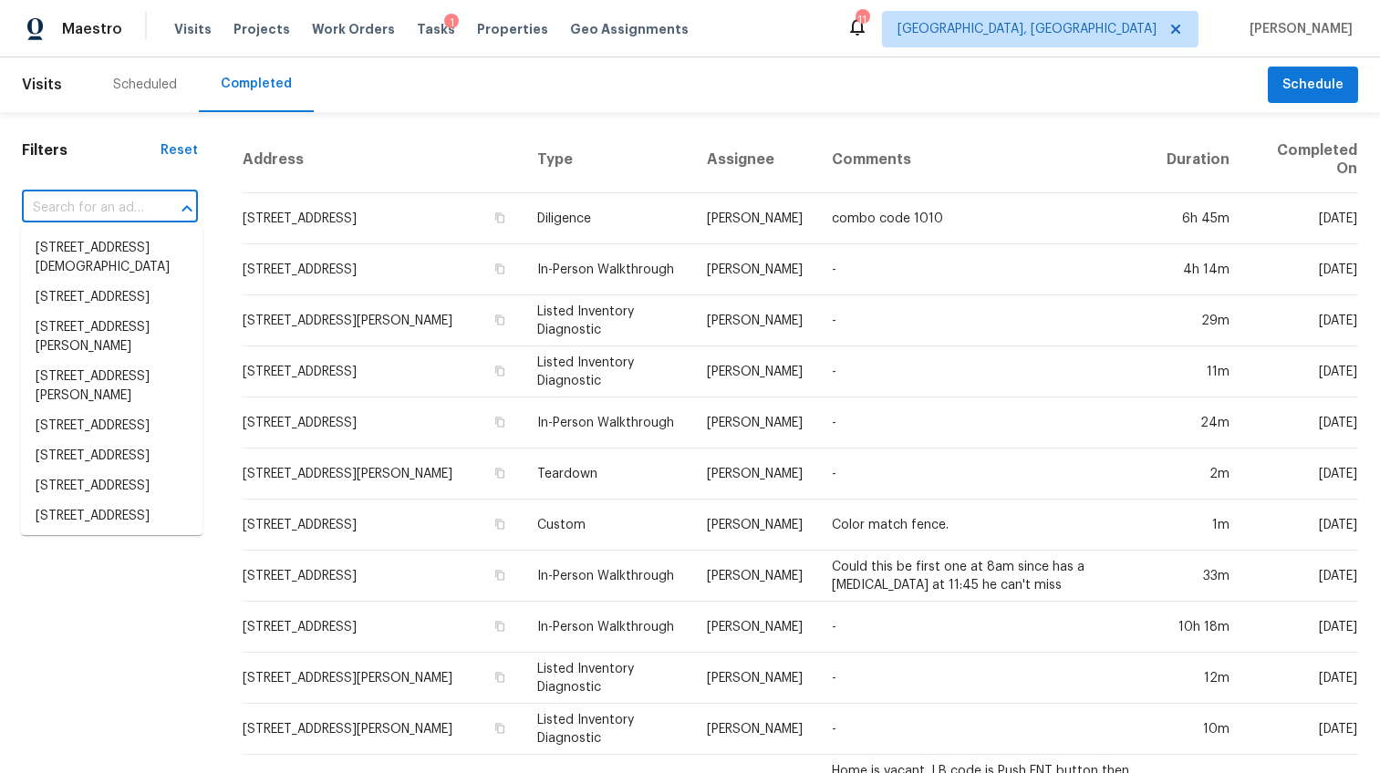
click at [123, 214] on input "text" at bounding box center [84, 208] width 125 height 28
paste input "405 Sandusky Ln, Simpsonville, SC 29680"
type input "405 Sandusky Ln, Simpsonville, SC 29680"
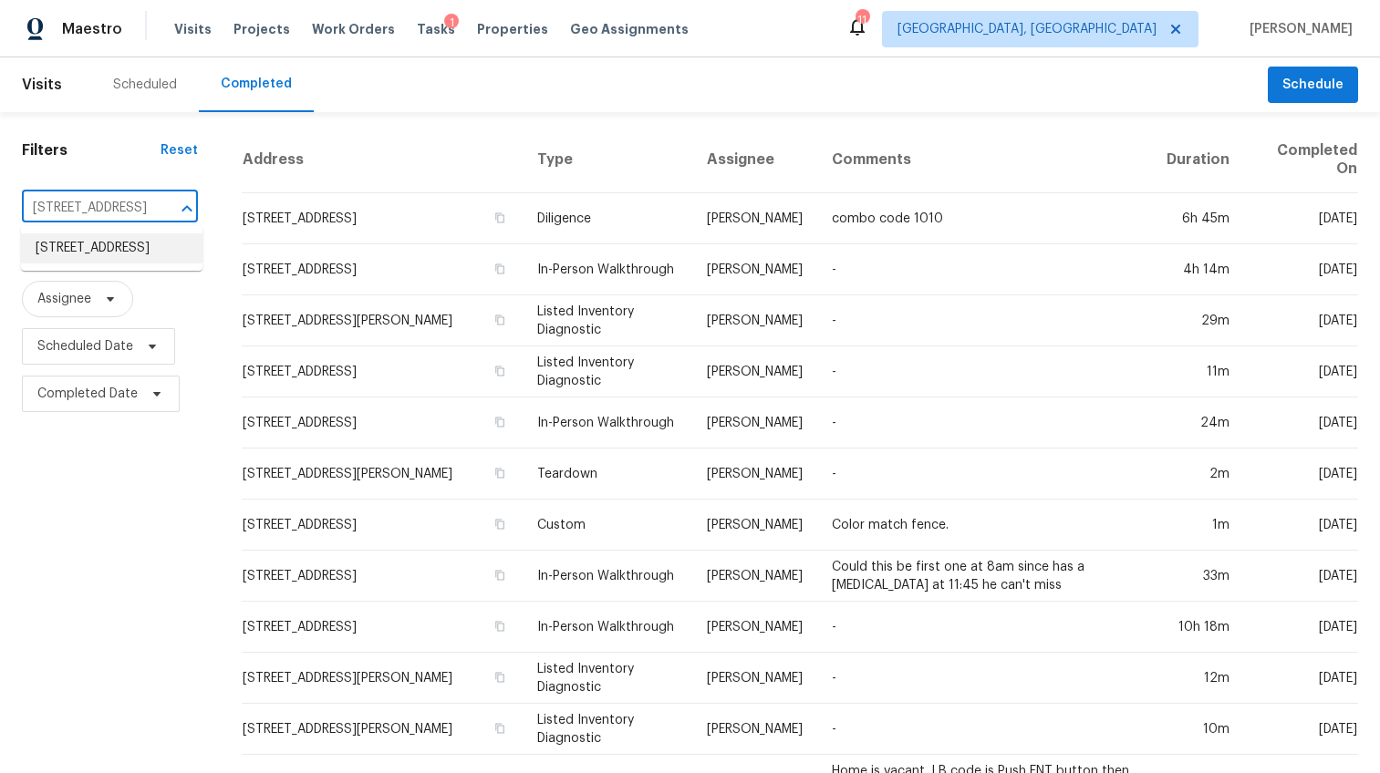
click at [114, 255] on li "405 Sandusky Ln, Simpsonville, SC 29680" at bounding box center [112, 248] width 182 height 30
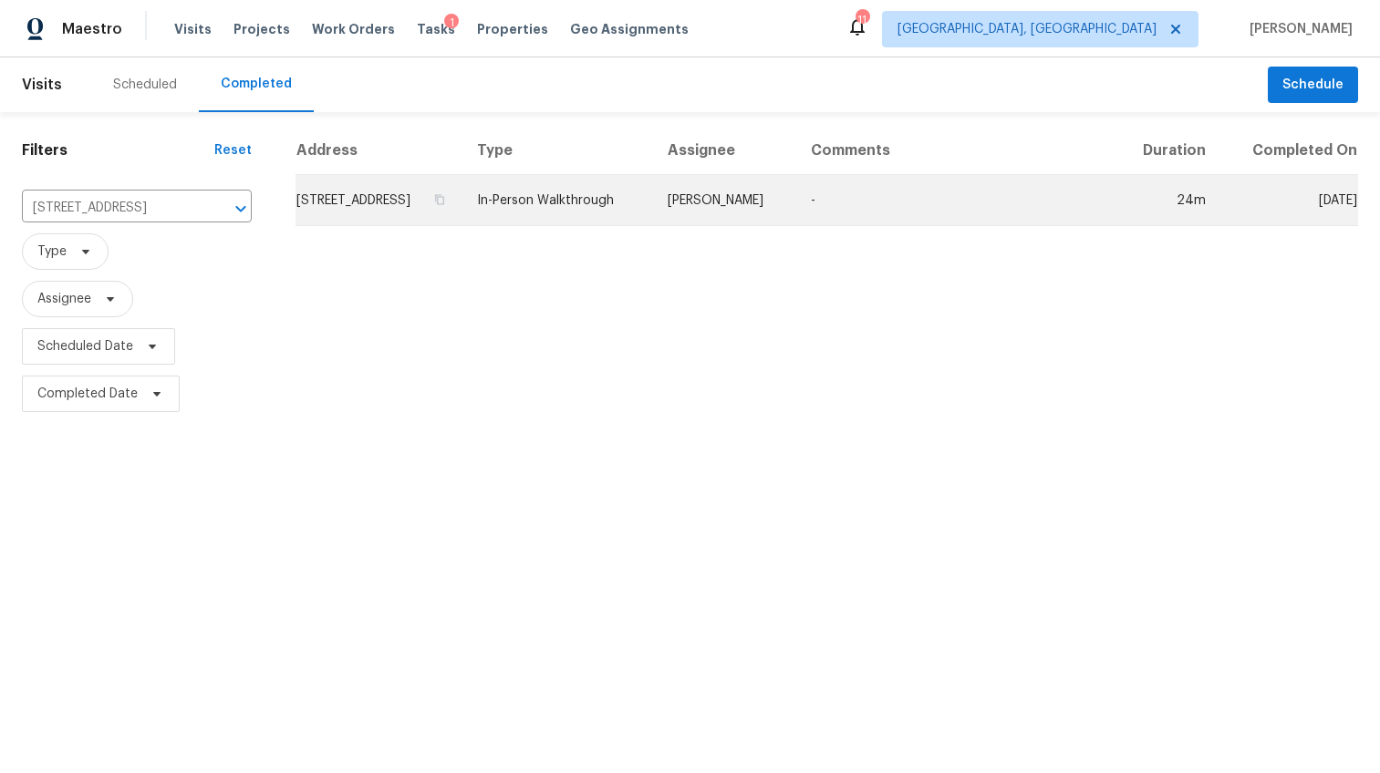
click at [441, 216] on td "405 Sandusky Ln, Simpsonville, SC 29680" at bounding box center [379, 200] width 167 height 51
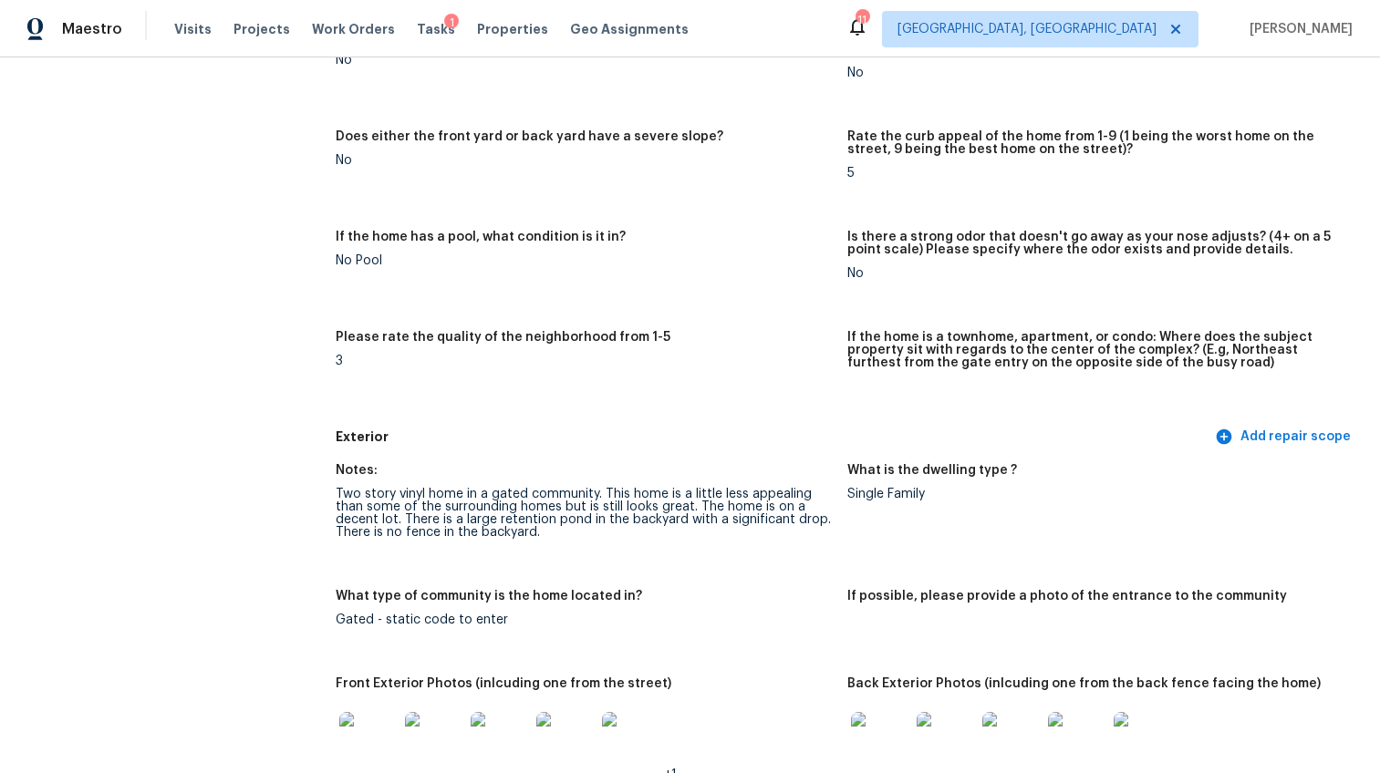
scroll to position [506, 0]
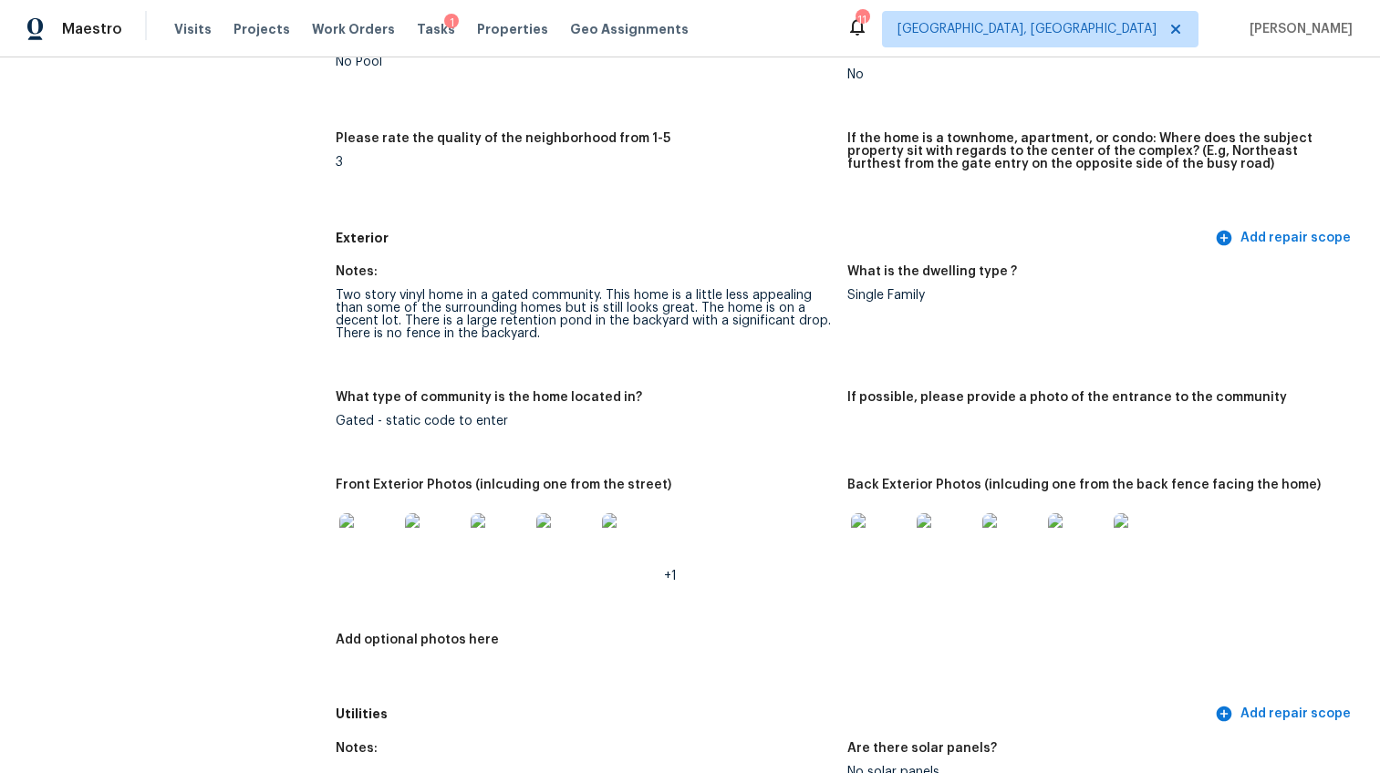
click at [376, 513] on img at bounding box center [368, 542] width 58 height 58
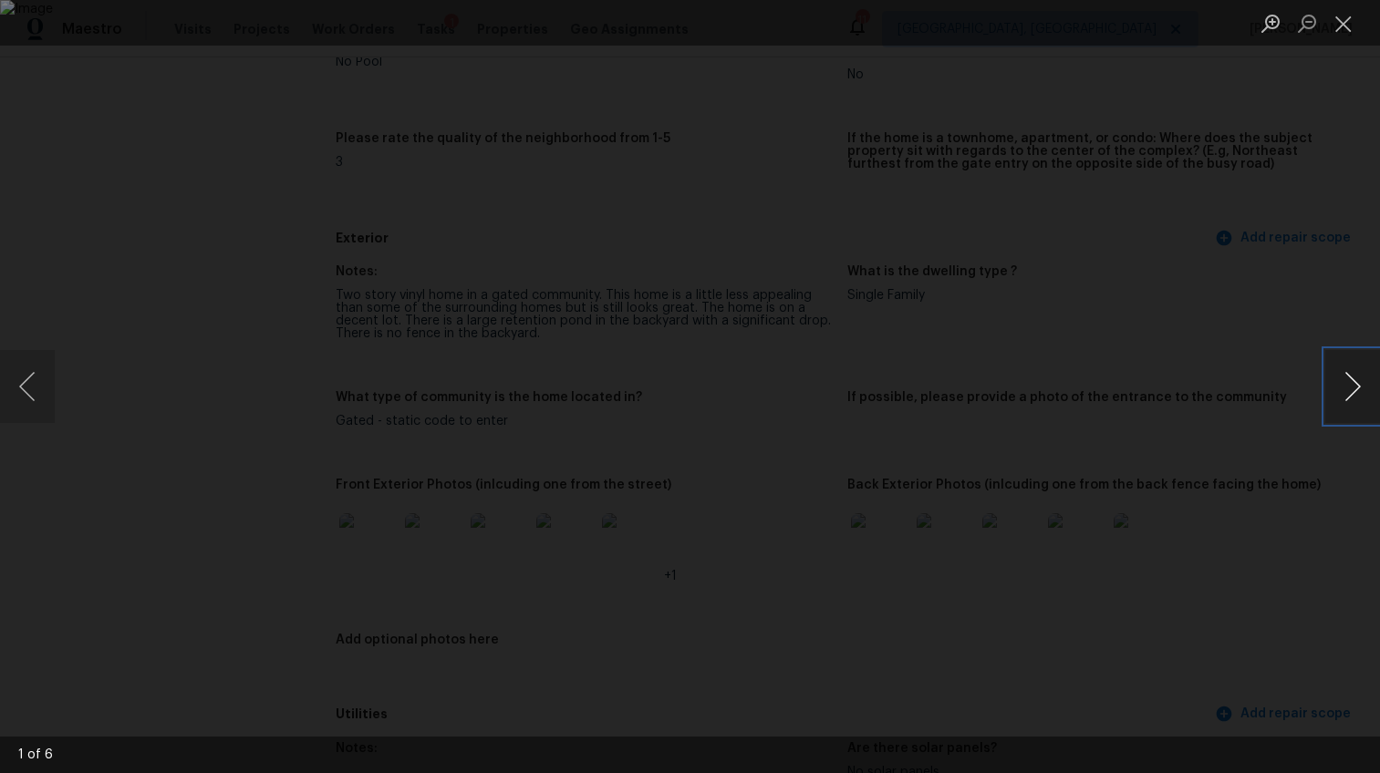
click at [1335, 384] on button "Next image" at bounding box center [1352, 386] width 55 height 73
click at [1274, 462] on div "Lightbox" at bounding box center [690, 386] width 1380 height 773
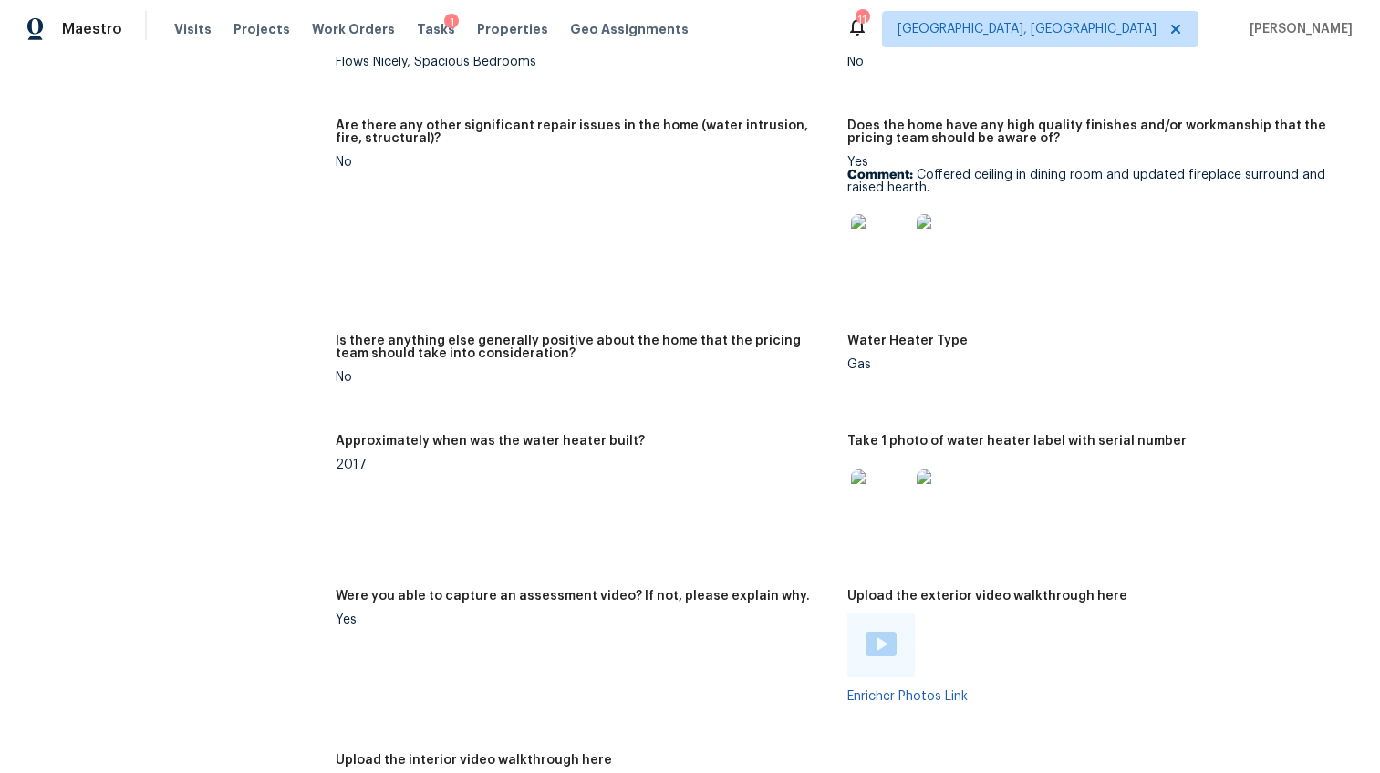
scroll to position [3078, 0]
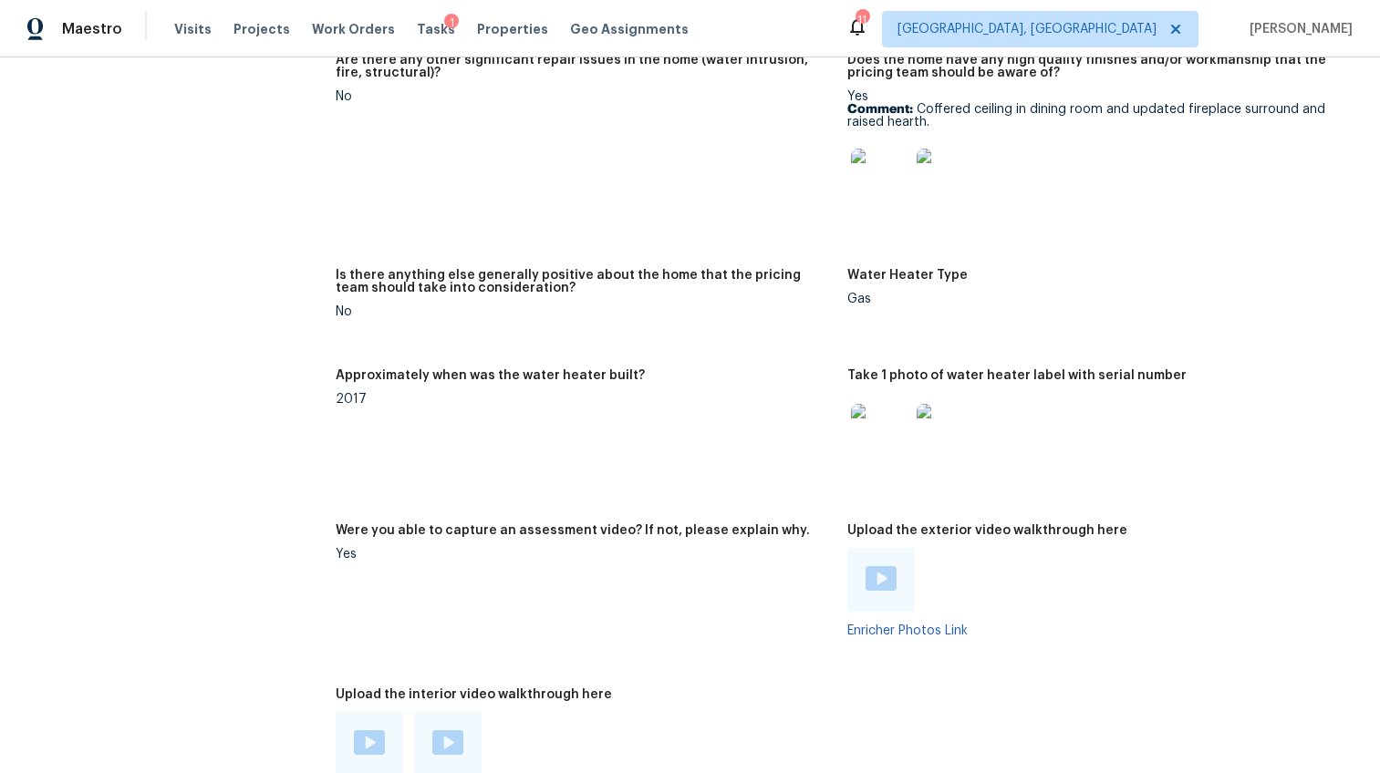
click at [880, 566] on img at bounding box center [881, 578] width 31 height 25
click at [367, 712] on div at bounding box center [369, 744] width 67 height 64
click at [363, 731] on img at bounding box center [369, 743] width 31 height 25
click at [452, 731] on img at bounding box center [447, 743] width 31 height 25
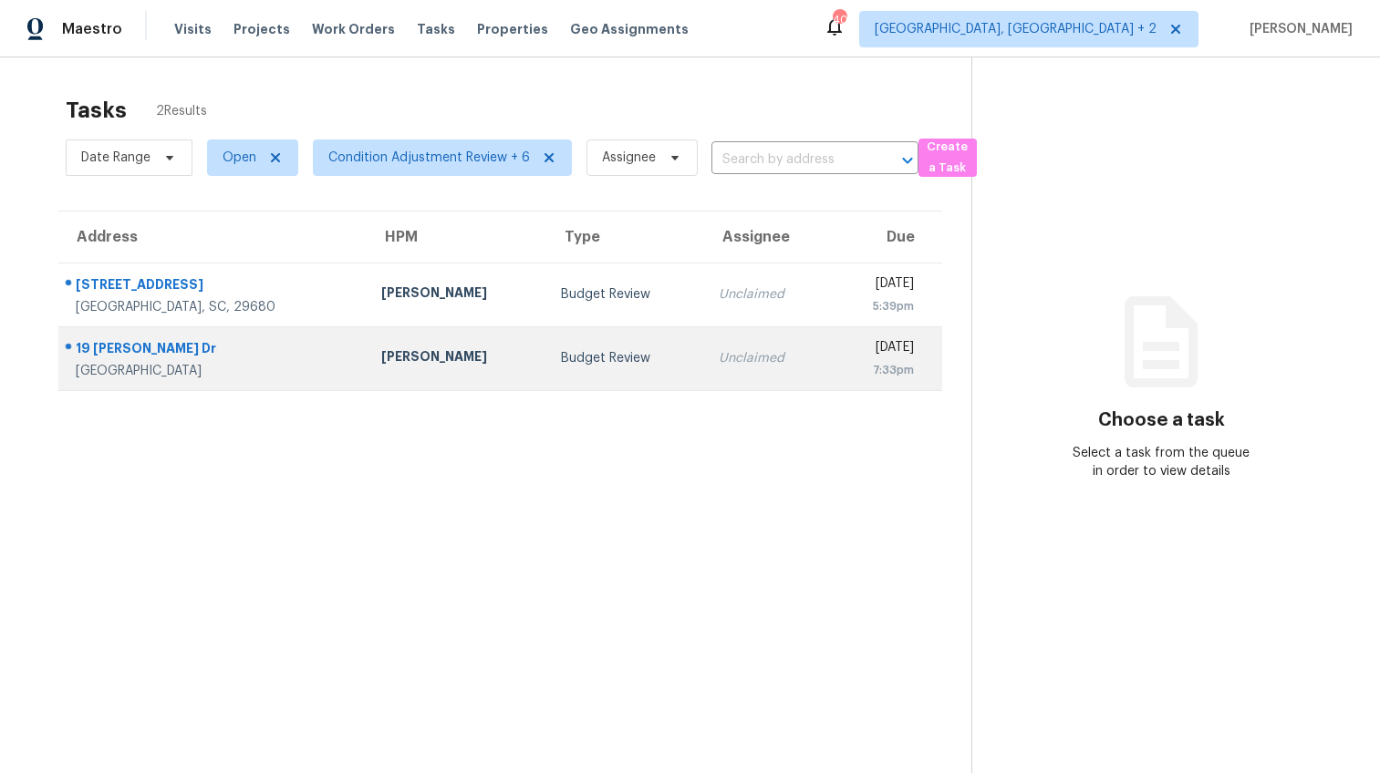
click at [109, 352] on div "19 [PERSON_NAME] Dr" at bounding box center [214, 350] width 276 height 23
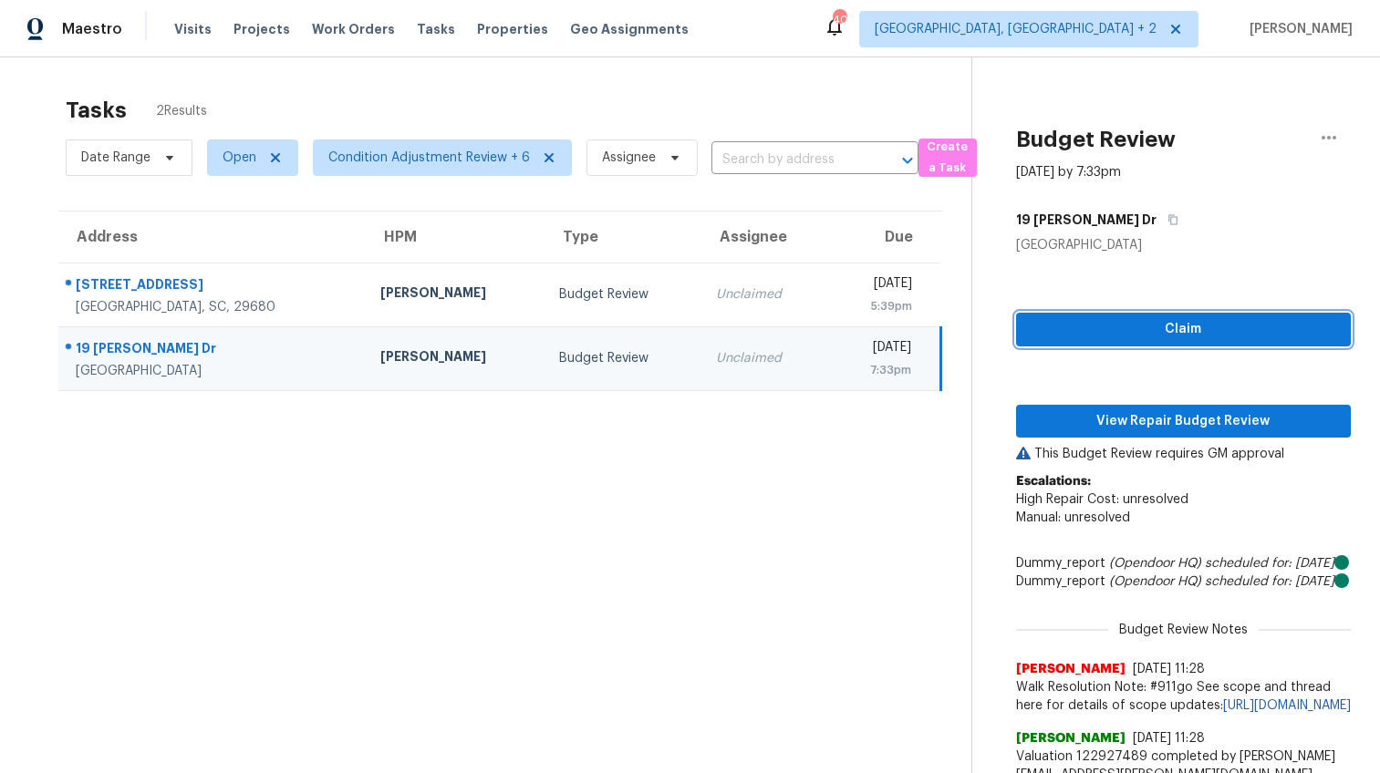
click at [1129, 329] on span "Claim" at bounding box center [1184, 329] width 306 height 23
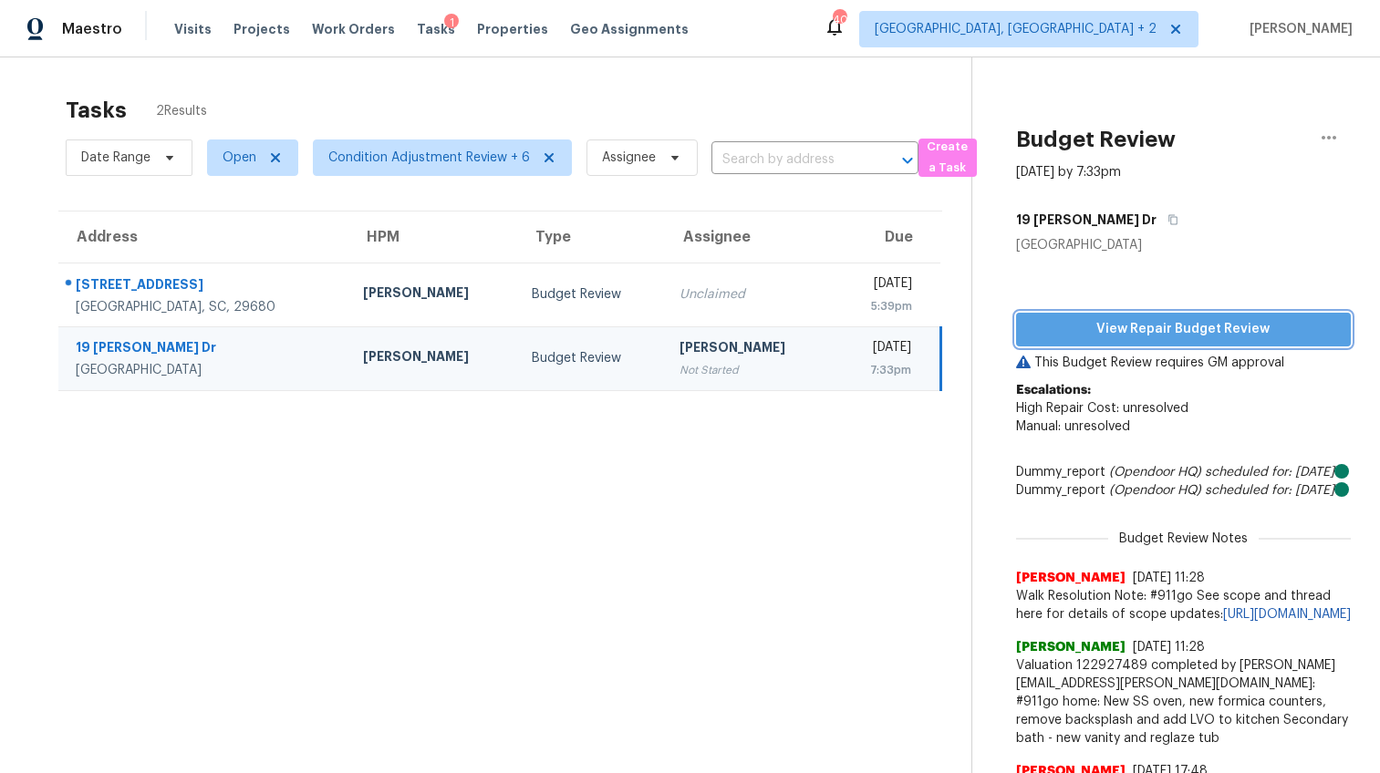
click at [1136, 319] on span "View Repair Budget Review" at bounding box center [1184, 329] width 306 height 23
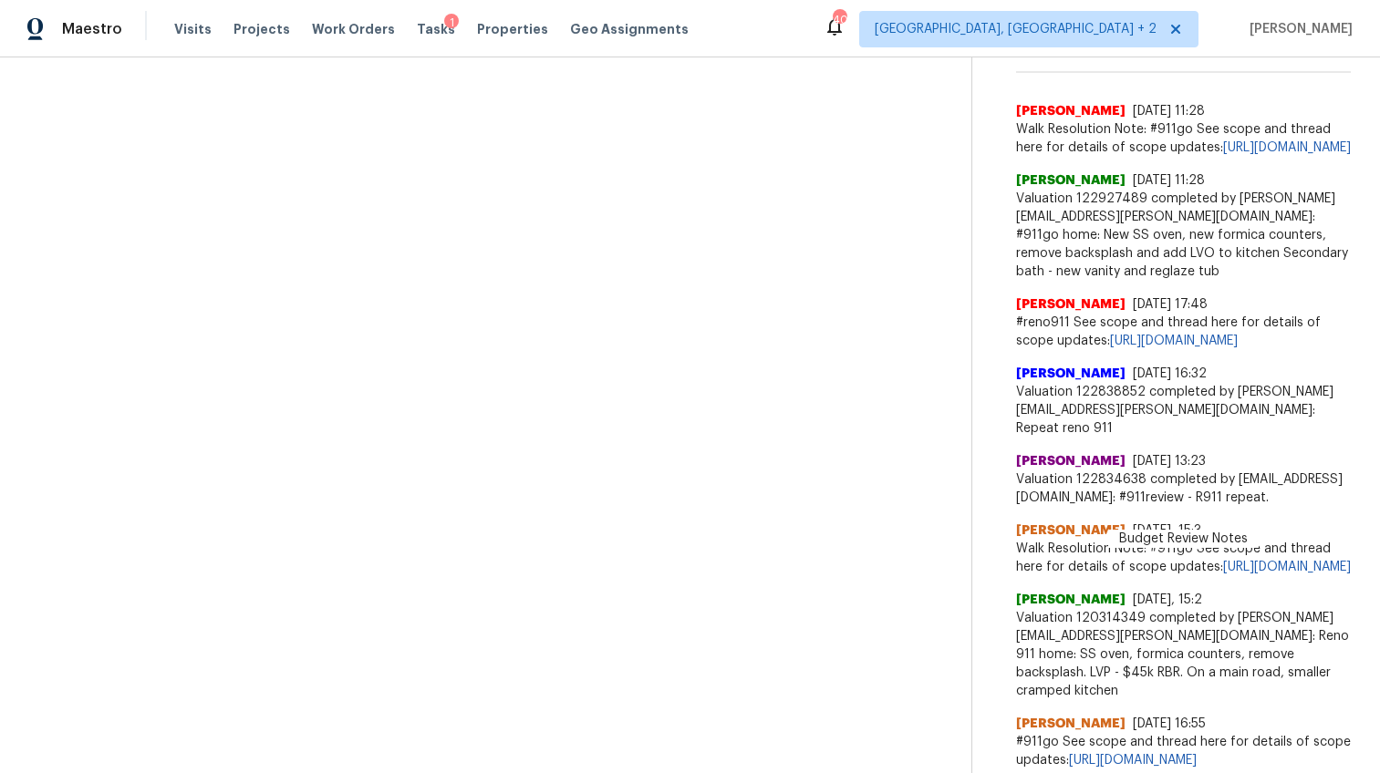
scroll to position [339, 0]
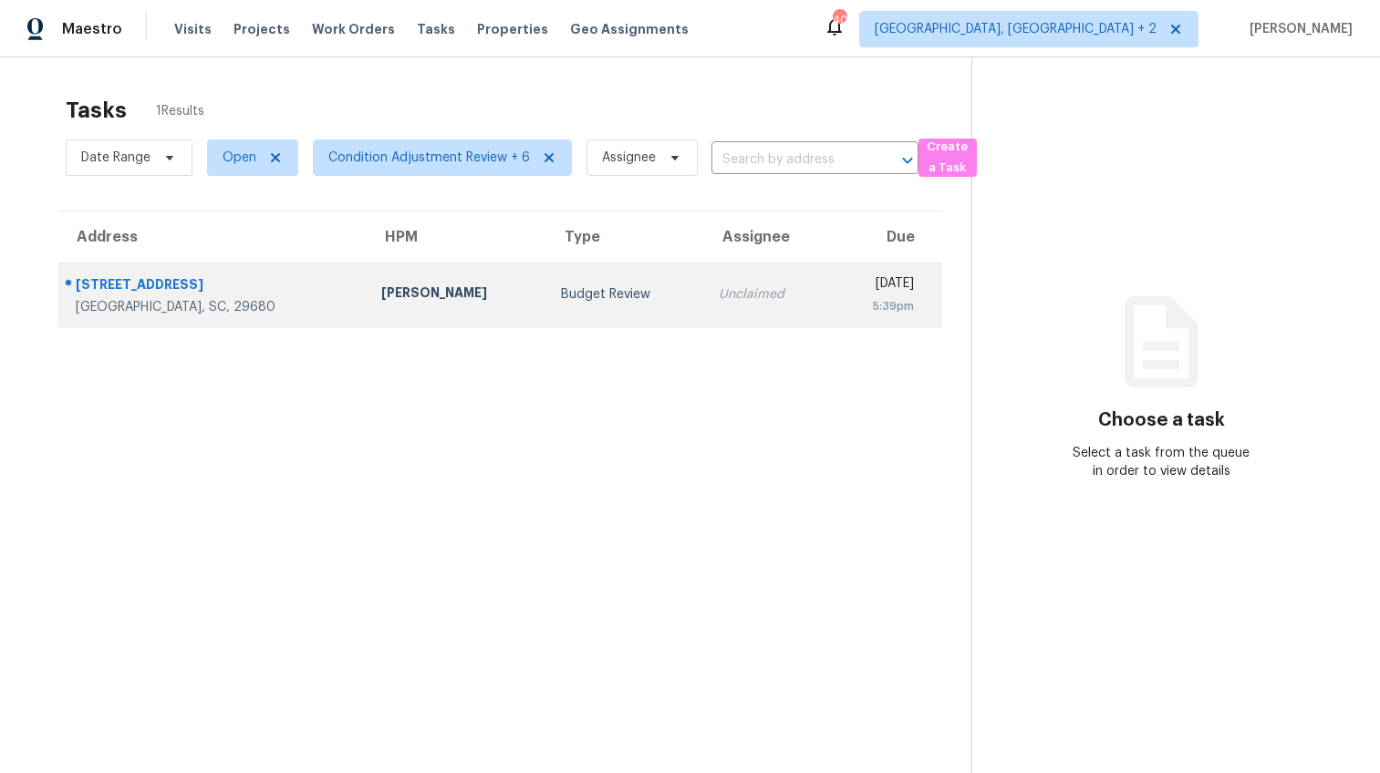
click at [180, 293] on div "[STREET_ADDRESS]" at bounding box center [214, 286] width 276 height 23
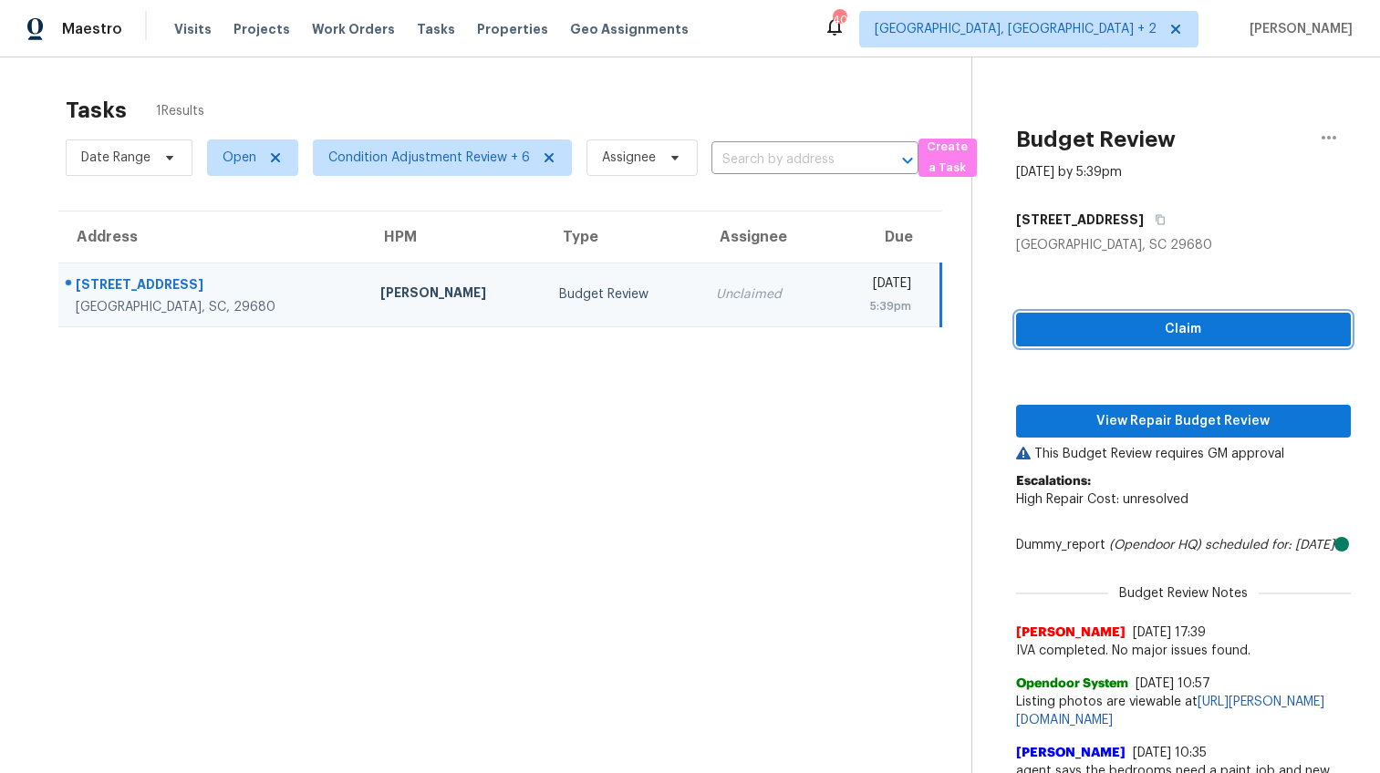
click at [1143, 340] on button "Claim" at bounding box center [1183, 330] width 335 height 34
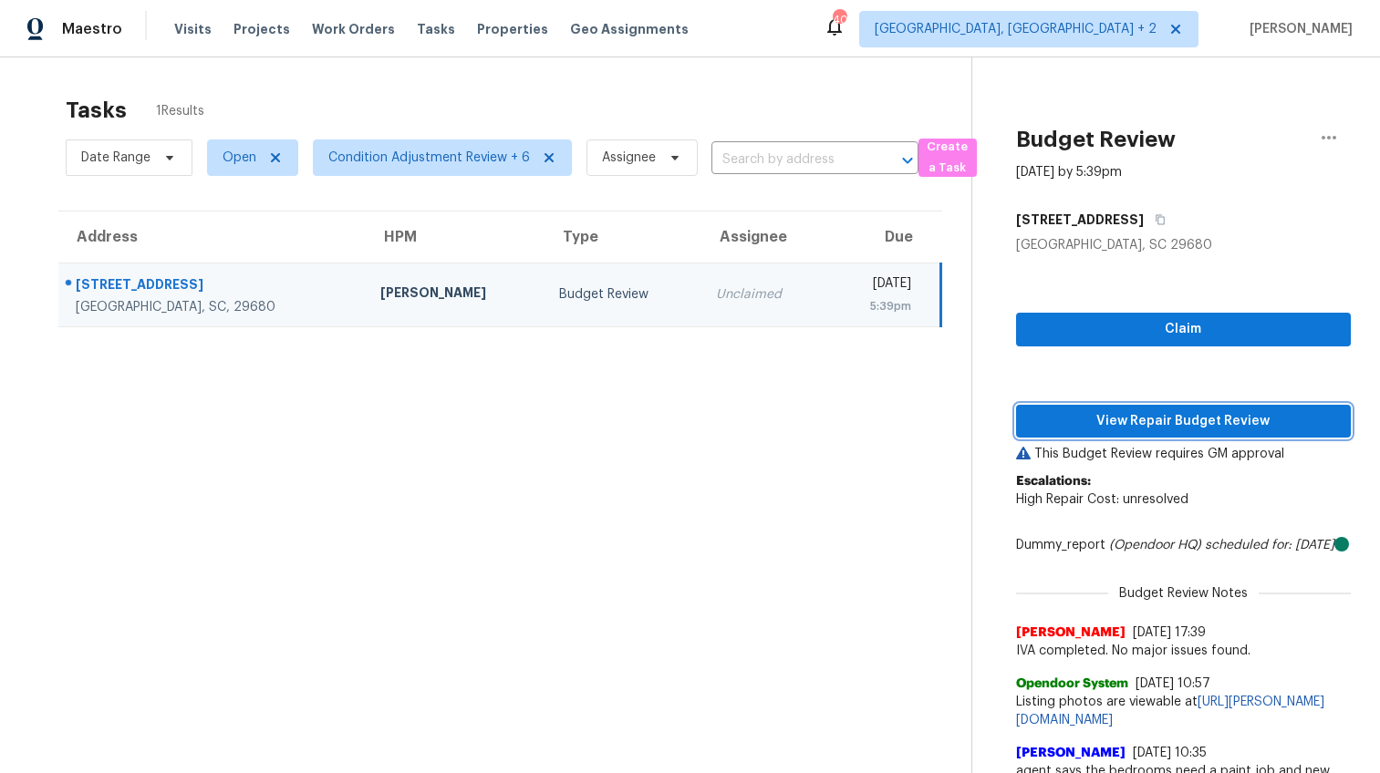
click at [1152, 417] on span "View Repair Budget Review" at bounding box center [1184, 421] width 306 height 23
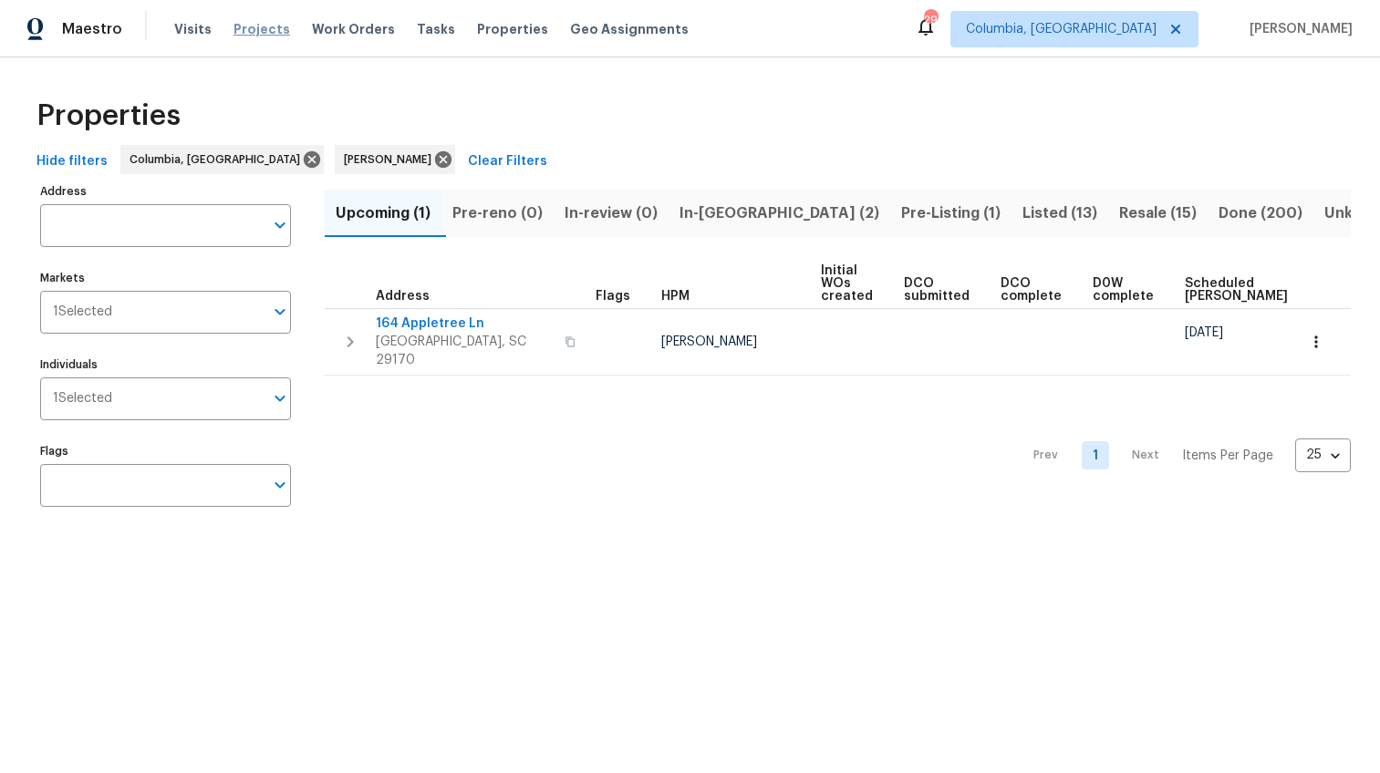
click at [246, 28] on span "Projects" at bounding box center [261, 29] width 57 height 18
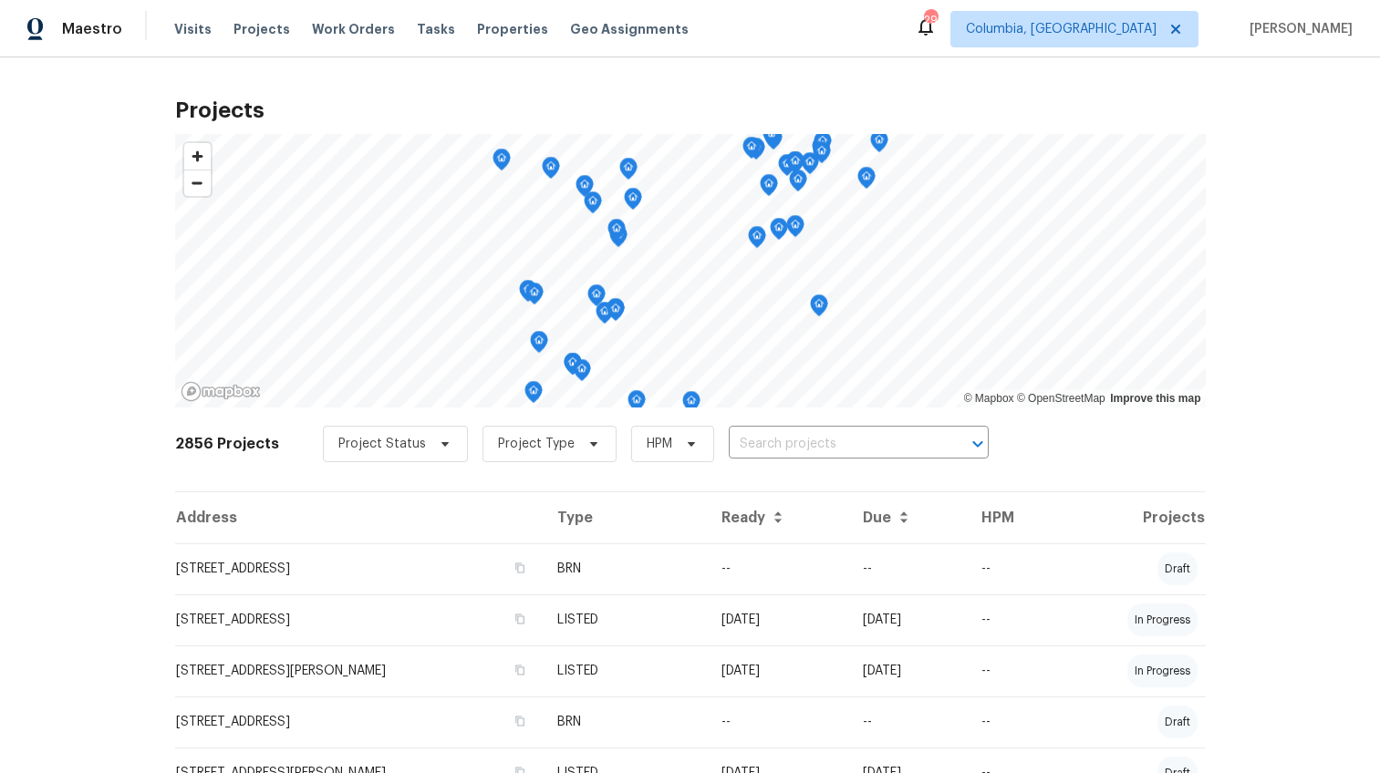
click at [753, 443] on input "text" at bounding box center [833, 444] width 209 height 28
type input "155 dover"
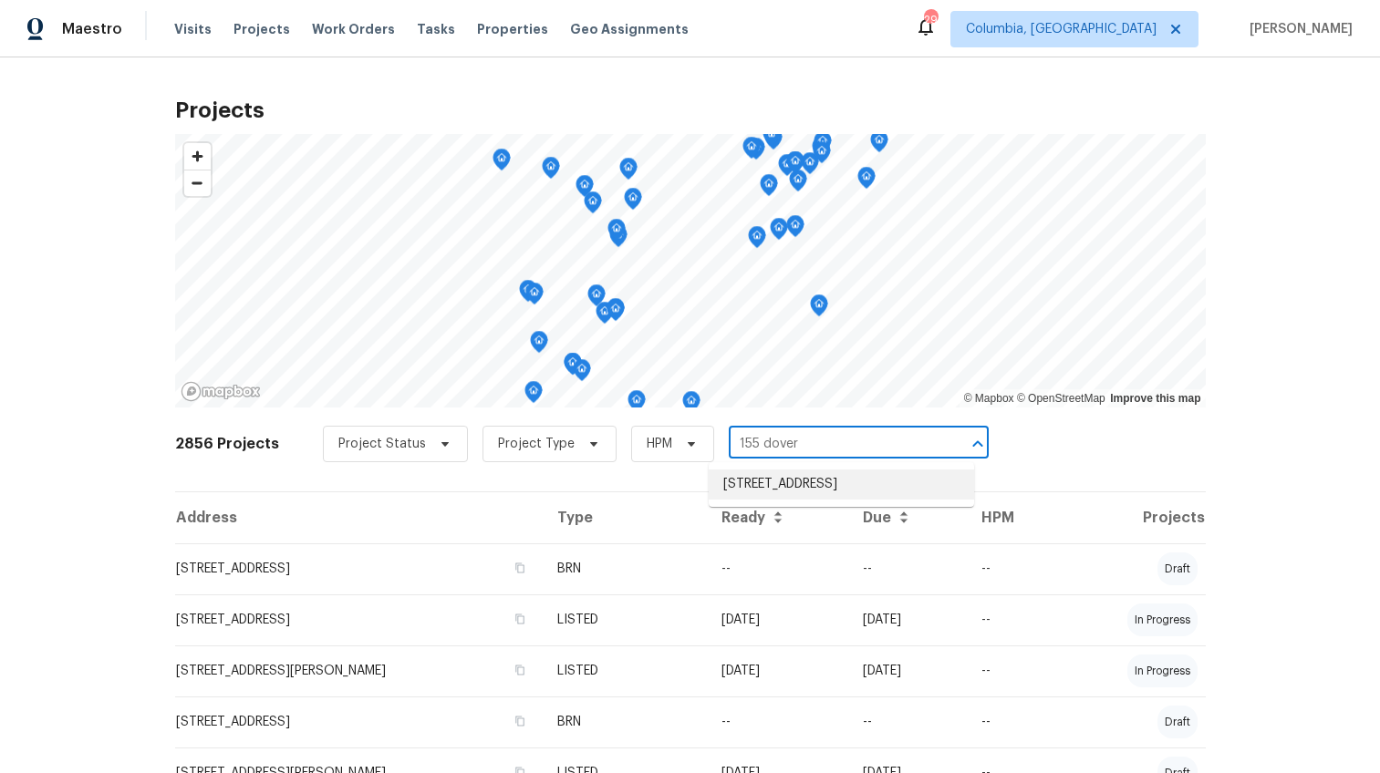
click at [746, 488] on li "[STREET_ADDRESS]" at bounding box center [841, 485] width 265 height 30
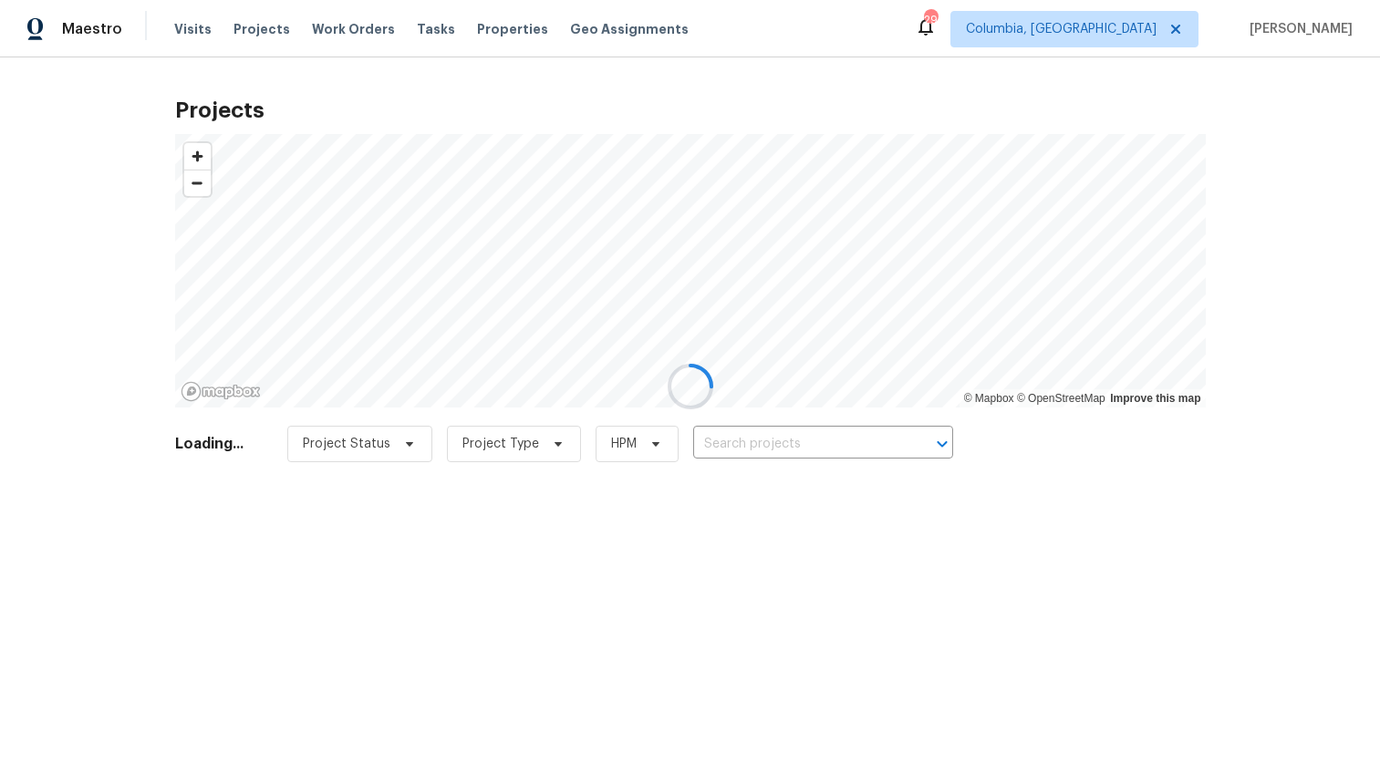
type input "[STREET_ADDRESS]"
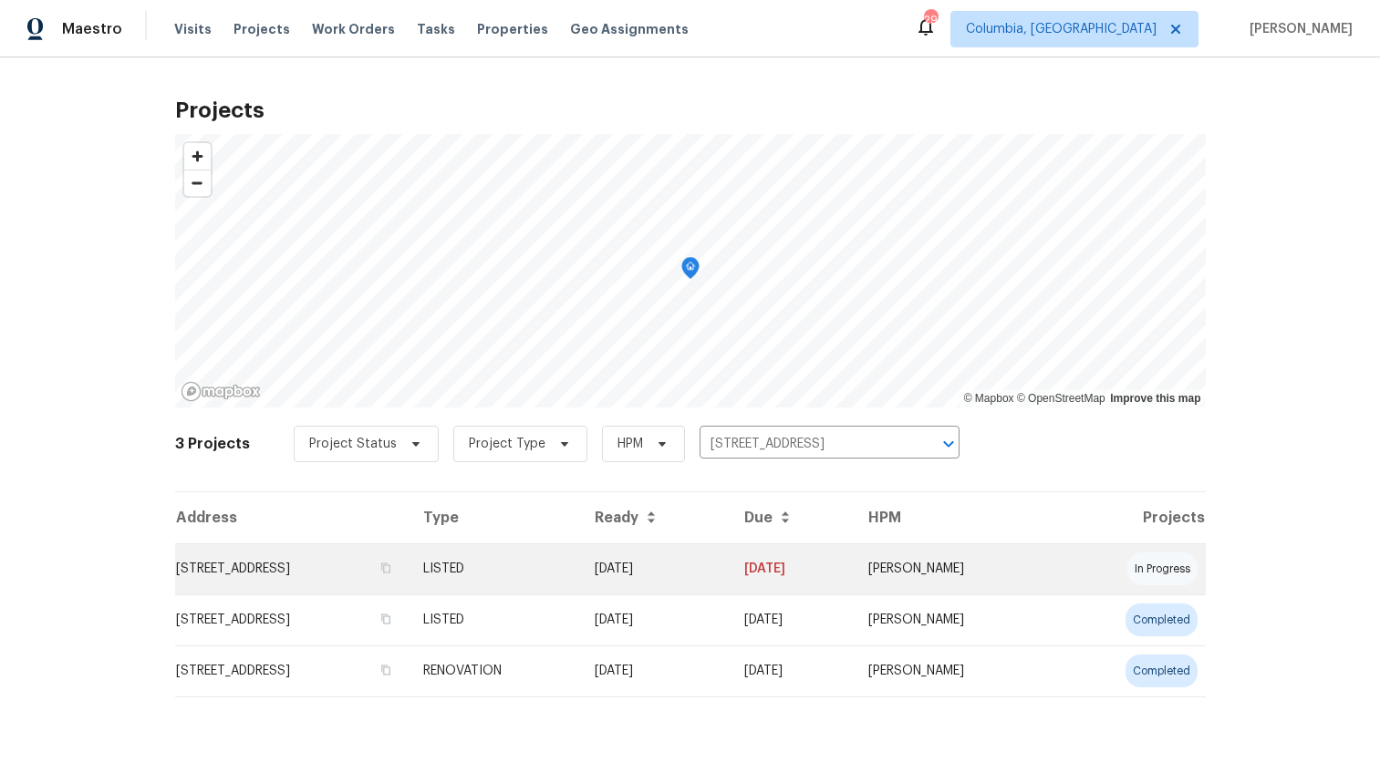
click at [309, 570] on td "[STREET_ADDRESS]" at bounding box center [291, 569] width 233 height 51
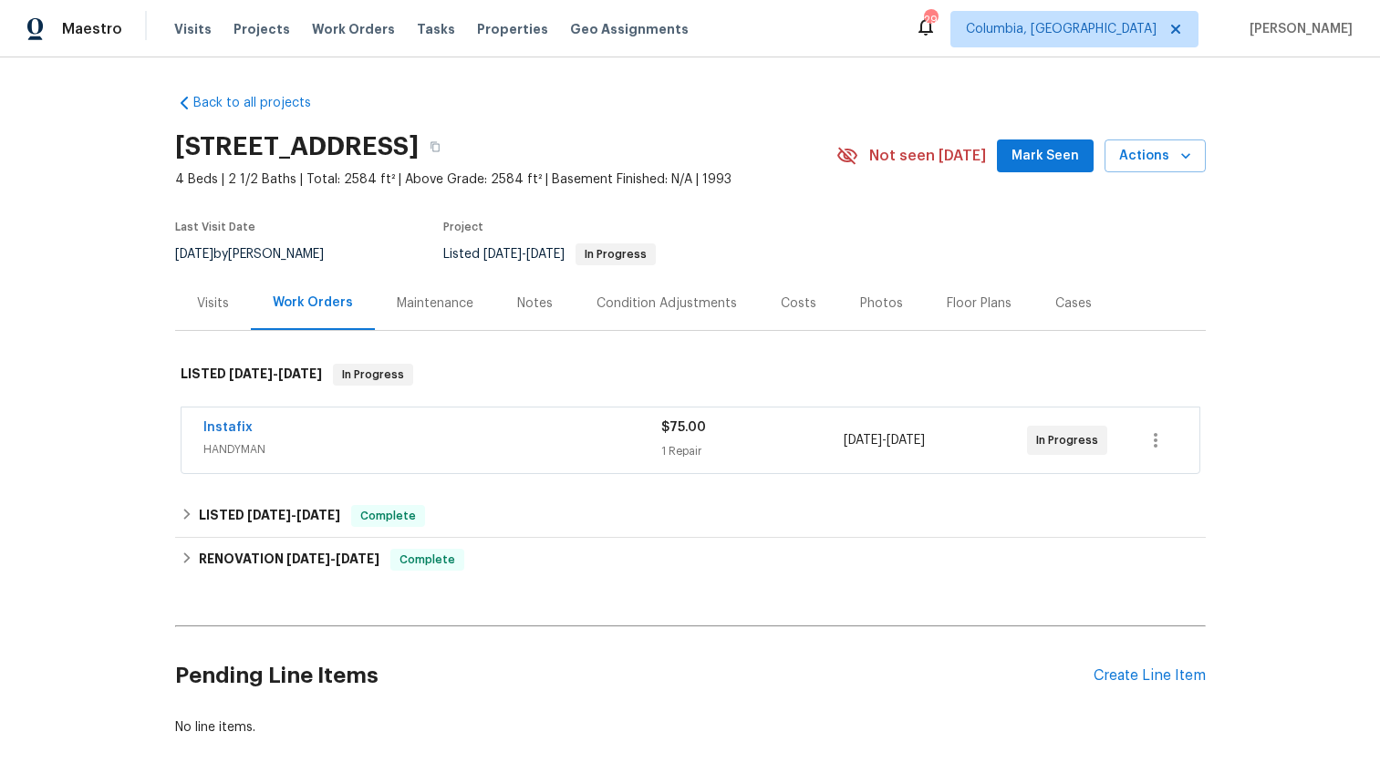
click at [371, 449] on span "HANDYMAN" at bounding box center [432, 450] width 458 height 18
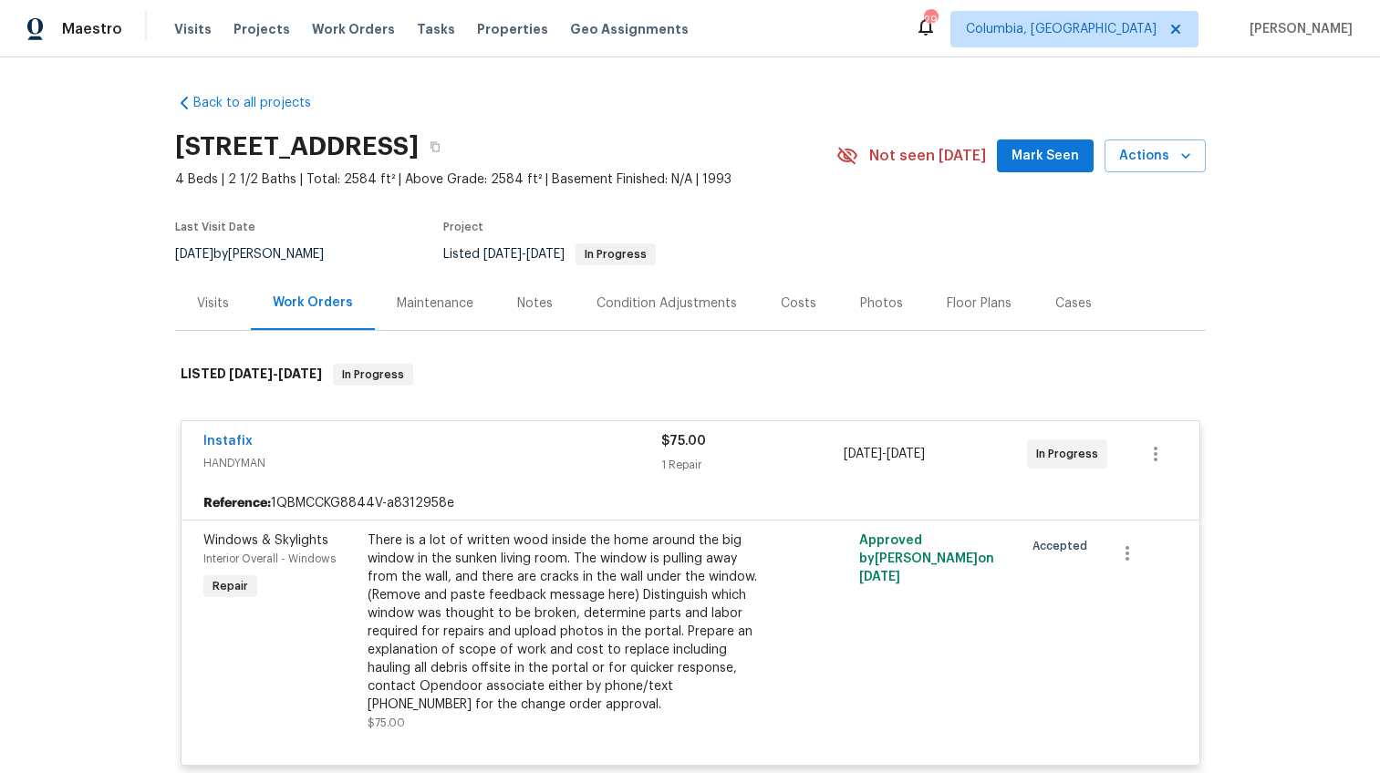
scroll to position [87, 0]
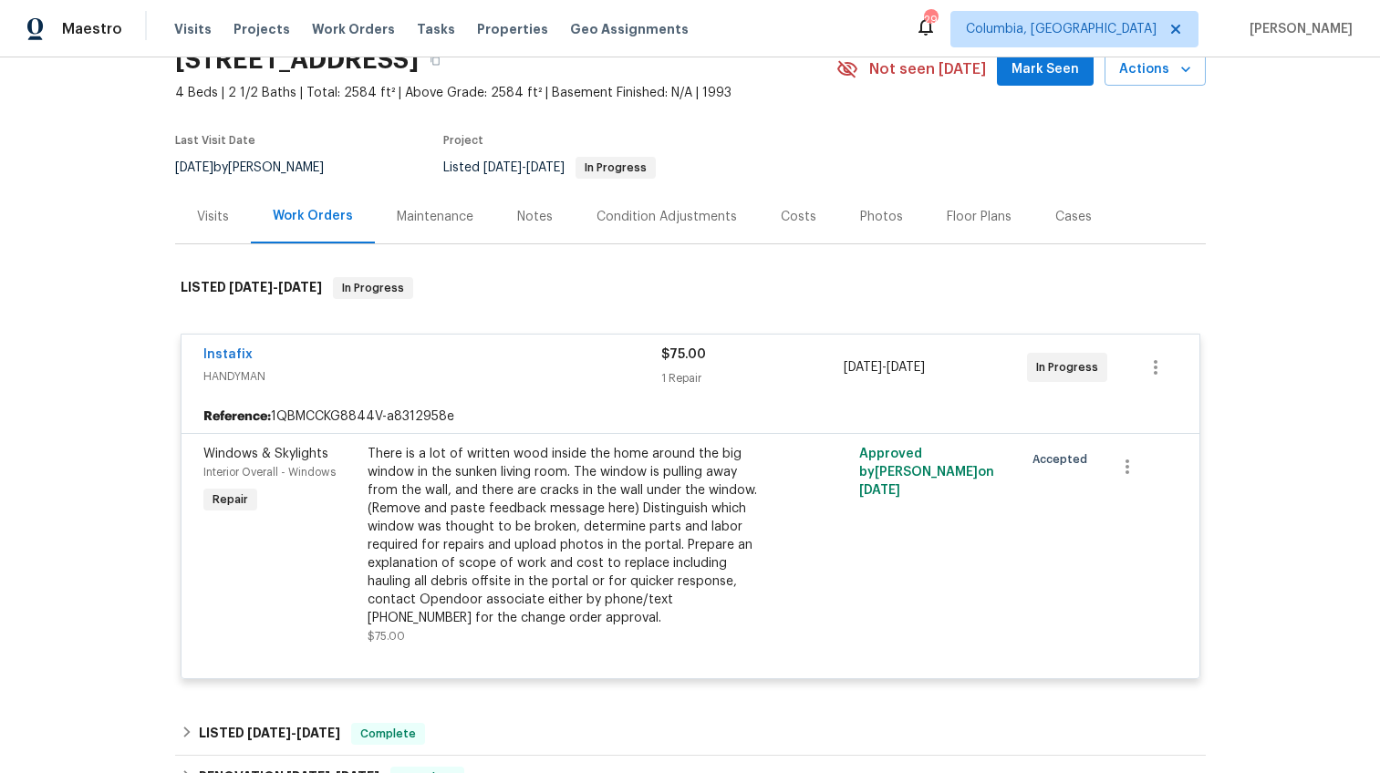
click at [462, 359] on div "Instafix" at bounding box center [432, 357] width 458 height 22
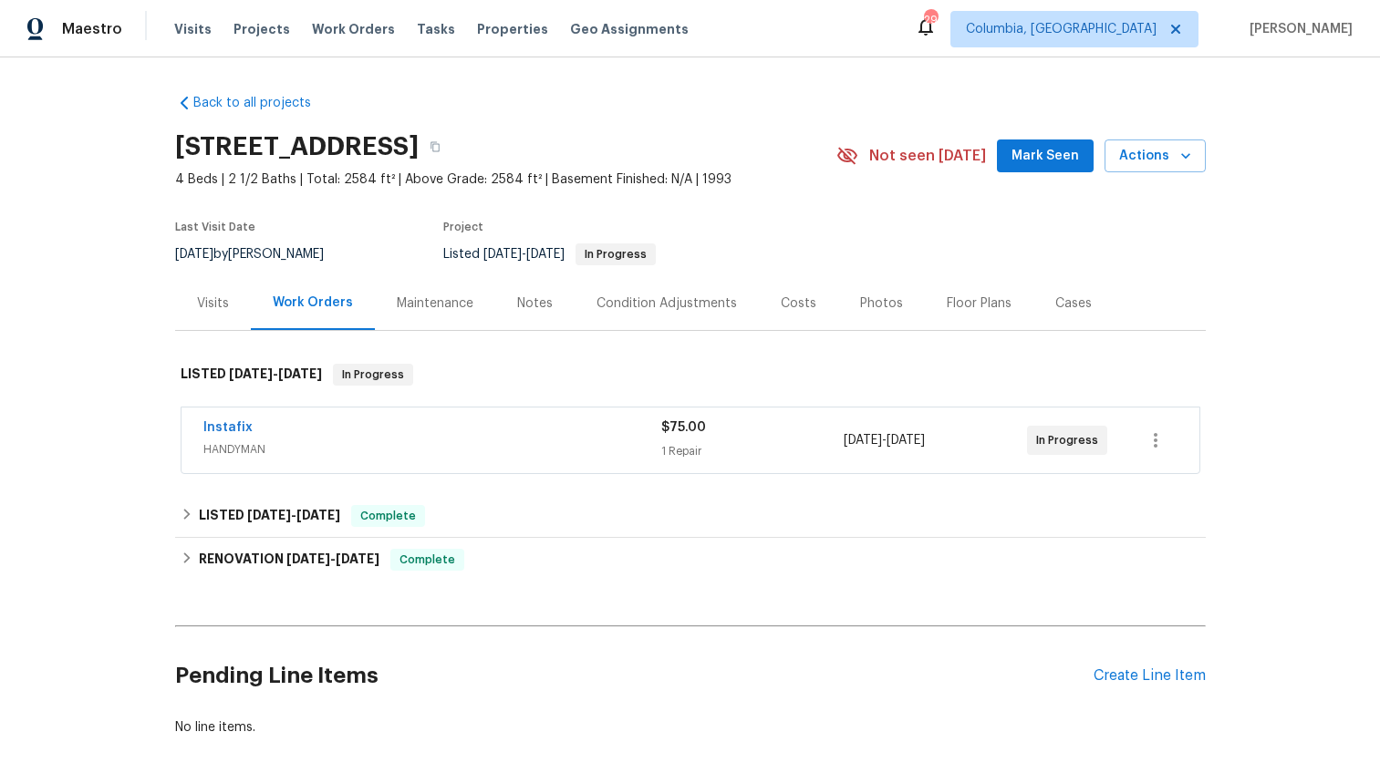
scroll to position [3, 0]
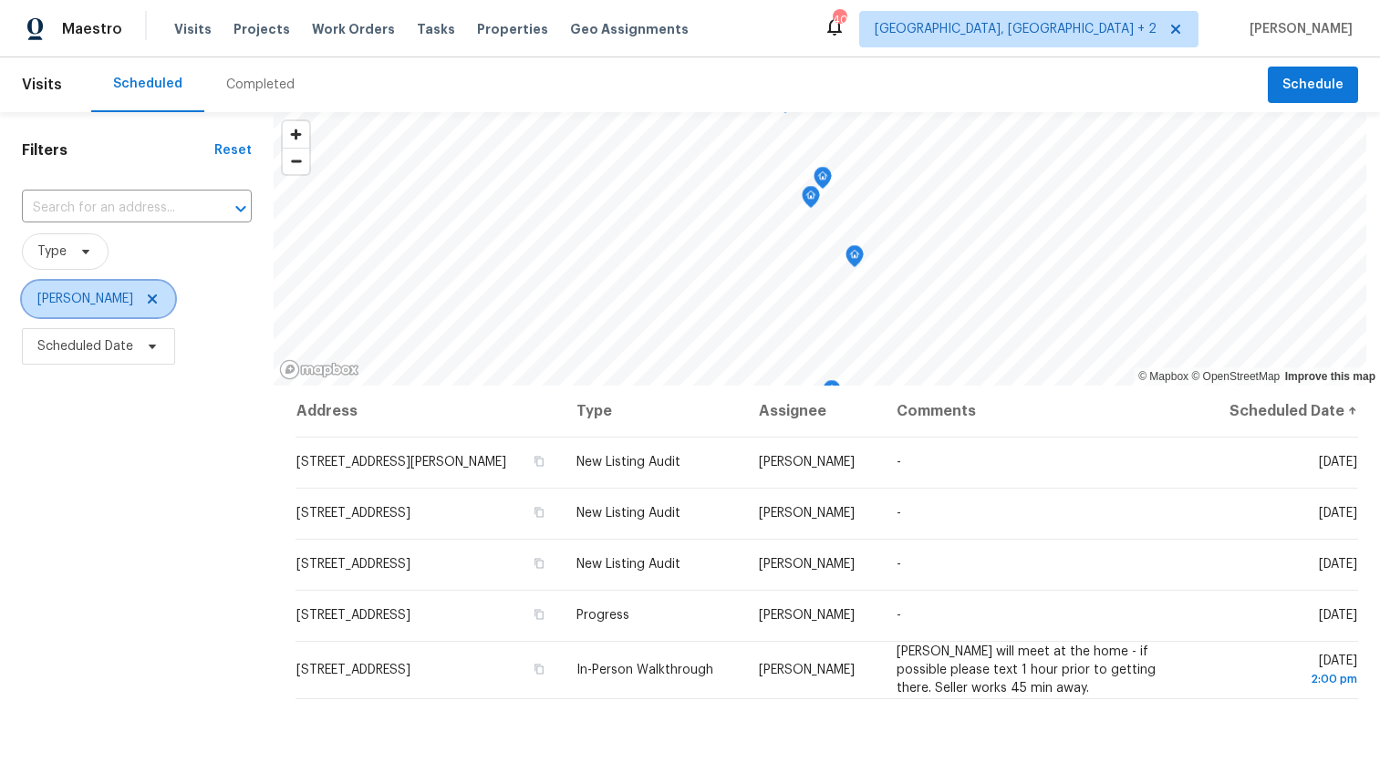
click at [148, 300] on icon at bounding box center [152, 299] width 9 height 9
